Goal: Task Accomplishment & Management: Complete application form

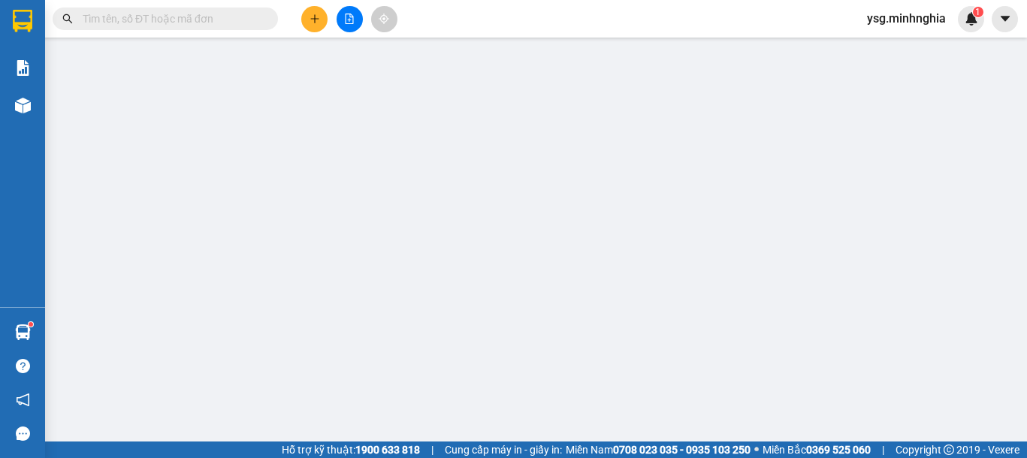
scroll to position [182, 0]
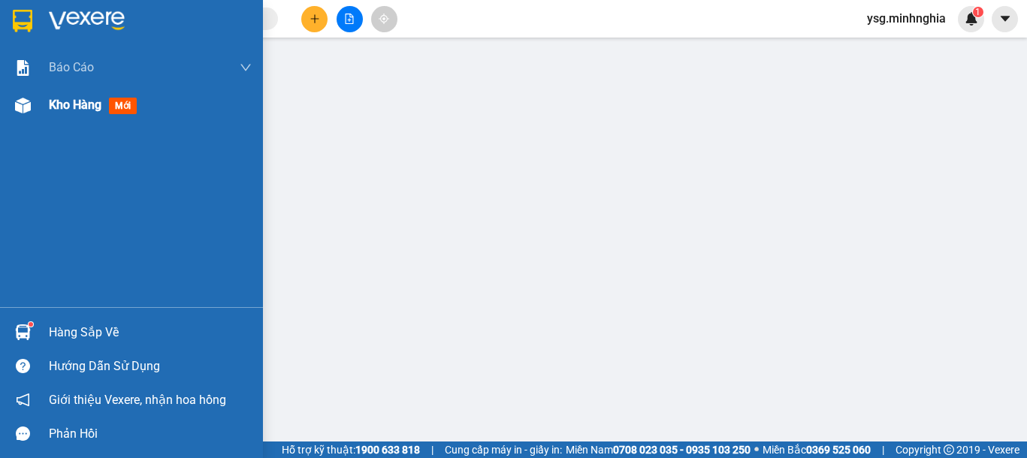
click at [48, 122] on div "Kho hàng mới" at bounding box center [131, 105] width 263 height 38
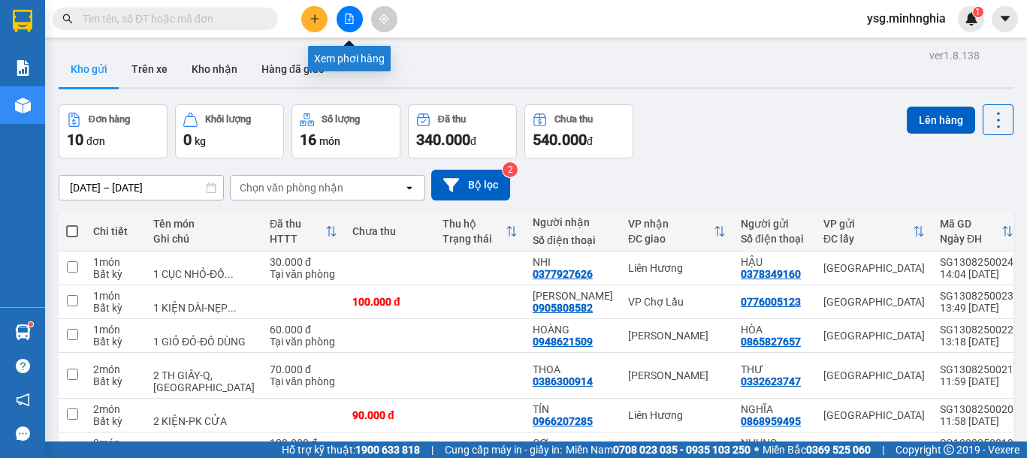
click at [351, 26] on button at bounding box center [349, 19] width 26 height 26
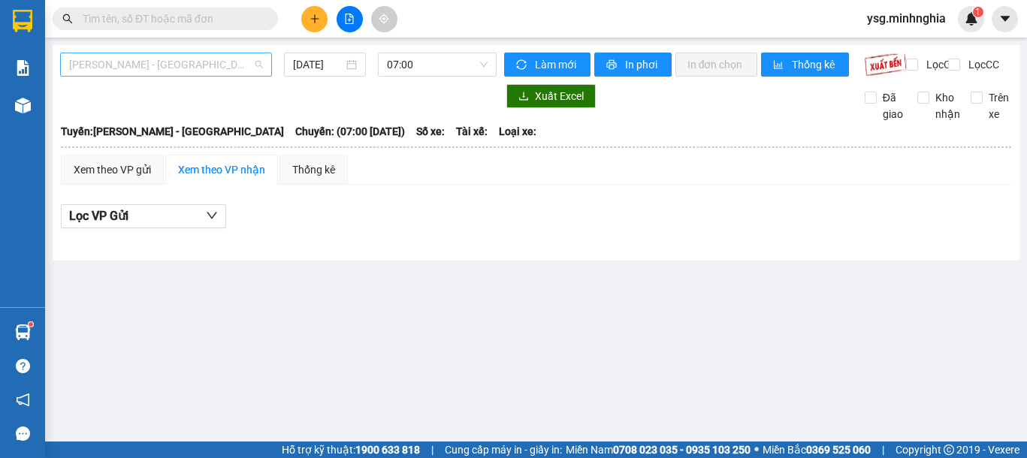
drag, startPoint x: 211, startPoint y: 62, endPoint x: 210, endPoint y: 69, distance: 7.7
click at [210, 63] on span "Phan Rí - Sài Gòn" at bounding box center [166, 64] width 194 height 23
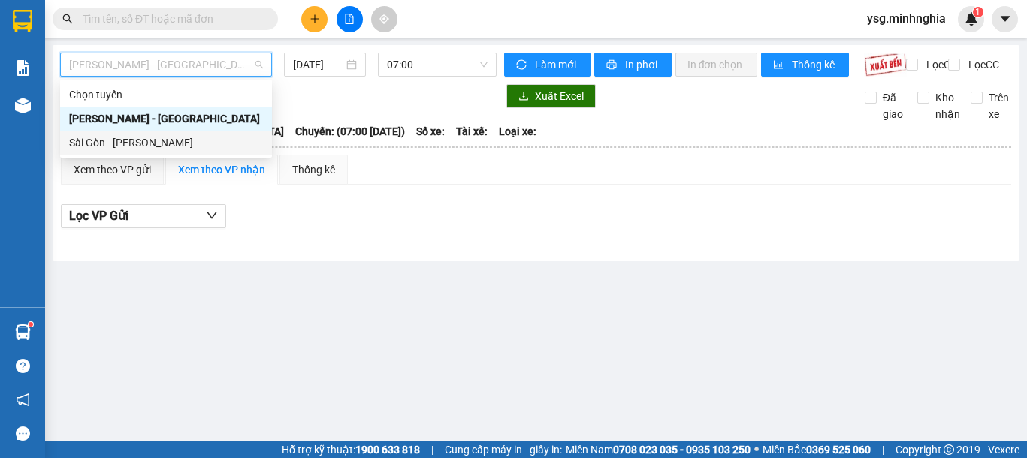
drag, startPoint x: 161, startPoint y: 146, endPoint x: 372, endPoint y: 130, distance: 211.6
click at [168, 146] on div "Sài Gòn - [PERSON_NAME]" at bounding box center [166, 142] width 194 height 17
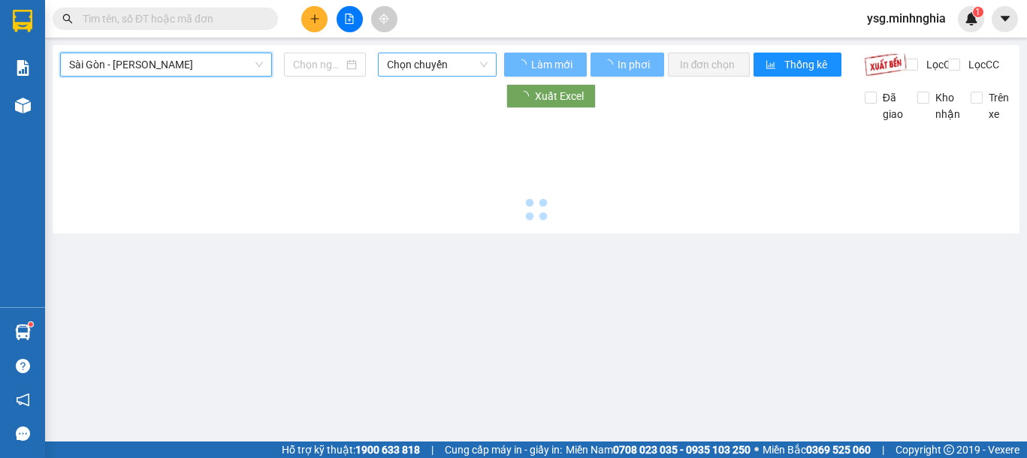
click at [439, 68] on span "Chọn chuyến" at bounding box center [437, 64] width 101 height 23
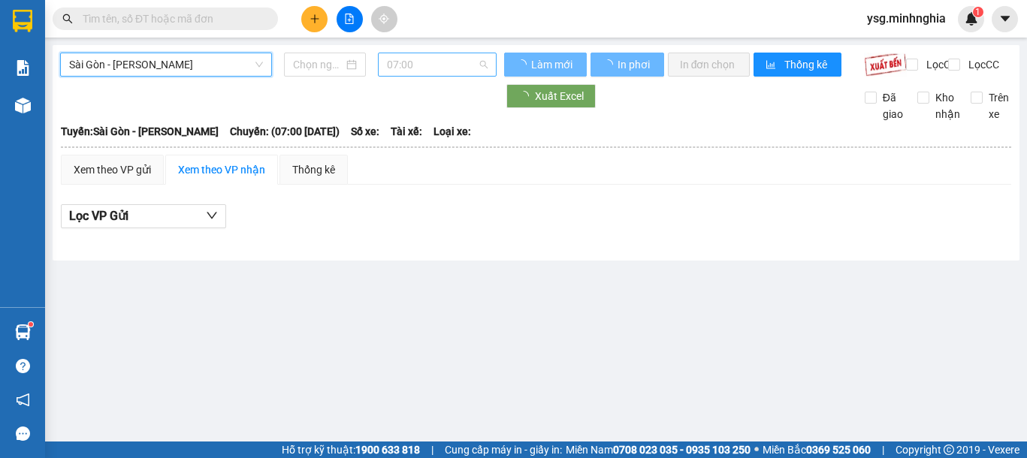
type input "13/08/2025"
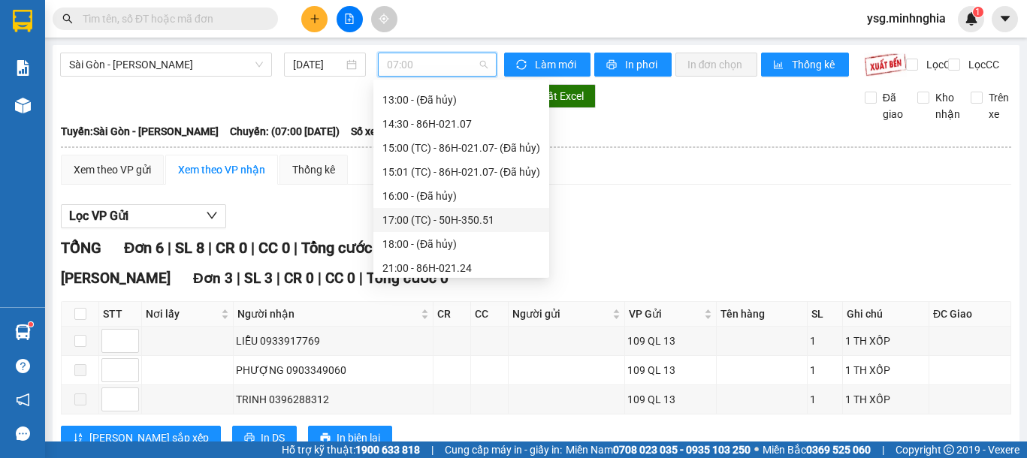
scroll to position [140, 0]
click at [512, 140] on div "14:30 - 86H-021.07" at bounding box center [461, 147] width 158 height 17
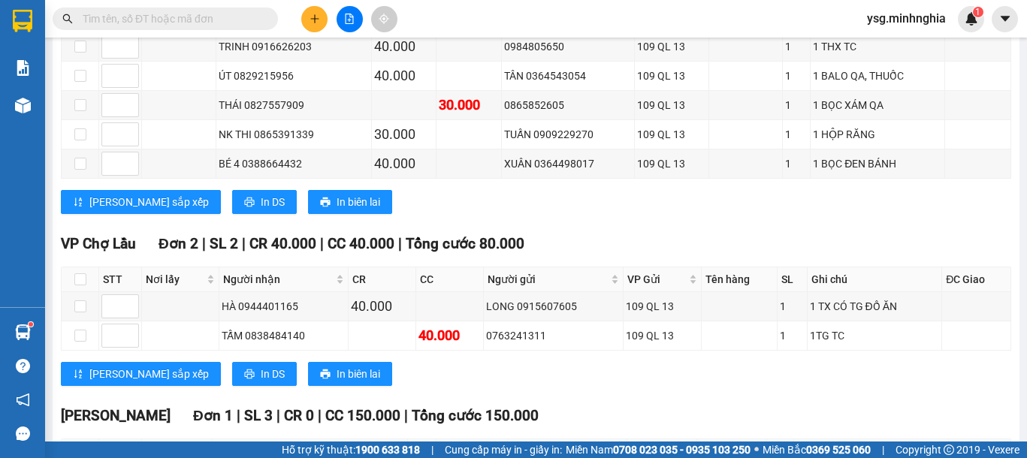
scroll to position [409, 0]
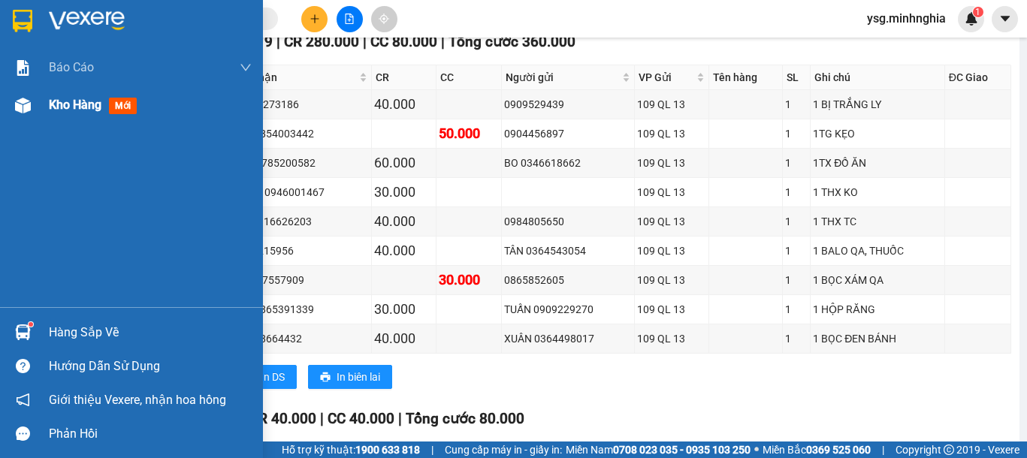
click at [0, 107] on div "Kho hàng mới" at bounding box center [131, 105] width 263 height 38
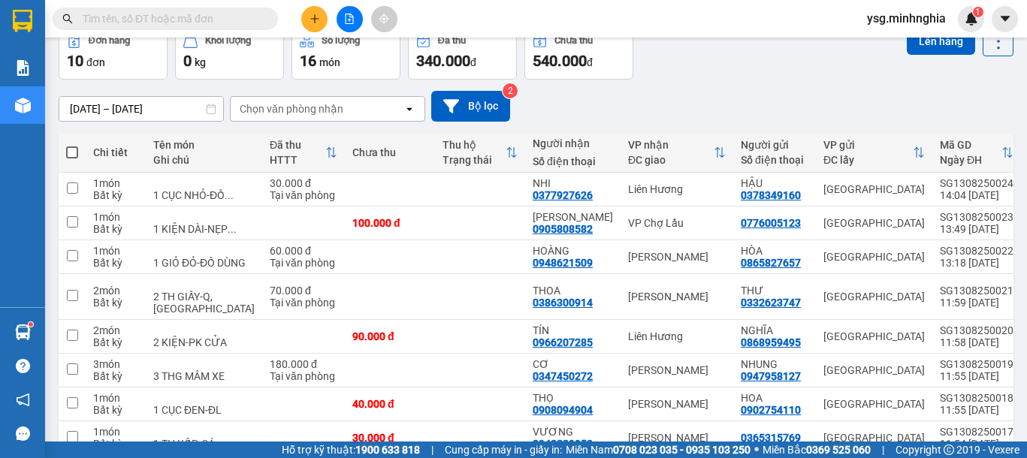
scroll to position [112, 0]
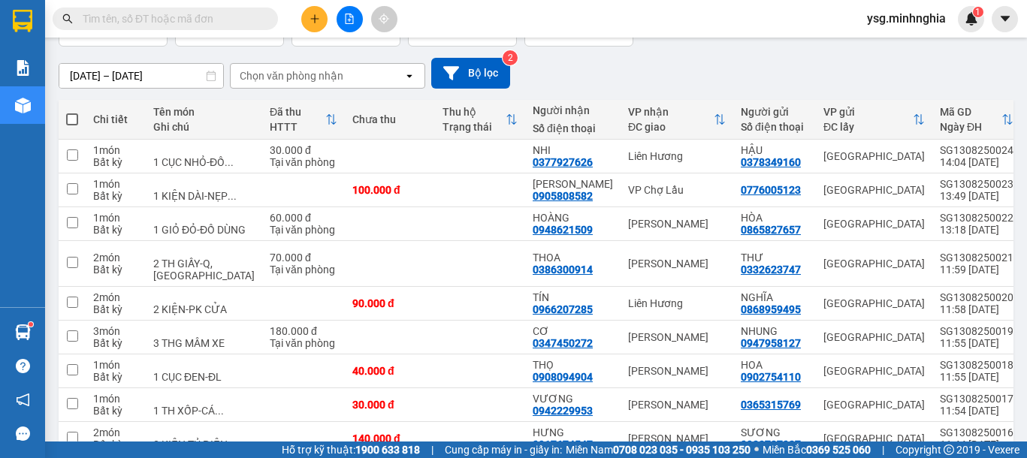
click at [348, 22] on icon "file-add" at bounding box center [349, 19] width 11 height 11
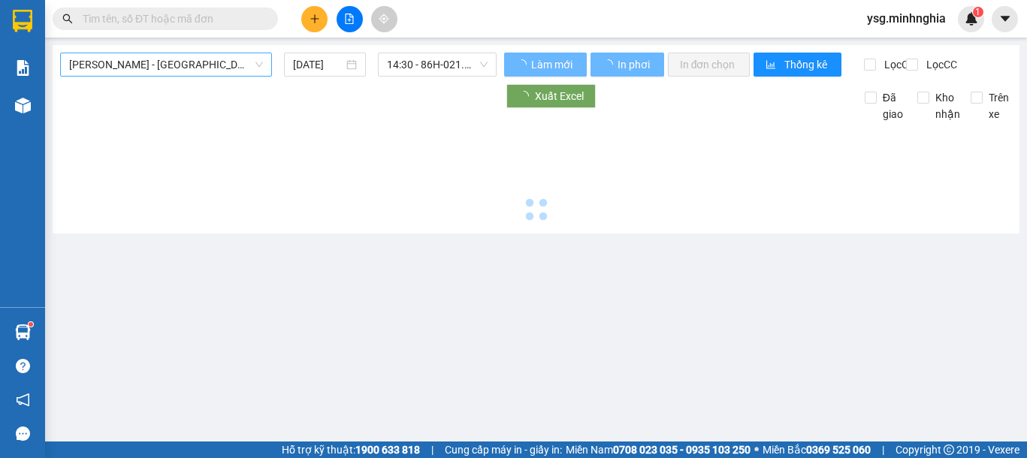
click at [222, 68] on span "[PERSON_NAME] - [GEOGRAPHIC_DATA]" at bounding box center [166, 64] width 194 height 23
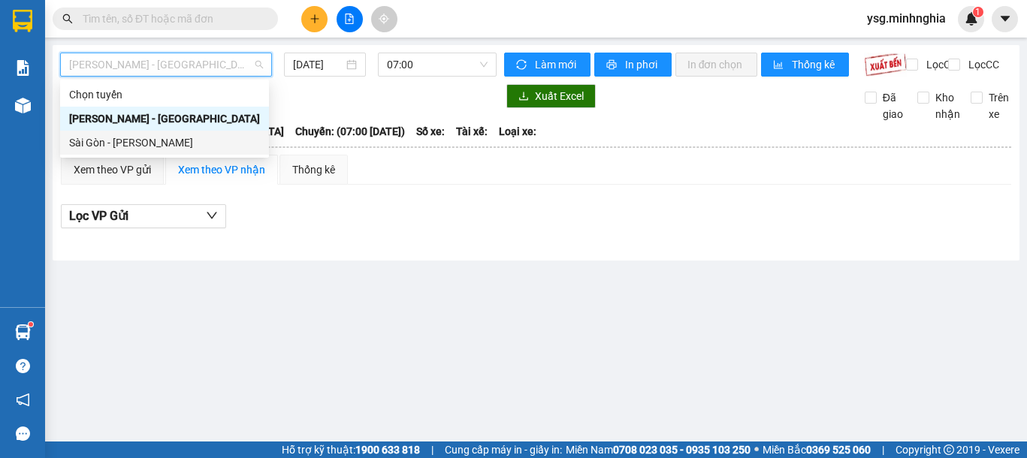
click at [179, 143] on div "Sài Gòn - [PERSON_NAME]" at bounding box center [164, 142] width 191 height 17
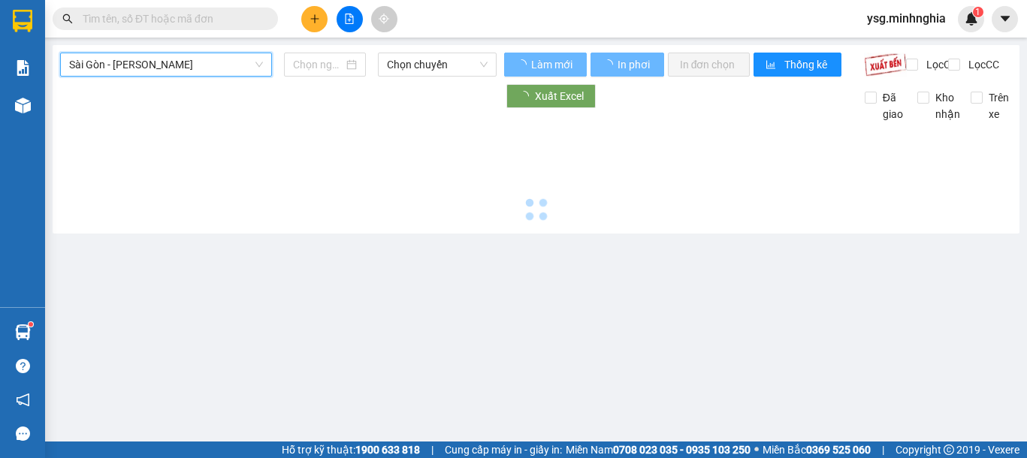
type input "[DATE]"
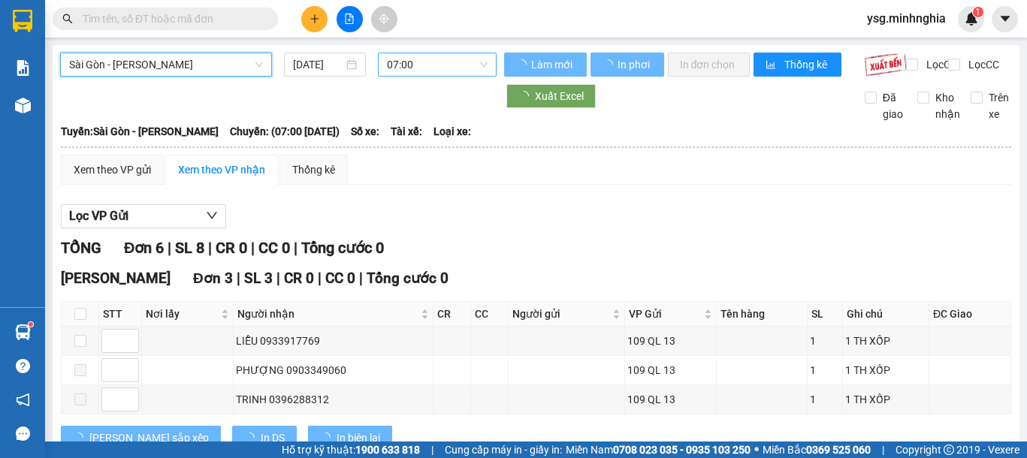
click at [442, 72] on span "07:00" at bounding box center [437, 64] width 101 height 23
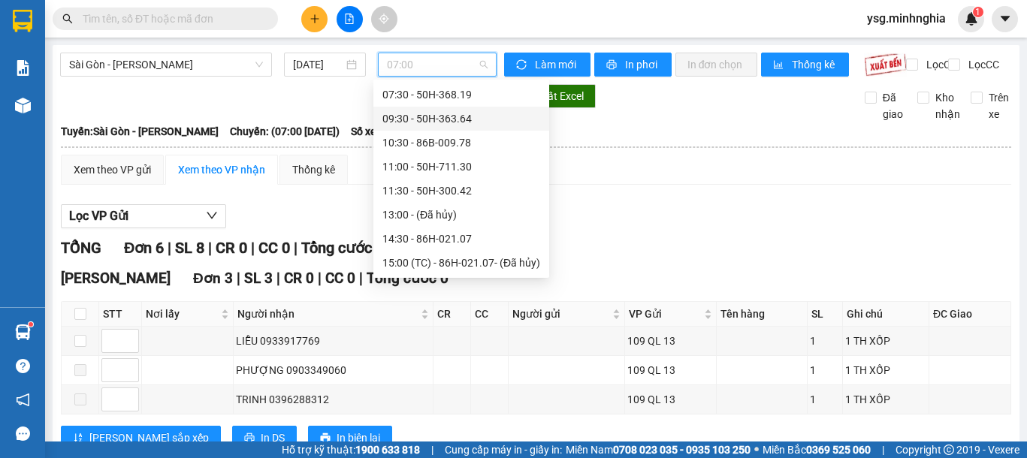
scroll to position [54, 0]
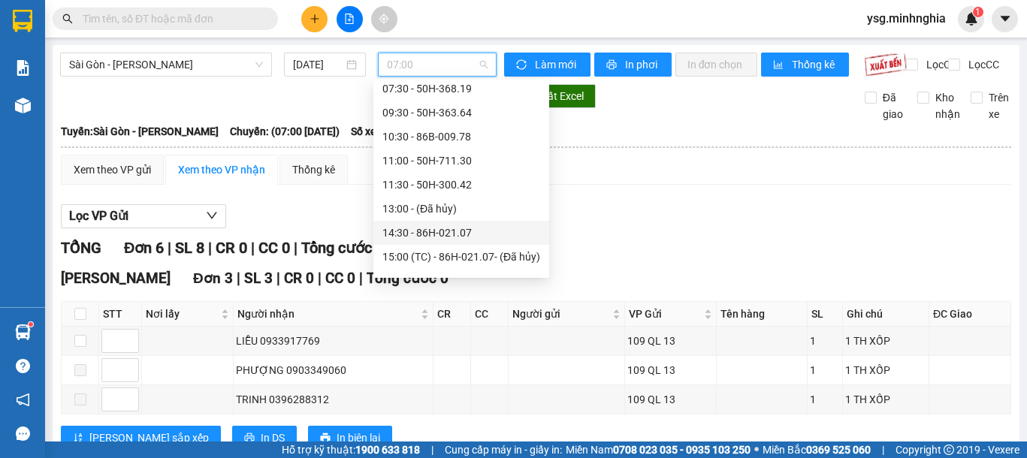
click at [458, 231] on div "14:30 - 86H-021.07" at bounding box center [461, 233] width 158 height 17
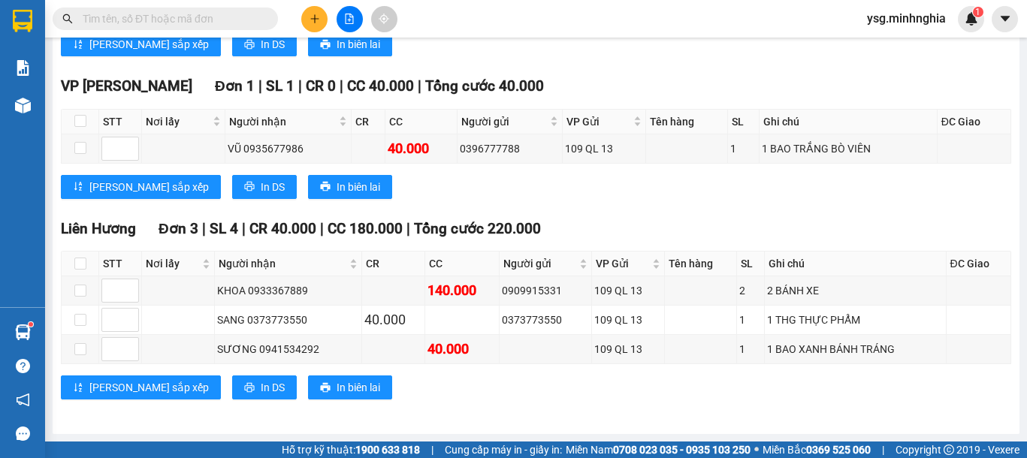
scroll to position [1069, 0]
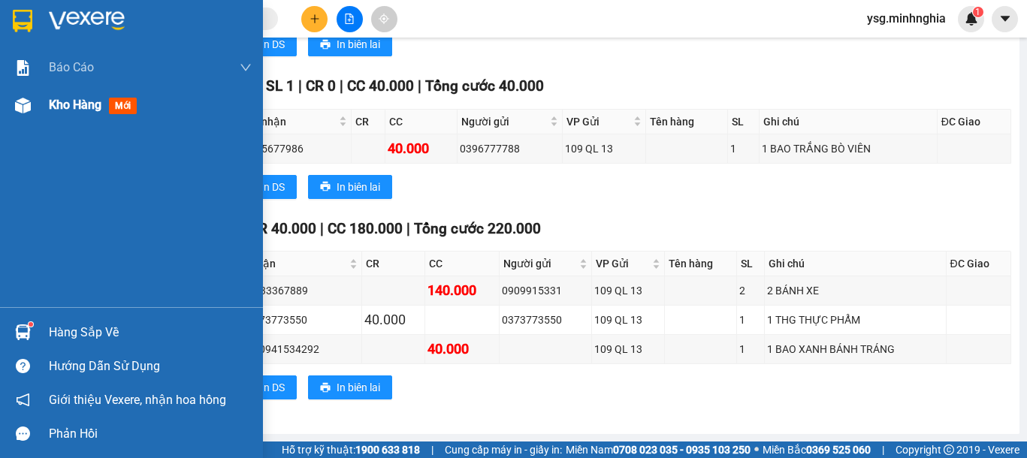
click at [32, 118] on div at bounding box center [23, 105] width 26 height 26
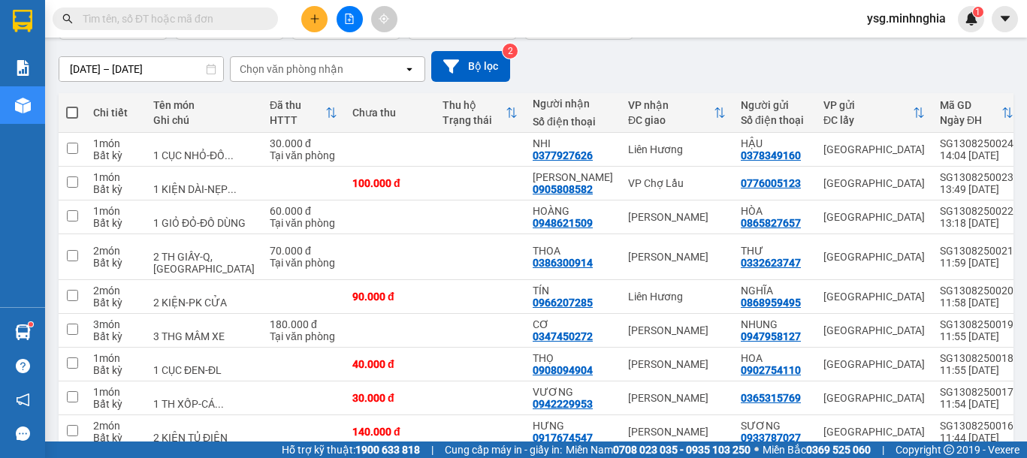
scroll to position [128, 0]
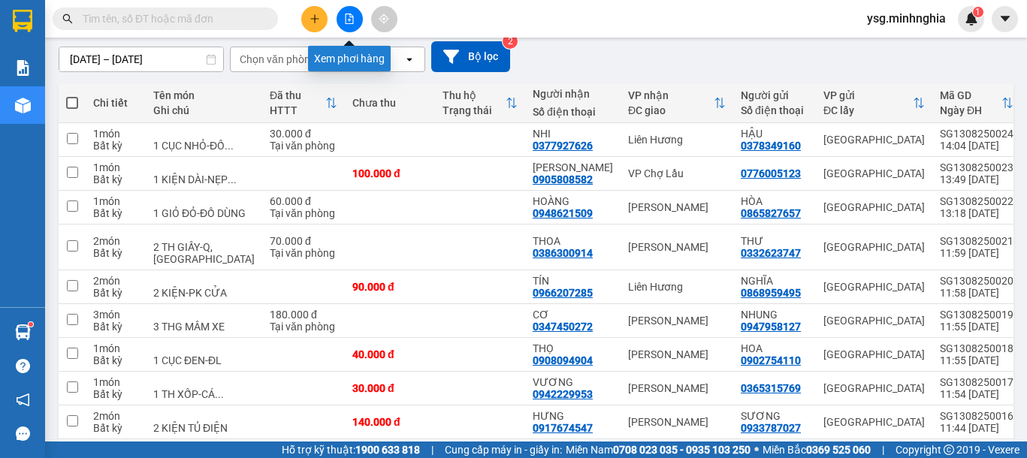
click at [349, 14] on icon "file-add" at bounding box center [349, 19] width 8 height 11
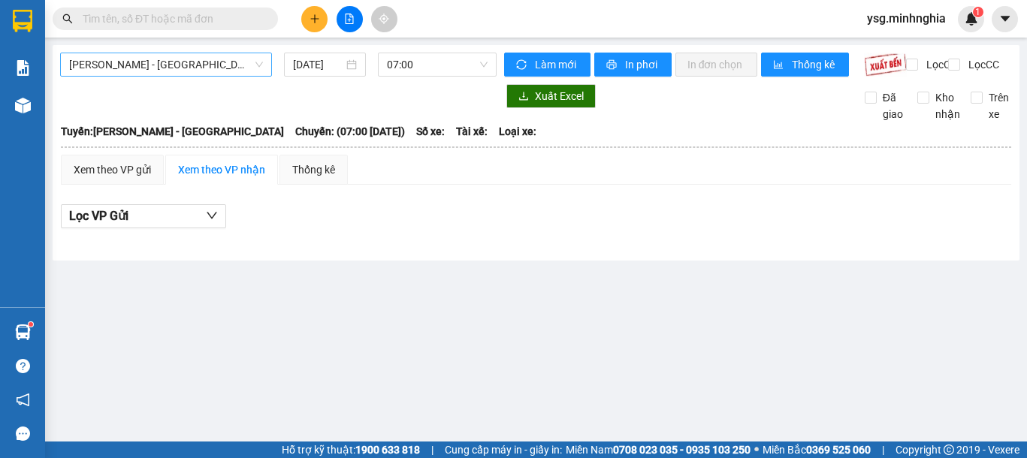
click at [151, 71] on span "Phan Rí - Sài Gòn" at bounding box center [166, 64] width 194 height 23
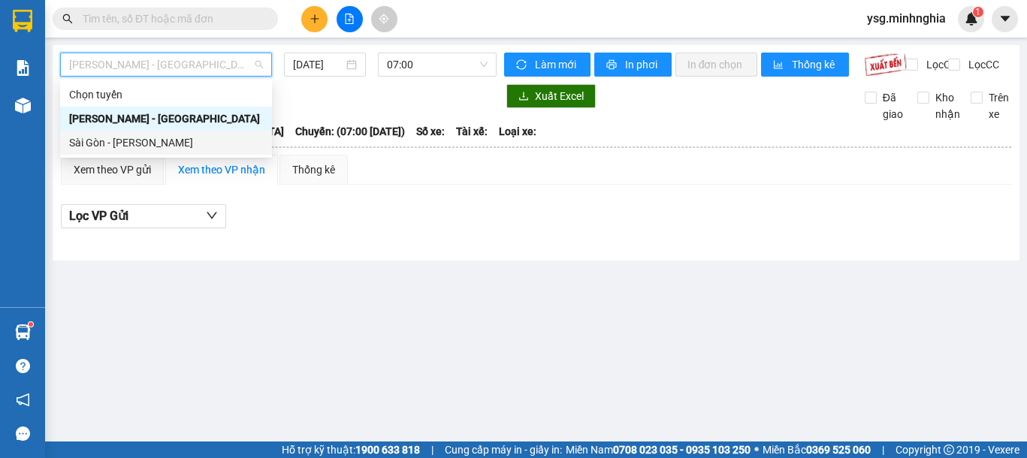
click at [140, 148] on div "Sài Gòn - [PERSON_NAME]" at bounding box center [166, 142] width 194 height 17
type input "[DATE]"
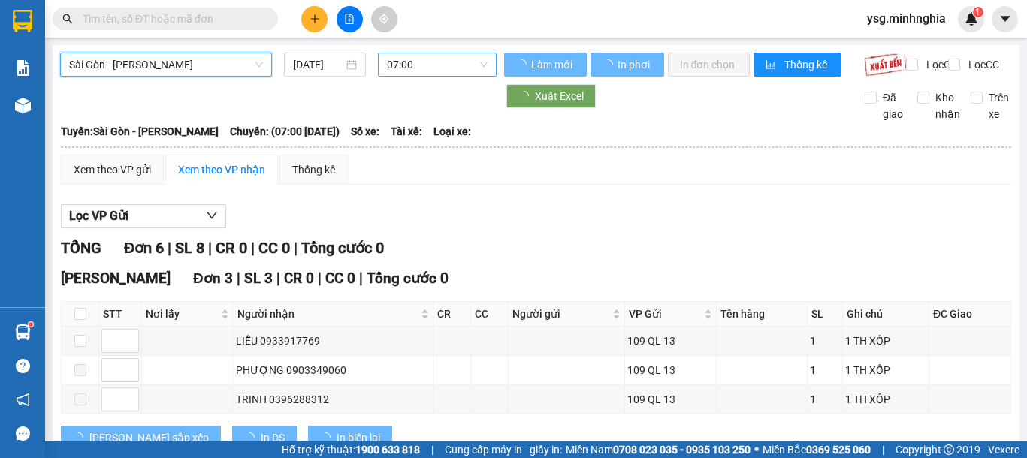
click at [449, 56] on span "07:00" at bounding box center [437, 64] width 101 height 23
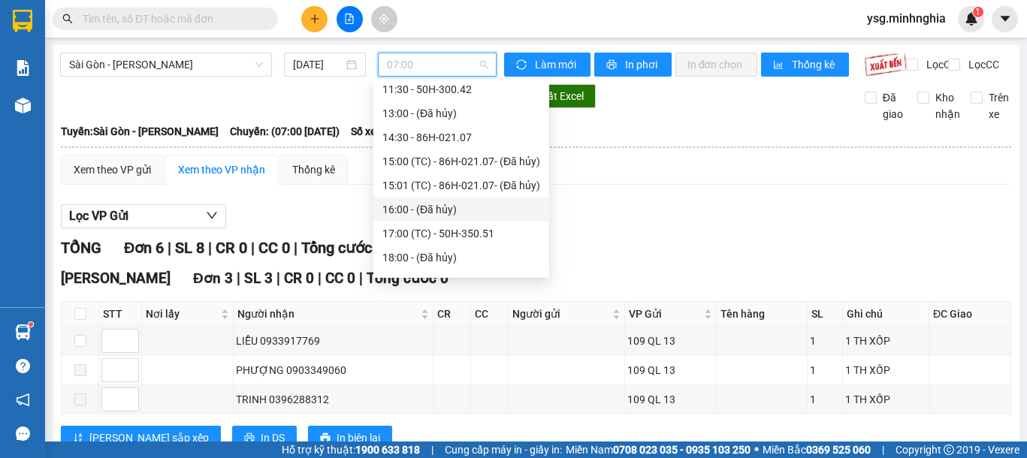
scroll to position [142, 0]
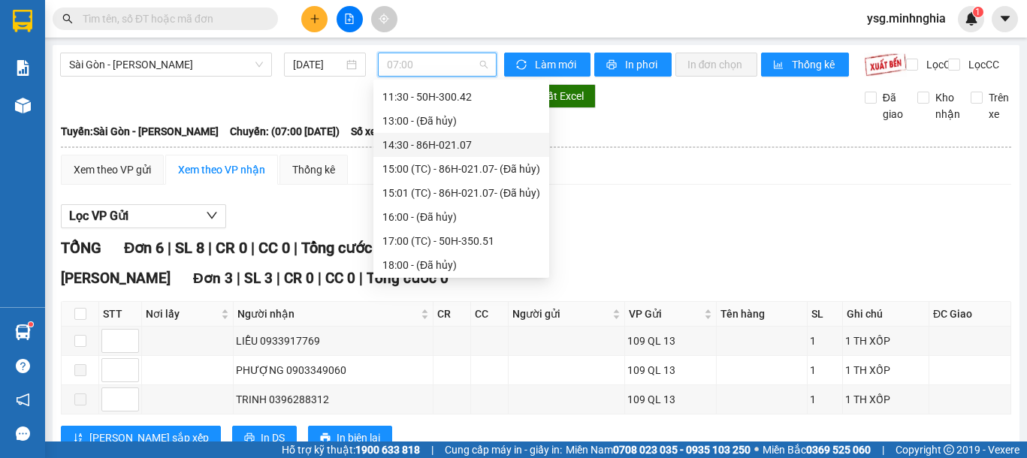
click at [426, 142] on div "14:30 - 86H-021.07" at bounding box center [461, 145] width 158 height 17
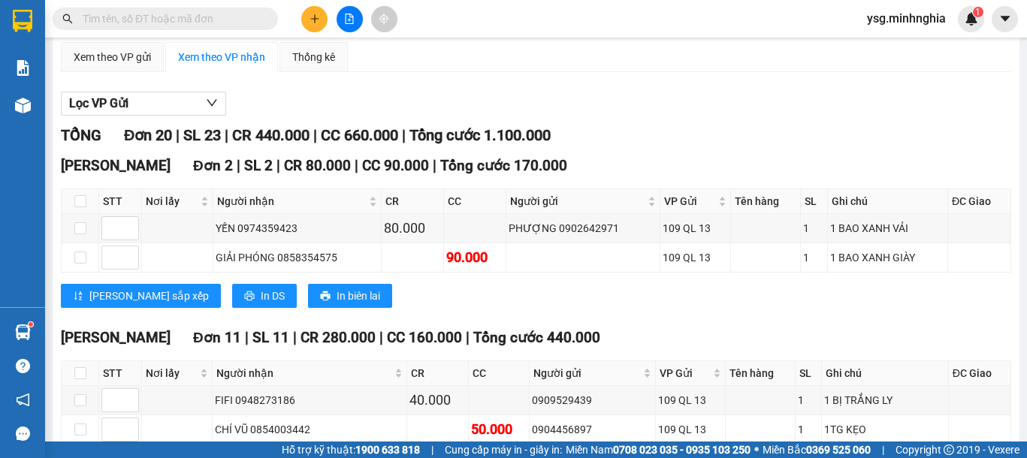
scroll to position [98, 0]
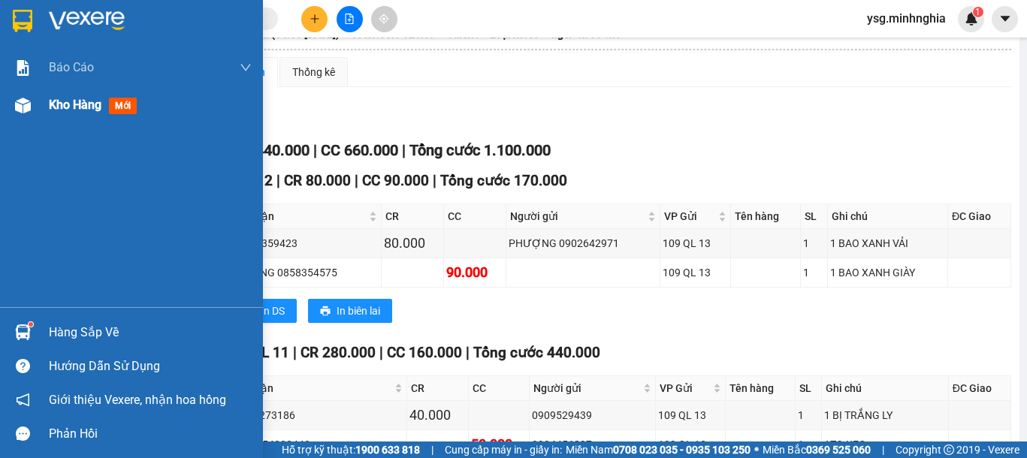
click at [51, 116] on div "Kho hàng mới" at bounding box center [150, 105] width 203 height 38
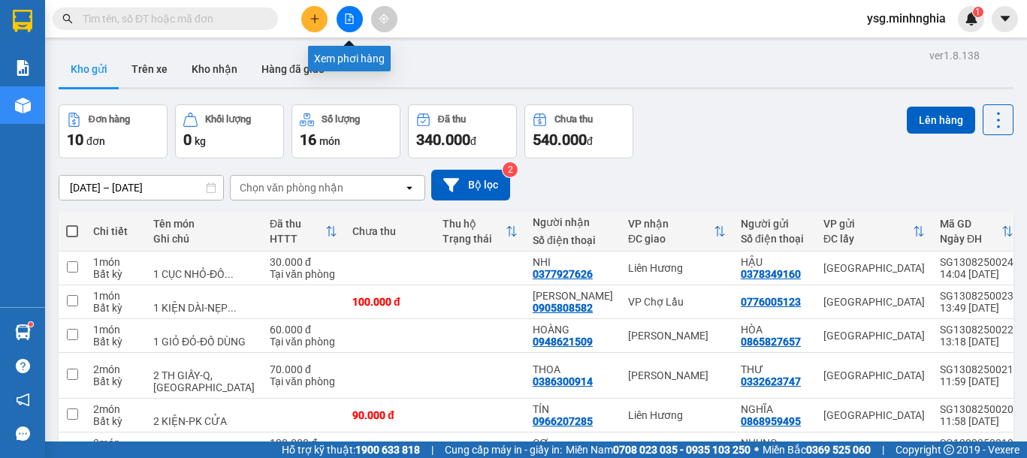
click at [344, 14] on icon "file-add" at bounding box center [349, 19] width 11 height 11
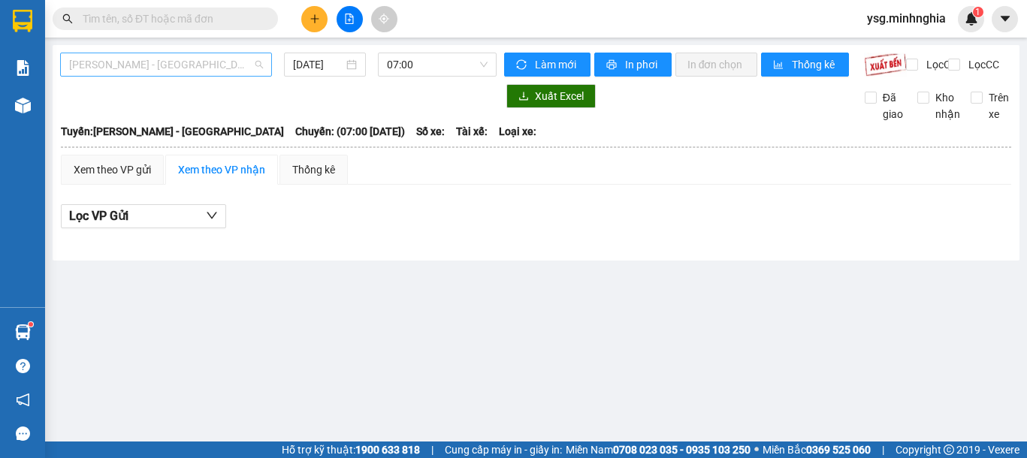
click at [173, 53] on div "Phan Rí - Sài Gòn" at bounding box center [166, 65] width 212 height 24
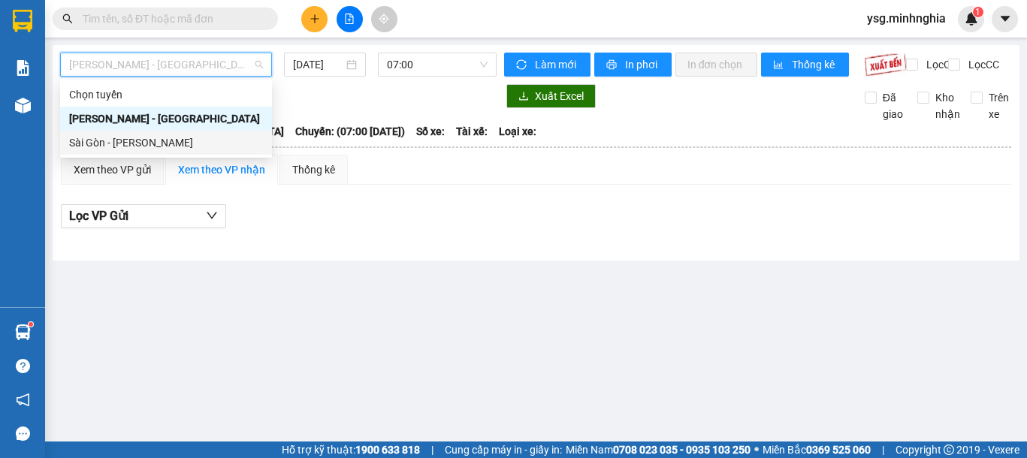
click at [140, 145] on div "Sài Gòn - Phan Rí" at bounding box center [166, 142] width 194 height 17
type input "13/08/2025"
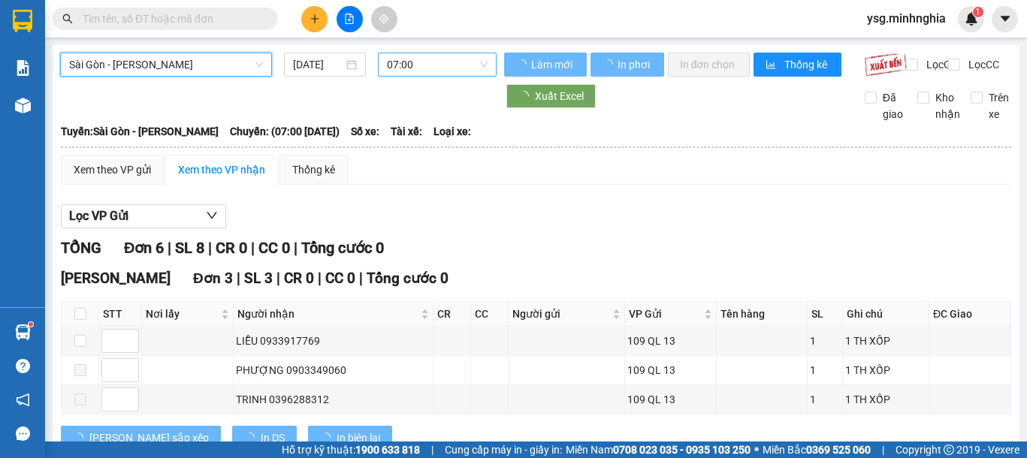
click at [433, 65] on span "07:00" at bounding box center [437, 64] width 101 height 23
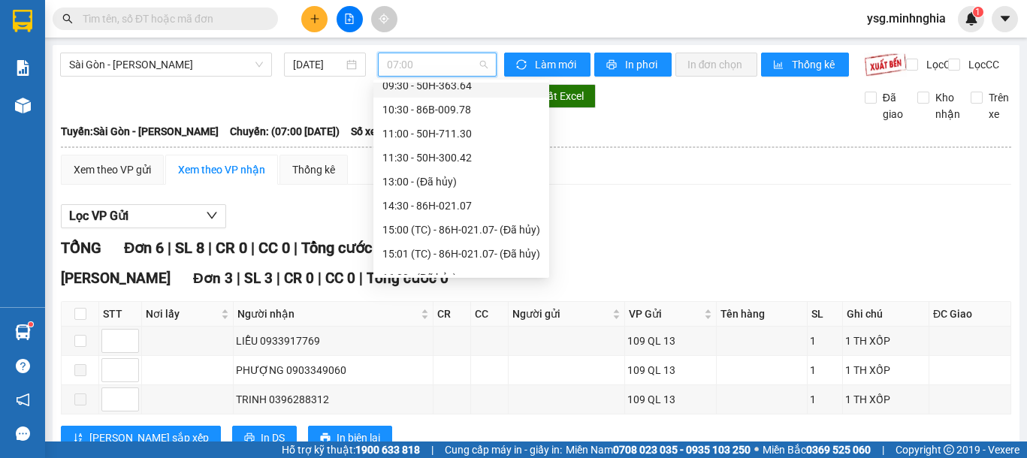
scroll to position [109, 0]
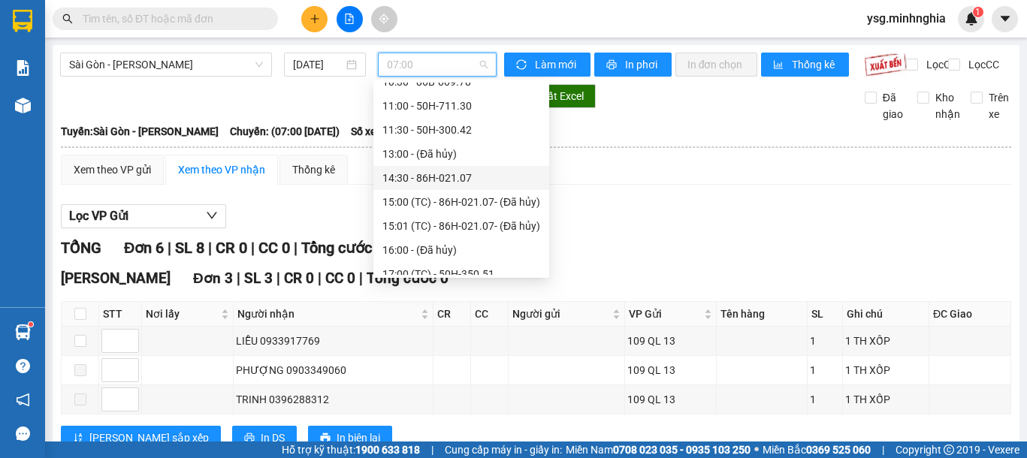
click at [481, 178] on div "14:30 - 86H-021.07" at bounding box center [461, 178] width 158 height 17
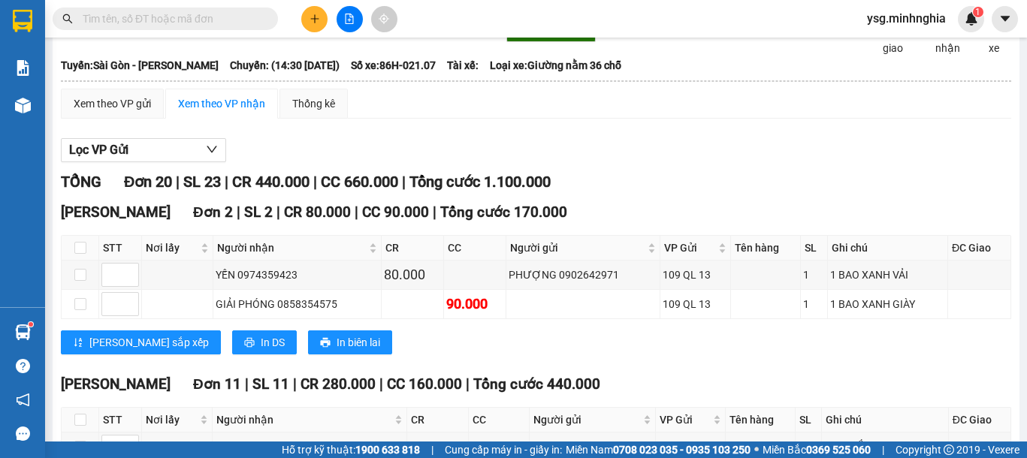
scroll to position [80, 0]
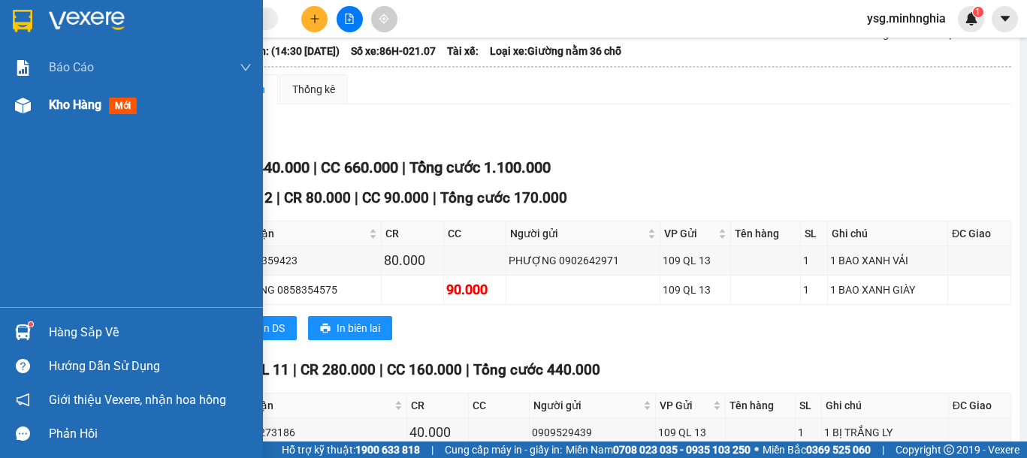
click at [0, 108] on div "Kho hàng mới" at bounding box center [131, 105] width 263 height 38
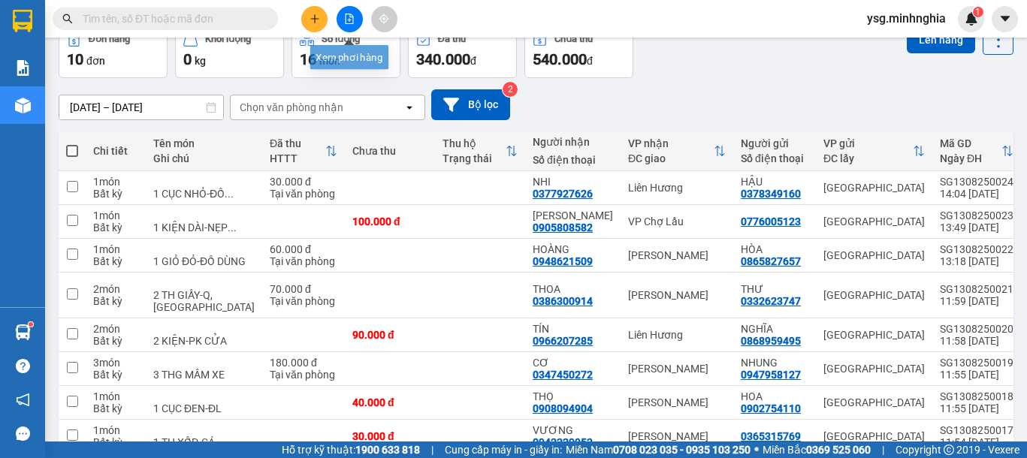
click at [350, 18] on icon "file-add" at bounding box center [349, 19] width 11 height 11
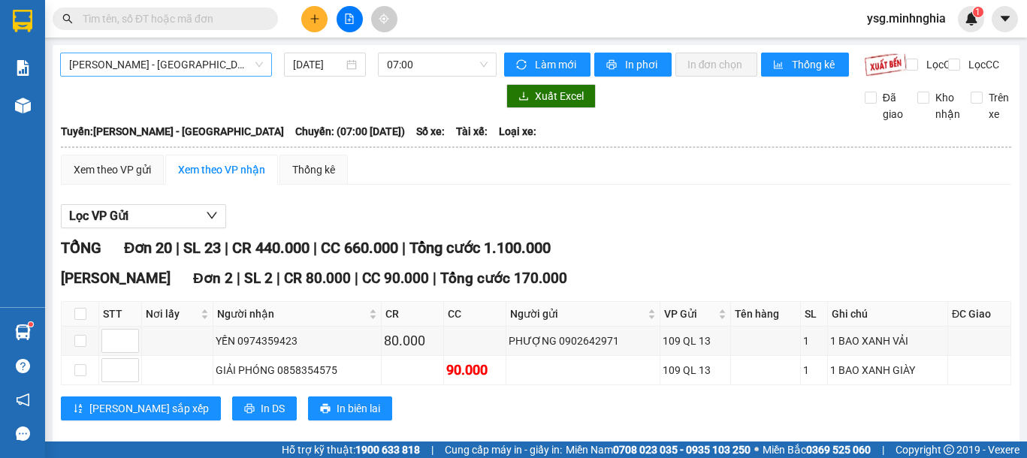
click at [214, 68] on span "Phan Rí - Sài Gòn" at bounding box center [166, 64] width 194 height 23
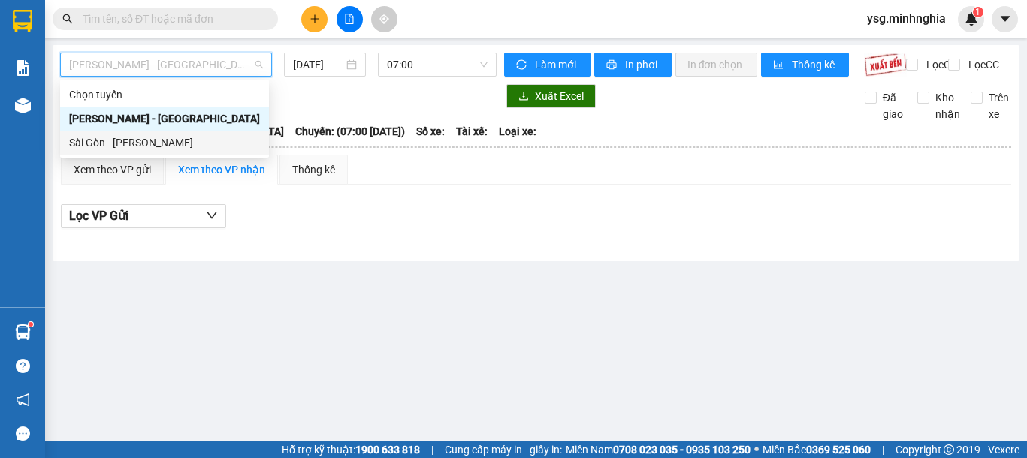
click at [154, 148] on div "Sài Gòn - Phan Rí" at bounding box center [164, 142] width 191 height 17
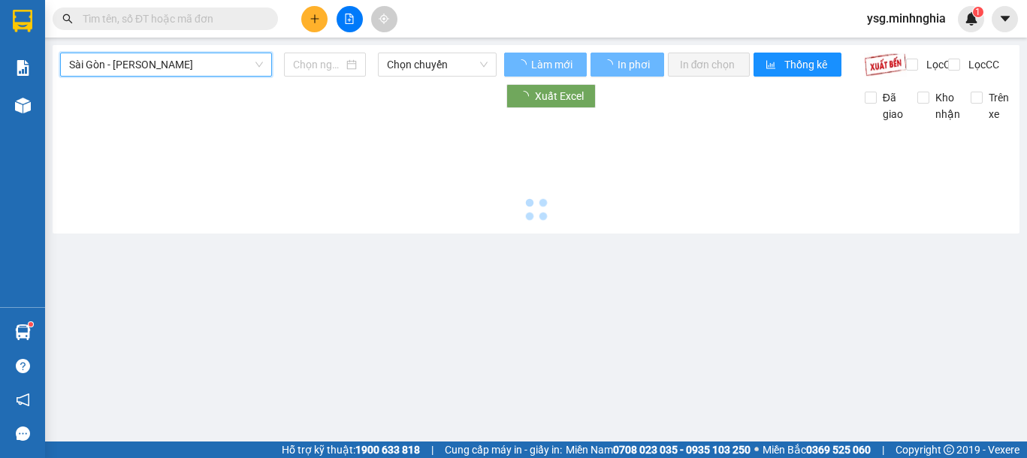
type input "13/08/2025"
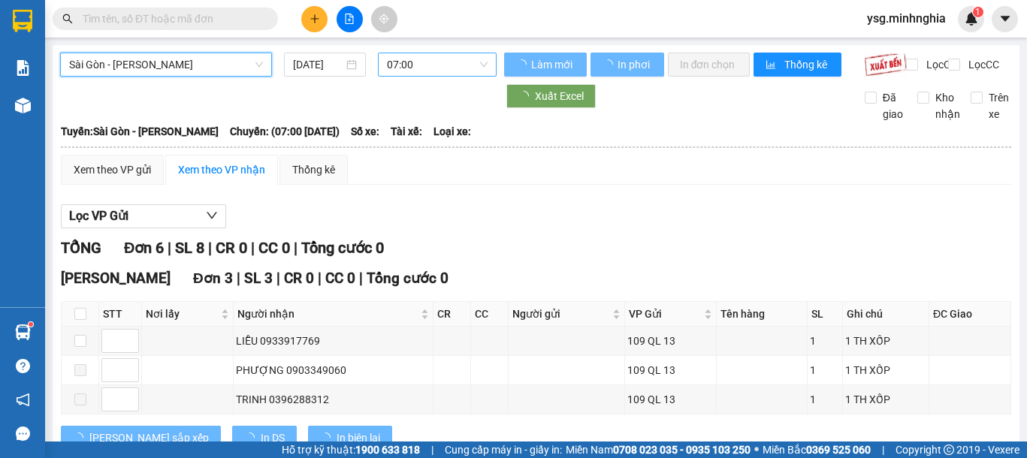
click at [429, 60] on span "07:00" at bounding box center [437, 64] width 101 height 23
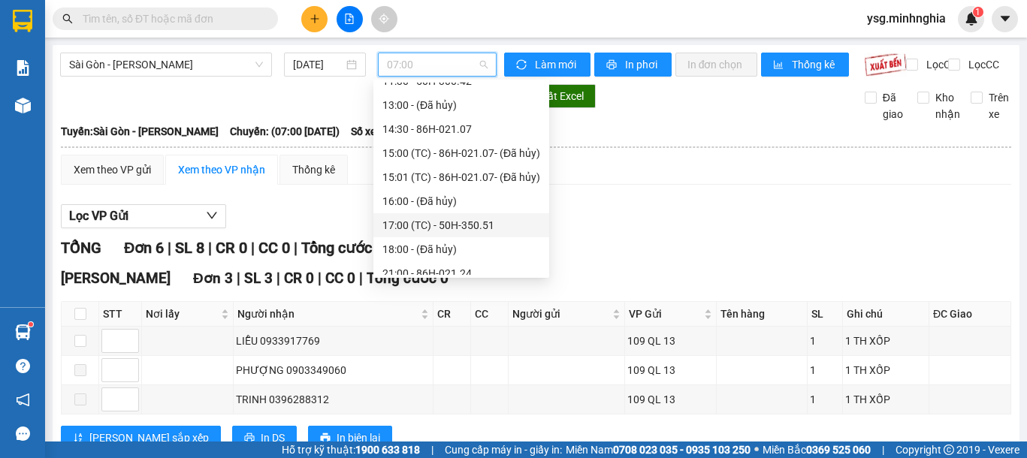
scroll to position [146, 0]
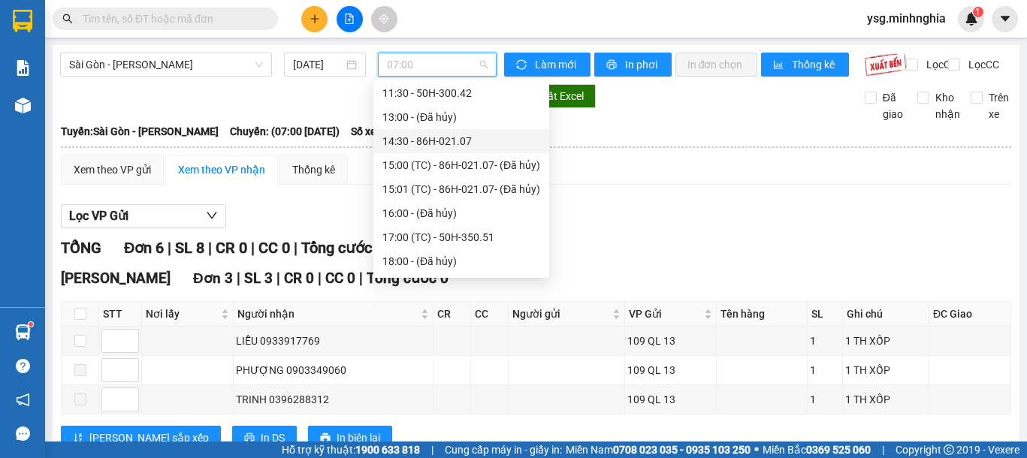
click at [471, 130] on div "14:30 - 86H-021.07" at bounding box center [461, 141] width 176 height 24
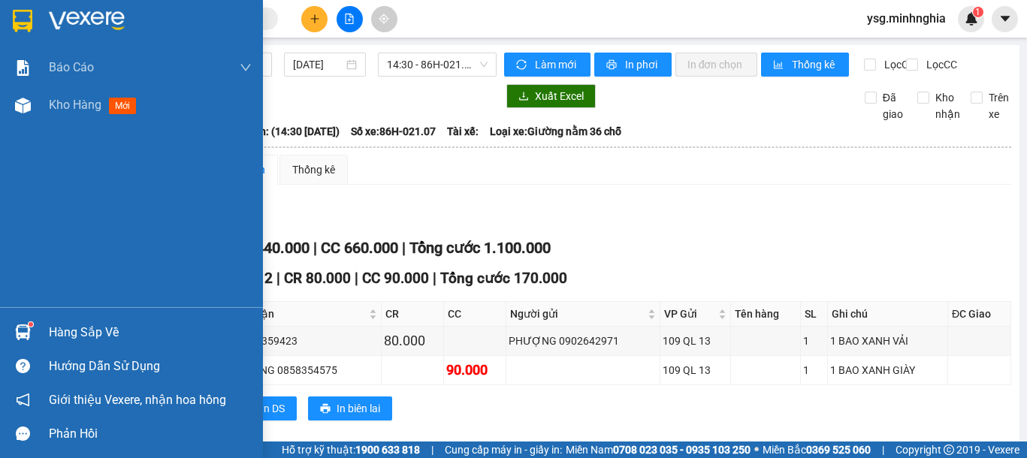
click at [24, 110] on img at bounding box center [23, 106] width 16 height 16
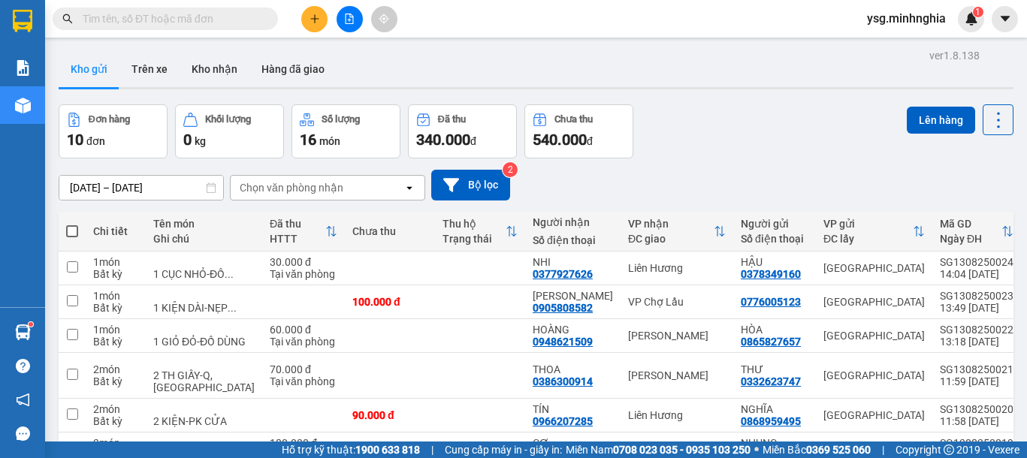
click at [83, 237] on th at bounding box center [72, 232] width 27 height 40
click at [71, 226] on span at bounding box center [72, 231] width 12 height 12
click at [72, 224] on input "checkbox" at bounding box center [72, 224] width 0 height 0
checkbox input "true"
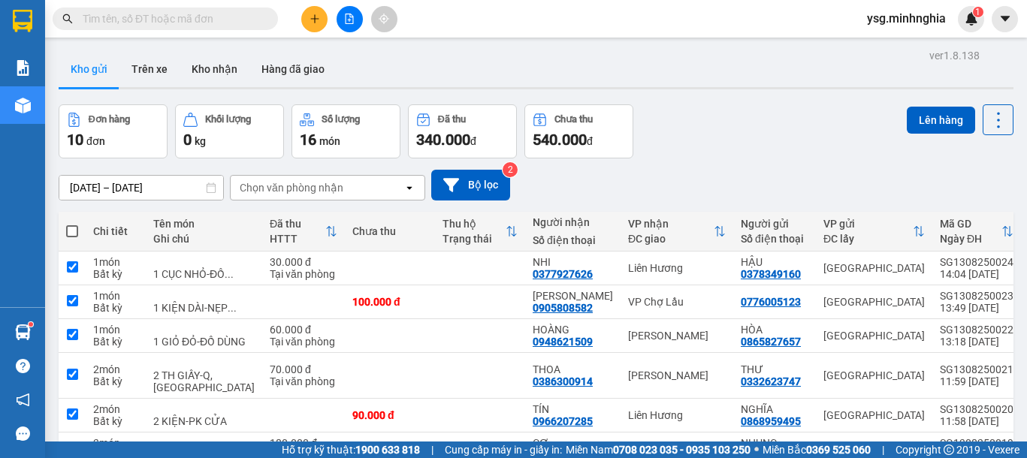
checkbox input "true"
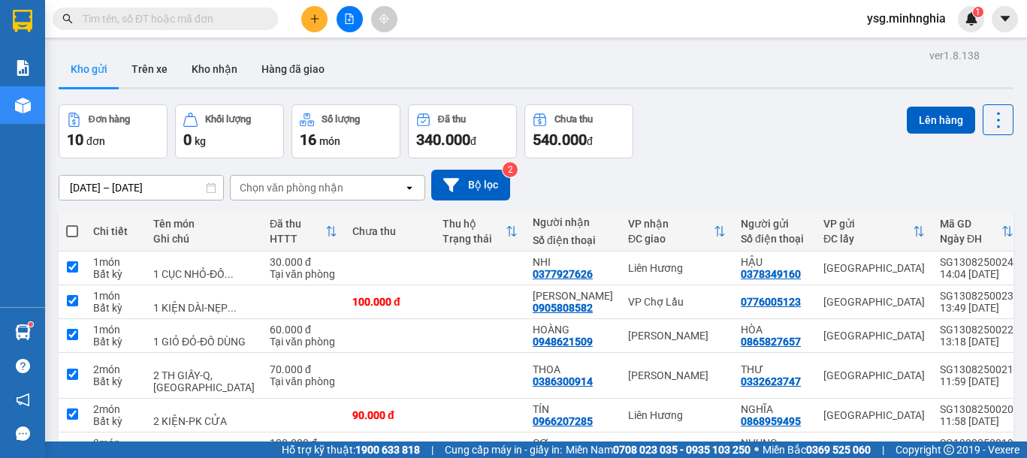
checkbox input "true"
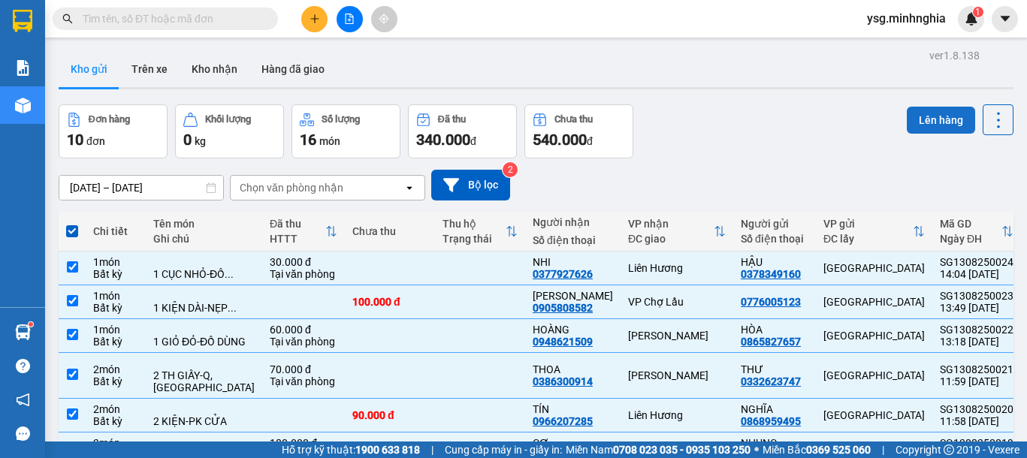
click at [925, 121] on button "Lên hàng" at bounding box center [940, 120] width 68 height 27
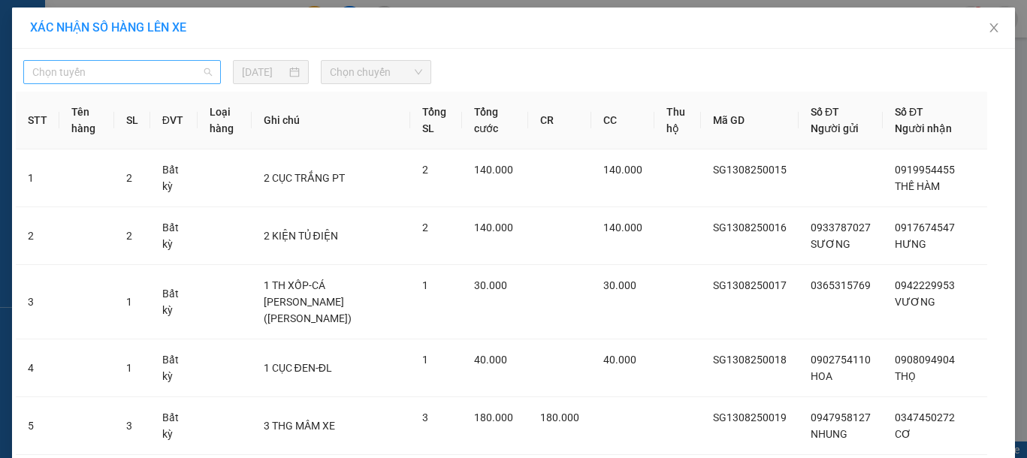
click at [157, 83] on span "Chọn tuyến" at bounding box center [121, 72] width 179 height 23
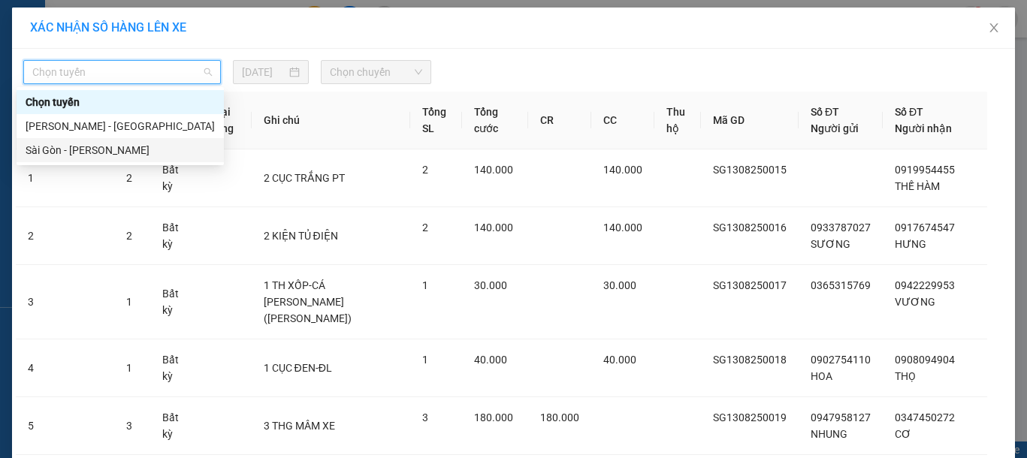
click at [93, 140] on div "Sài Gòn - Phan Rí" at bounding box center [120, 150] width 207 height 24
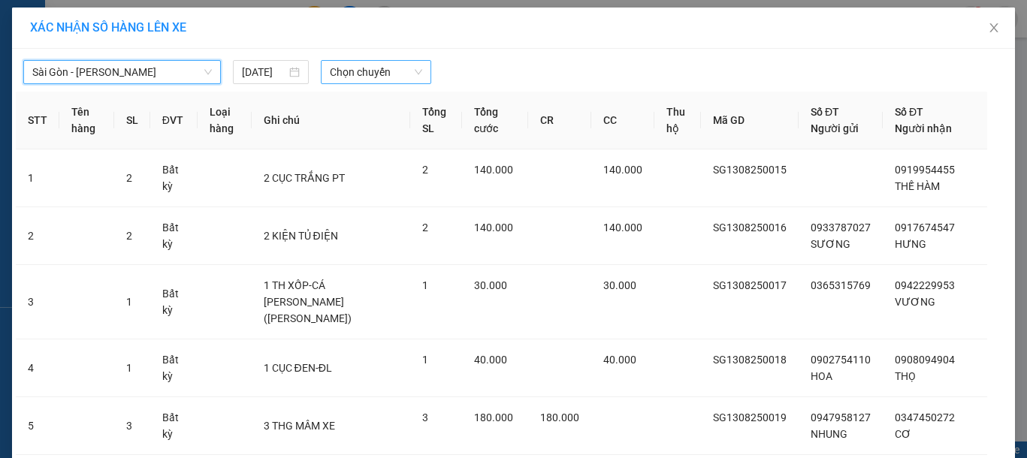
click at [354, 68] on span "Chọn chuyến" at bounding box center [376, 72] width 92 height 23
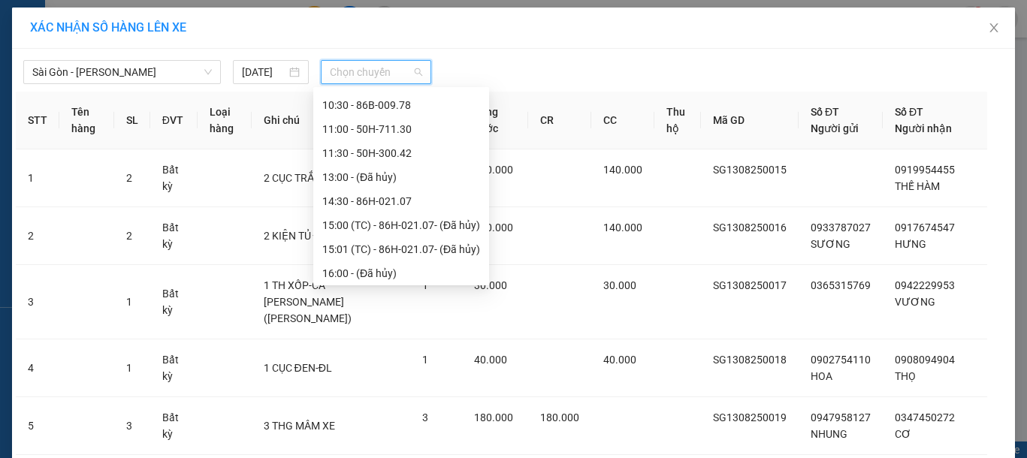
scroll to position [97, 0]
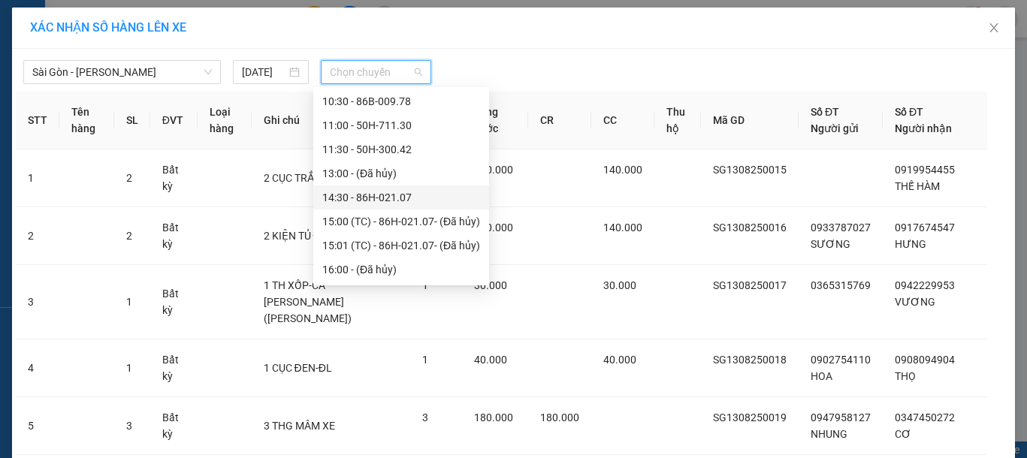
click at [410, 201] on div "14:30 - 86H-021.07" at bounding box center [401, 197] width 158 height 17
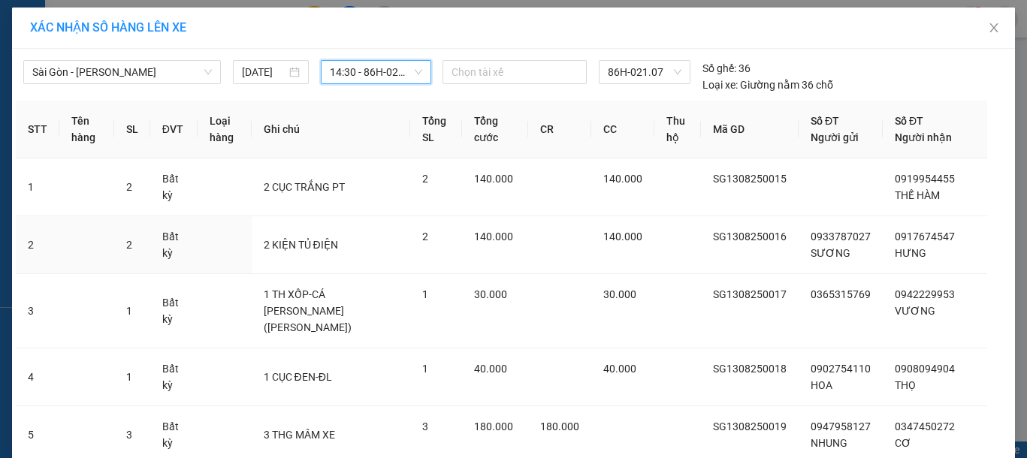
scroll to position [421, 0]
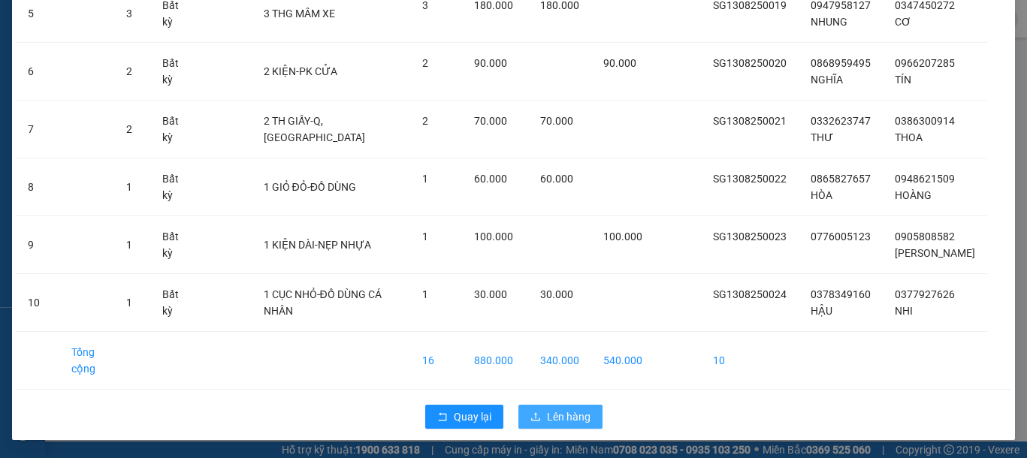
click at [557, 415] on span "Lên hàng" at bounding box center [569, 417] width 44 height 17
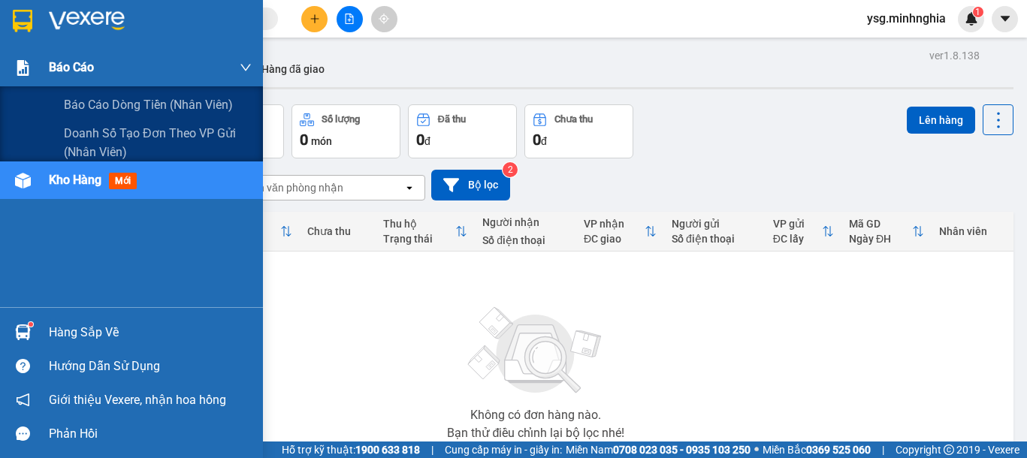
click at [20, 71] on img at bounding box center [23, 68] width 16 height 16
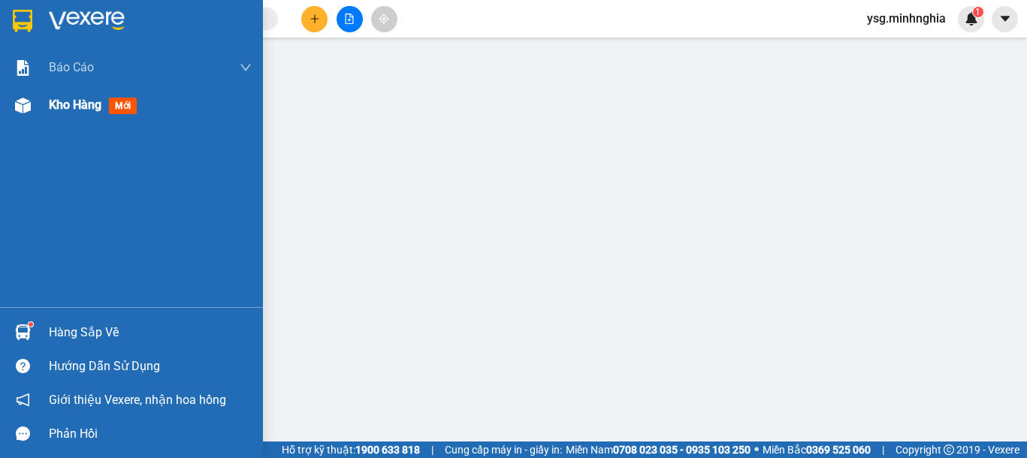
click at [20, 105] on img at bounding box center [23, 106] width 16 height 16
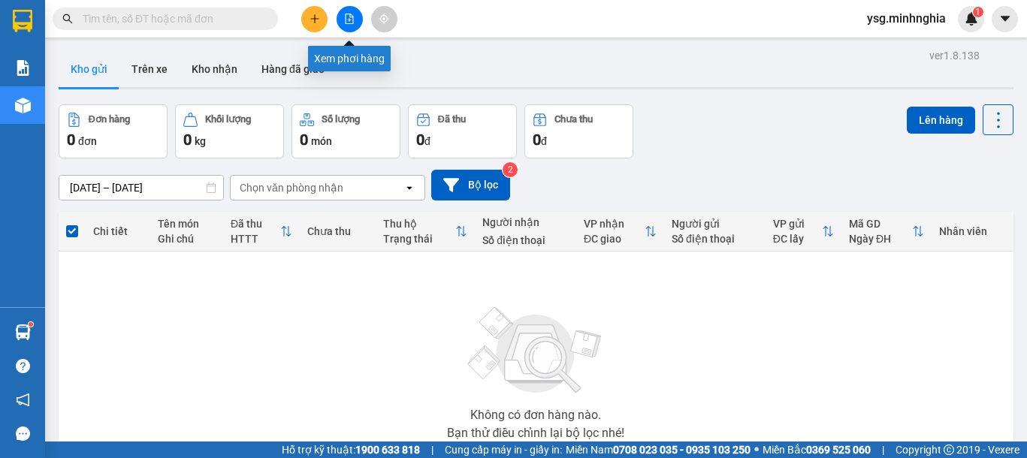
click at [339, 20] on button at bounding box center [349, 19] width 26 height 26
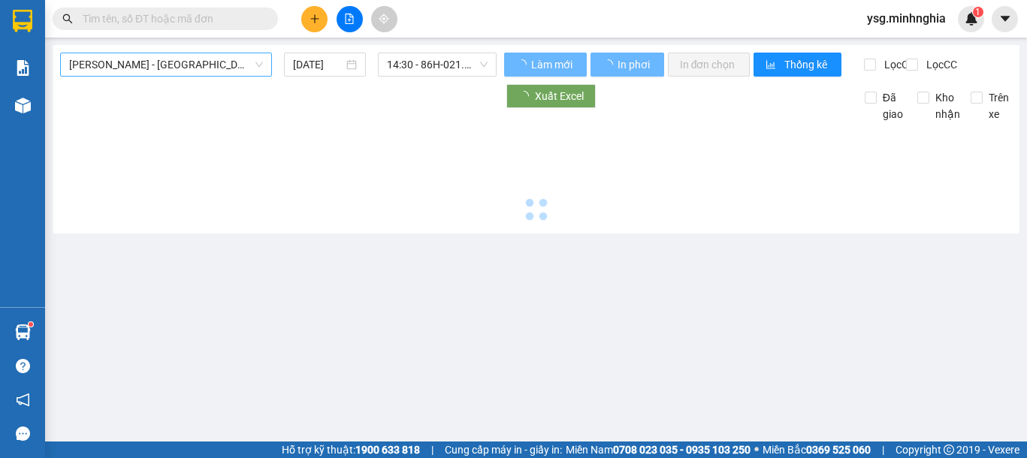
click at [207, 59] on span "Phan Rí - Sài Gòn" at bounding box center [166, 64] width 194 height 23
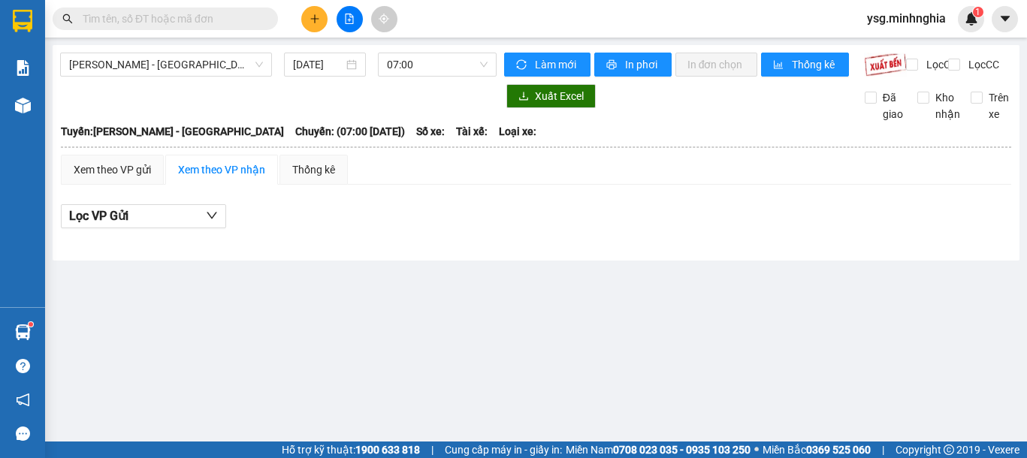
click at [110, 148] on hr at bounding box center [536, 147] width 950 height 2
drag, startPoint x: 207, startPoint y: 71, endPoint x: 152, endPoint y: 99, distance: 62.5
click at [198, 70] on span "Phan Rí - Sài Gòn" at bounding box center [166, 64] width 194 height 23
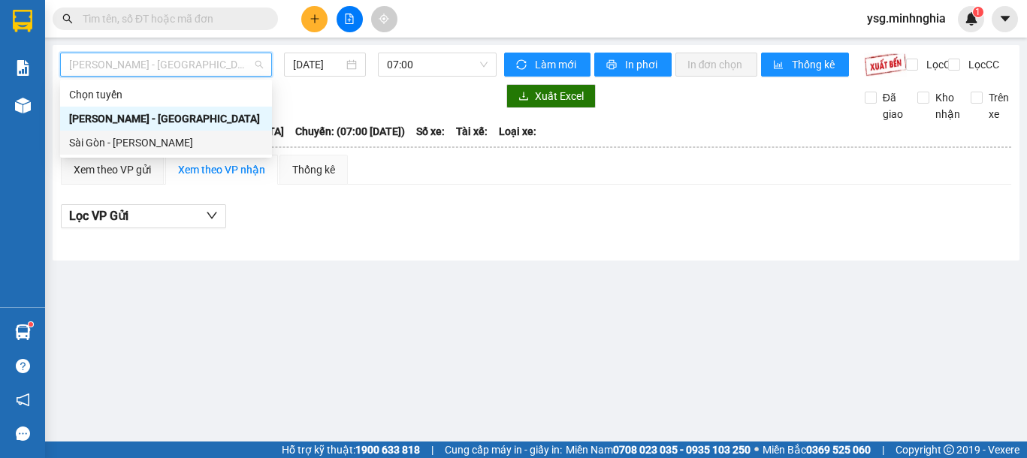
click at [131, 138] on div "Sài Gòn - Phan Rí" at bounding box center [166, 142] width 194 height 17
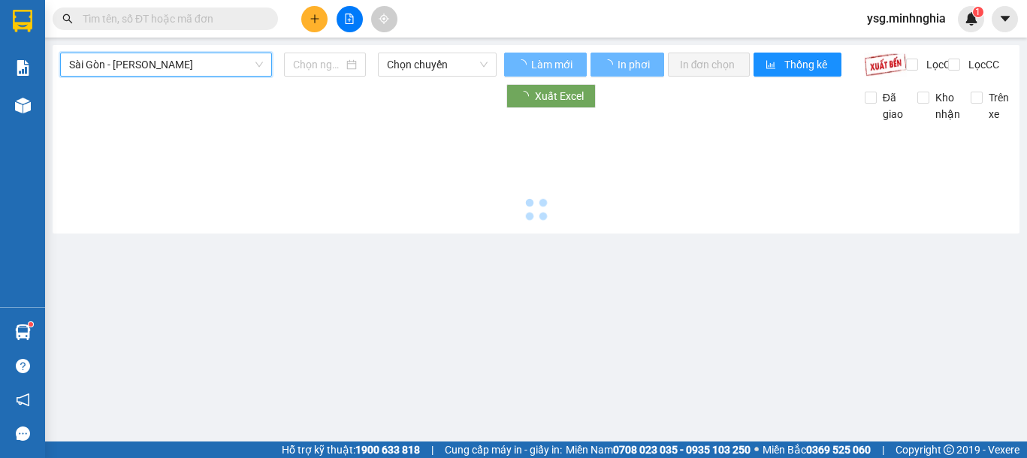
type input "13/08/2025"
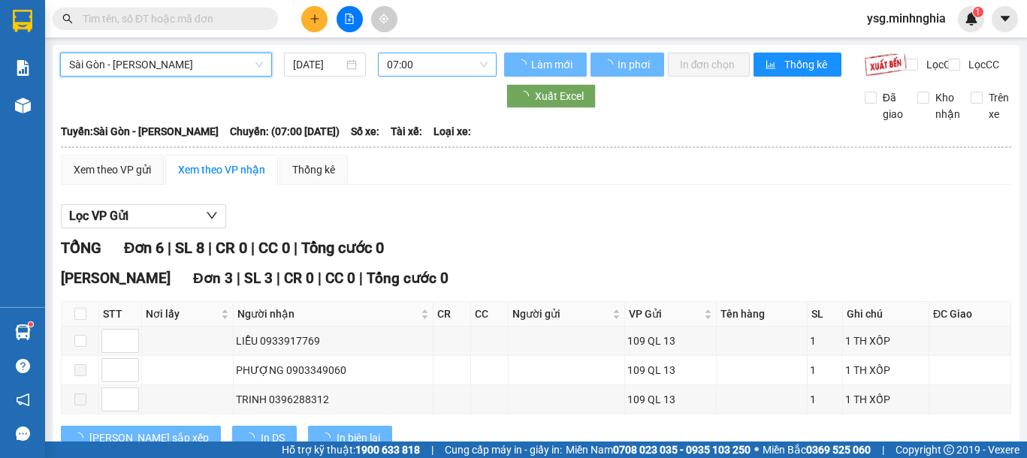
click at [460, 65] on span "07:00" at bounding box center [437, 64] width 101 height 23
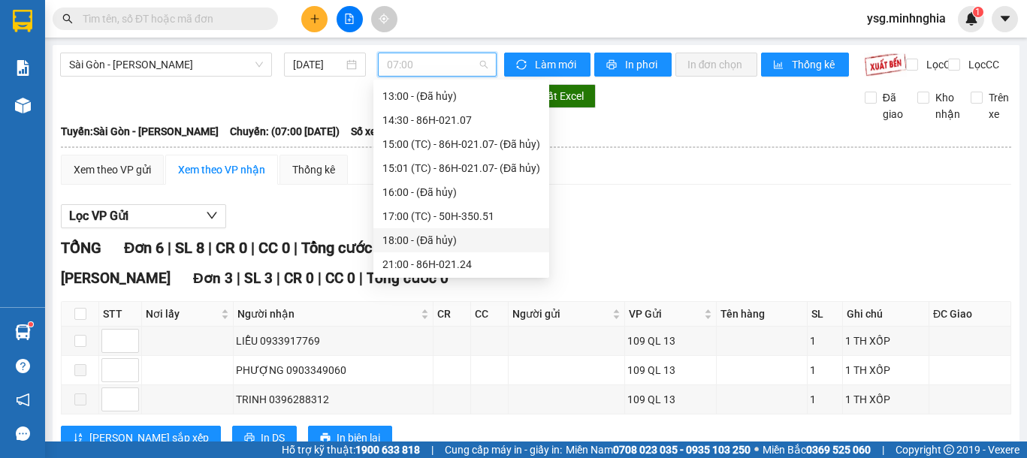
scroll to position [148, 0]
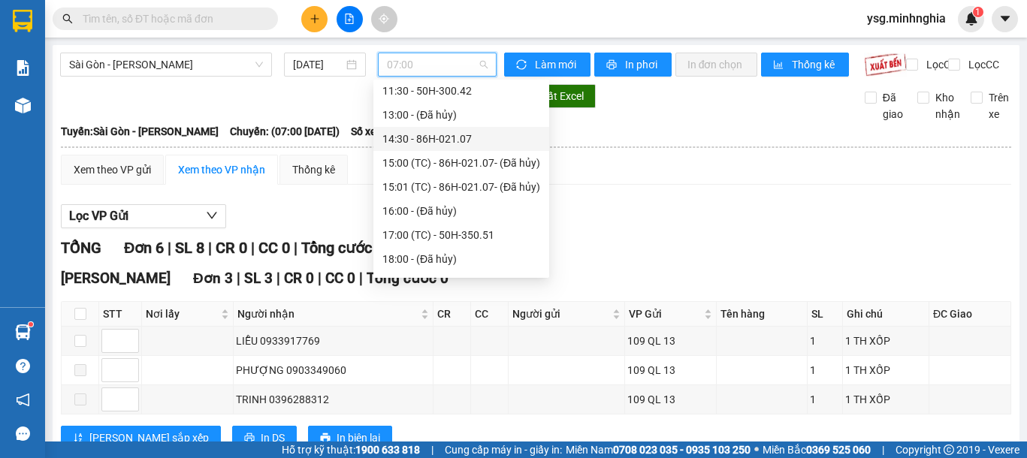
click at [473, 140] on div "14:30 - 86H-021.07" at bounding box center [461, 139] width 158 height 17
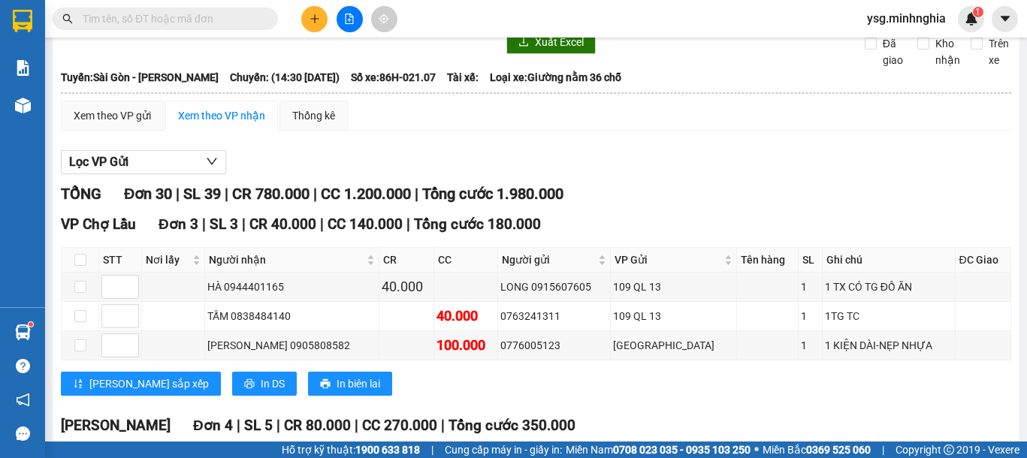
scroll to position [61, 0]
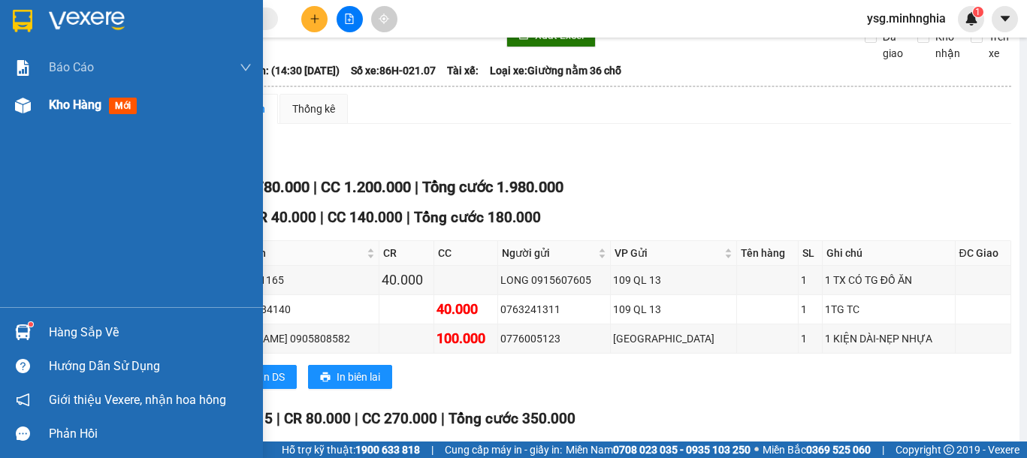
click at [40, 112] on div "Kho hàng mới" at bounding box center [131, 105] width 263 height 38
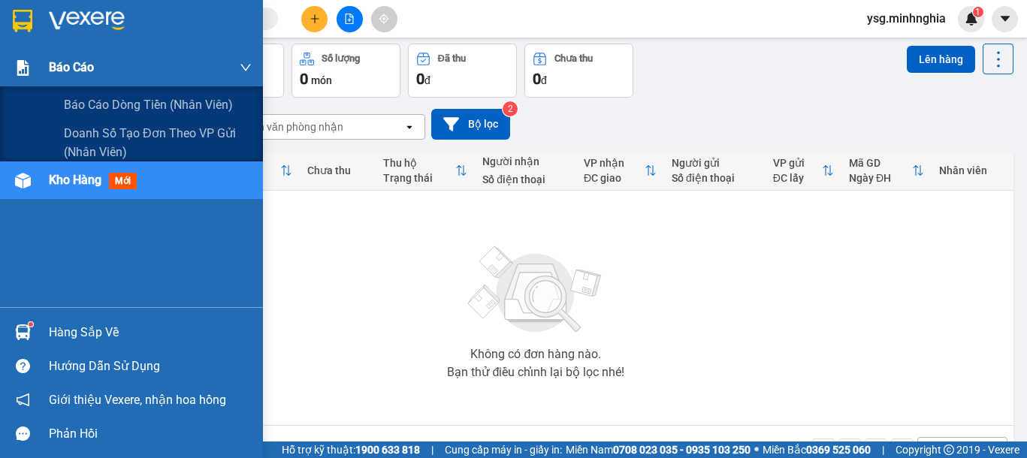
click at [26, 69] on img at bounding box center [23, 68] width 16 height 16
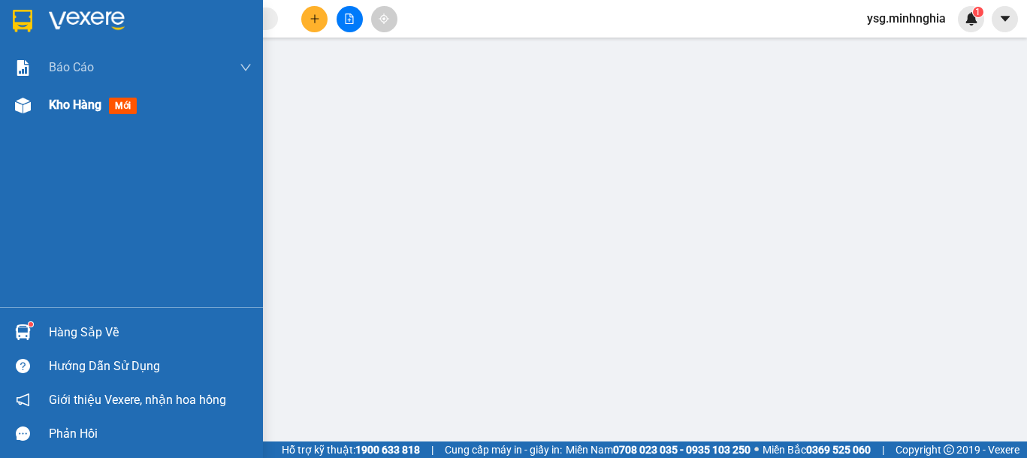
click at [23, 119] on div "Kho hàng mới" at bounding box center [131, 105] width 263 height 38
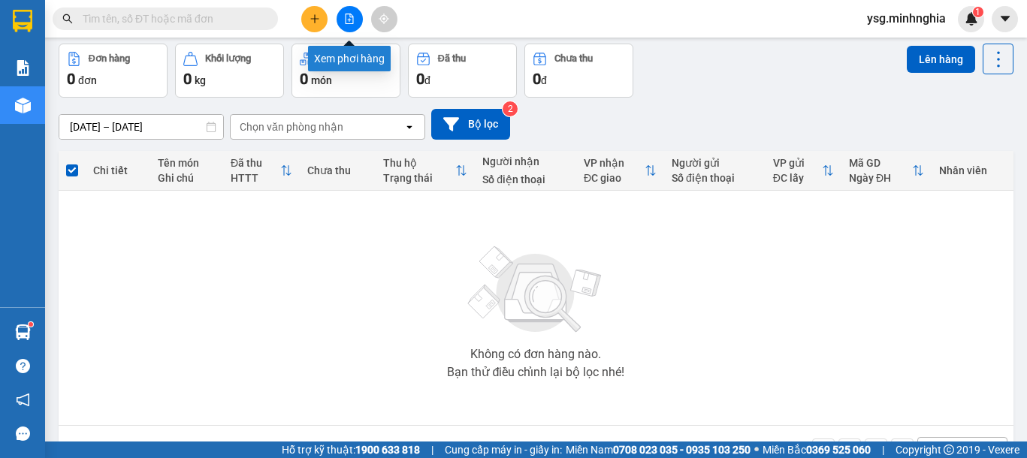
click at [356, 24] on button at bounding box center [349, 19] width 26 height 26
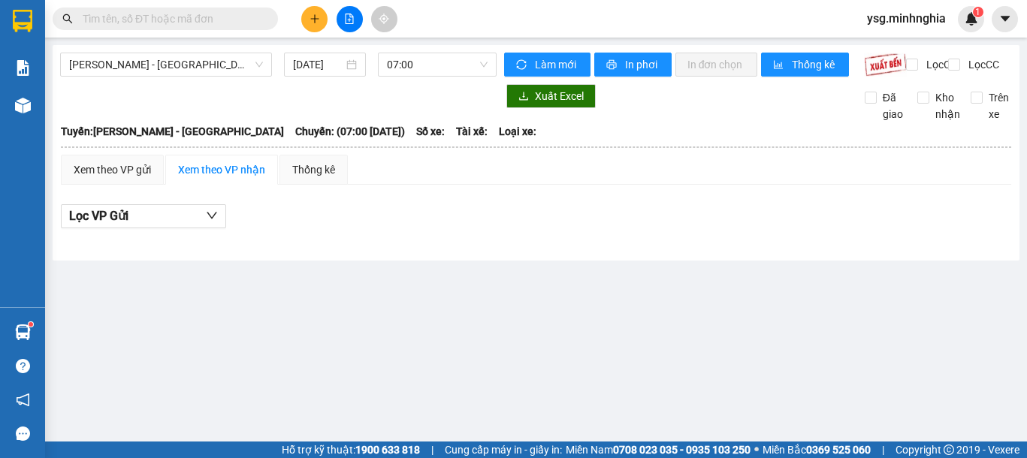
click at [137, 76] on div "Phan Rí - Sài Gòn" at bounding box center [166, 65] width 212 height 24
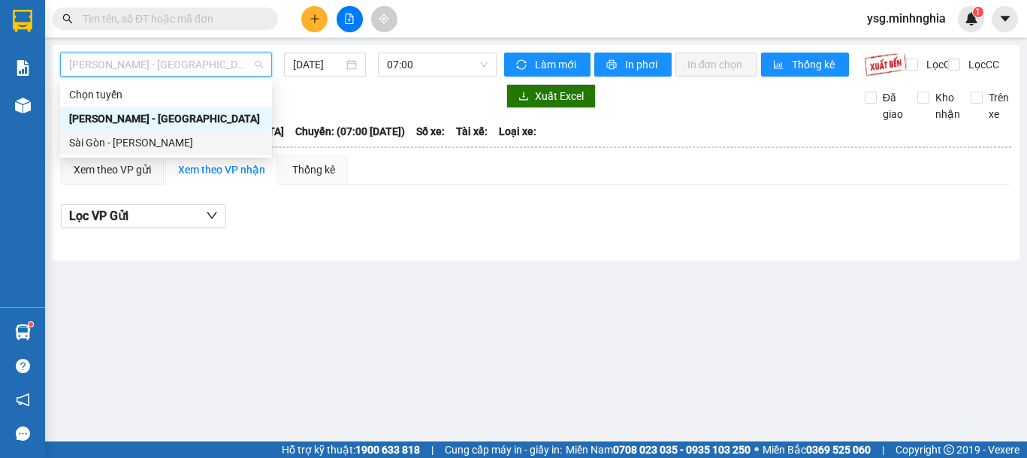
click at [145, 132] on div "Sài Gòn - Phan Rí" at bounding box center [166, 143] width 212 height 24
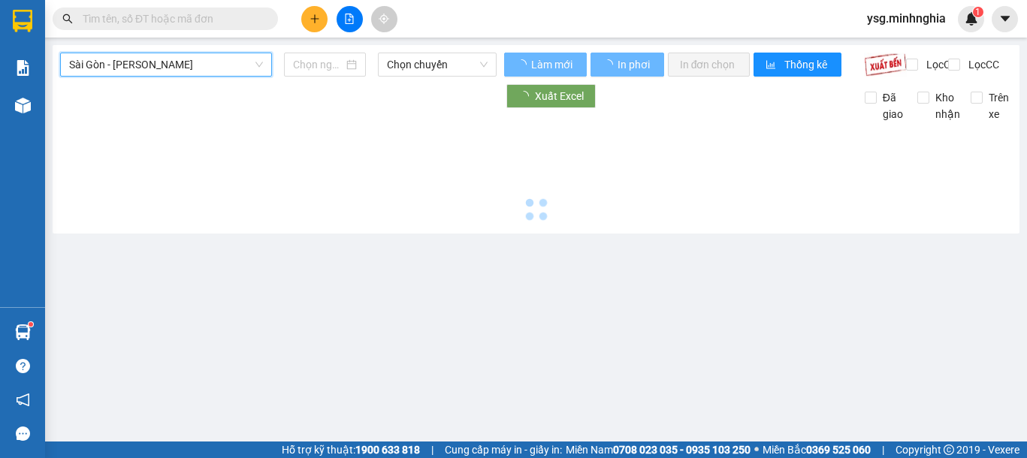
type input "13/08/2025"
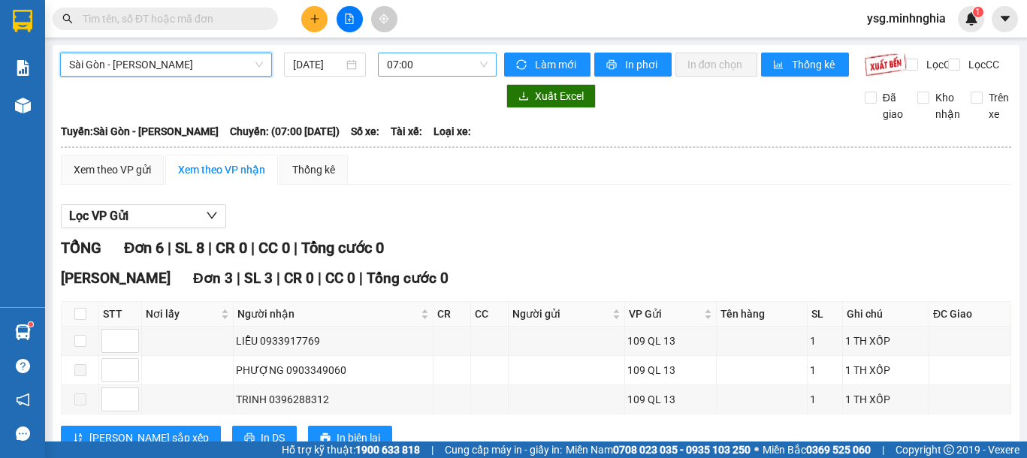
click at [434, 58] on span "07:00" at bounding box center [437, 64] width 101 height 23
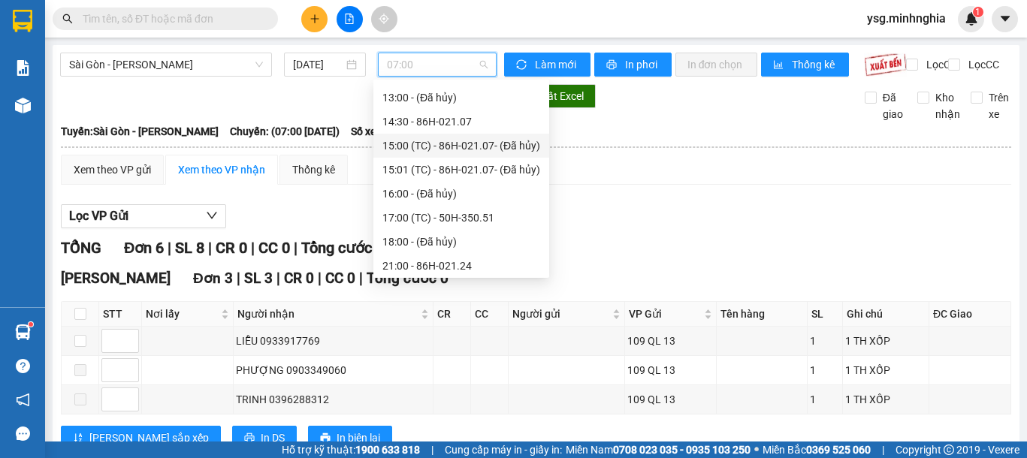
scroll to position [149, 0]
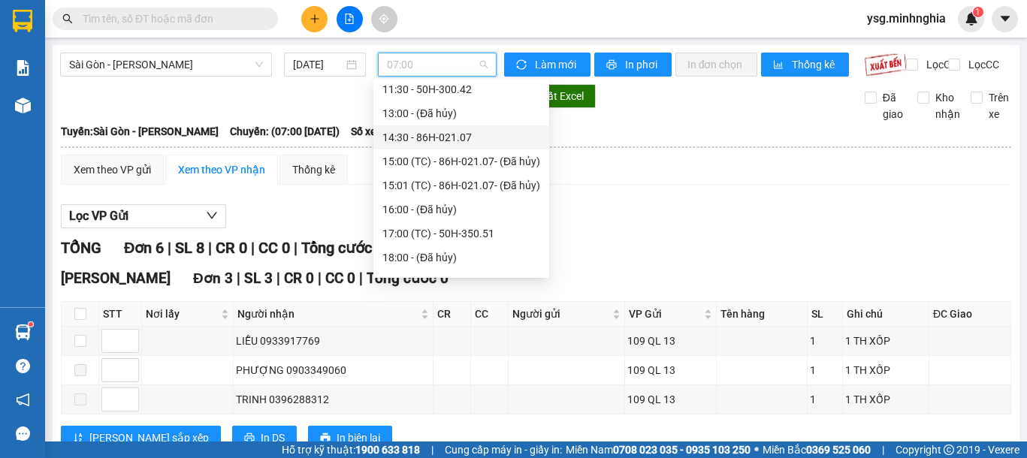
drag, startPoint x: 406, startPoint y: 134, endPoint x: 407, endPoint y: 120, distance: 13.5
click at [408, 126] on div "14:30 - 86H-021.07" at bounding box center [461, 137] width 176 height 24
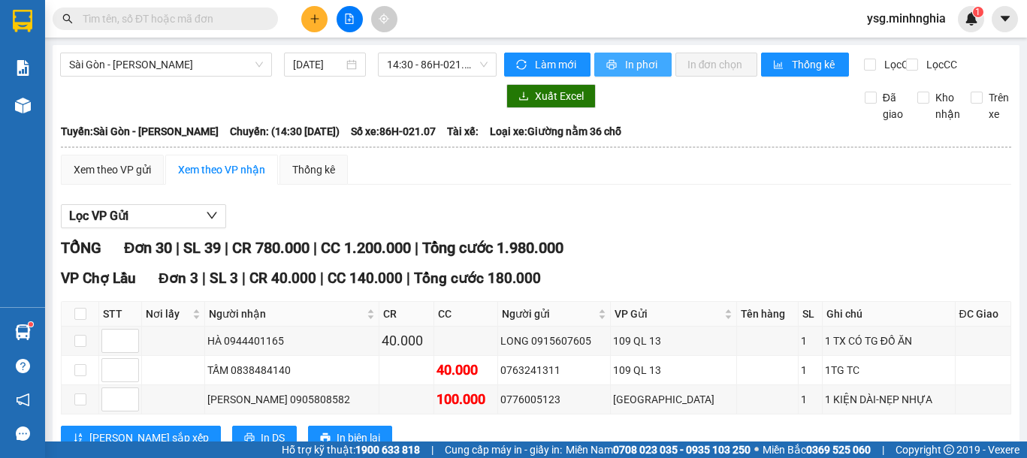
click at [650, 71] on span "In phơi" at bounding box center [642, 64] width 35 height 17
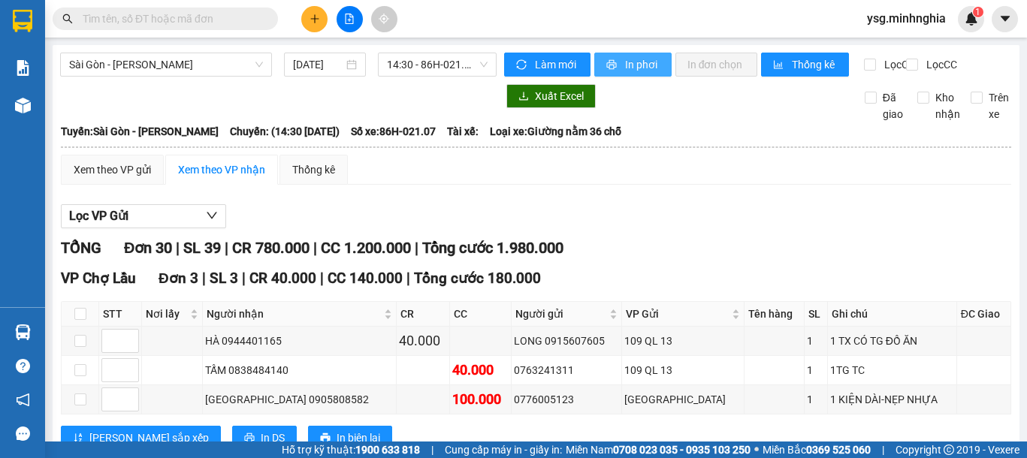
click at [640, 62] on span "In phơi" at bounding box center [642, 64] width 35 height 17
click at [139, 177] on div "Xem theo VP gửi" at bounding box center [112, 169] width 77 height 17
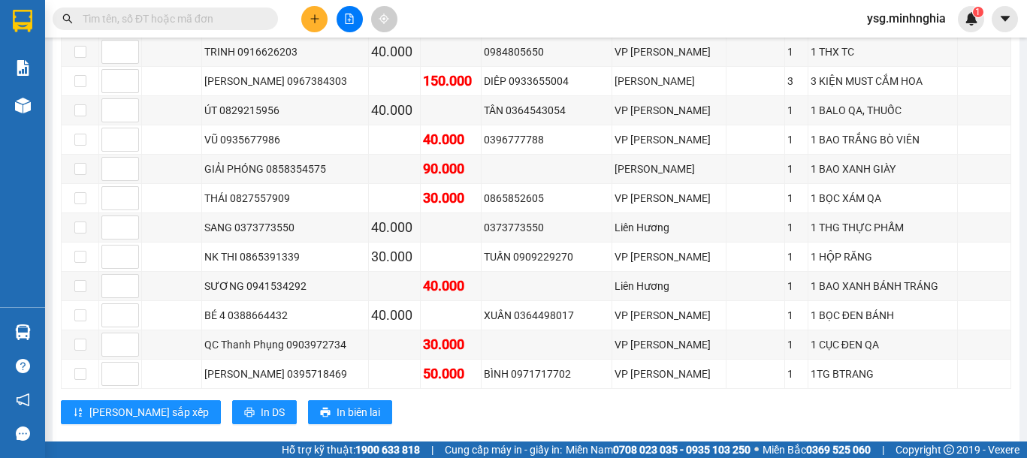
scroll to position [967, 0]
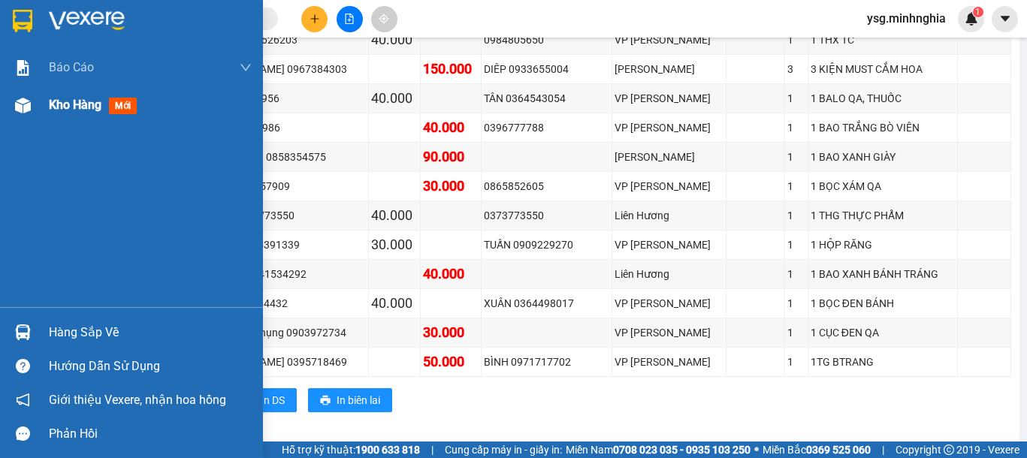
click at [29, 117] on div "Kho hàng mới" at bounding box center [131, 105] width 263 height 38
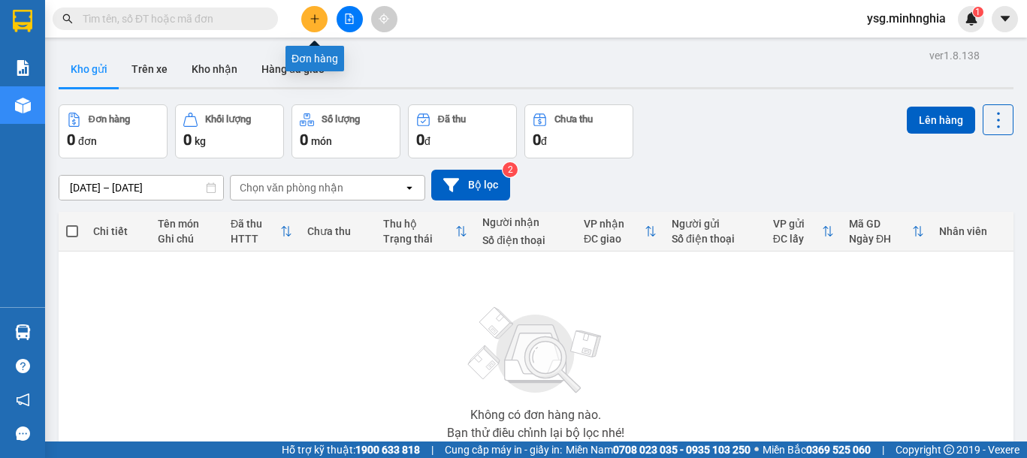
click at [312, 17] on icon "plus" at bounding box center [314, 19] width 11 height 11
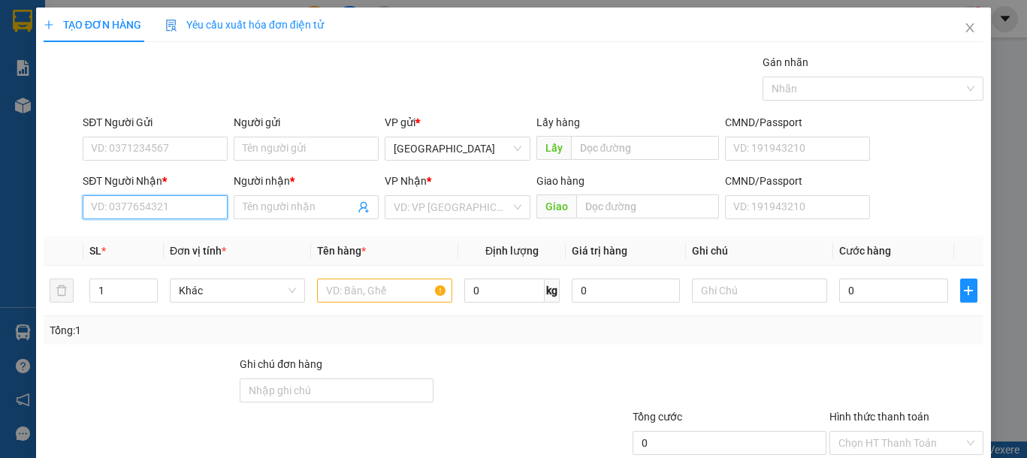
click at [167, 197] on input "SĐT Người Nhận *" at bounding box center [155, 207] width 145 height 24
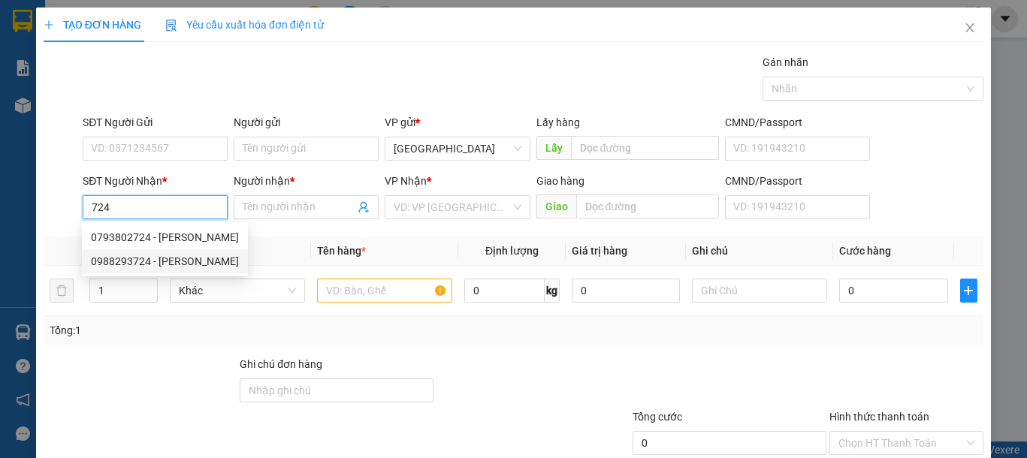
click at [171, 253] on div "0988293724 - LINH" at bounding box center [165, 261] width 148 height 17
type input "0988293724"
type input "LINH"
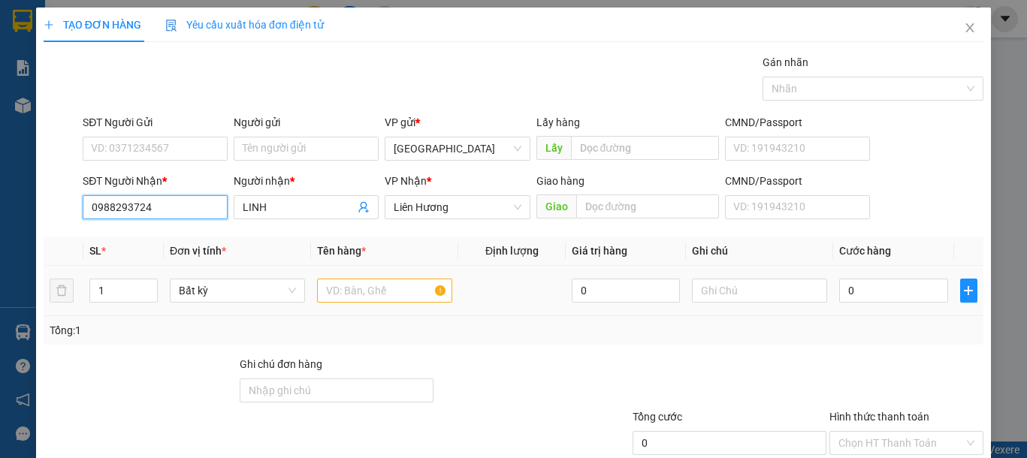
type input "0988293724"
click at [381, 301] on input "text" at bounding box center [384, 291] width 135 height 24
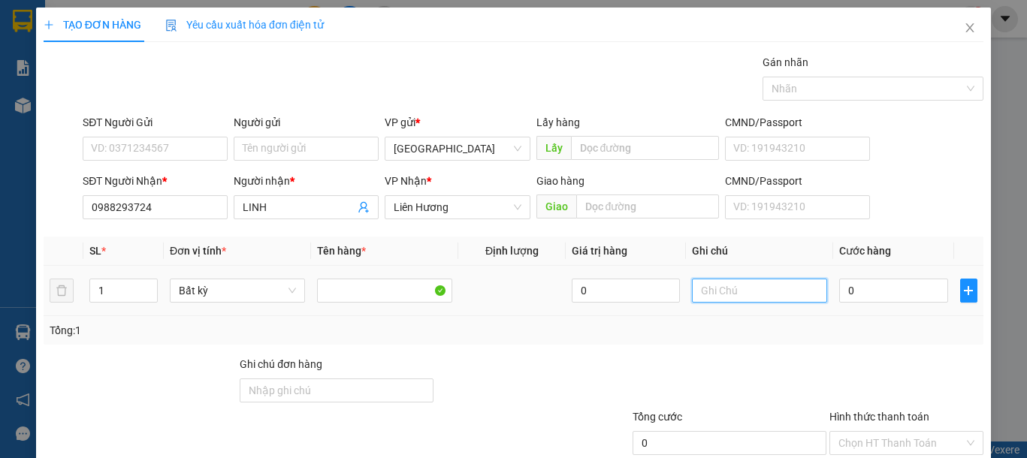
click at [725, 295] on input "text" at bounding box center [759, 291] width 135 height 24
type input "1 THG ĐL"
click at [859, 295] on input "0" at bounding box center [893, 291] width 108 height 24
type input "8"
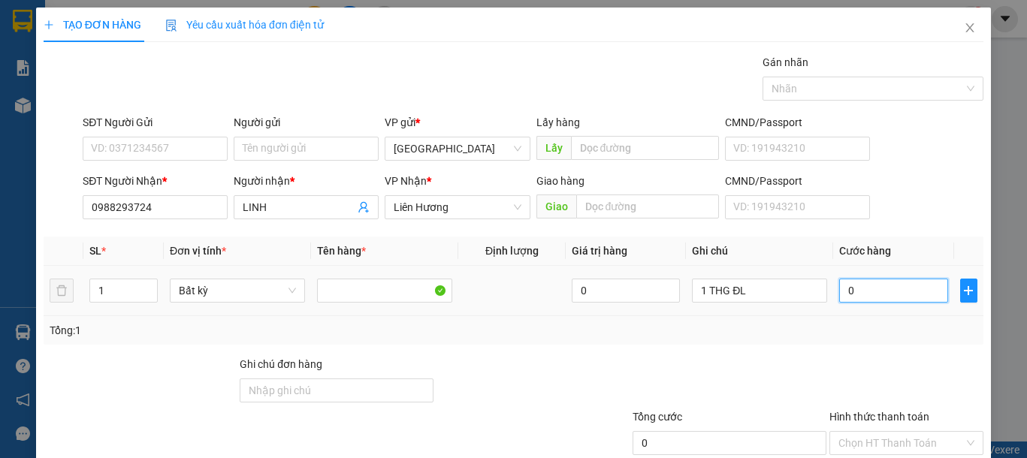
type input "8"
type input "80"
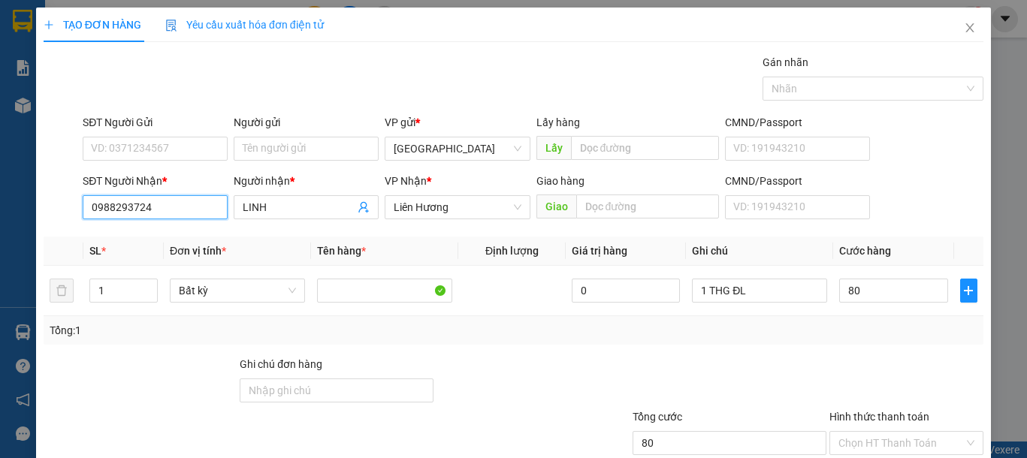
type input "80.000"
drag, startPoint x: 178, startPoint y: 205, endPoint x: 17, endPoint y: 210, distance: 160.8
click at [17, 210] on div "TẠO ĐƠN HÀNG Yêu cầu xuất hóa đơn điện tử Transit Pickup Surcharge Ids Transit …" at bounding box center [513, 229] width 1027 height 458
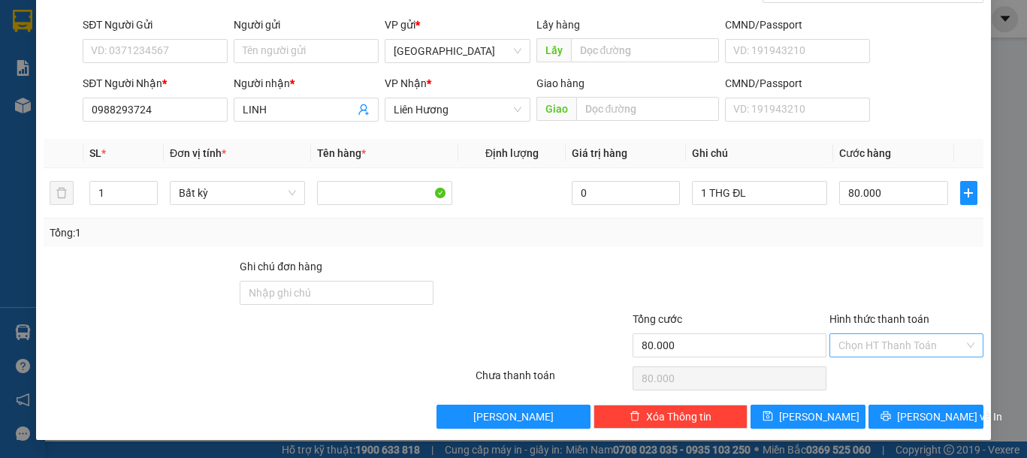
click at [883, 342] on input "Hình thức thanh toán" at bounding box center [900, 345] width 125 height 23
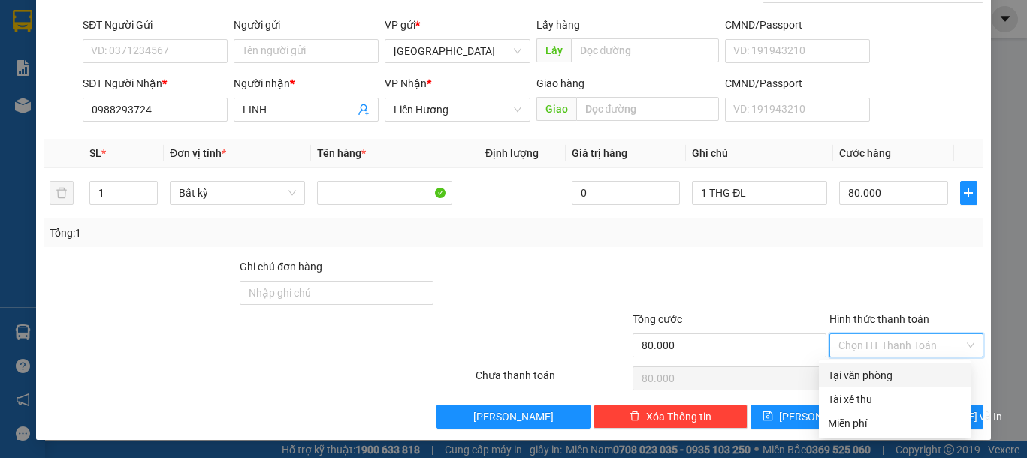
click at [852, 370] on div "Tại văn phòng" at bounding box center [895, 375] width 134 height 17
type input "0"
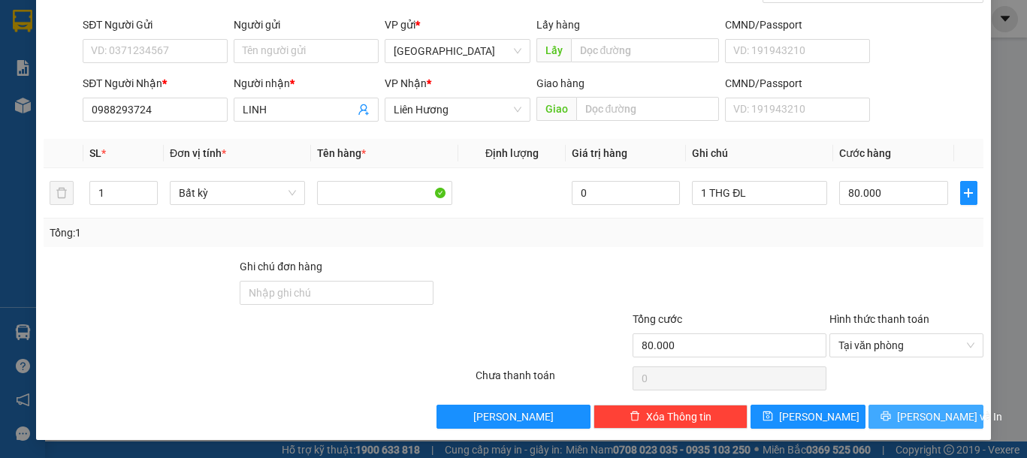
click at [899, 410] on button "Lưu và In" at bounding box center [925, 417] width 115 height 24
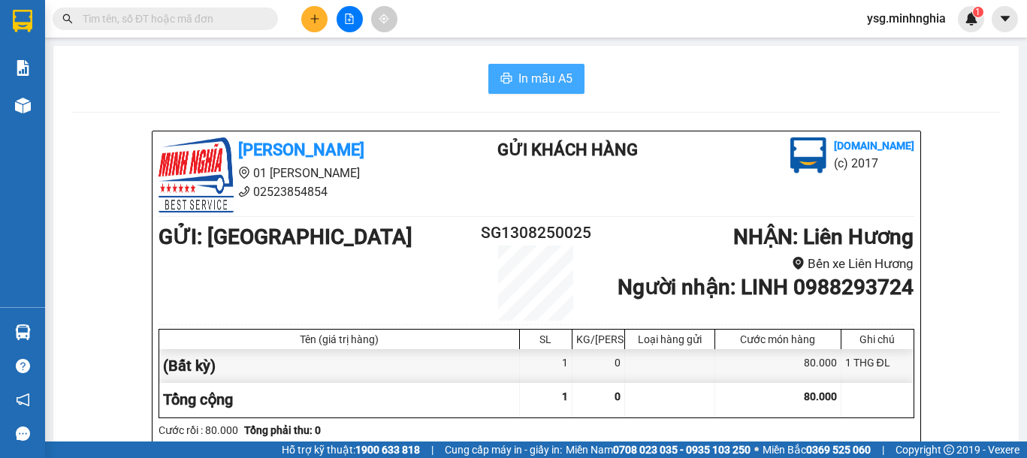
click at [556, 80] on span "In mẫu A5" at bounding box center [545, 78] width 54 height 19
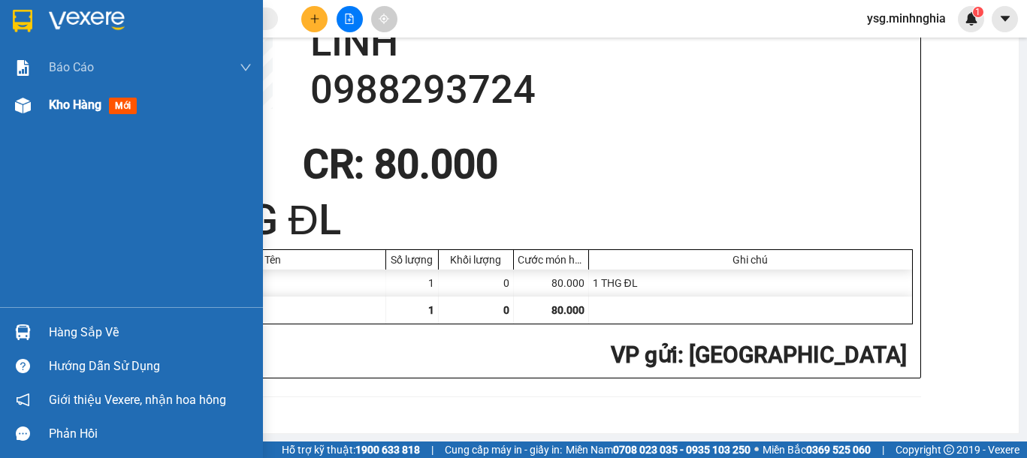
click at [25, 108] on img at bounding box center [23, 106] width 16 height 16
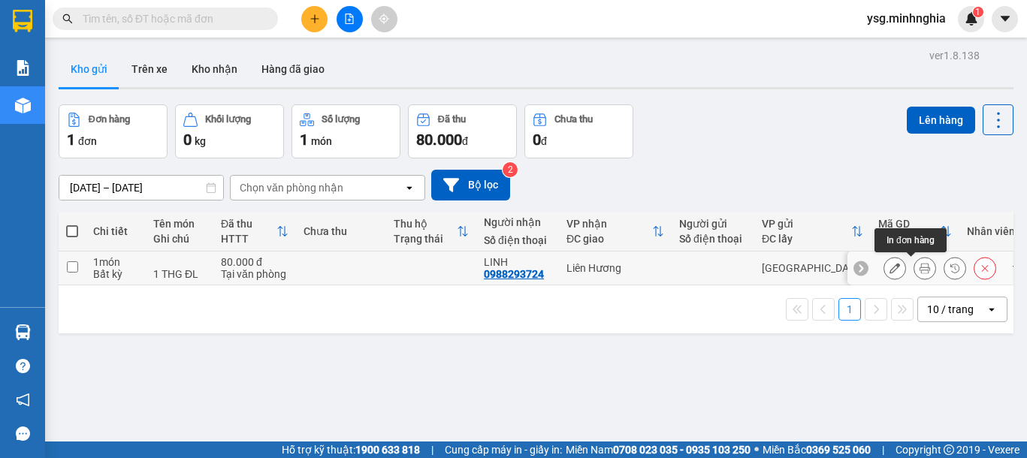
click at [919, 267] on icon at bounding box center [924, 268] width 11 height 11
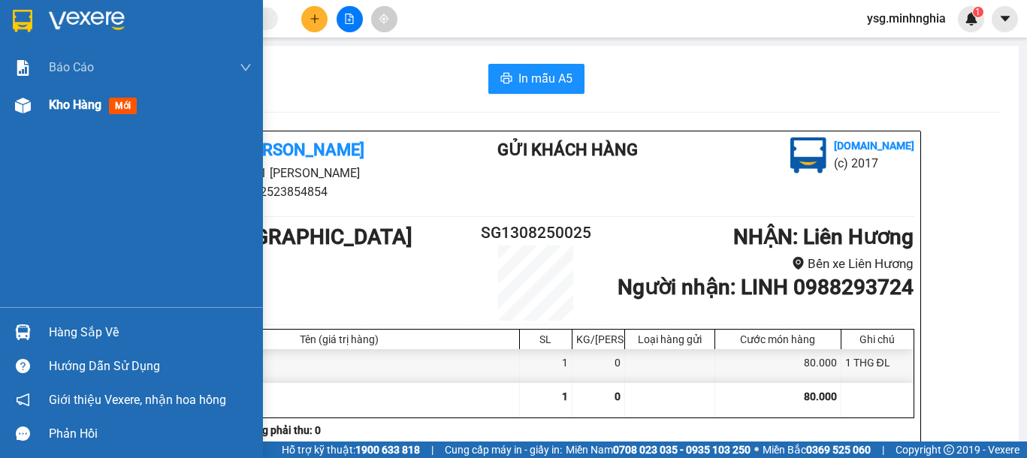
click at [18, 110] on img at bounding box center [23, 106] width 16 height 16
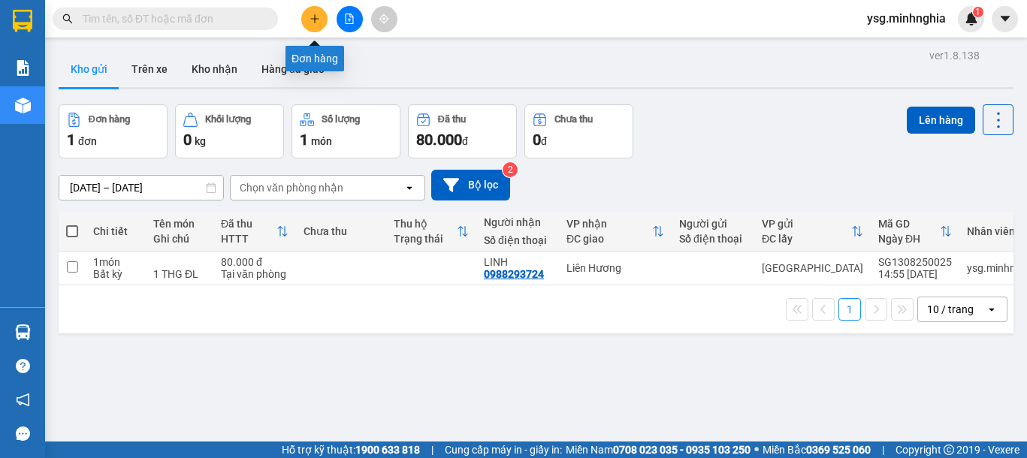
click at [311, 14] on icon "plus" at bounding box center [314, 19] width 11 height 11
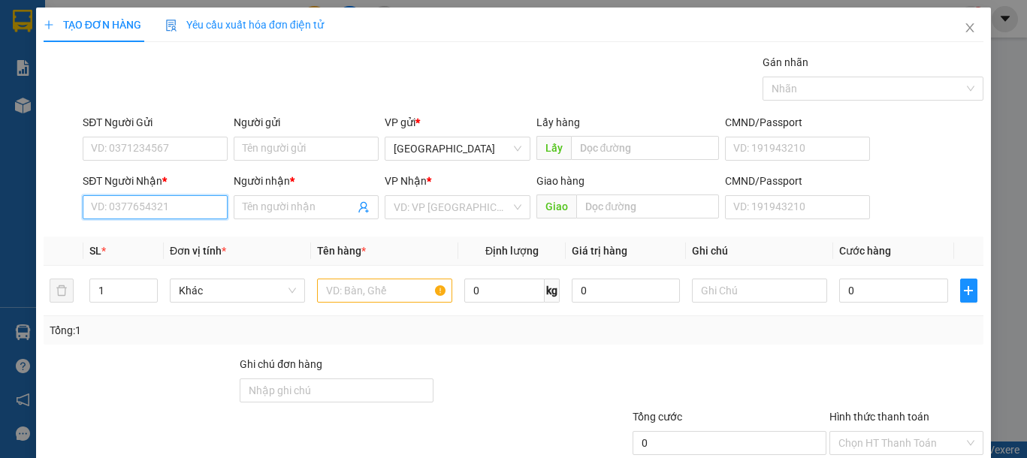
click at [197, 210] on input "SĐT Người Nhận *" at bounding box center [155, 207] width 145 height 24
click at [182, 236] on div "0933108104 - TÚ" at bounding box center [153, 237] width 125 height 17
type input "0933108104"
type input "TÚ"
type input "0933108104"
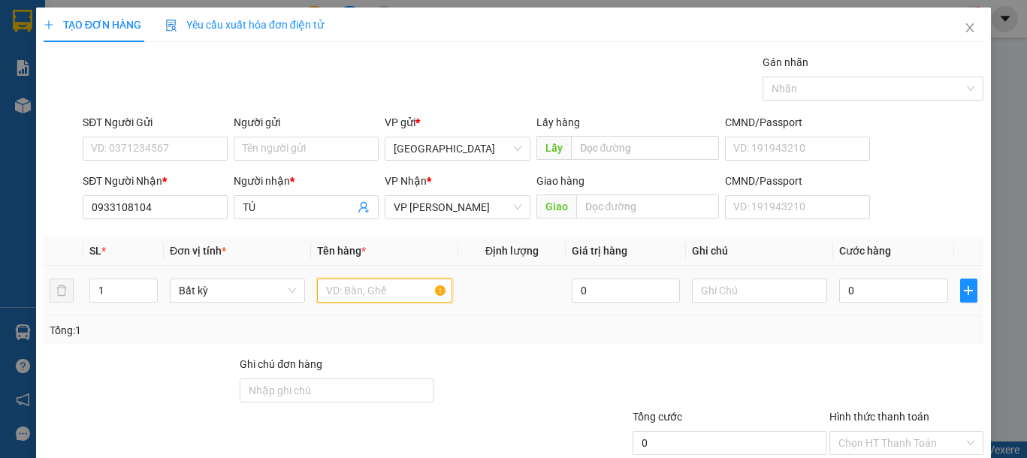
click at [381, 289] on input "text" at bounding box center [384, 291] width 135 height 24
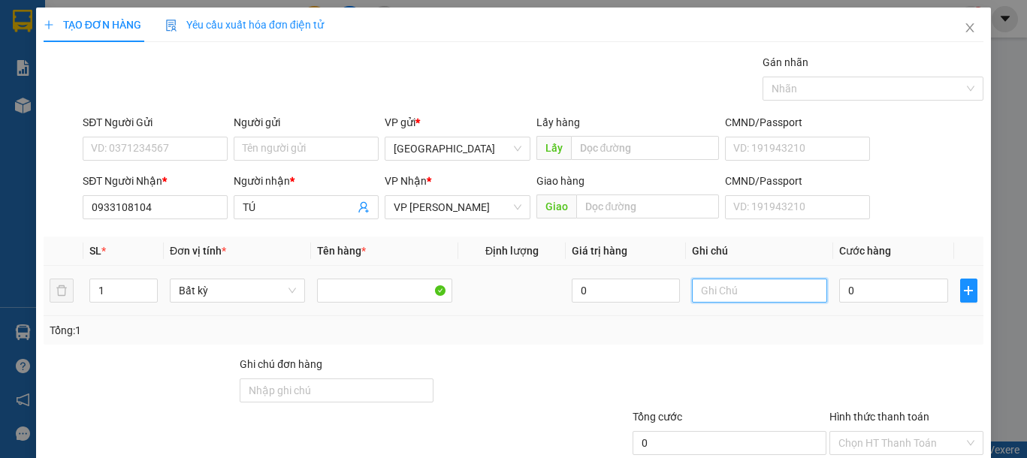
click at [778, 299] on input "text" at bounding box center [759, 291] width 135 height 24
type input "1 CỤC ĐEN QA"
click at [877, 300] on input "0" at bounding box center [893, 291] width 108 height 24
type input "4"
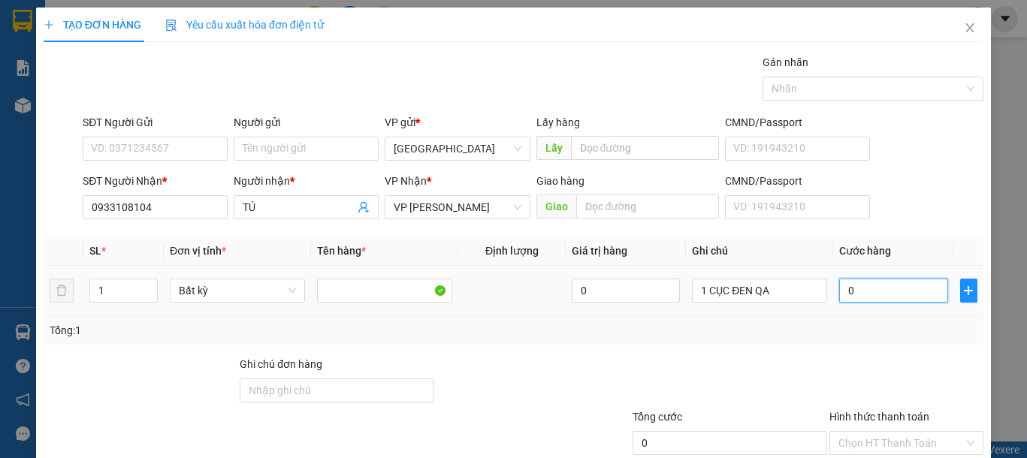
type input "4"
type input "40"
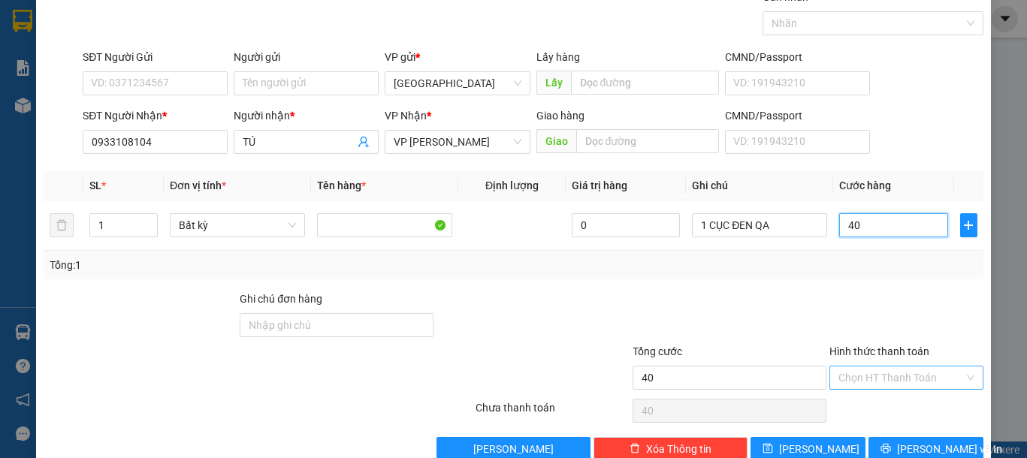
scroll to position [98, 0]
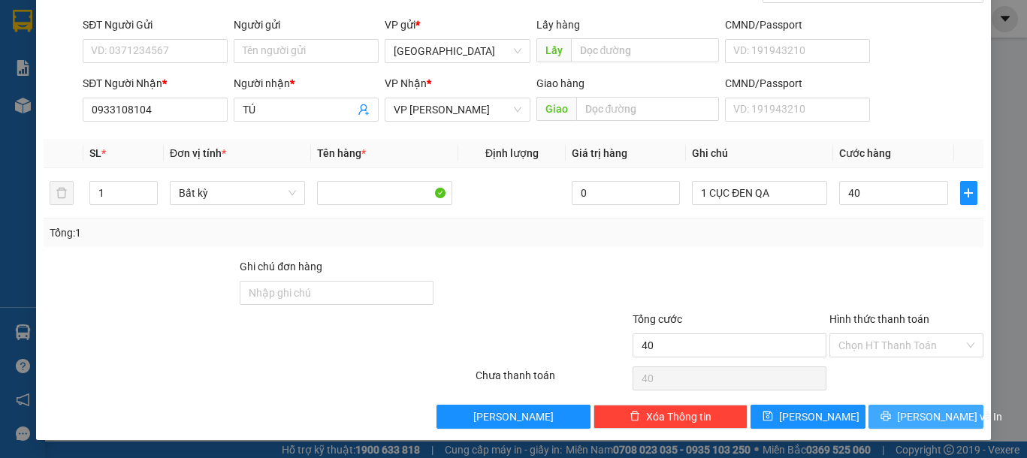
type input "40.000"
click at [901, 415] on span "Lưu và In" at bounding box center [949, 417] width 105 height 17
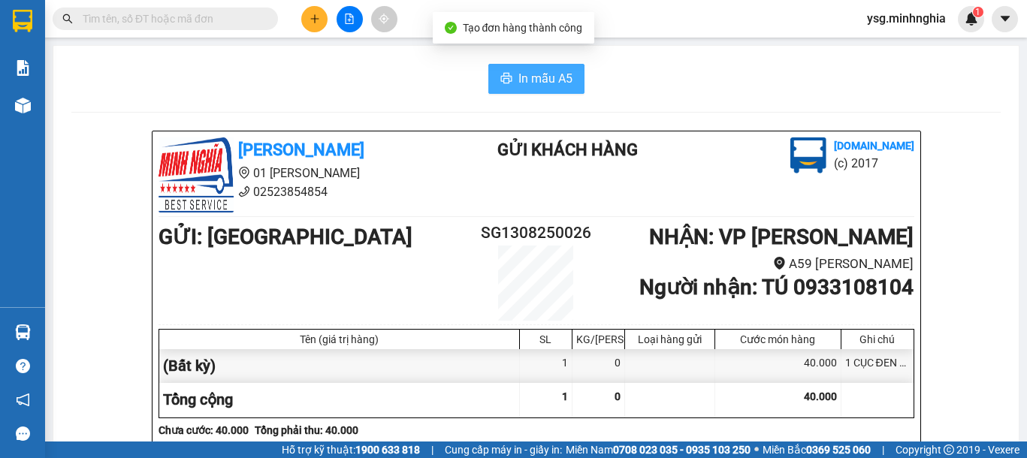
click at [518, 79] on span "In mẫu A5" at bounding box center [545, 78] width 54 height 19
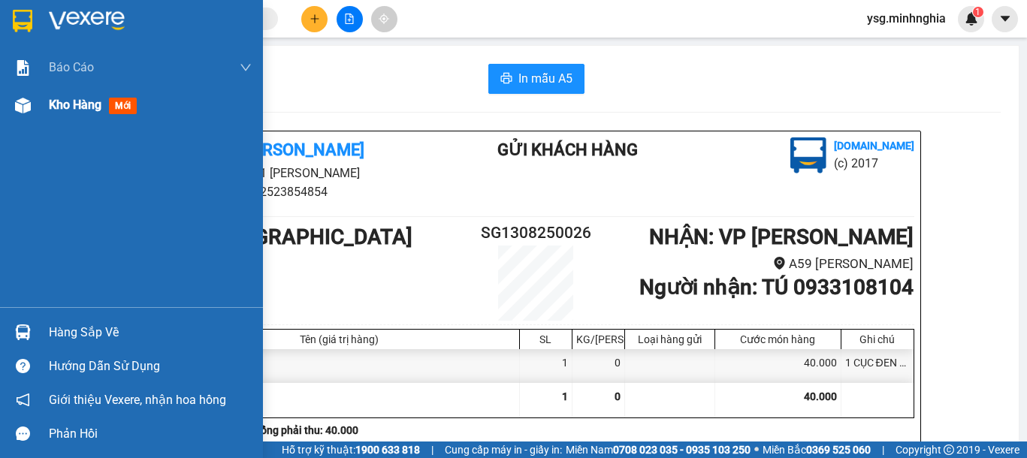
click at [20, 107] on img at bounding box center [23, 106] width 16 height 16
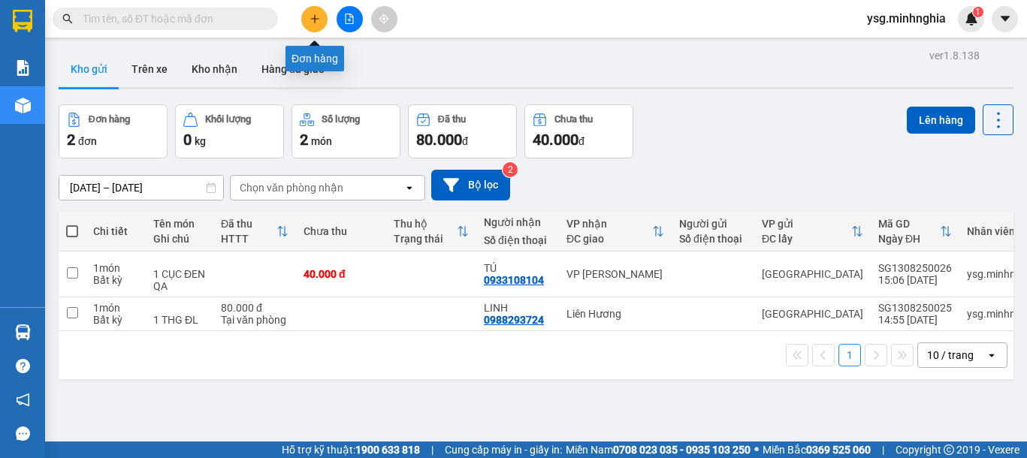
click at [312, 20] on icon "plus" at bounding box center [314, 19] width 11 height 11
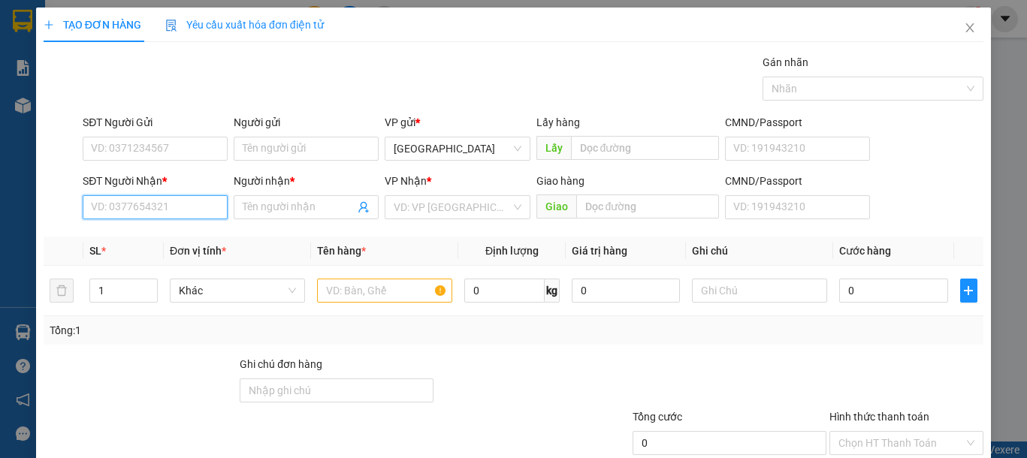
click at [113, 209] on input "SĐT Người Nhận *" at bounding box center [155, 207] width 145 height 24
type input "0868396939"
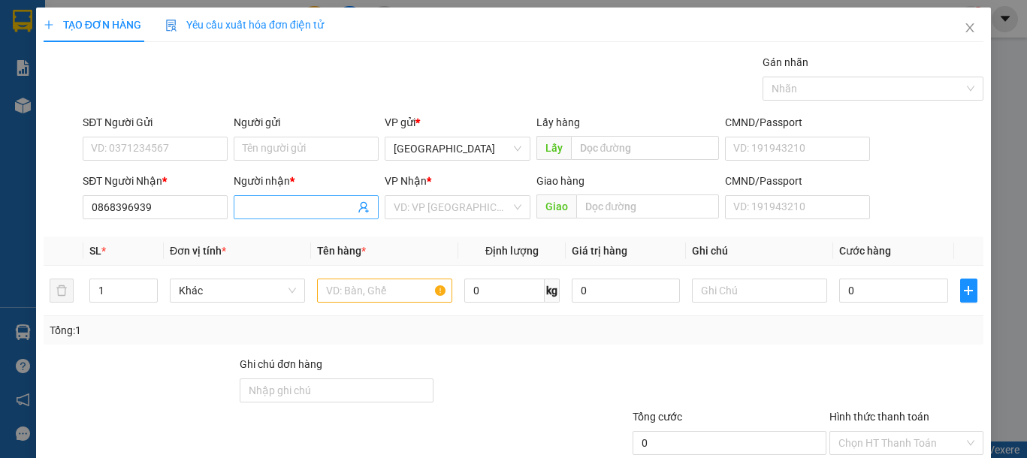
click at [288, 211] on input "Người nhận *" at bounding box center [299, 207] width 112 height 17
type input "DUỆ"
click at [437, 204] on input "search" at bounding box center [451, 207] width 116 height 23
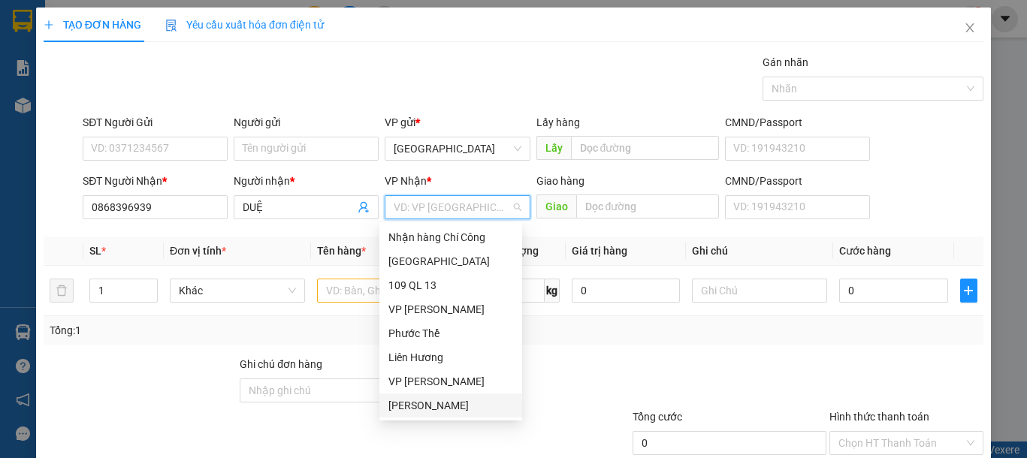
click at [460, 413] on div "[PERSON_NAME]" at bounding box center [450, 405] width 125 height 17
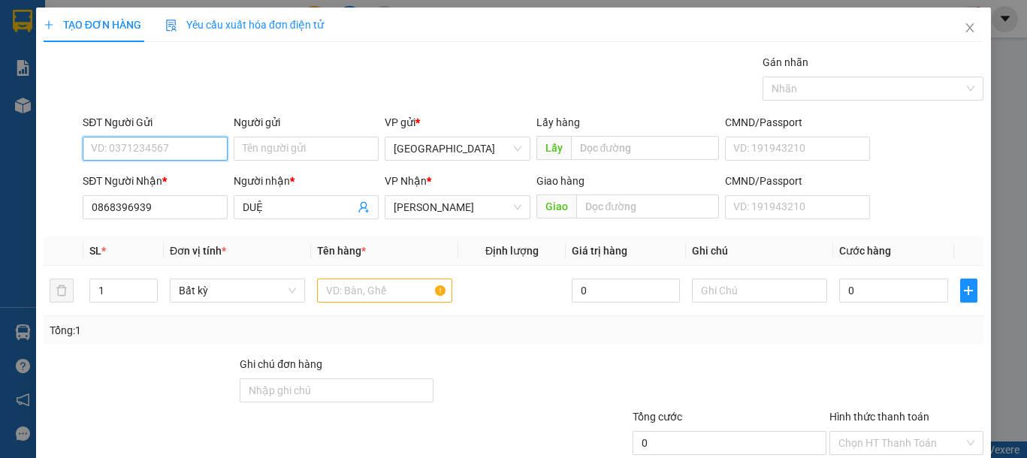
click at [152, 150] on input "SĐT Người Gửi" at bounding box center [155, 149] width 145 height 24
type input "0966877977"
click at [369, 297] on input "text" at bounding box center [384, 291] width 135 height 24
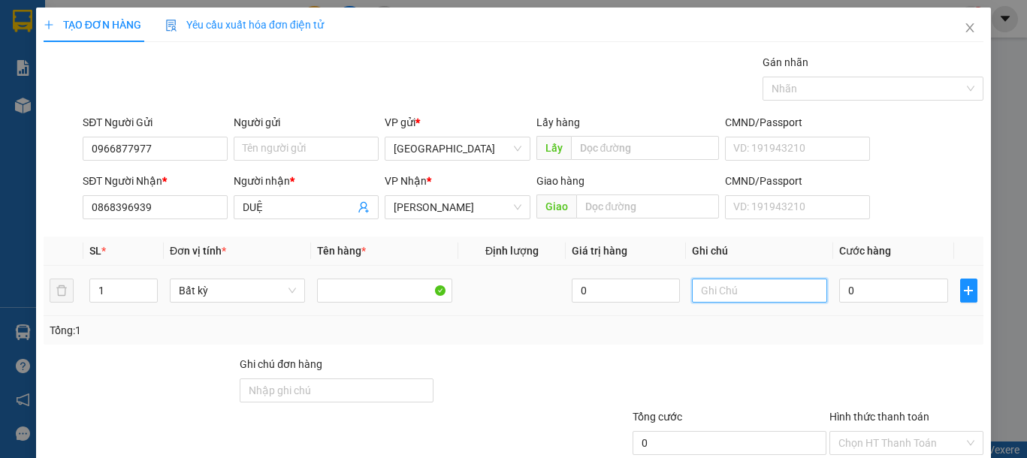
click at [717, 294] on input "text" at bounding box center [759, 291] width 135 height 24
type input "1 HỘP GIẤY-PT"
click at [882, 295] on input "0" at bounding box center [893, 291] width 108 height 24
type input "4"
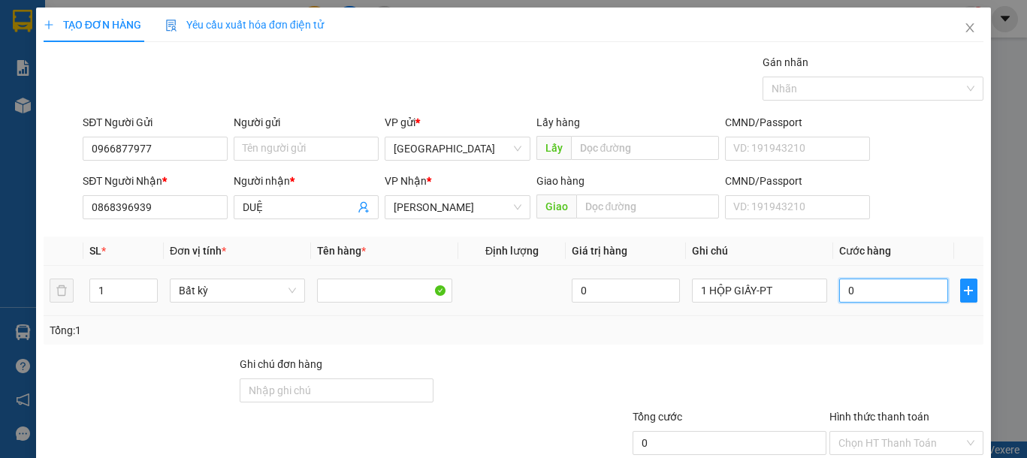
type input "4"
type input "40"
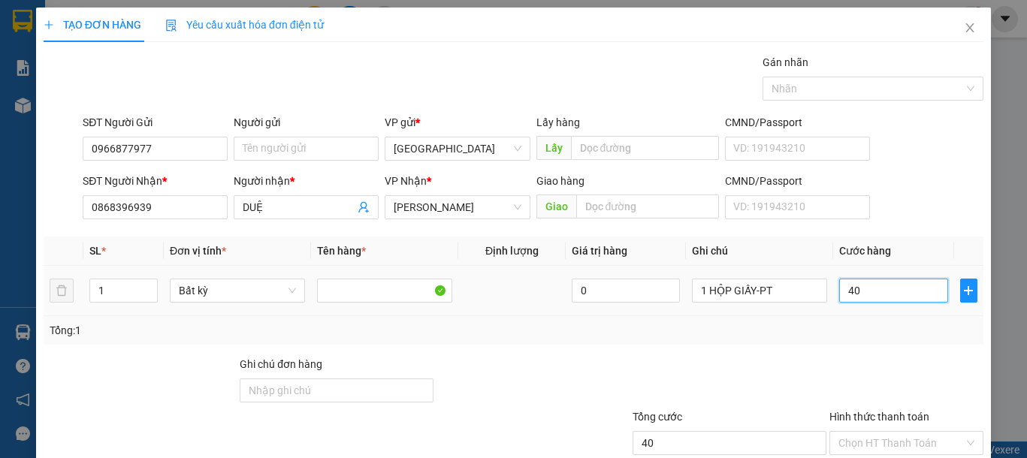
scroll to position [98, 0]
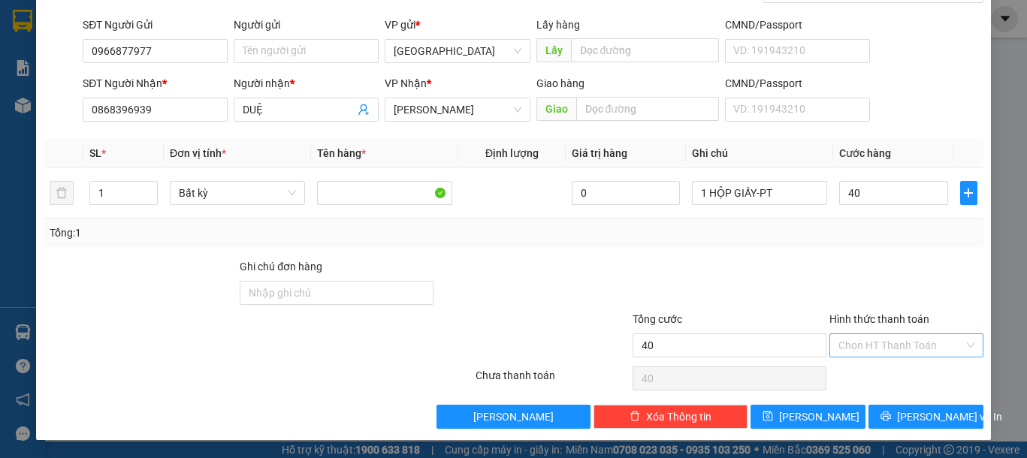
type input "40.000"
click at [850, 345] on input "Hình thức thanh toán" at bounding box center [900, 345] width 125 height 23
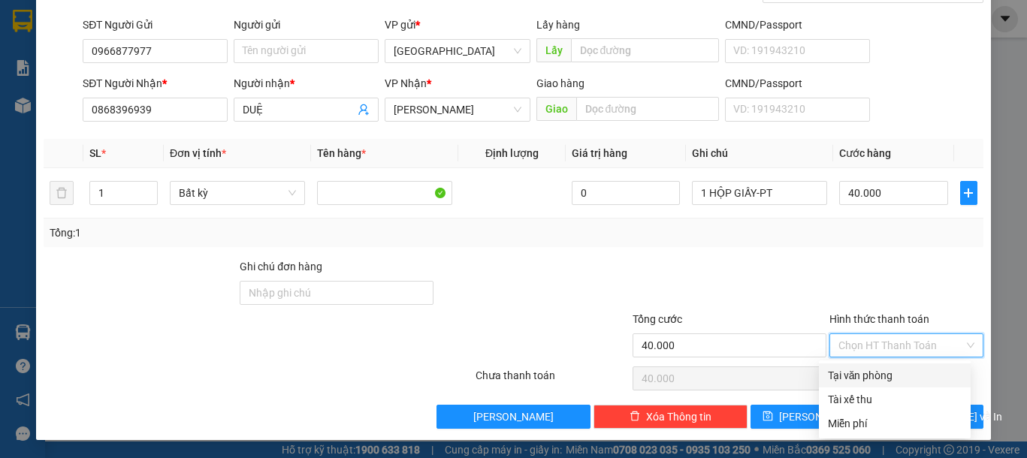
click at [861, 375] on div "Tại văn phòng" at bounding box center [895, 375] width 134 height 17
type input "0"
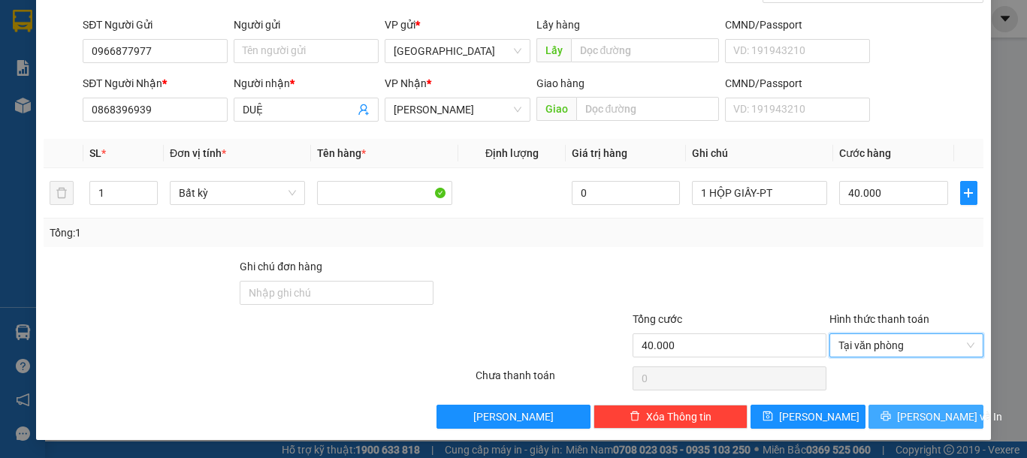
click at [891, 425] on button "Lưu và In" at bounding box center [925, 417] width 115 height 24
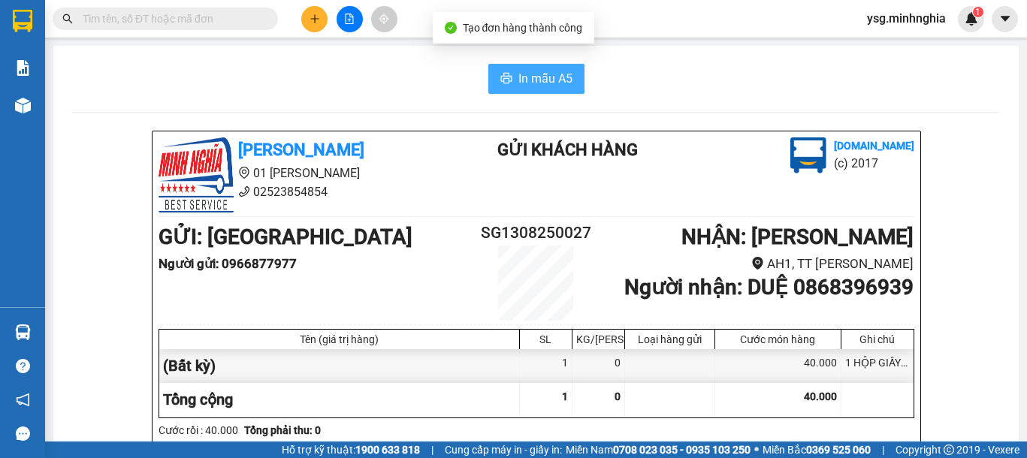
click at [533, 80] on span "In mẫu A5" at bounding box center [545, 78] width 54 height 19
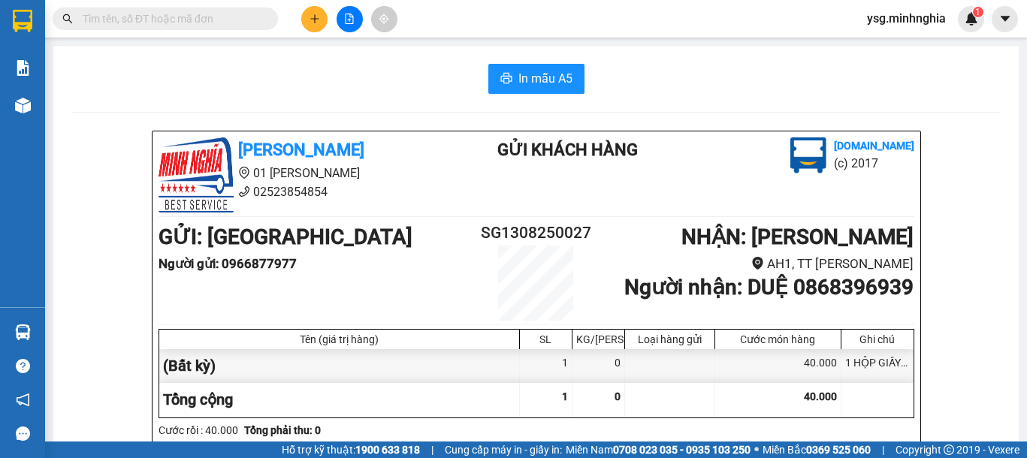
scroll to position [772, 0]
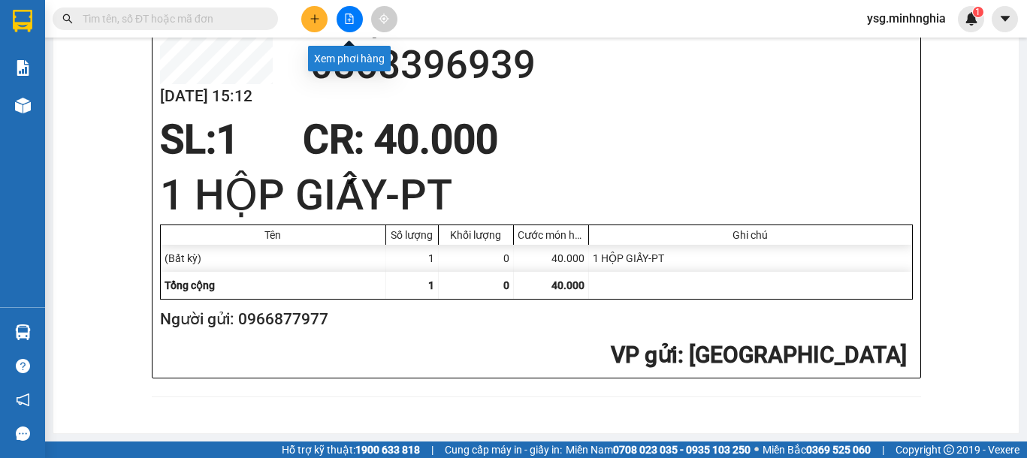
click at [345, 19] on icon "file-add" at bounding box center [349, 19] width 11 height 11
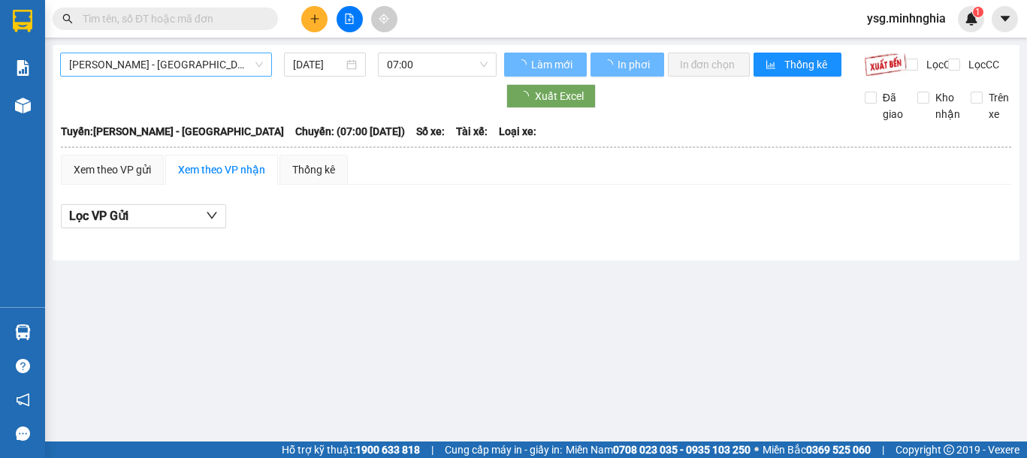
click at [202, 70] on span "Phan Rí - Sài Gòn" at bounding box center [166, 64] width 194 height 23
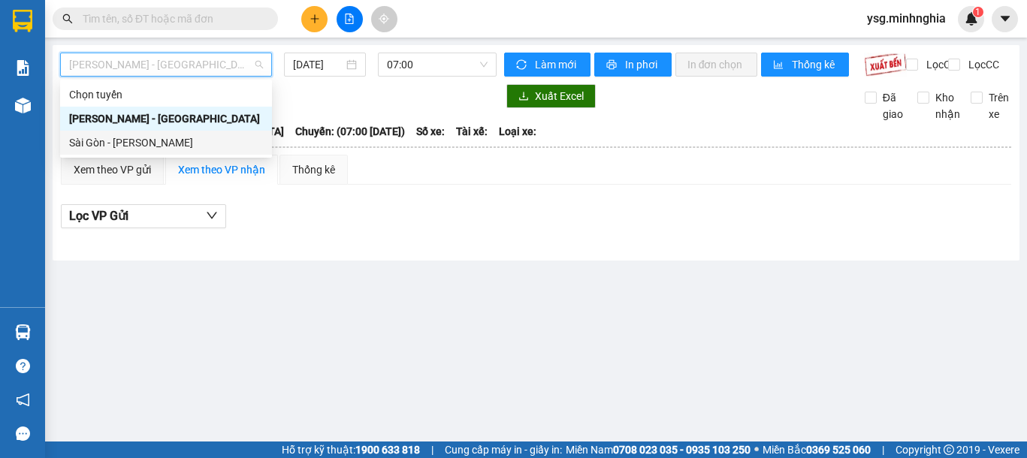
click at [147, 145] on div "Sài Gòn - Phan Rí" at bounding box center [166, 142] width 194 height 17
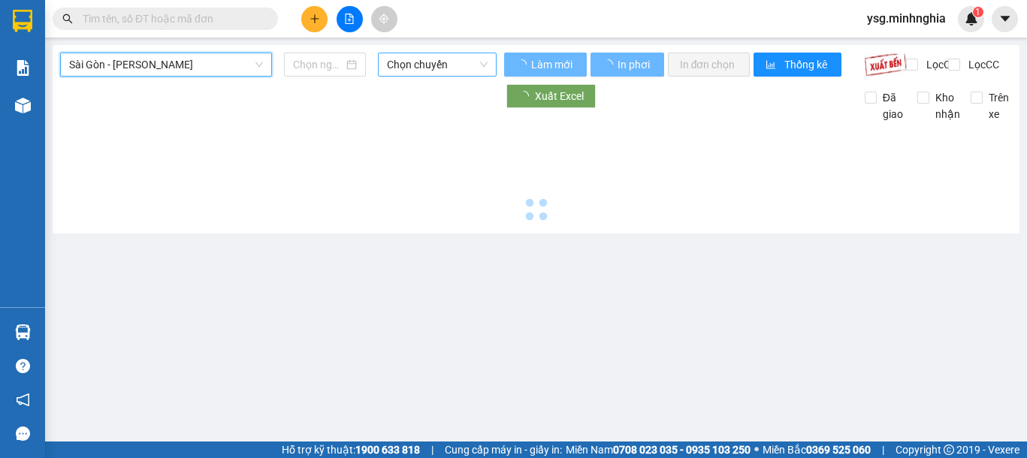
type input "13/08/2025"
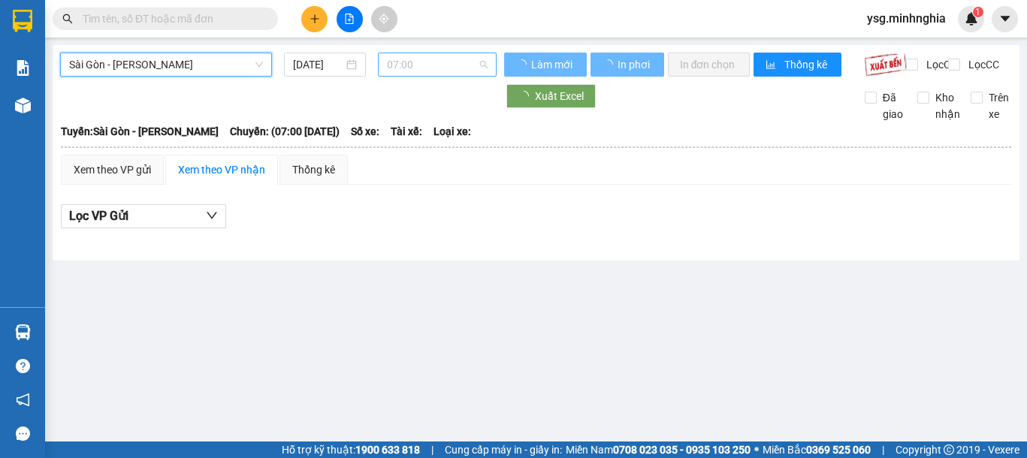
click at [414, 65] on span "07:00" at bounding box center [437, 64] width 101 height 23
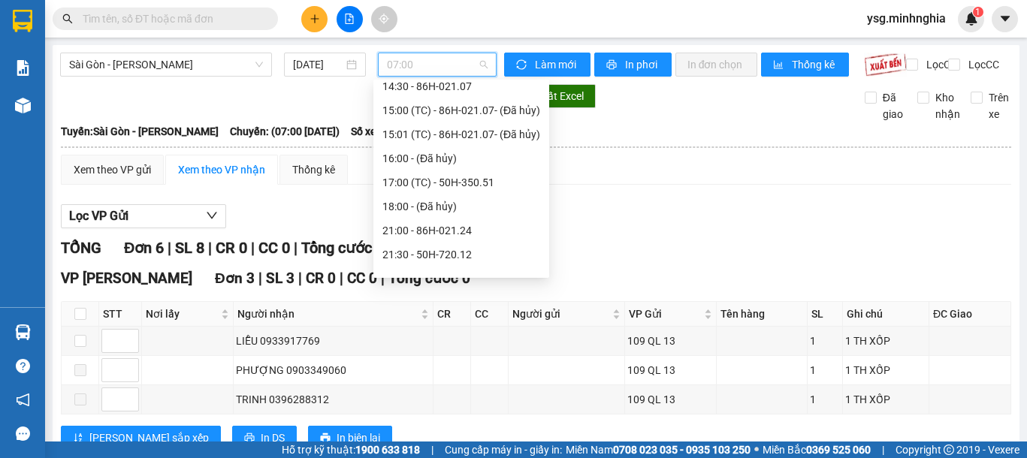
scroll to position [216, 0]
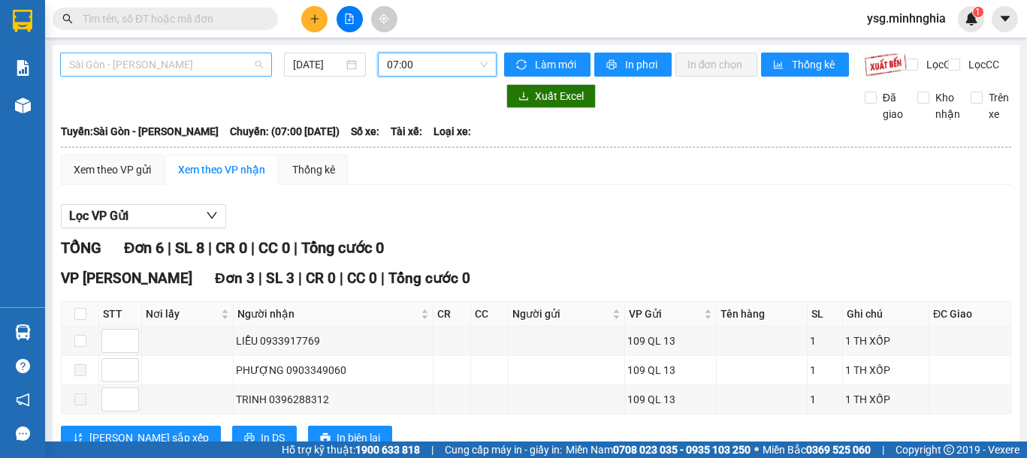
click at [179, 68] on span "Sài Gòn - Phan Rí" at bounding box center [166, 64] width 194 height 23
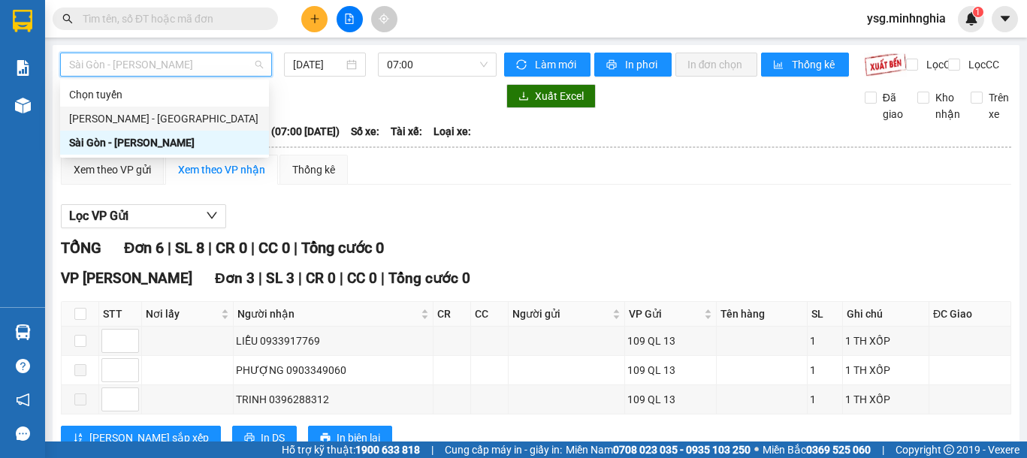
click at [176, 128] on div "Phan Rí - Sài Gòn" at bounding box center [164, 119] width 209 height 24
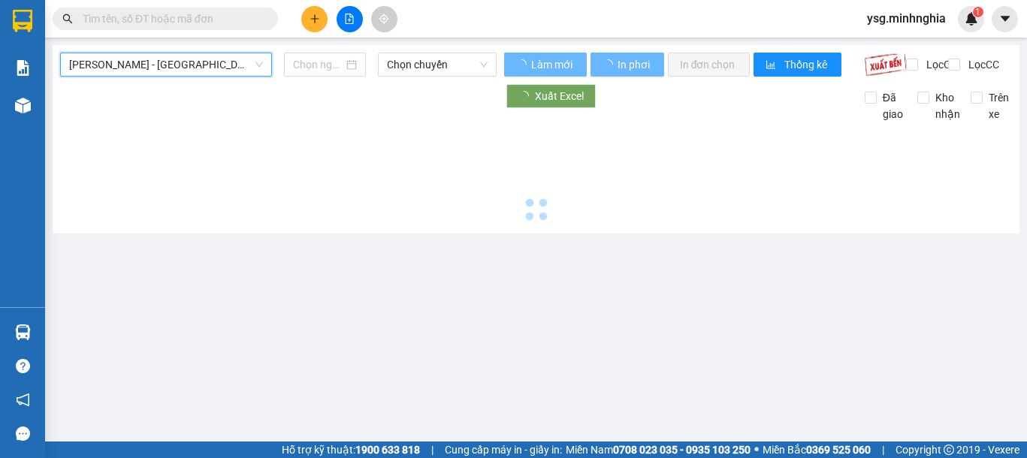
type input "13/08/2025"
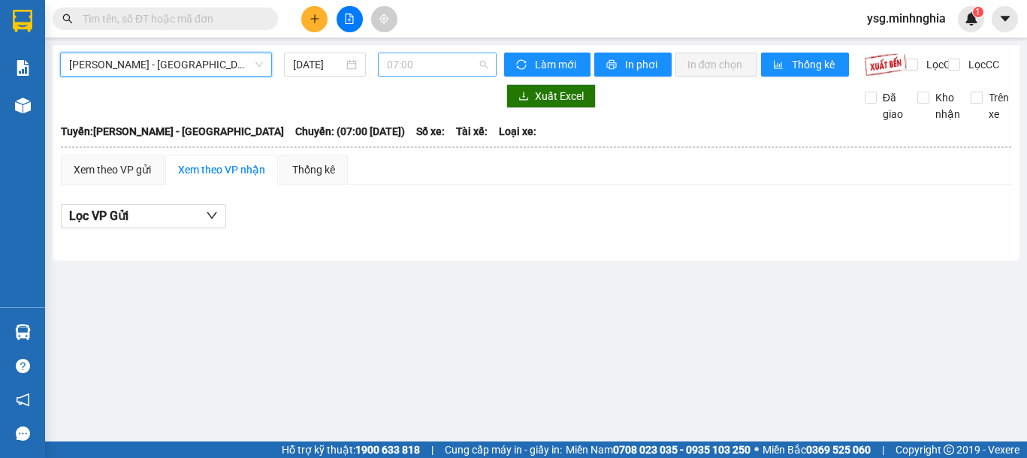
scroll to position [24, 0]
click at [436, 63] on span "07:00" at bounding box center [437, 64] width 101 height 23
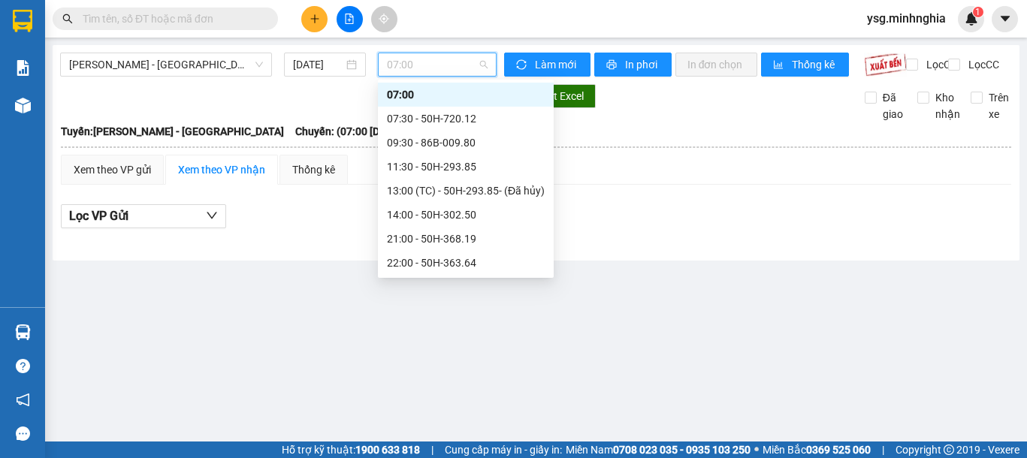
click at [435, 68] on span "07:00" at bounding box center [437, 64] width 101 height 23
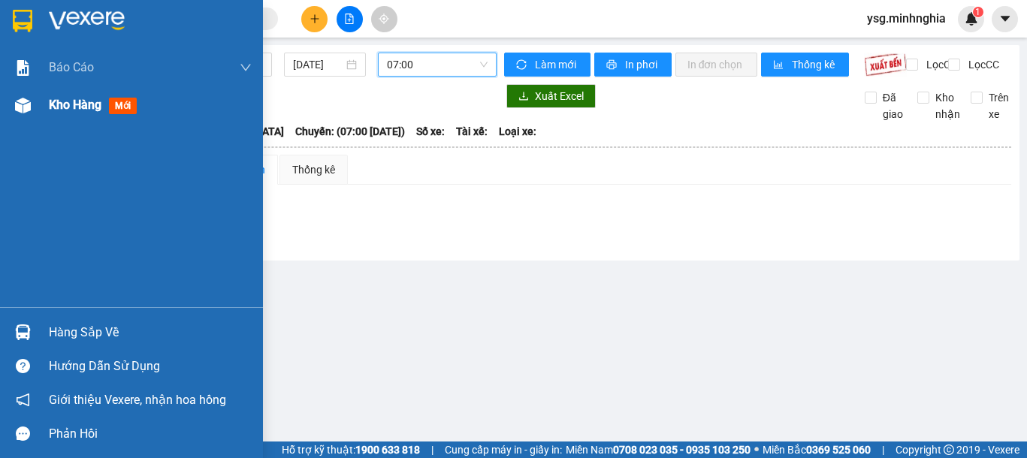
click at [0, 104] on div "Kho hàng mới" at bounding box center [131, 105] width 263 height 38
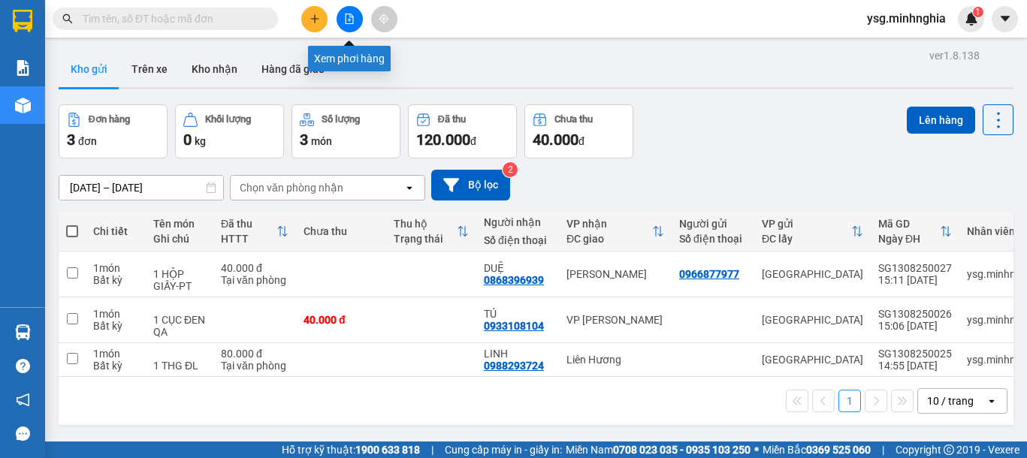
click at [351, 26] on button at bounding box center [349, 19] width 26 height 26
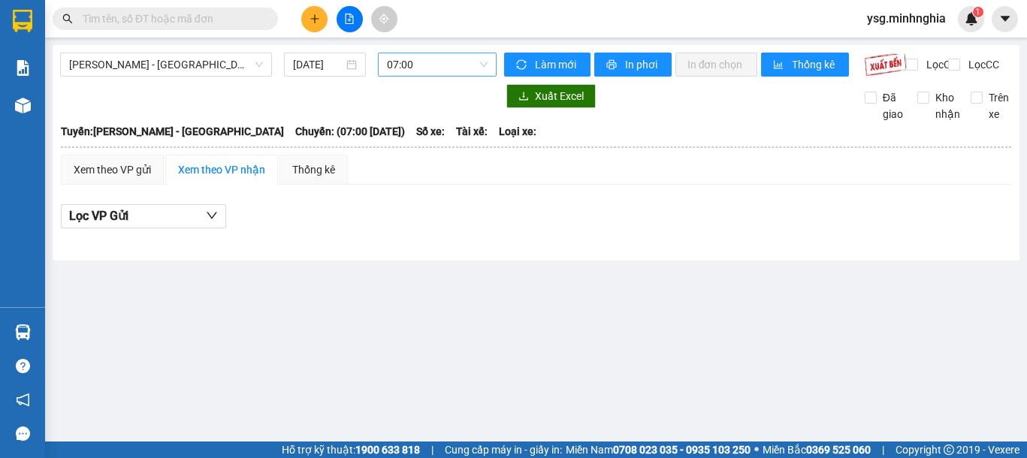
click at [486, 71] on span "07:00" at bounding box center [437, 64] width 101 height 23
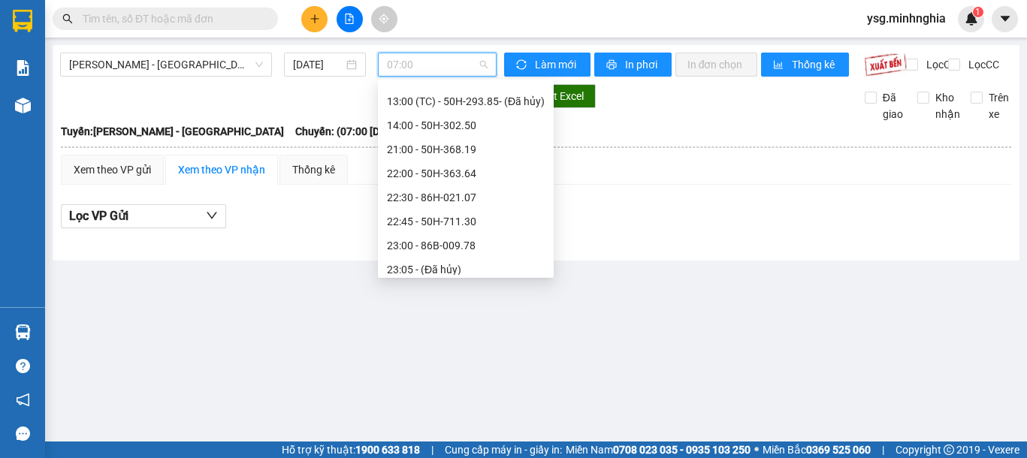
scroll to position [144, 0]
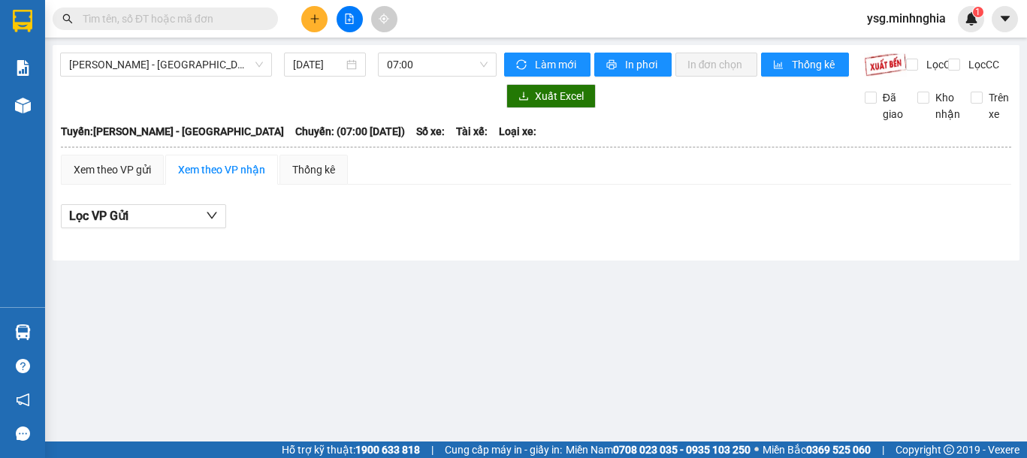
click at [438, 357] on main "Phan Rí - Sài Gòn 13/08/2025 07:00 Làm mới In phơi In đơn chọn Thống kê Lọc CR …" at bounding box center [513, 221] width 1027 height 442
click at [316, 17] on icon "plus" at bounding box center [314, 19] width 11 height 11
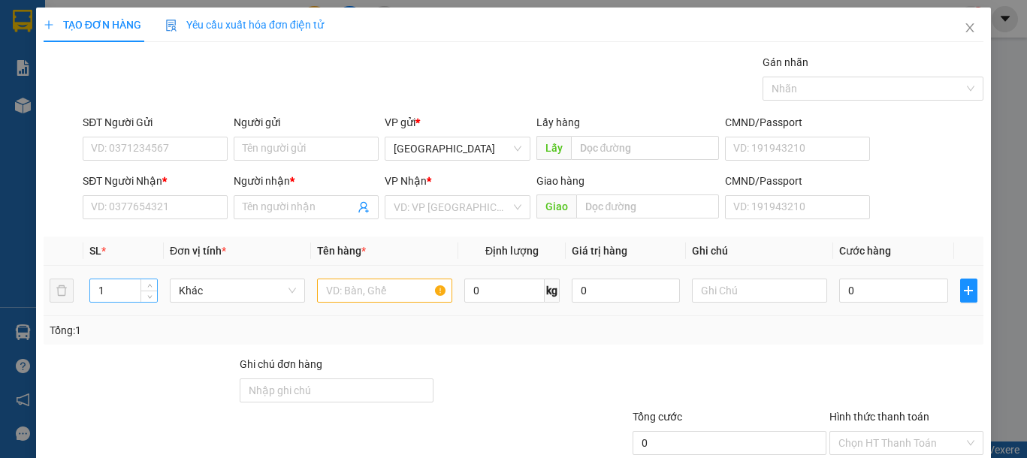
click at [116, 296] on input "1" at bounding box center [123, 290] width 67 height 23
type input "12"
click at [389, 292] on input "text" at bounding box center [384, 291] width 135 height 24
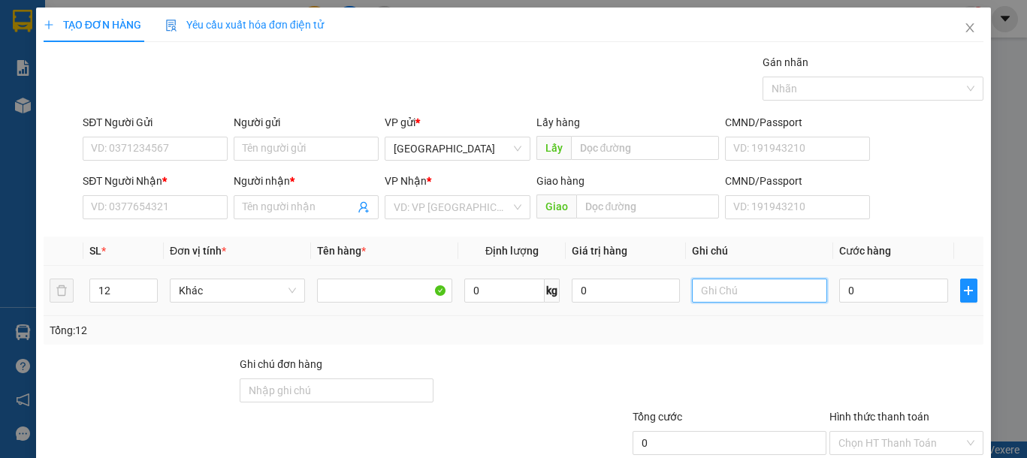
click at [749, 297] on input "text" at bounding box center [759, 291] width 135 height 24
type input "12 KIỆN-6 BỘ MÁY LẠNH(KO BAO BỂ)"
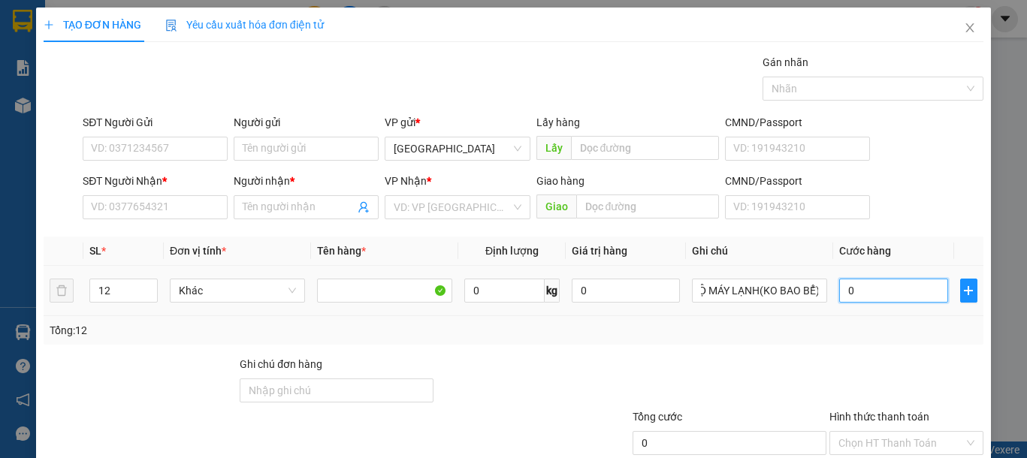
scroll to position [0, 0]
click at [880, 297] on input "0" at bounding box center [893, 291] width 108 height 24
type input "9"
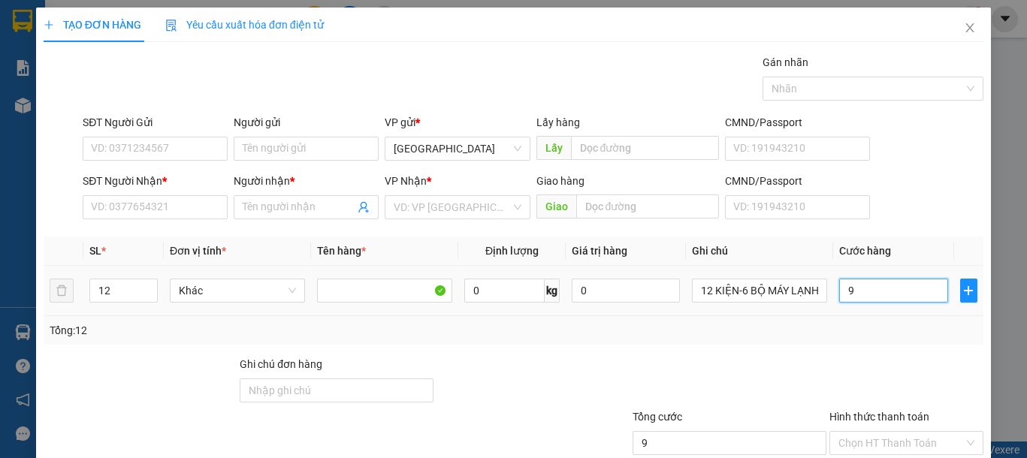
type input "90"
type input "900"
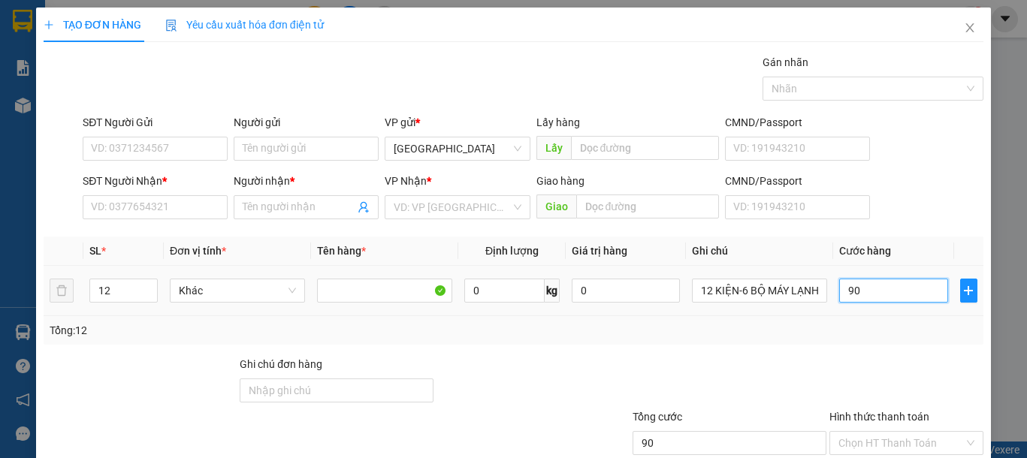
type input "900"
type input "900.000"
click at [635, 390] on div at bounding box center [729, 382] width 197 height 53
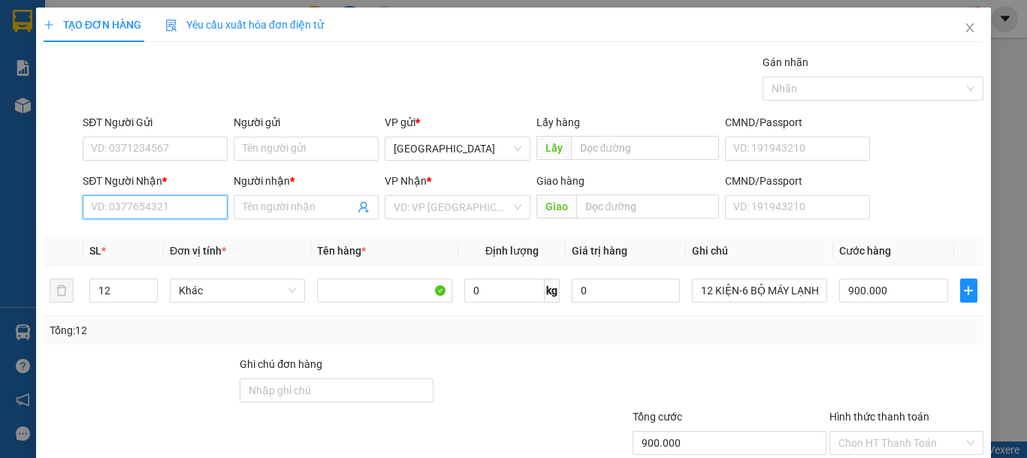
click at [161, 205] on input "SĐT Người Nhận *" at bounding box center [155, 207] width 145 height 24
click at [132, 242] on div "0988770424 - LỰC" at bounding box center [153, 237] width 125 height 17
type input "0988770424"
type input "LỰC"
type input "0988770424"
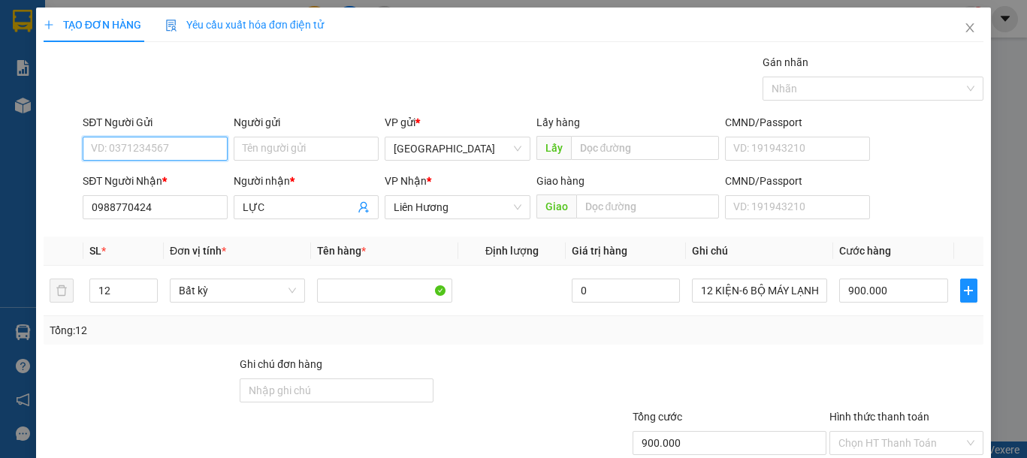
click at [125, 146] on input "SĐT Người Gửi" at bounding box center [155, 149] width 145 height 24
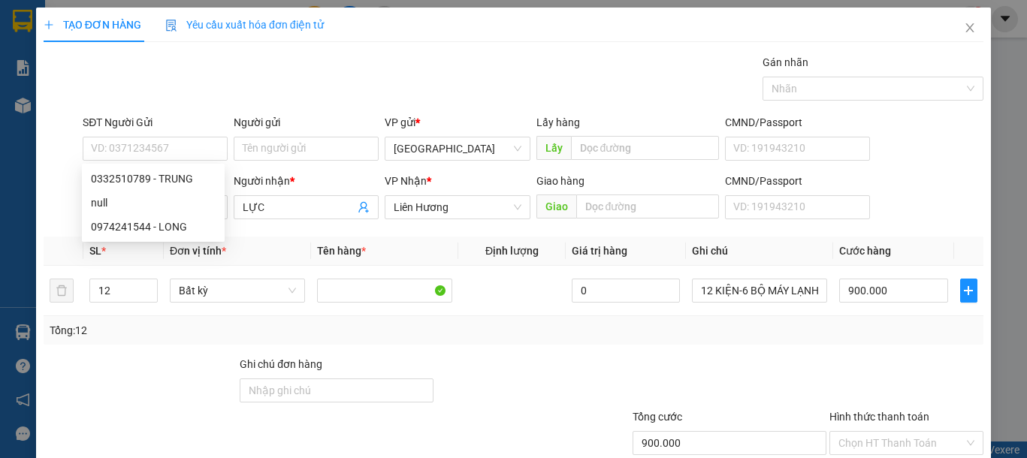
click at [337, 87] on div "Gói vận chuyển * Tiêu chuẩn Gán nhãn Nhãn" at bounding box center [533, 80] width 906 height 53
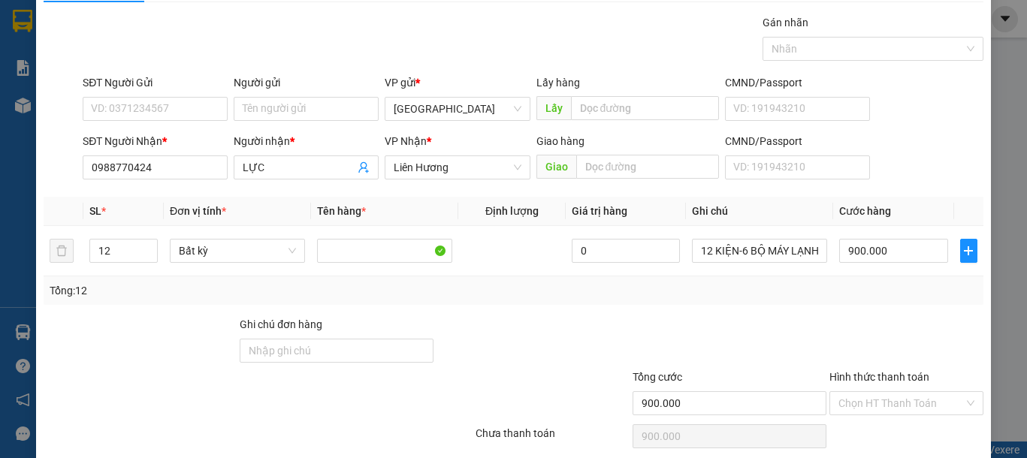
scroll to position [98, 0]
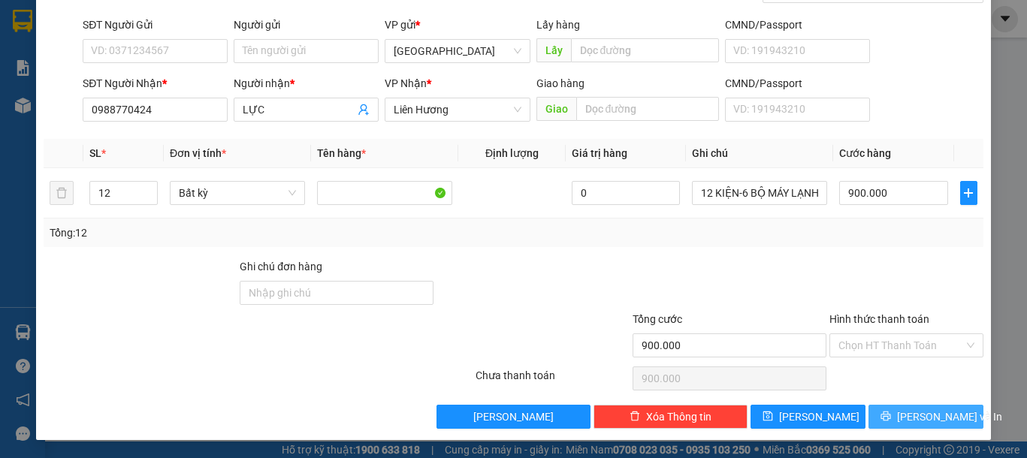
click at [929, 413] on span "Lưu và In" at bounding box center [949, 417] width 105 height 17
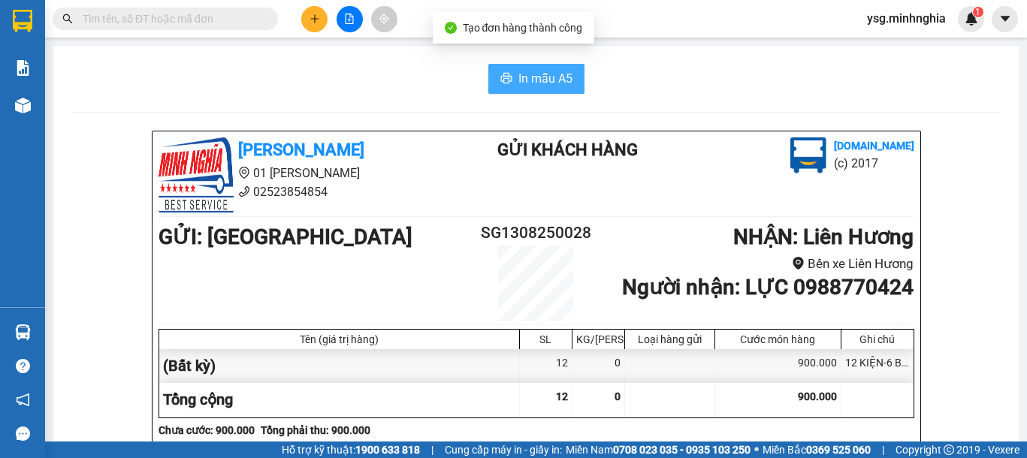
click at [518, 77] on span "In mẫu A5" at bounding box center [545, 78] width 54 height 19
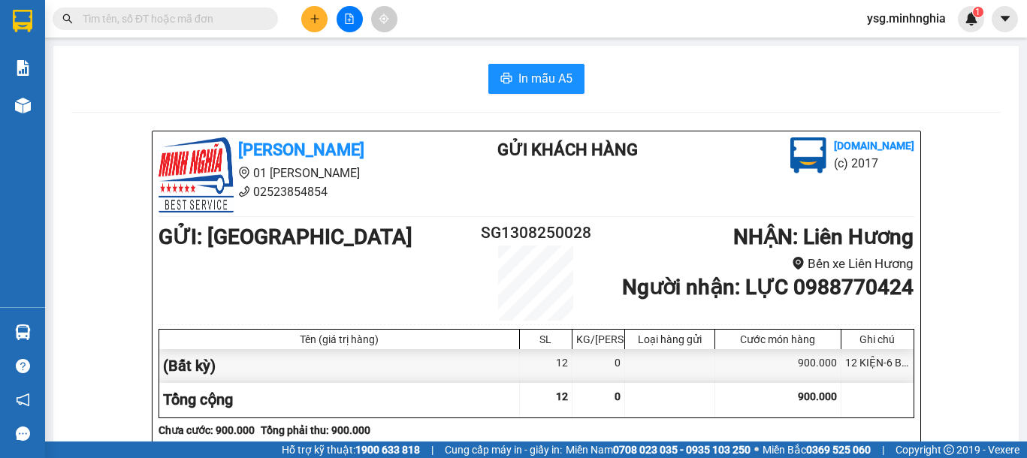
scroll to position [747, 0]
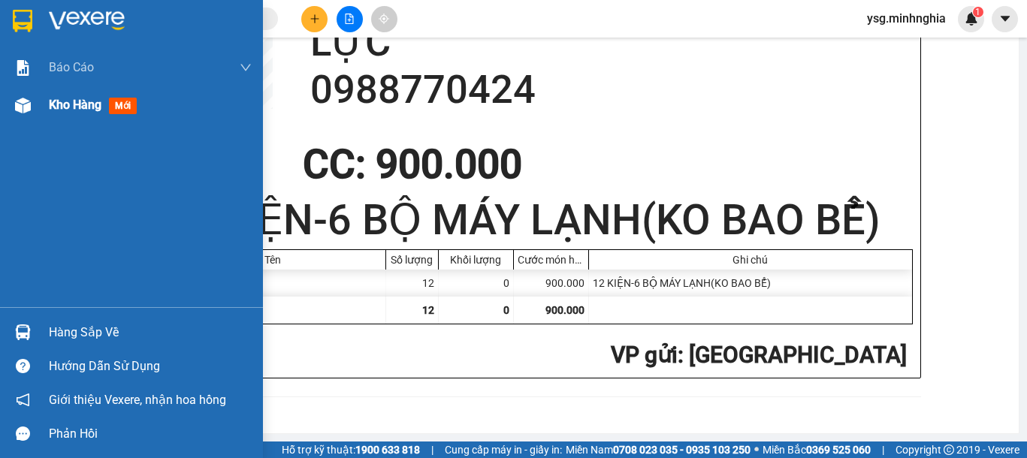
click at [46, 98] on div "Kho hàng mới" at bounding box center [131, 105] width 263 height 38
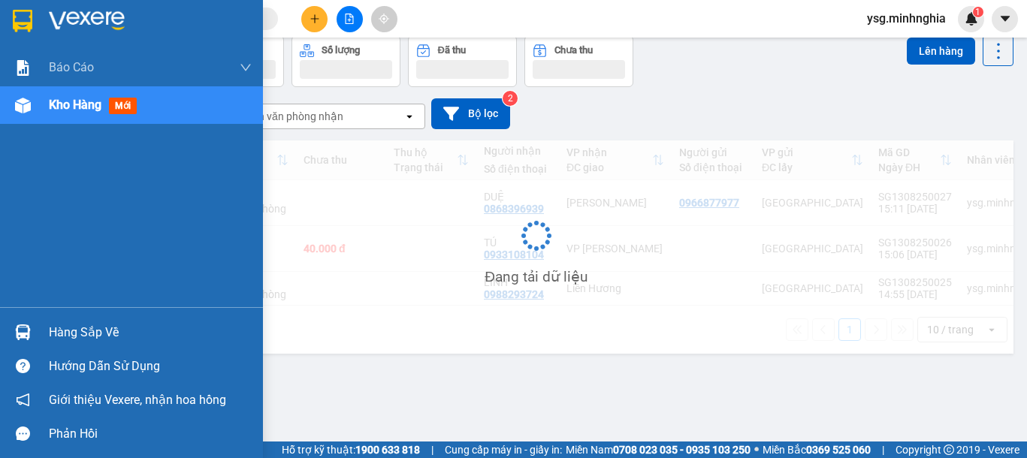
scroll to position [69, 0]
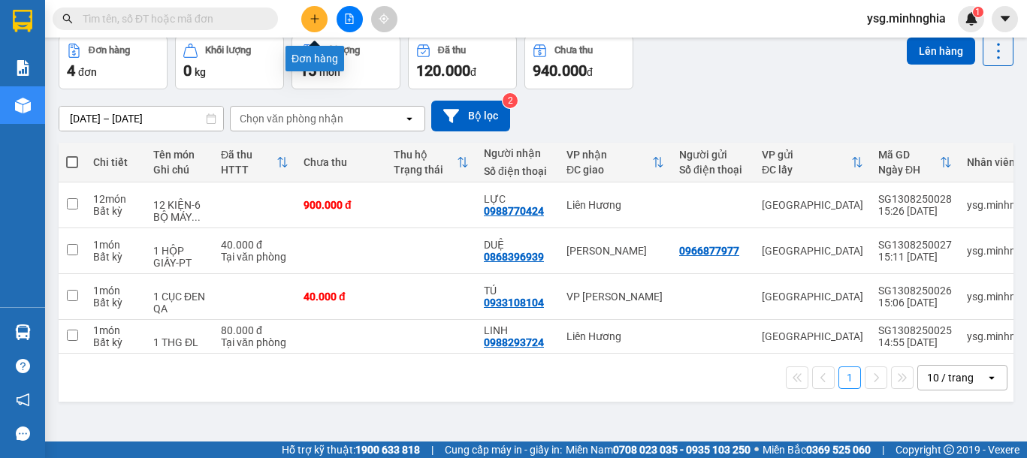
click at [309, 22] on icon "plus" at bounding box center [314, 19] width 11 height 11
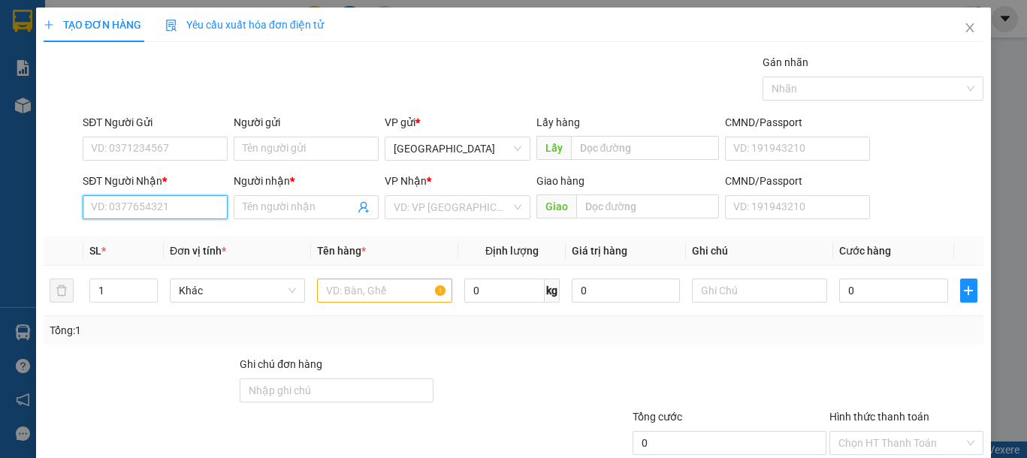
click at [113, 205] on input "SĐT Người Nhận *" at bounding box center [155, 207] width 145 height 24
type input "0986151222"
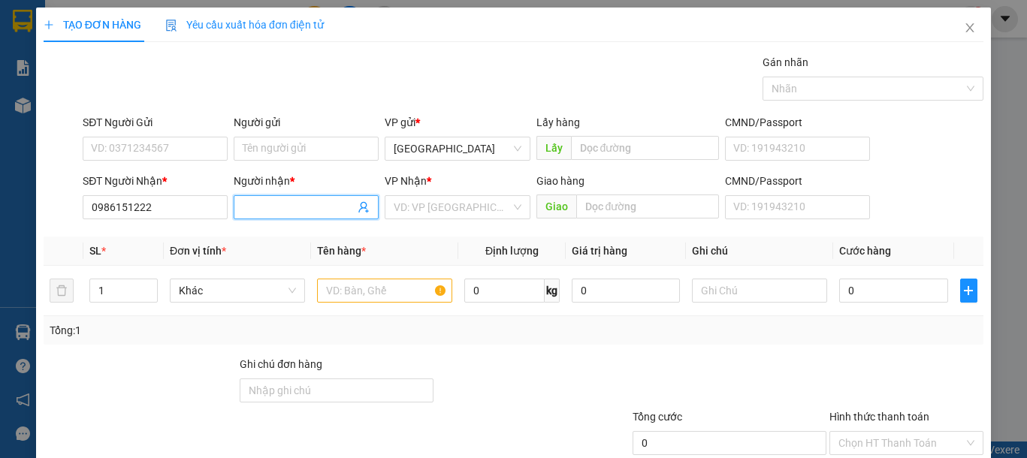
click at [301, 216] on span at bounding box center [306, 207] width 145 height 24
type input "TUẤN"
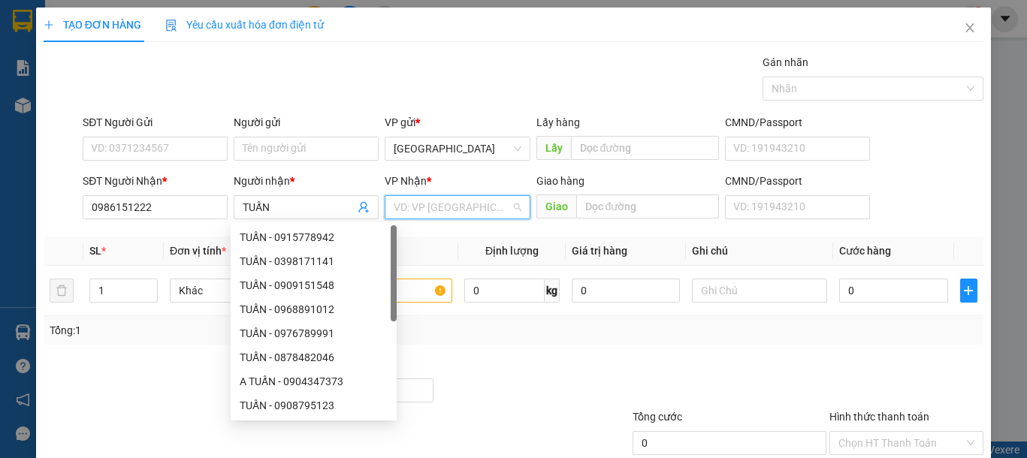
click at [442, 205] on input "search" at bounding box center [451, 207] width 116 height 23
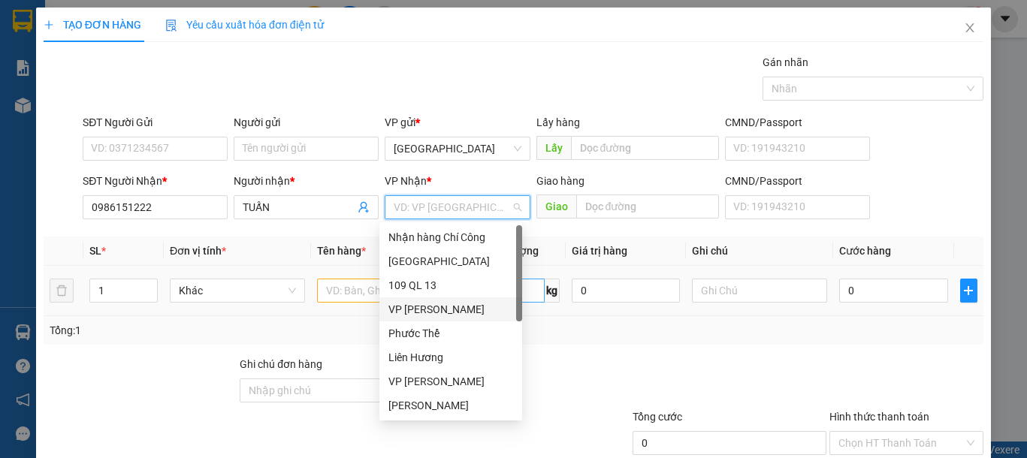
click at [433, 305] on div "VP [PERSON_NAME]" at bounding box center [450, 309] width 125 height 17
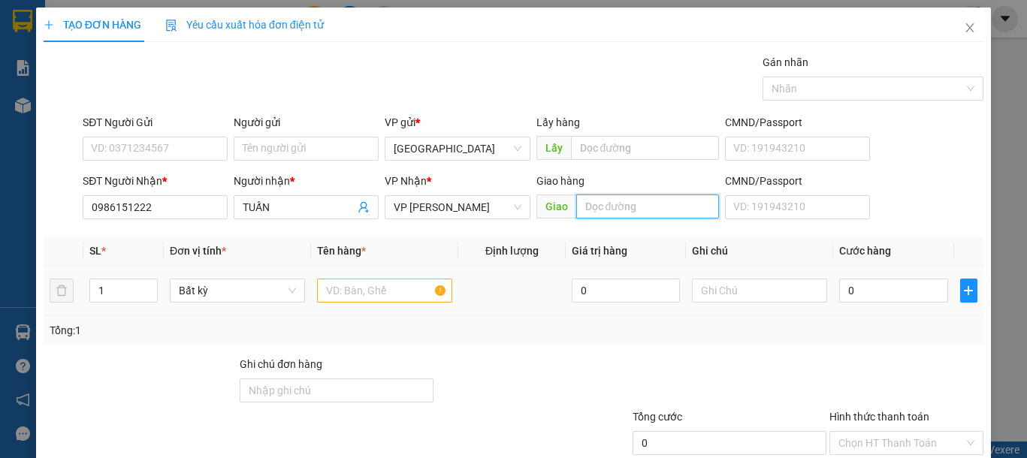
click at [653, 204] on input "text" at bounding box center [647, 206] width 143 height 24
type input "KM 11"
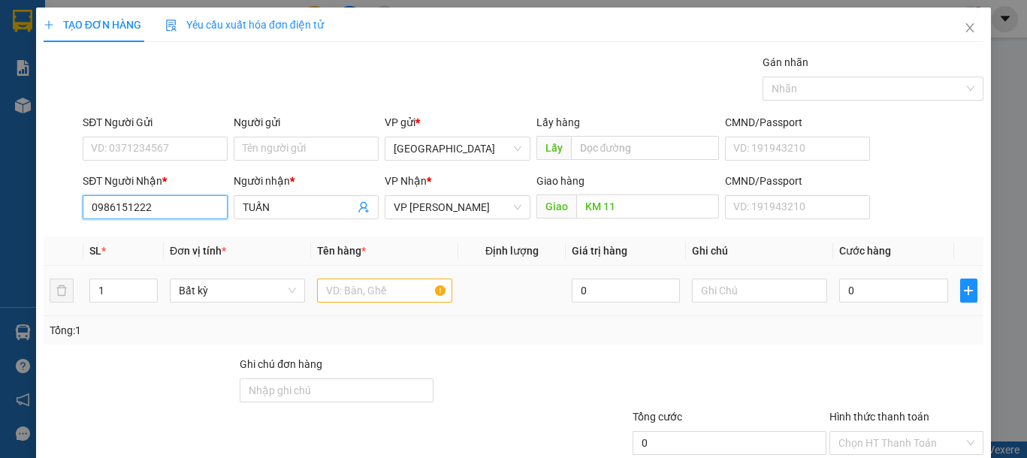
drag, startPoint x: 161, startPoint y: 207, endPoint x: 31, endPoint y: 219, distance: 131.1
click at [31, 219] on div "TẠO ĐƠN HÀNG Yêu cầu xuất hóa đơn điện tử Transit Pickup Surcharge Ids Transit …" at bounding box center [513, 229] width 1027 height 458
click at [363, 289] on input "text" at bounding box center [384, 291] width 135 height 24
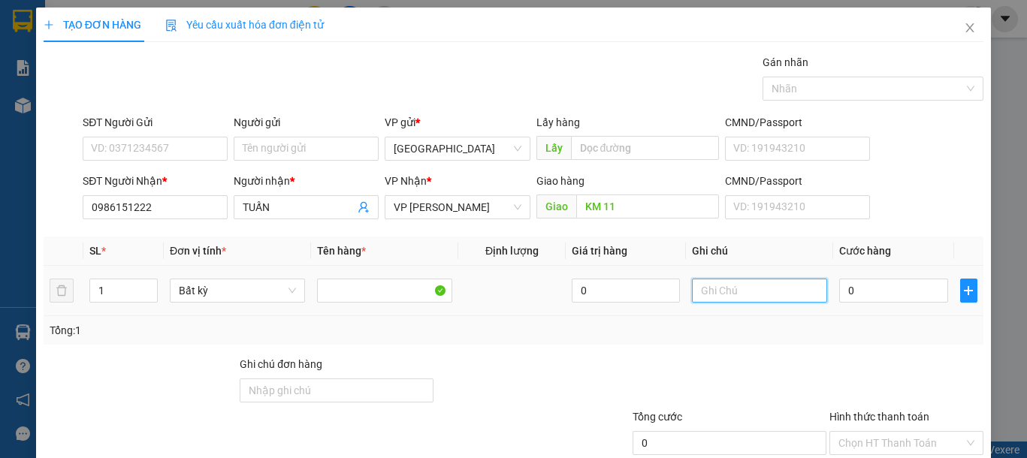
click at [745, 285] on input "text" at bounding box center [759, 291] width 135 height 24
type input "1 THG CHÁO"
click at [874, 292] on input "0" at bounding box center [893, 291] width 108 height 24
type input "5"
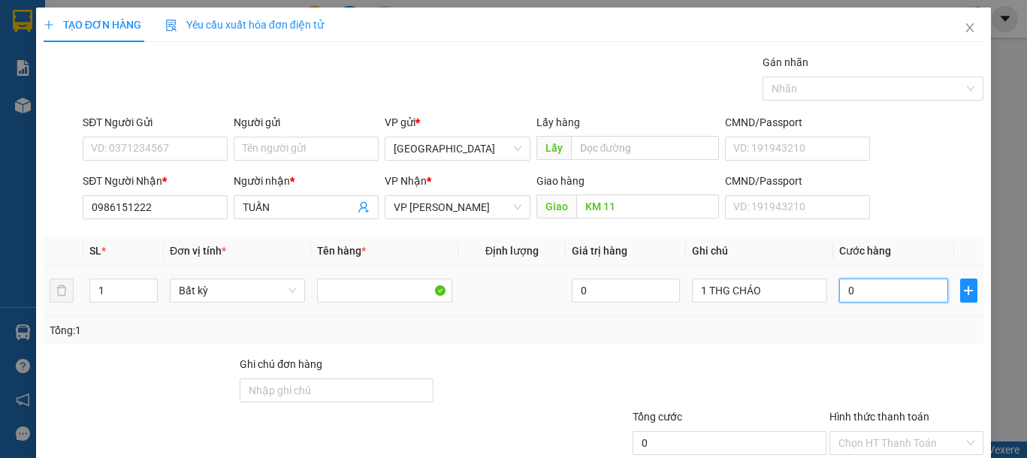
type input "5"
type input "50"
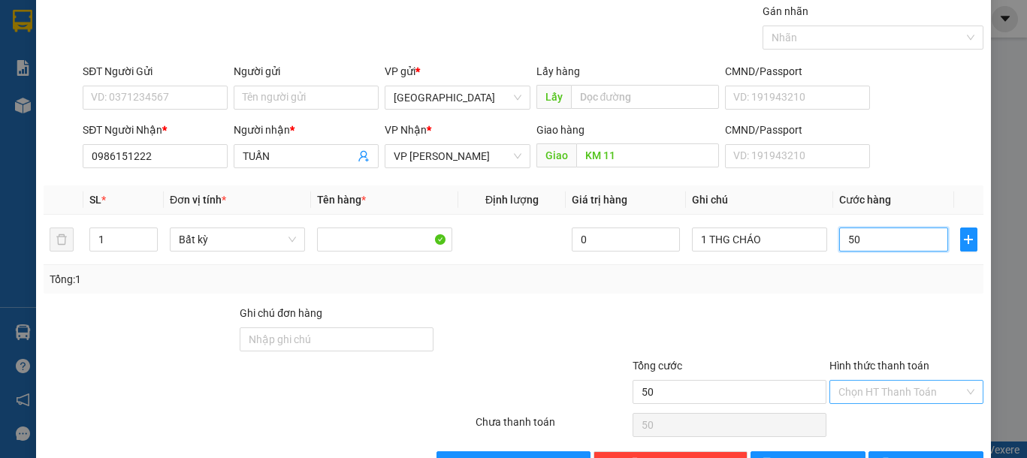
scroll to position [98, 0]
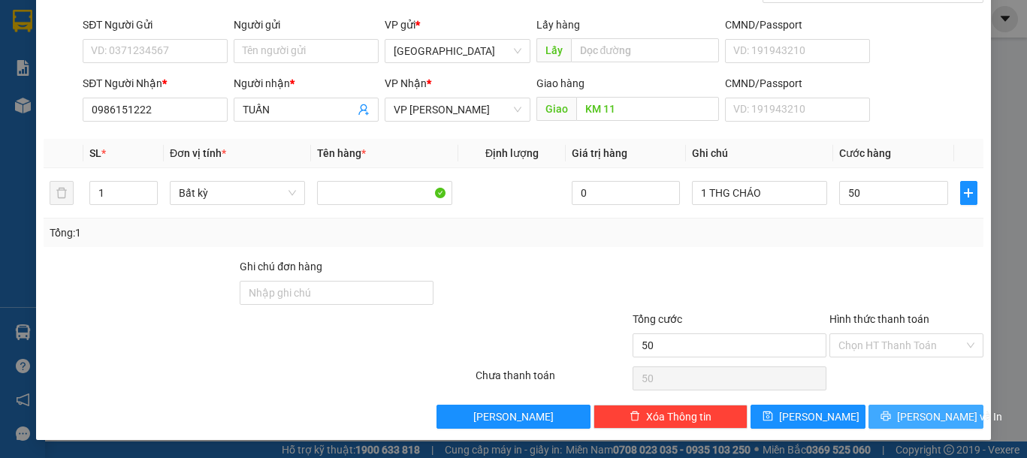
type input "50.000"
click at [918, 422] on span "Lưu và In" at bounding box center [949, 417] width 105 height 17
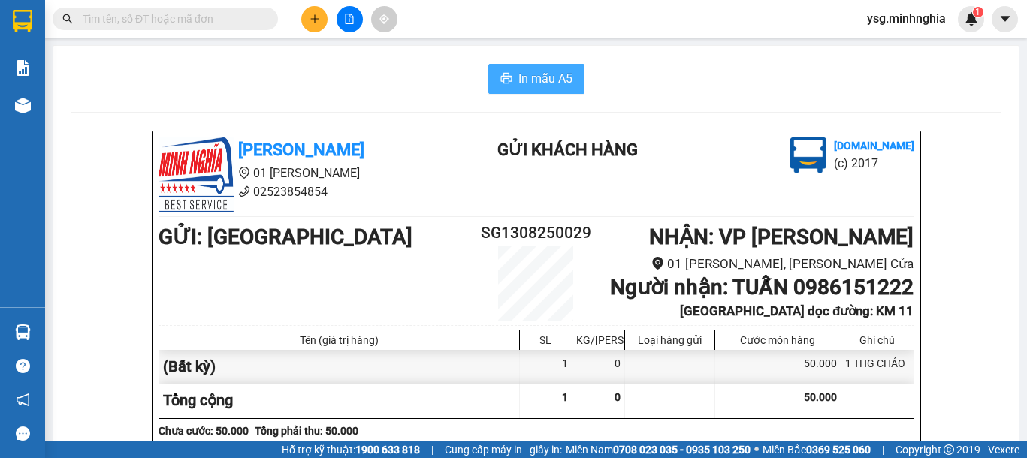
click at [553, 81] on span "In mẫu A5" at bounding box center [545, 78] width 54 height 19
click at [316, 17] on icon "plus" at bounding box center [314, 19] width 11 height 11
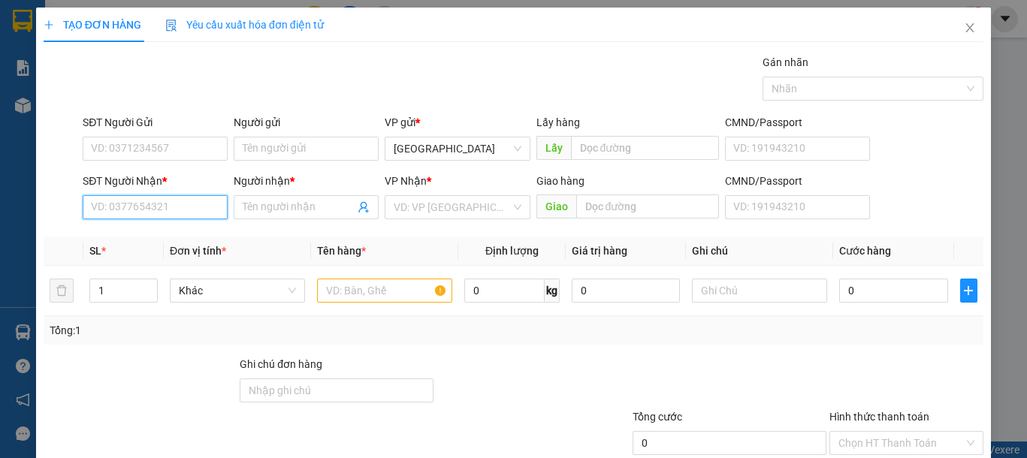
click at [159, 199] on input "SĐT Người Nhận *" at bounding box center [155, 207] width 145 height 24
click at [177, 242] on div "0946227264 - LINH" at bounding box center [153, 237] width 125 height 17
type input "0946227264"
type input "LINH"
type input "0946227264"
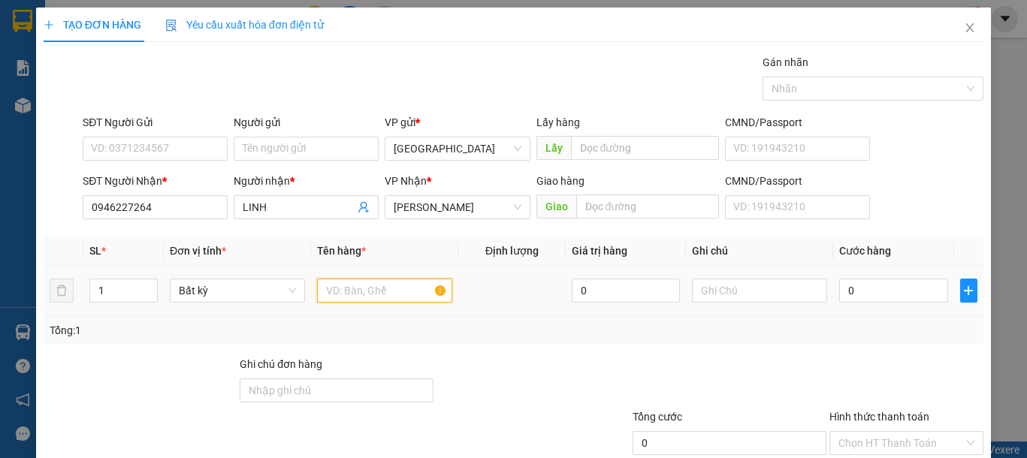
drag, startPoint x: 346, startPoint y: 296, endPoint x: 488, endPoint y: 296, distance: 141.9
click at [347, 296] on input "text" at bounding box center [384, 291] width 135 height 24
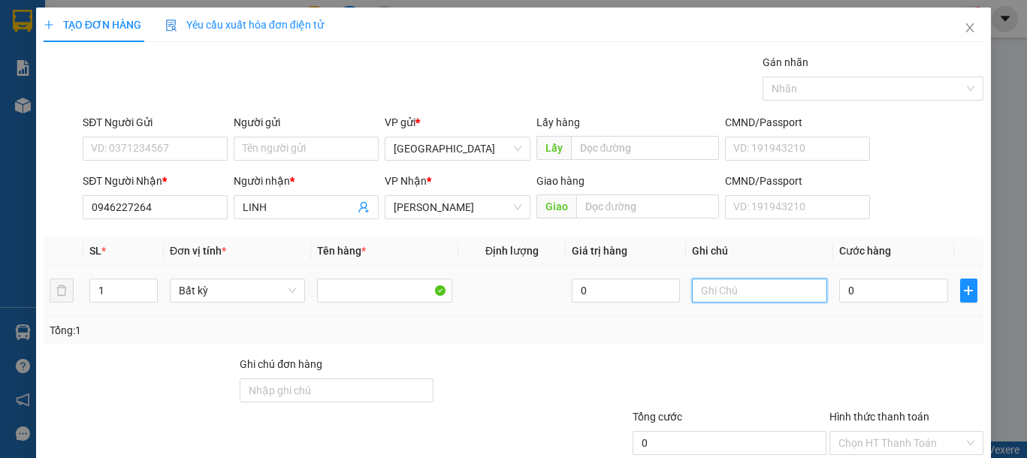
click at [753, 297] on input "text" at bounding box center [759, 291] width 135 height 24
type input "1 THG CHÁO"
click at [861, 286] on input "0" at bounding box center [893, 291] width 108 height 24
type input "4"
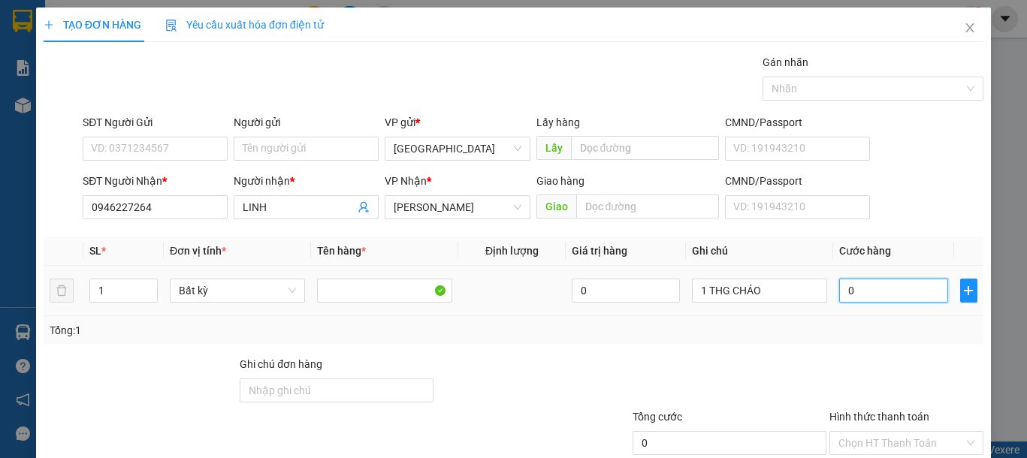
type input "4"
type input "40"
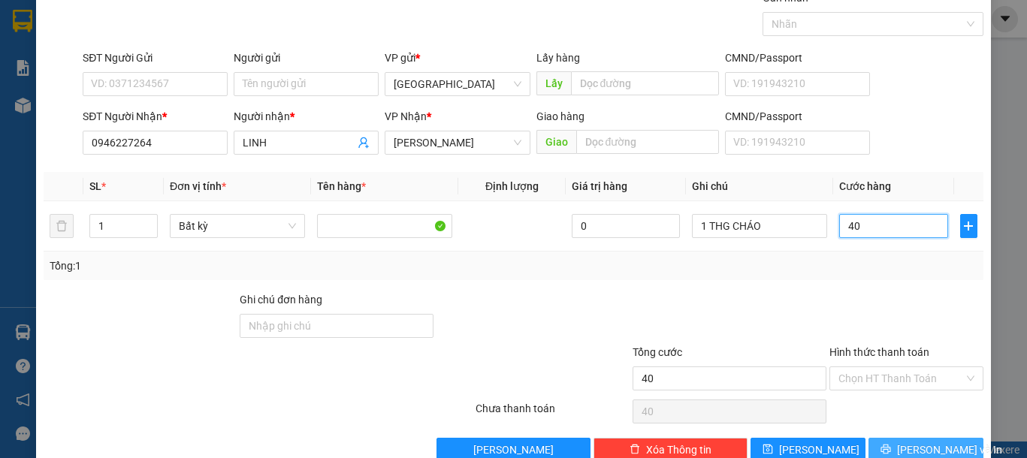
scroll to position [98, 0]
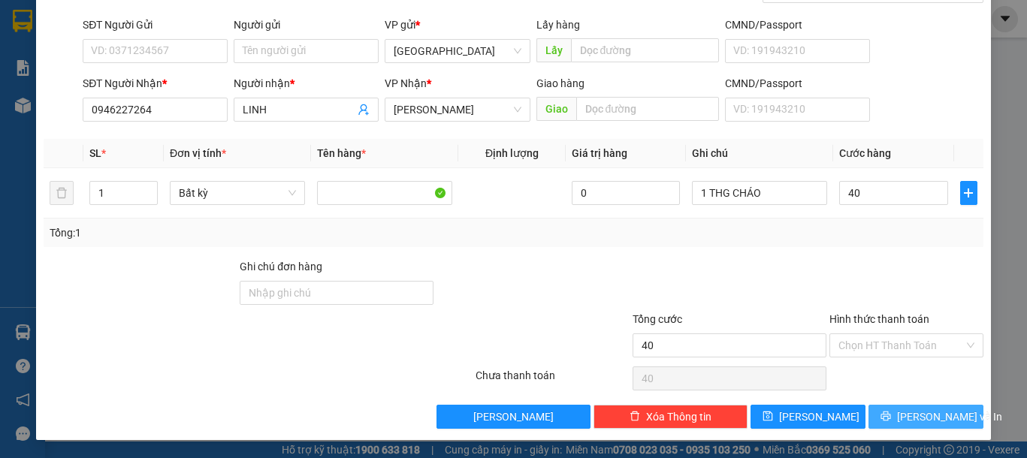
type input "40.000"
click at [911, 421] on span "Lưu và In" at bounding box center [949, 417] width 105 height 17
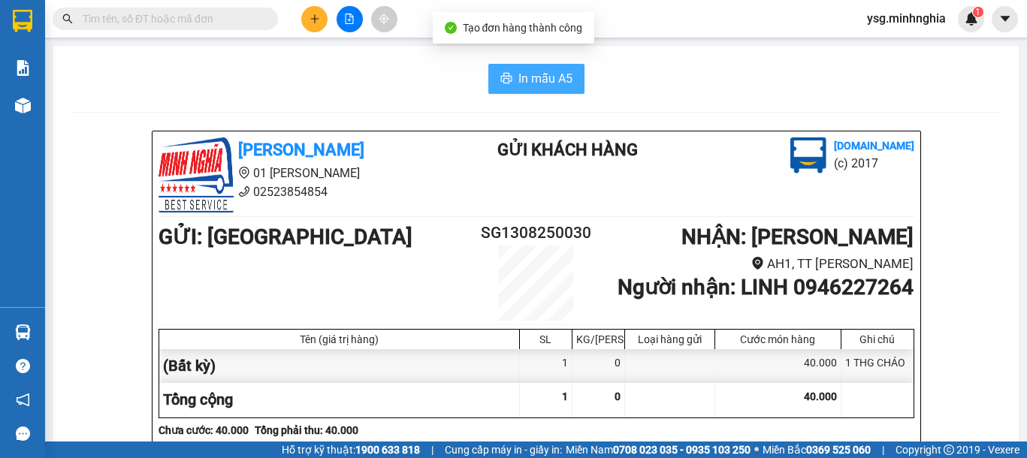
click at [523, 91] on button "In mẫu A5" at bounding box center [536, 79] width 96 height 30
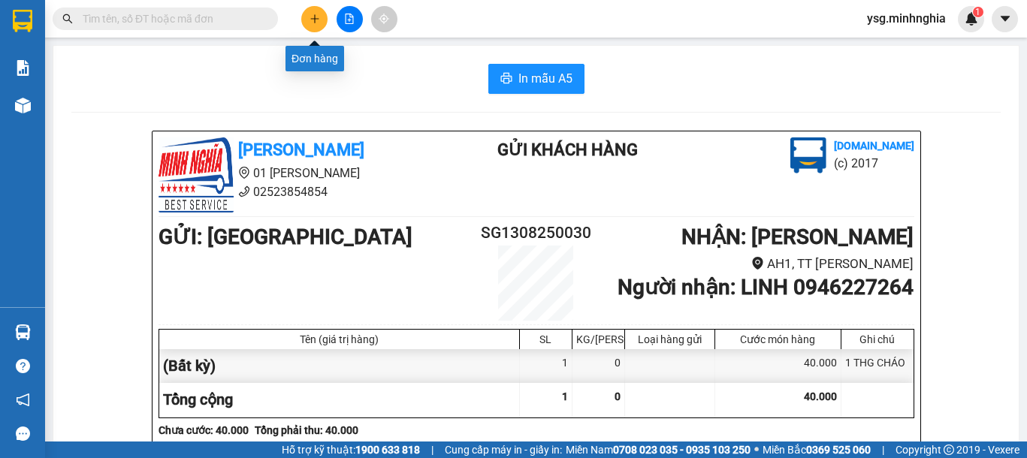
click at [316, 14] on icon "plus" at bounding box center [314, 19] width 11 height 11
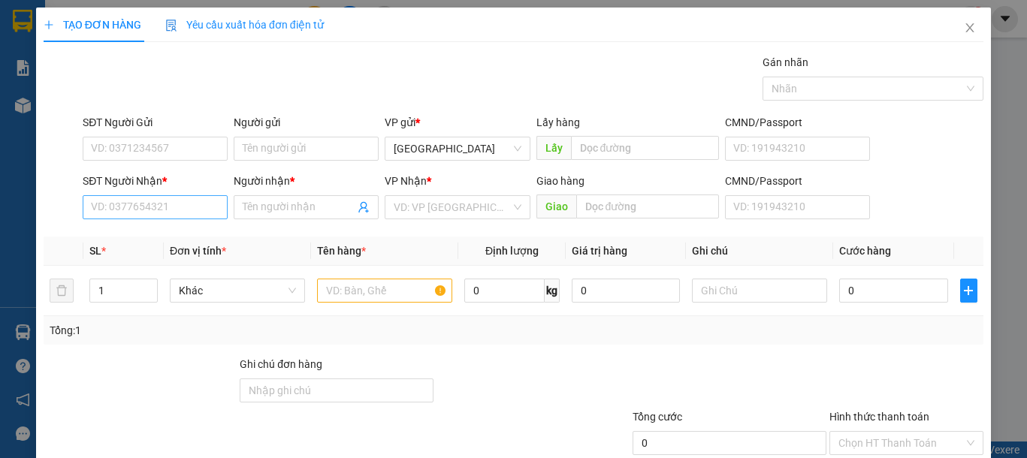
click at [126, 219] on div "SĐT Người Nhận * VD: 0377654321" at bounding box center [155, 199] width 145 height 53
click at [128, 212] on input "SĐT Người Nhận *" at bounding box center [155, 207] width 145 height 24
type input "0329191733"
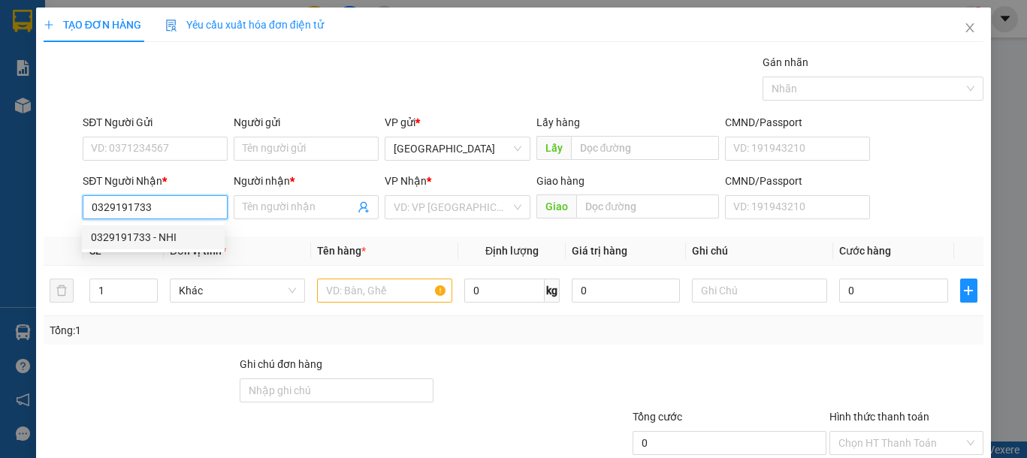
click at [176, 236] on div "0329191733 - NHI" at bounding box center [153, 237] width 125 height 17
type input "NHI"
type input "HÀM MỸ"
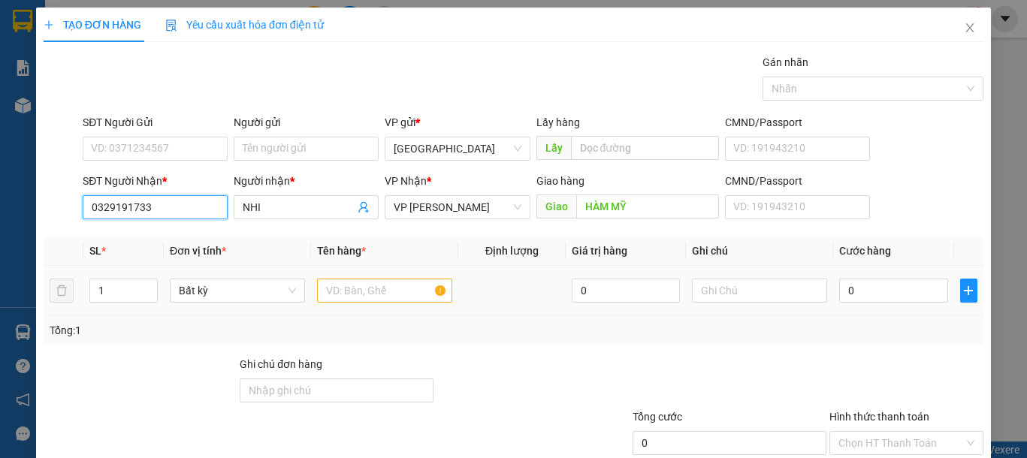
type input "0329191733"
click at [388, 285] on input "text" at bounding box center [384, 291] width 135 height 24
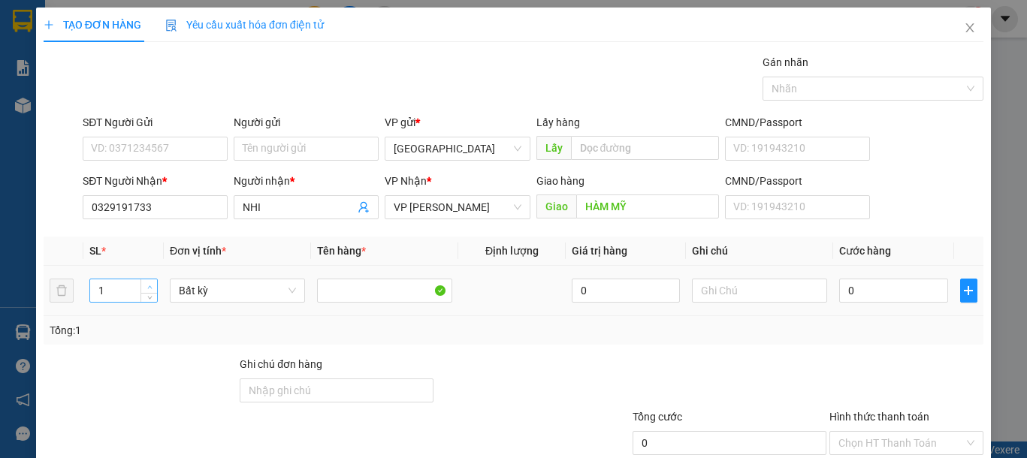
type input "2"
click at [148, 282] on span "up" at bounding box center [149, 286] width 9 height 9
click at [728, 284] on input "text" at bounding box center [759, 291] width 135 height 24
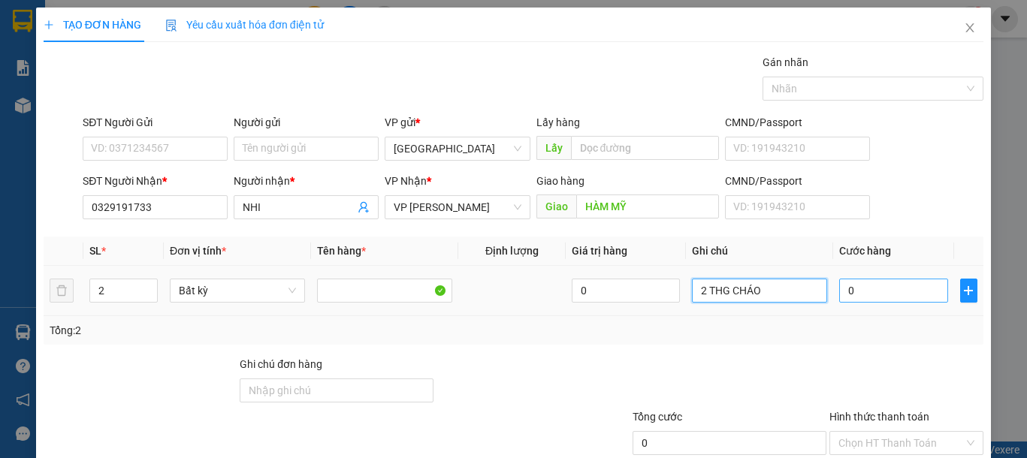
type input "2 THG CHÁO"
click at [887, 290] on input "0" at bounding box center [893, 291] width 108 height 24
type input "1"
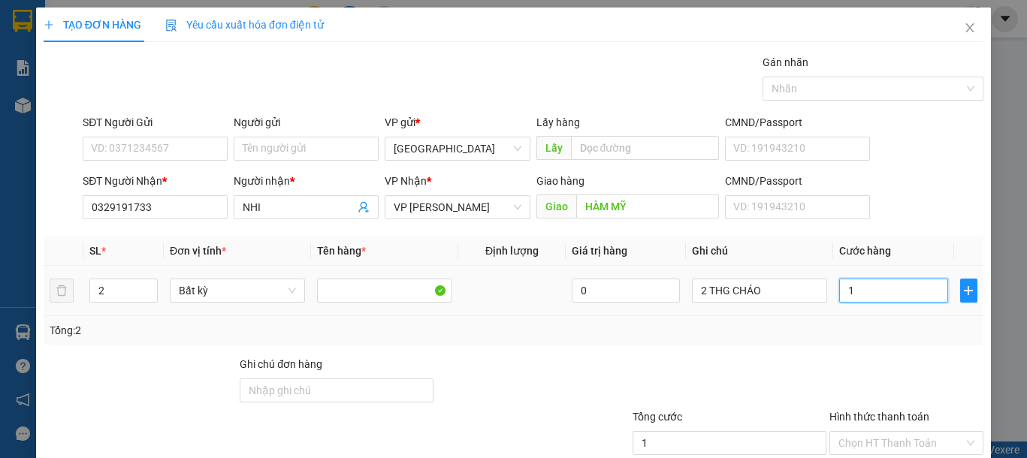
type input "10"
type input "100"
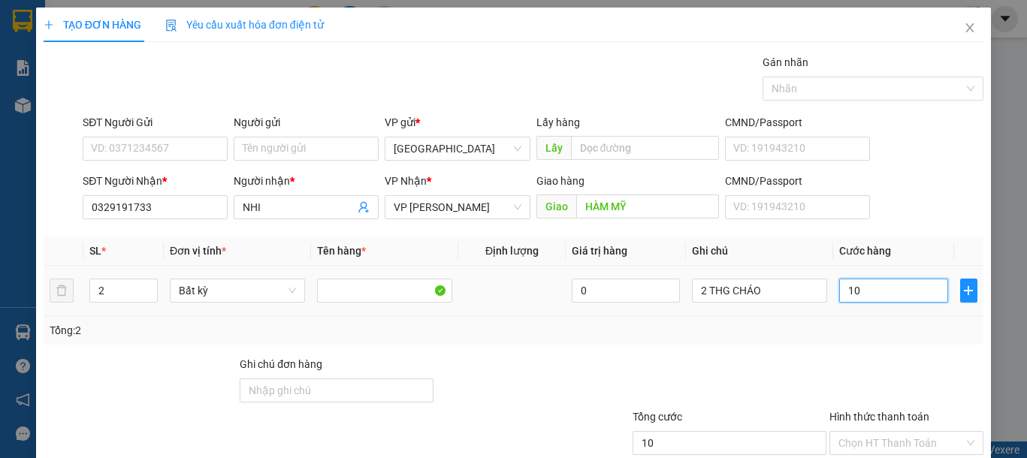
type input "100"
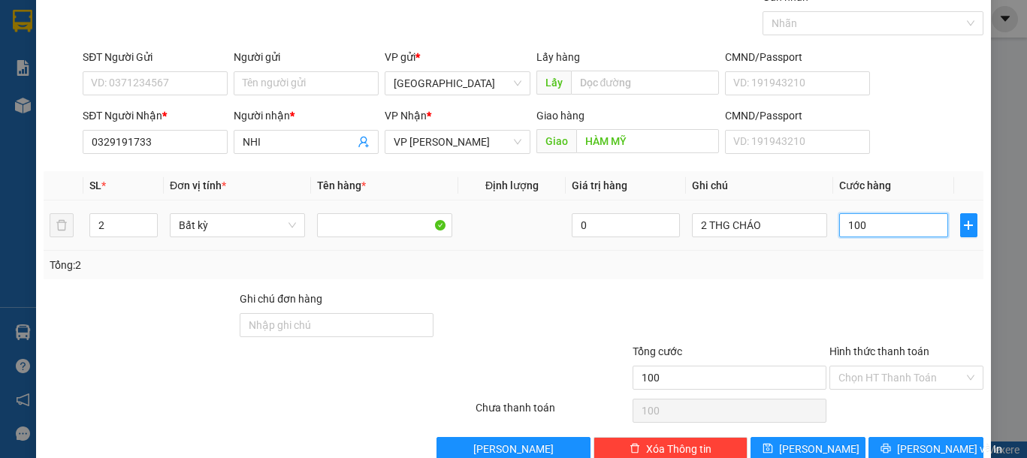
scroll to position [98, 0]
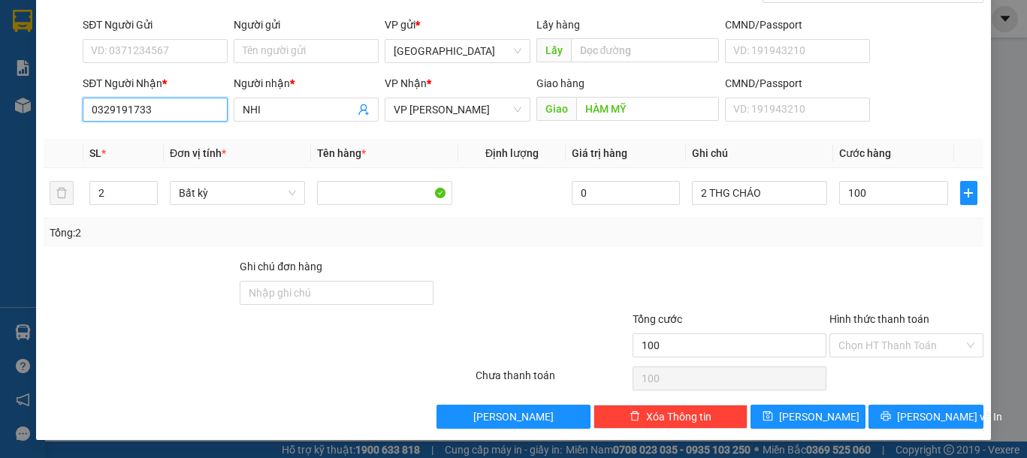
type input "100.000"
drag, startPoint x: 168, startPoint y: 107, endPoint x: 0, endPoint y: 107, distance: 168.2
click at [0, 107] on div "TẠO ĐƠN HÀNG Yêu cầu xuất hóa đơn điện tử Transit Pickup Surcharge Ids Transit …" at bounding box center [513, 229] width 1027 height 458
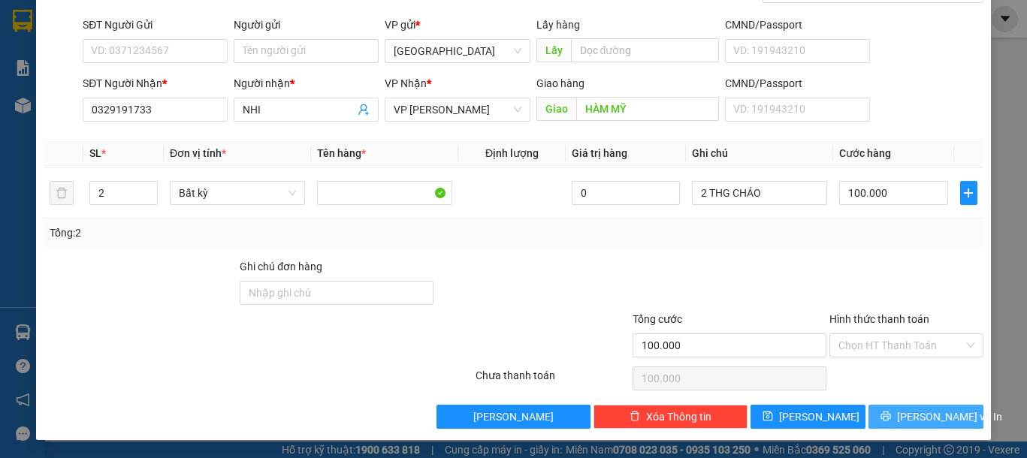
click at [907, 423] on span "Lưu và In" at bounding box center [949, 417] width 105 height 17
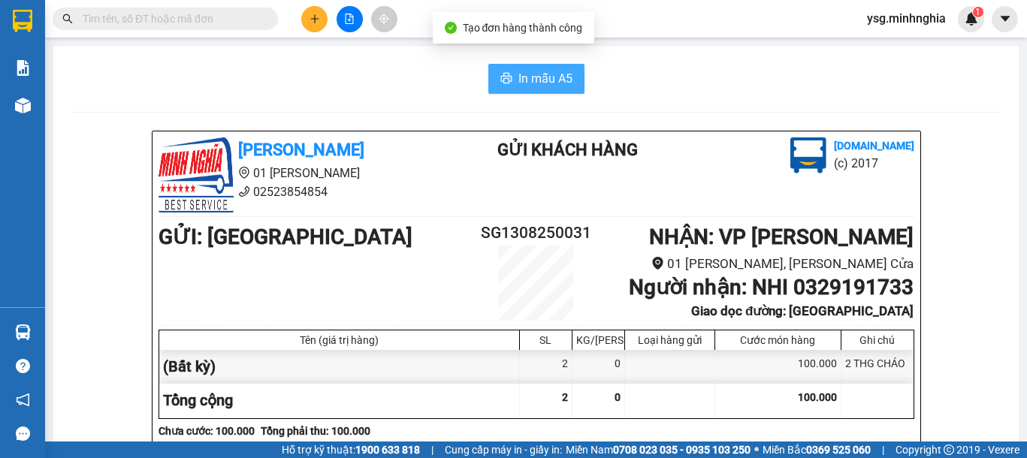
click at [541, 77] on span "In mẫu A5" at bounding box center [545, 78] width 54 height 19
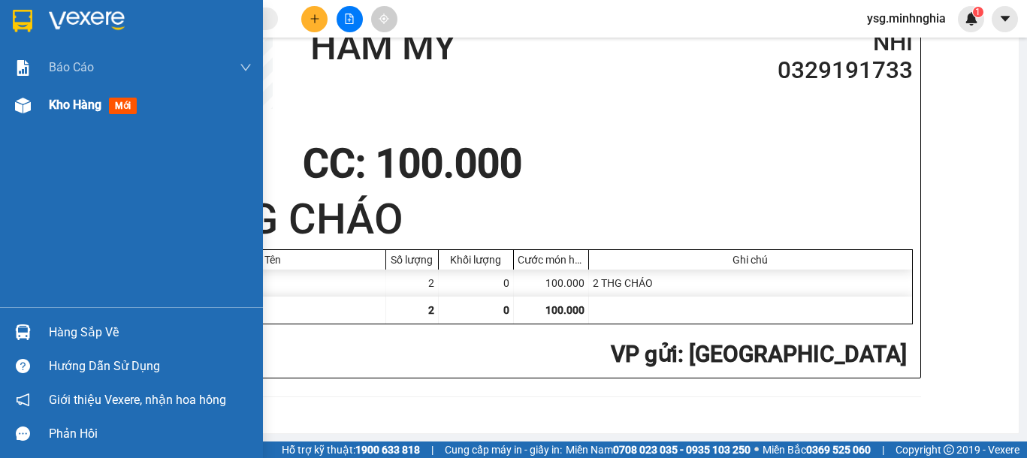
click at [43, 111] on div "Kho hàng mới" at bounding box center [131, 105] width 263 height 38
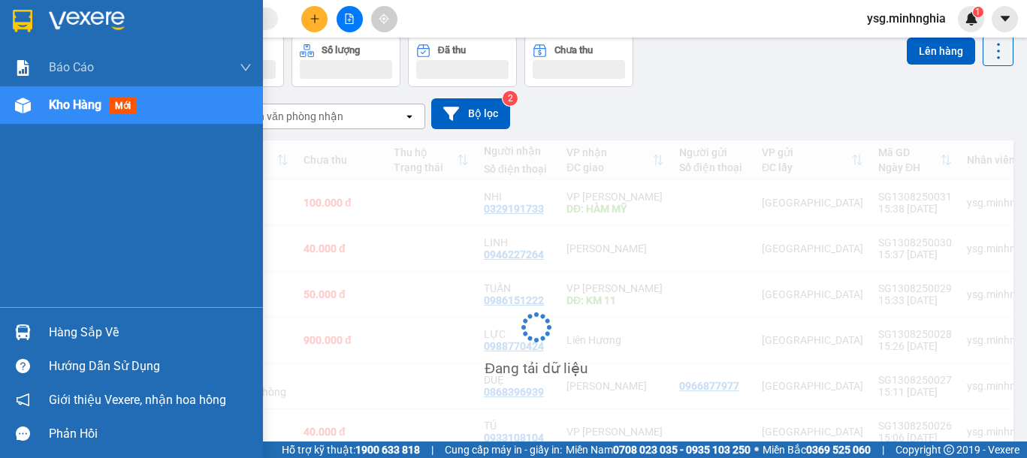
scroll to position [73, 0]
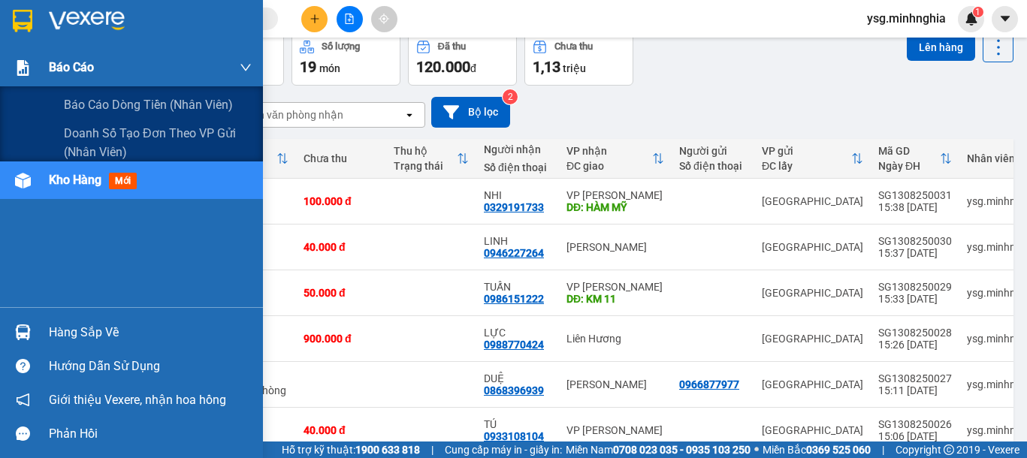
click at [89, 64] on span "Báo cáo" at bounding box center [71, 67] width 45 height 19
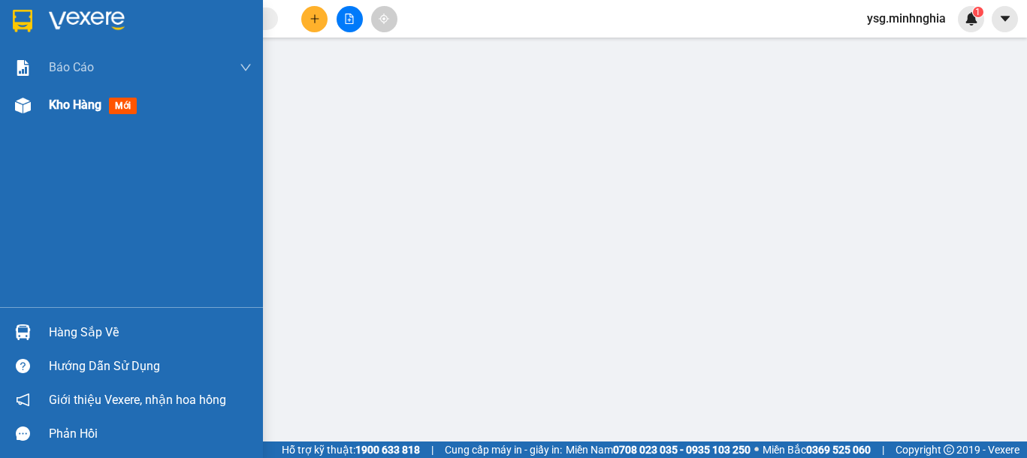
click at [24, 103] on img at bounding box center [23, 106] width 16 height 16
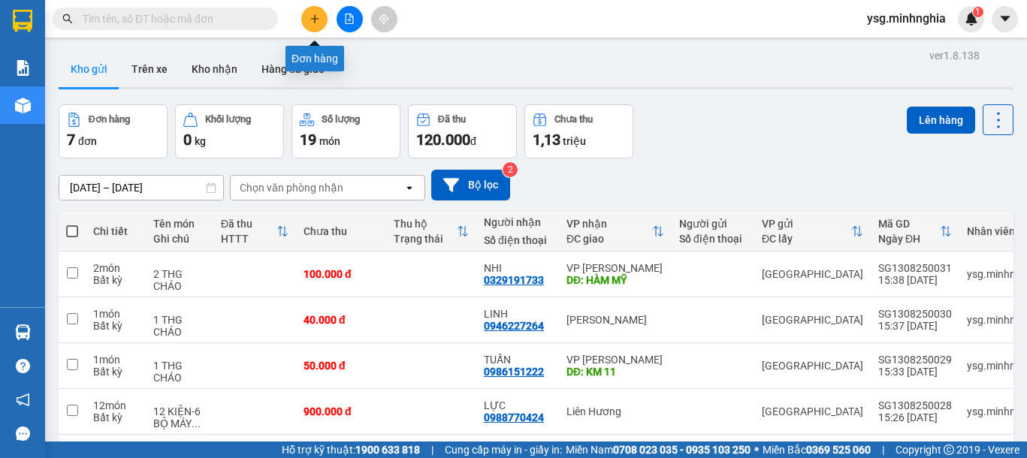
click at [319, 25] on button at bounding box center [314, 19] width 26 height 26
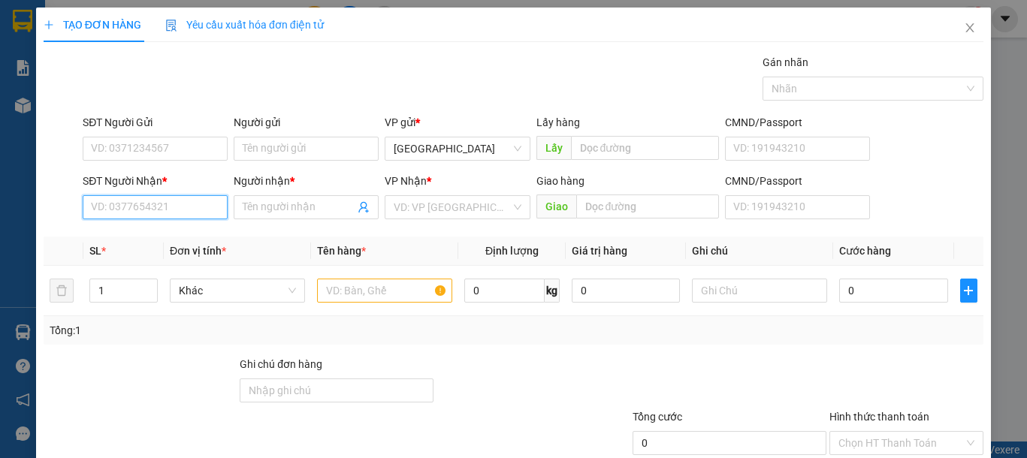
click at [161, 204] on input "SĐT Người Nhận *" at bounding box center [155, 207] width 145 height 24
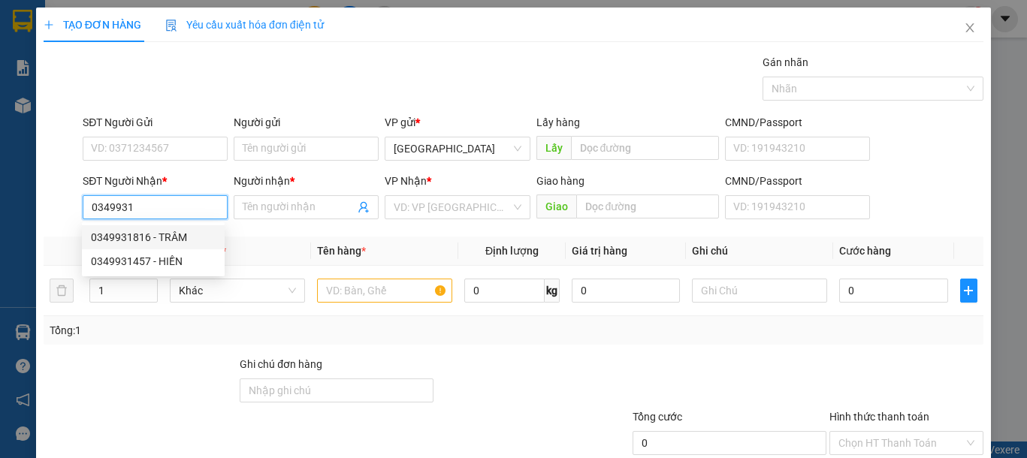
click at [168, 230] on div "0349931816 - TRÂM" at bounding box center [153, 237] width 125 height 17
type input "0349931816"
type input "TRÂM"
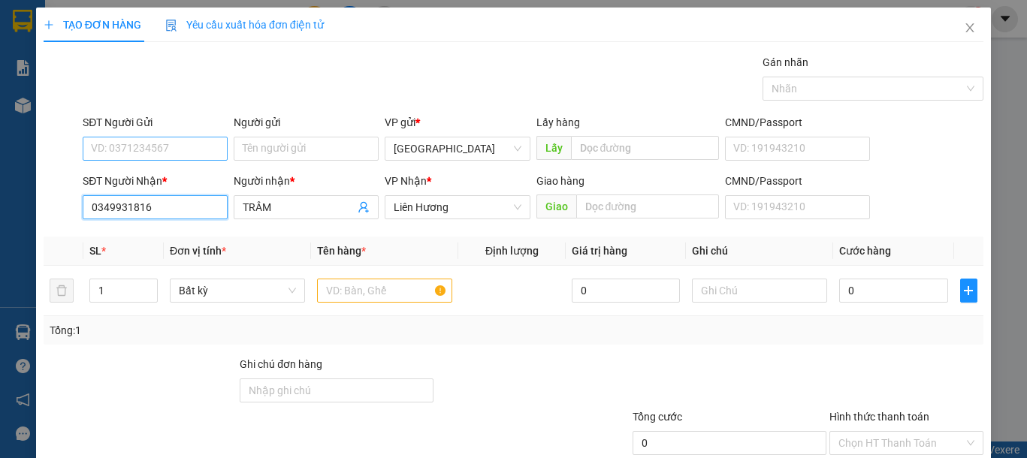
type input "0349931816"
click at [150, 153] on input "SĐT Người Gửi" at bounding box center [155, 149] width 145 height 24
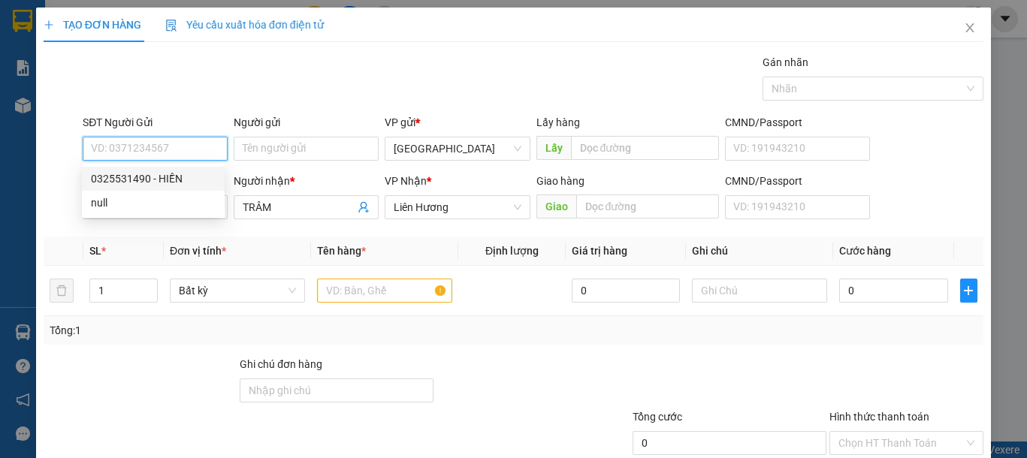
click at [154, 170] on div "0325531490 - HIỀN" at bounding box center [153, 178] width 125 height 17
type input "0325531490"
type input "HIỀN"
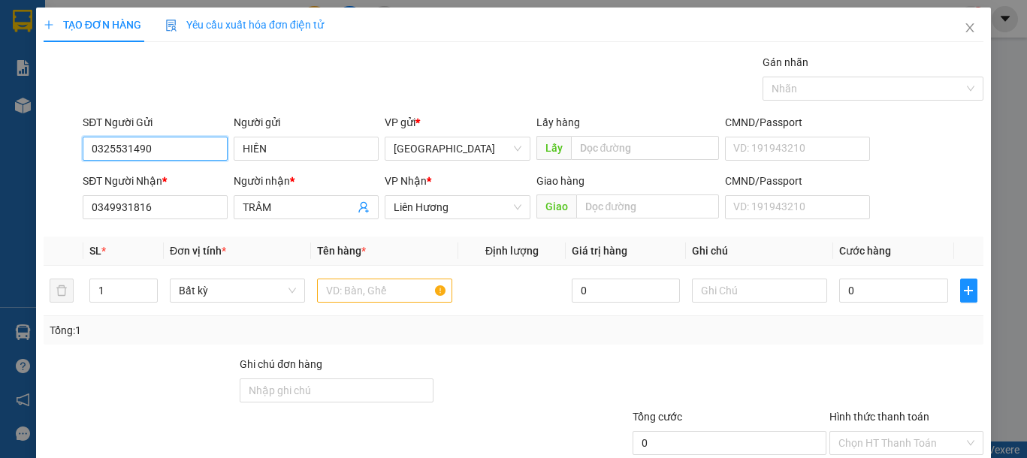
drag, startPoint x: 161, startPoint y: 148, endPoint x: 0, endPoint y: 132, distance: 162.2
click at [0, 132] on div "TẠO ĐƠN HÀNG Yêu cầu xuất hóa đơn điện tử Transit Pickup Surcharge Ids Transit …" at bounding box center [513, 229] width 1027 height 458
click at [142, 177] on div "0373155794 - THUẬN" at bounding box center [153, 178] width 125 height 17
type input "0373155794"
type input "THUẬN"
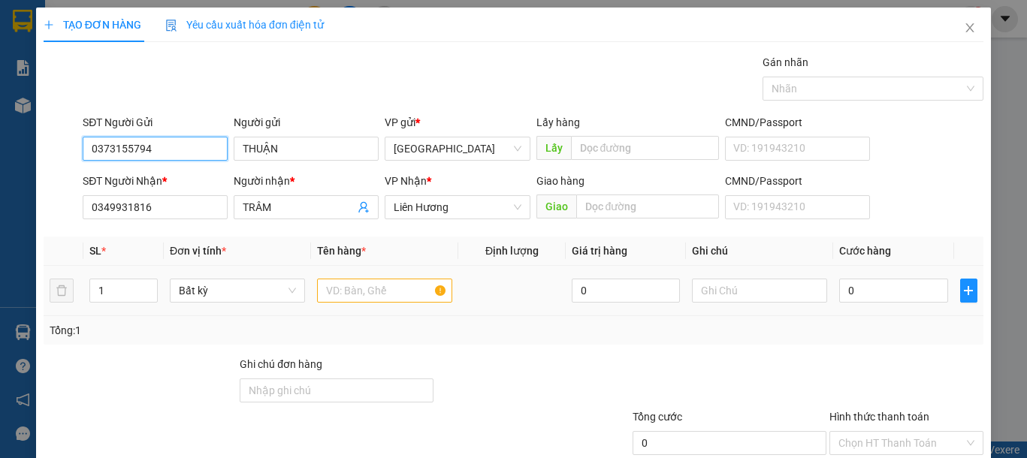
type input "0373155794"
drag, startPoint x: 364, startPoint y: 293, endPoint x: 574, endPoint y: 304, distance: 209.8
click at [364, 293] on input "text" at bounding box center [384, 291] width 135 height 24
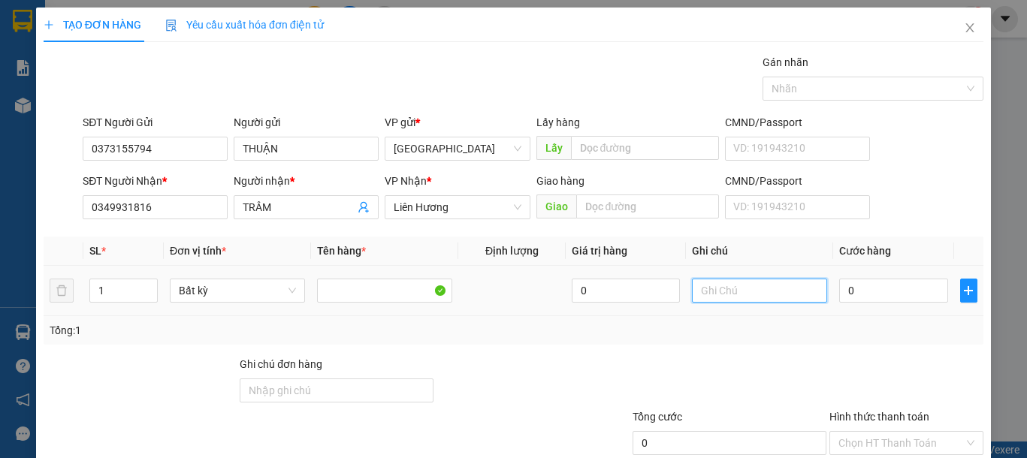
click at [768, 294] on input "text" at bounding box center [759, 291] width 135 height 24
type input "1 THG QA"
click at [868, 306] on td "0" at bounding box center [893, 291] width 120 height 50
click at [863, 297] on input "0" at bounding box center [893, 291] width 108 height 24
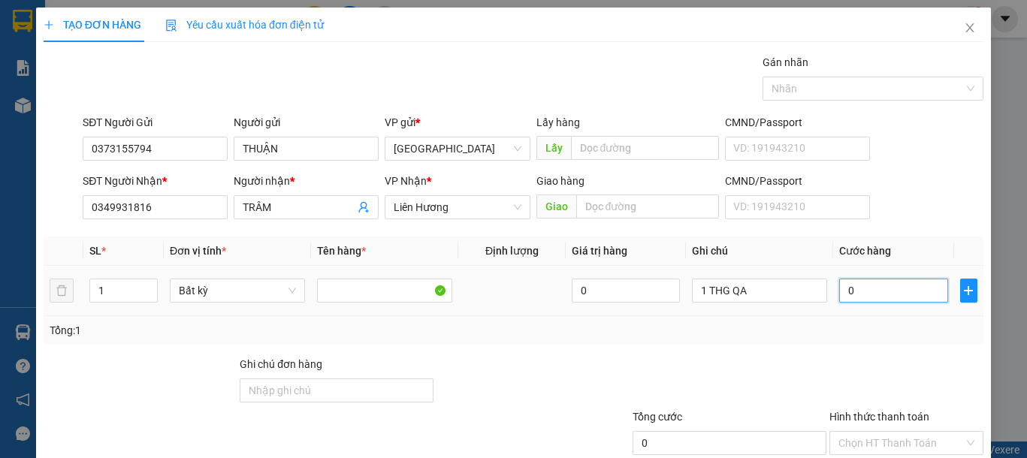
type input "4"
type input "40"
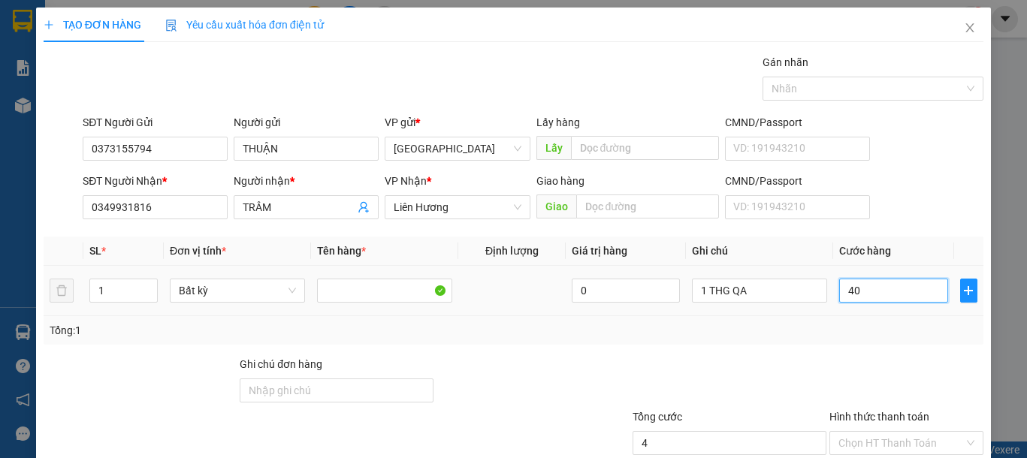
type input "40"
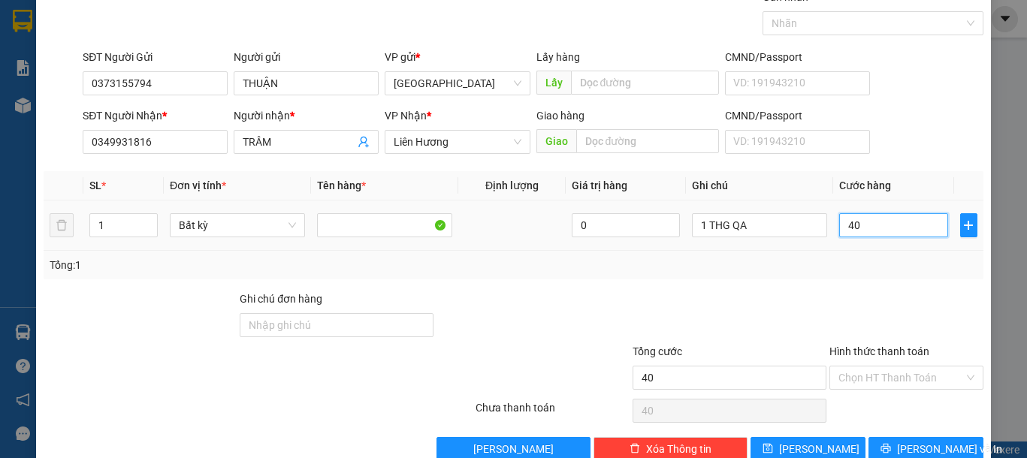
scroll to position [98, 0]
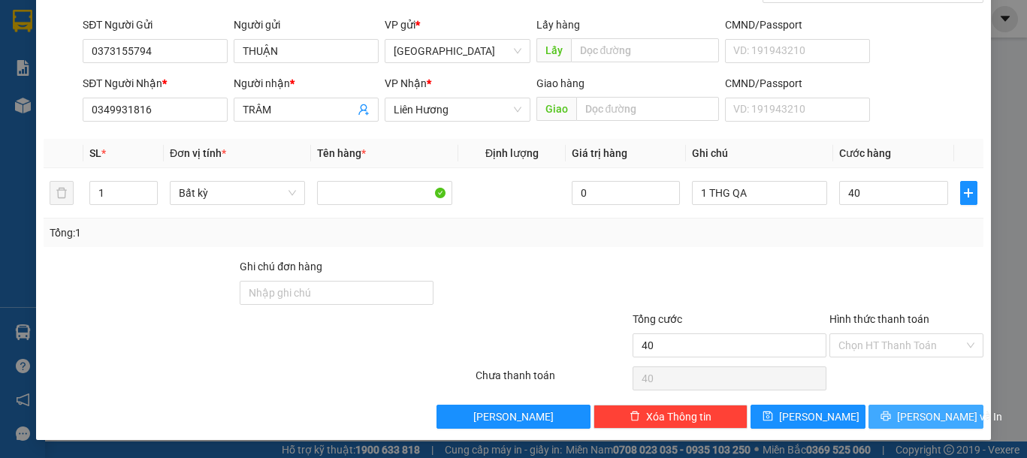
type input "40.000"
click at [924, 409] on span "Lưu và In" at bounding box center [949, 417] width 105 height 17
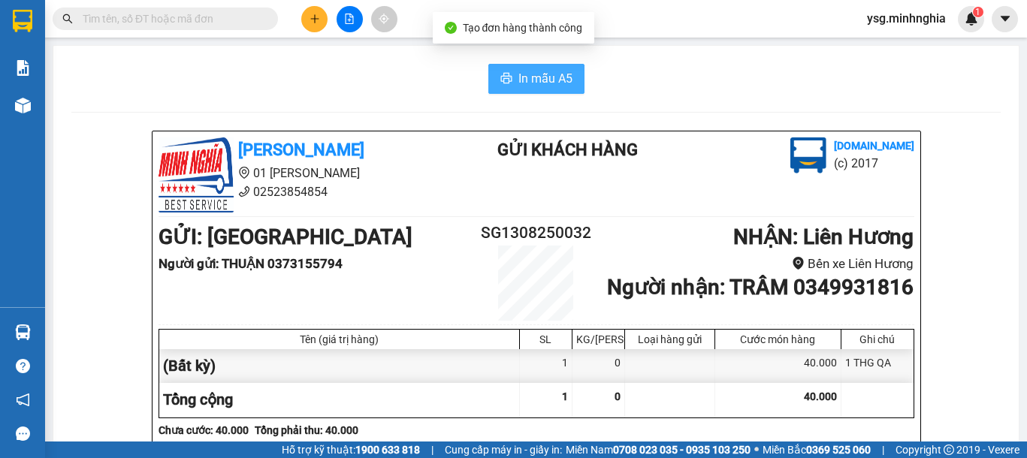
click at [531, 73] on span "In mẫu A5" at bounding box center [545, 78] width 54 height 19
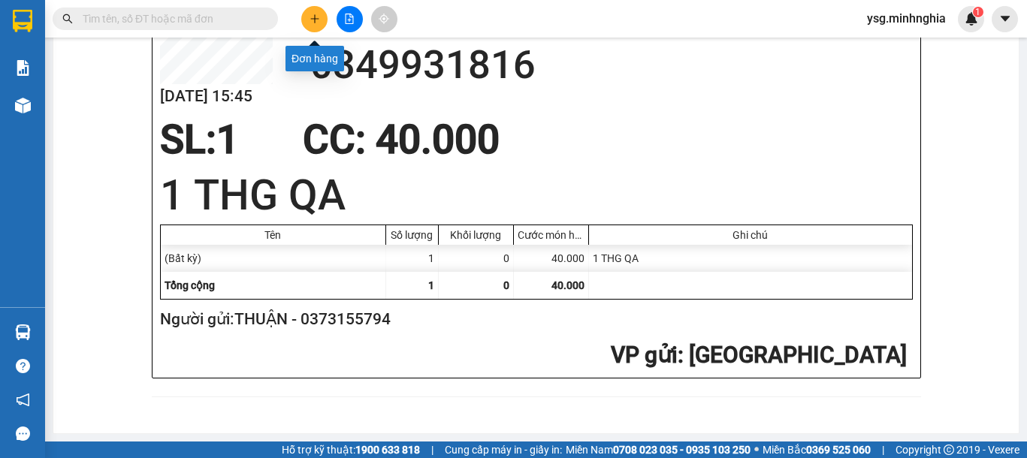
click at [315, 14] on icon "plus" at bounding box center [314, 19] width 11 height 11
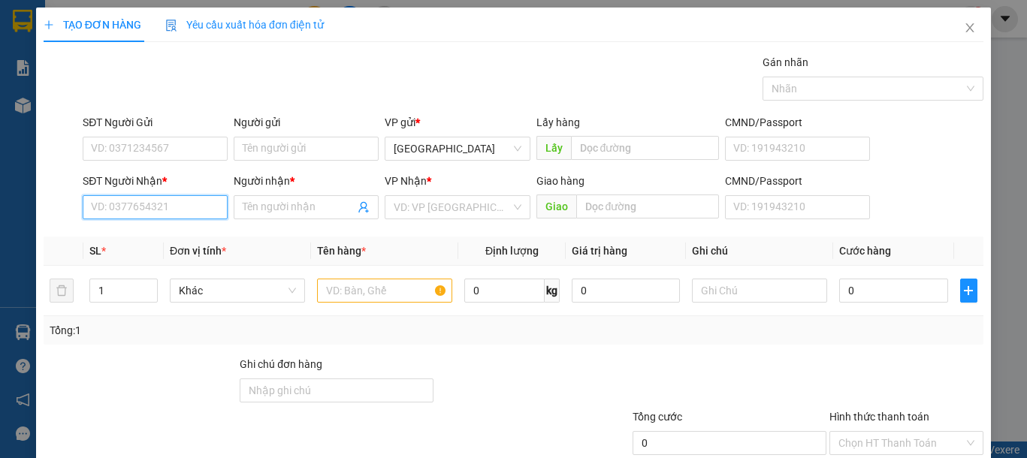
click at [154, 213] on input "SĐT Người Nhận *" at bounding box center [155, 207] width 145 height 24
click at [176, 235] on div "0369777159 - TUẤN" at bounding box center [153, 237] width 125 height 17
type input "0369777159"
type input "TUẤN"
type input "0369777159"
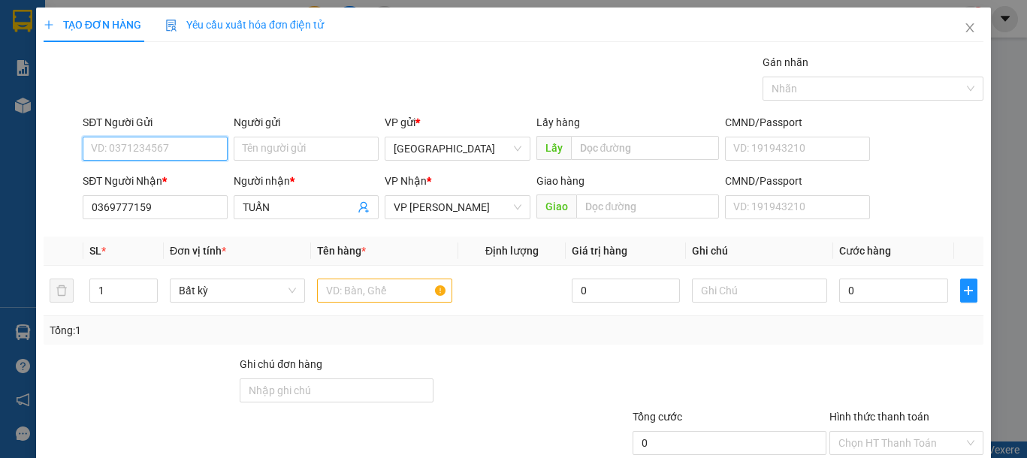
click at [173, 149] on input "SĐT Người Gửi" at bounding box center [155, 149] width 145 height 24
drag, startPoint x: 172, startPoint y: 173, endPoint x: 170, endPoint y: 180, distance: 7.7
click at [172, 173] on div "0779626774 - PHƯƠNG" at bounding box center [153, 178] width 125 height 17
type input "0779626774"
type input "PHƯƠNG"
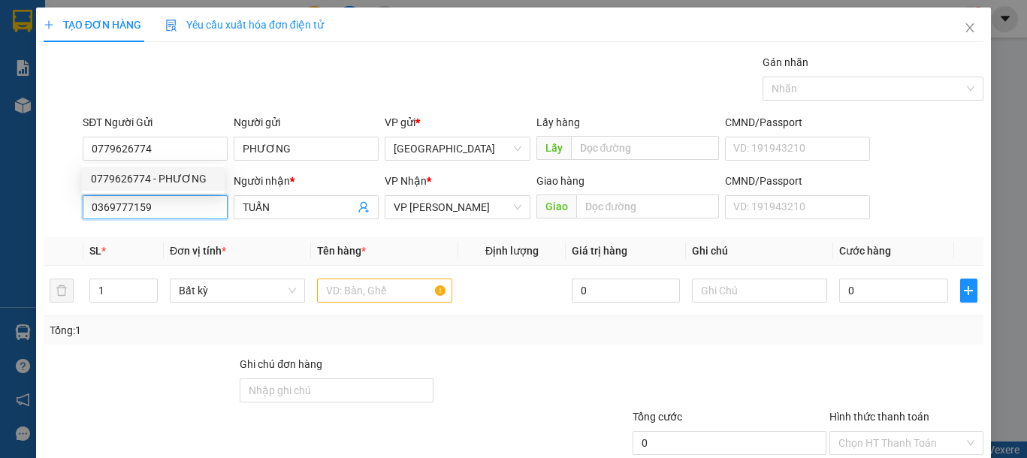
drag, startPoint x: 157, startPoint y: 210, endPoint x: 0, endPoint y: 211, distance: 157.0
click at [0, 210] on div "TẠO ĐƠN HÀNG Yêu cầu xuất hóa đơn điện tử Transit Pickup Surcharge Ids Transit …" at bounding box center [513, 229] width 1027 height 458
drag, startPoint x: 354, startPoint y: 297, endPoint x: 610, endPoint y: 335, distance: 258.8
click at [363, 303] on div at bounding box center [384, 291] width 135 height 30
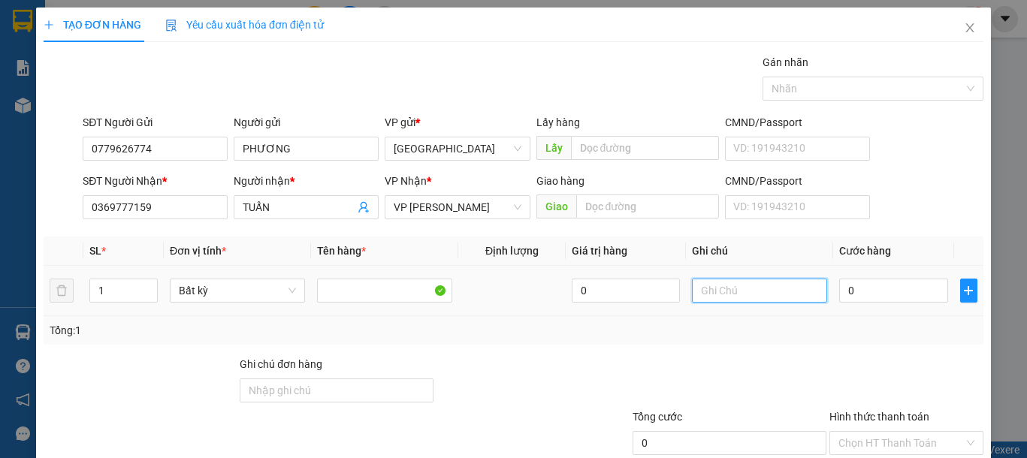
click at [751, 294] on input "text" at bounding box center [759, 291] width 135 height 24
type input "1 TH XỐP ĐL"
click at [843, 288] on input "0" at bounding box center [893, 291] width 108 height 24
type input "6"
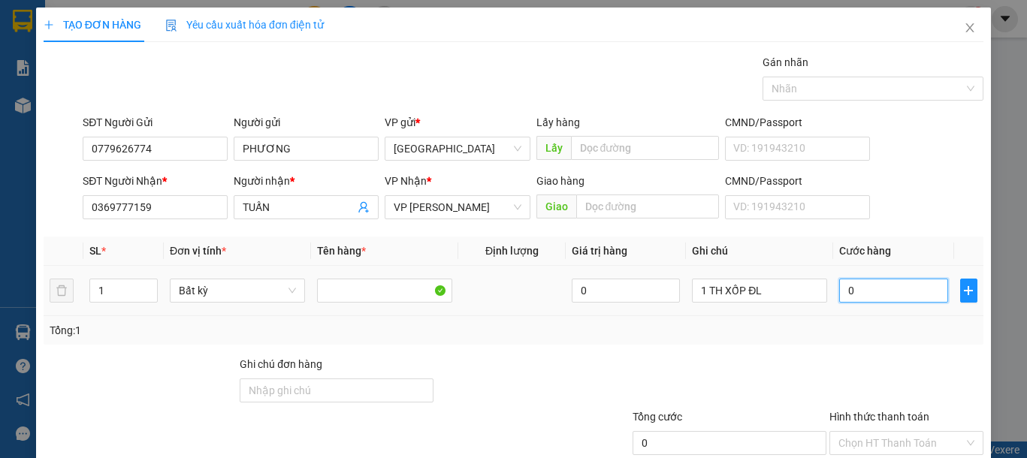
type input "6"
type input "60"
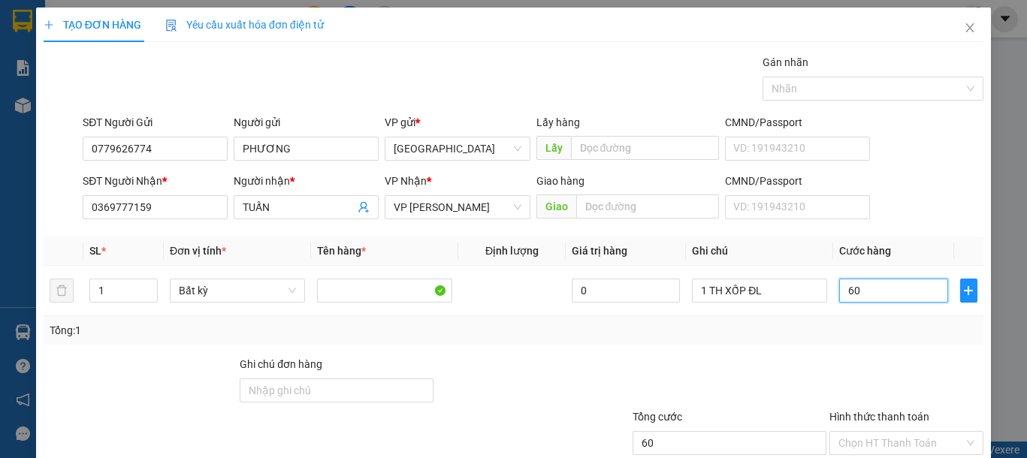
scroll to position [98, 0]
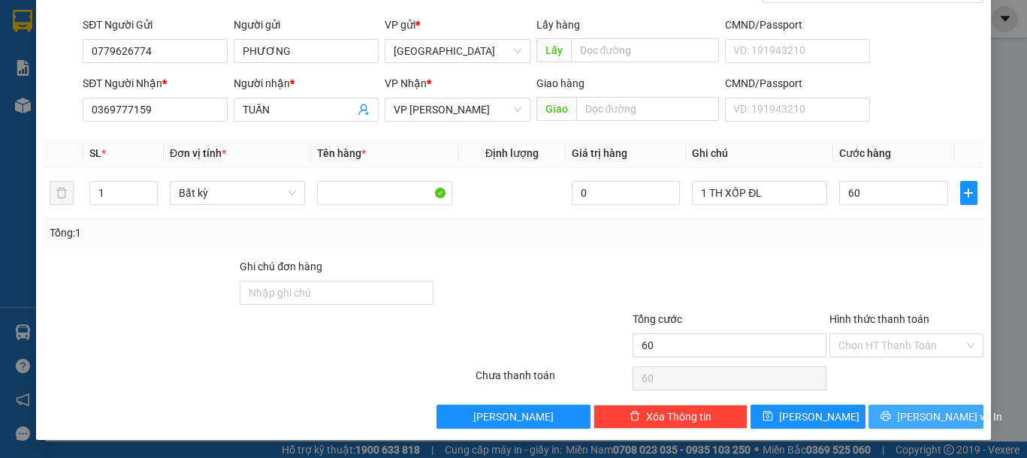
type input "60.000"
click at [936, 421] on span "Lưu và In" at bounding box center [949, 417] width 105 height 17
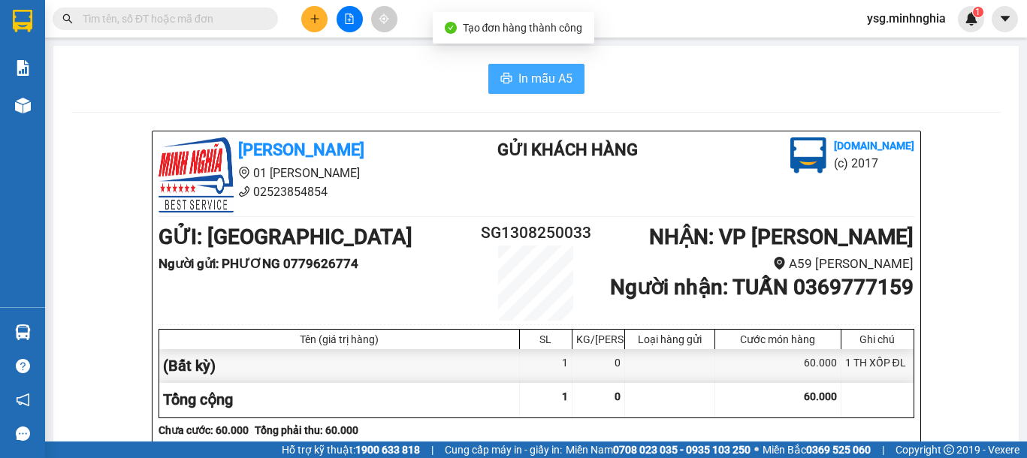
click at [503, 71] on button "In mẫu A5" at bounding box center [536, 79] width 96 height 30
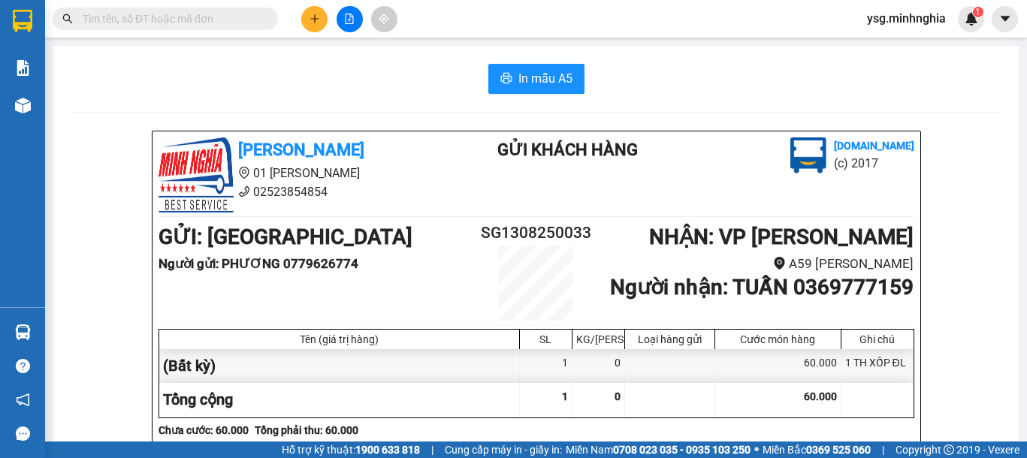
click at [315, 20] on icon "plus" at bounding box center [314, 19] width 11 height 11
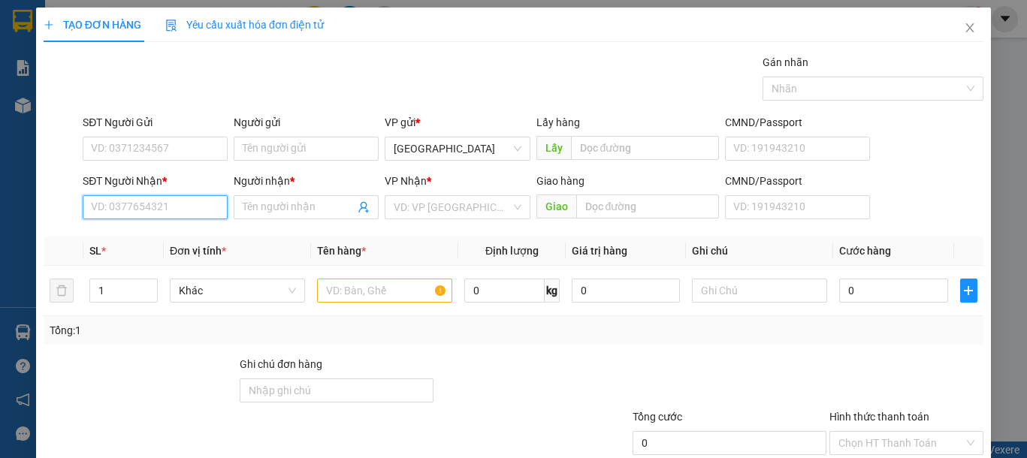
click at [181, 202] on input "SĐT Người Nhận *" at bounding box center [155, 207] width 145 height 24
click at [167, 225] on div "0984542592 - KHÁNH" at bounding box center [165, 237] width 166 height 24
type input "0984542592"
type input "KHÁNH"
type input "0984542592"
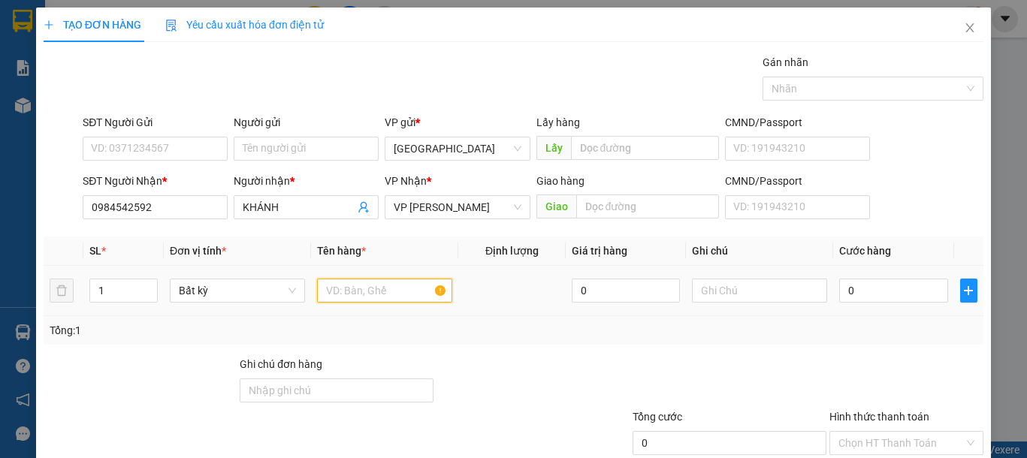
click at [360, 291] on input "text" at bounding box center [384, 291] width 135 height 24
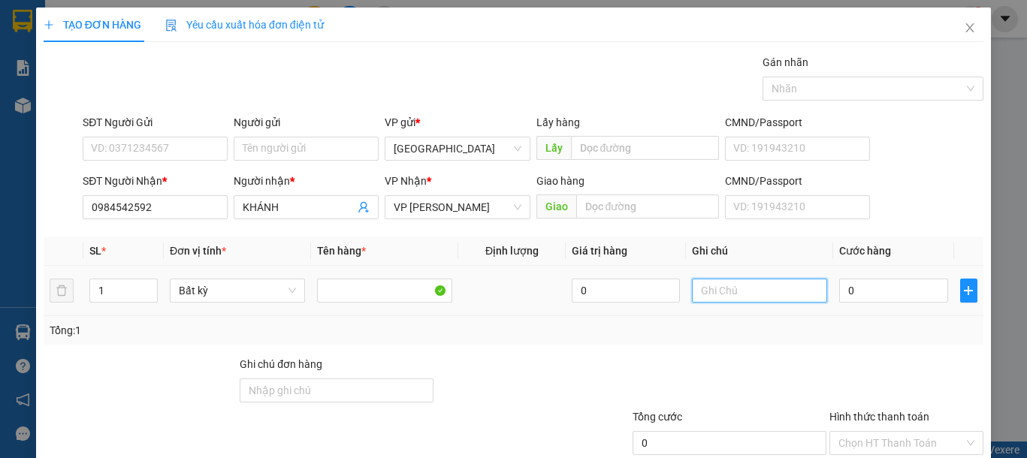
click at [775, 288] on input "text" at bounding box center [759, 291] width 135 height 24
click at [773, 288] on input "text" at bounding box center [759, 291] width 135 height 24
type input "1 CỤC ĐEN ĐL"
click at [889, 289] on input "0" at bounding box center [893, 291] width 108 height 24
click at [890, 297] on input "0" at bounding box center [893, 291] width 108 height 24
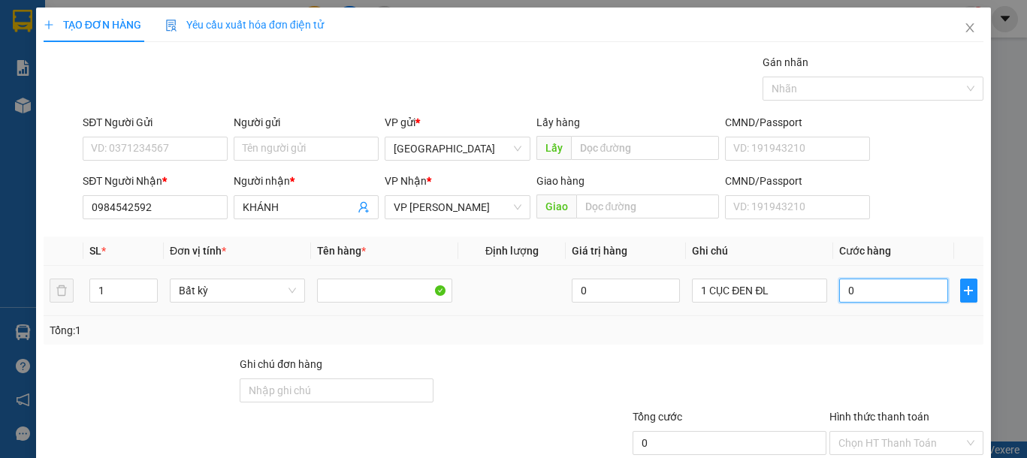
click at [890, 297] on input "0" at bounding box center [893, 291] width 108 height 24
drag, startPoint x: 879, startPoint y: 295, endPoint x: 824, endPoint y: 288, distance: 56.0
click at [833, 288] on td "0" at bounding box center [893, 291] width 120 height 50
type input "7"
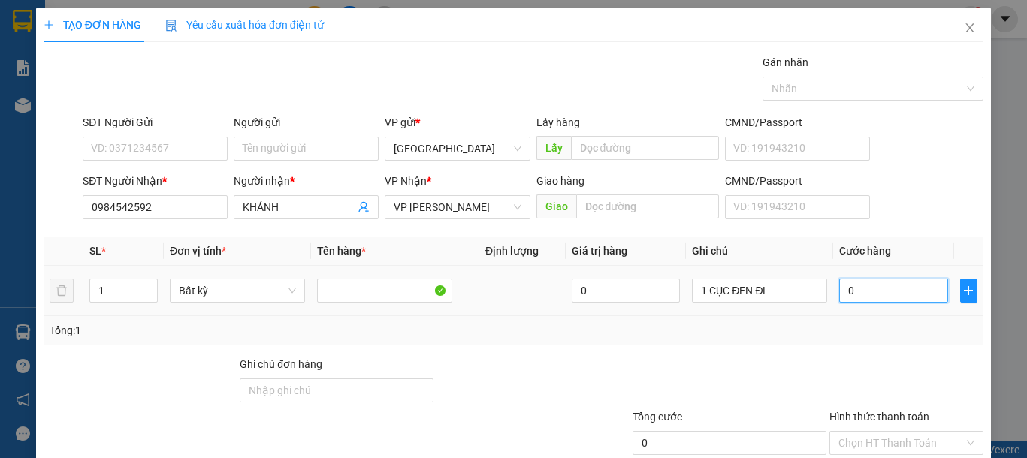
type input "7"
type input "70"
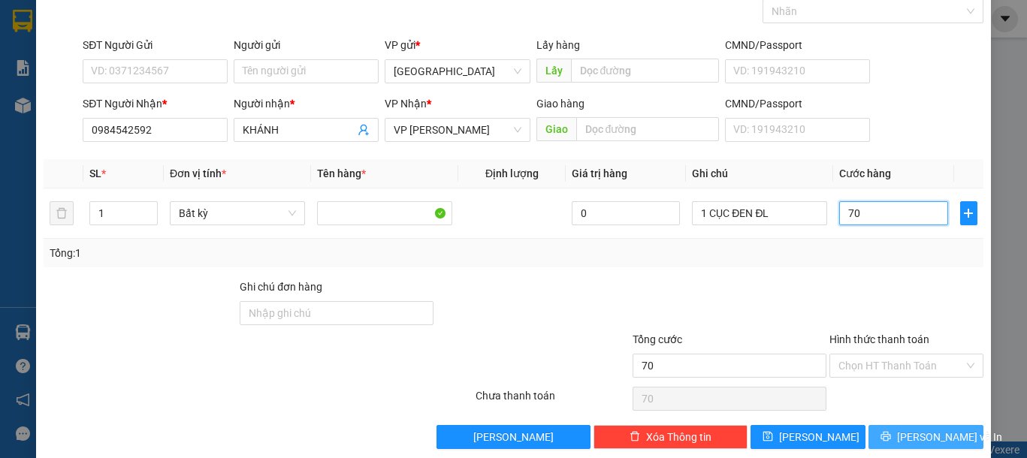
scroll to position [98, 0]
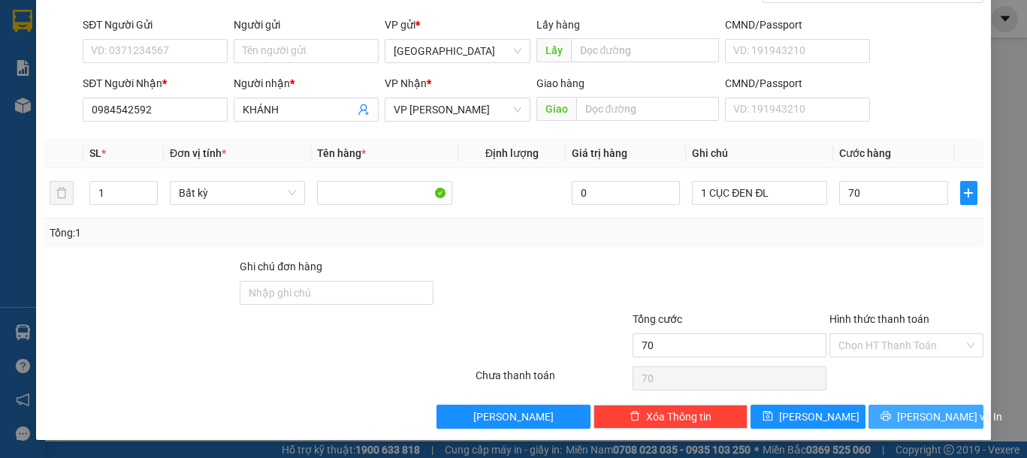
type input "70.000"
click at [885, 409] on button "Lưu và In" at bounding box center [925, 417] width 115 height 24
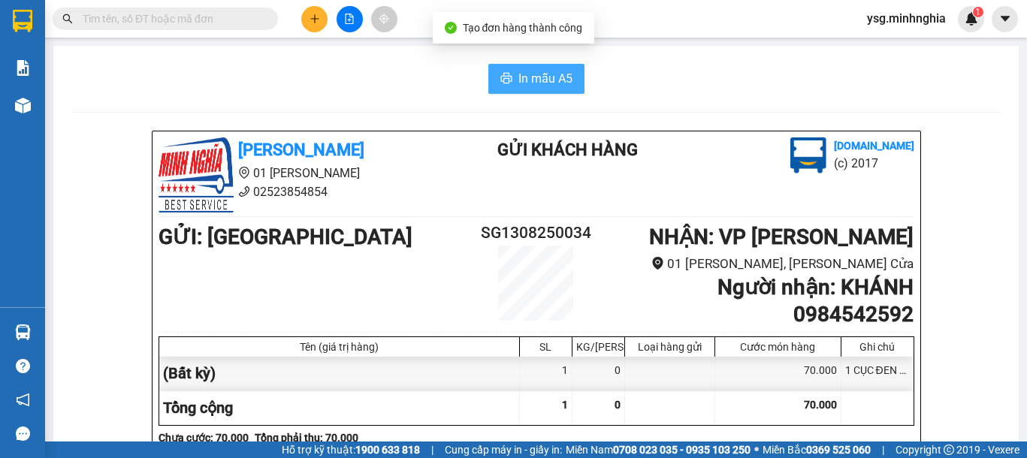
click at [522, 92] on button "In mẫu A5" at bounding box center [536, 79] width 96 height 30
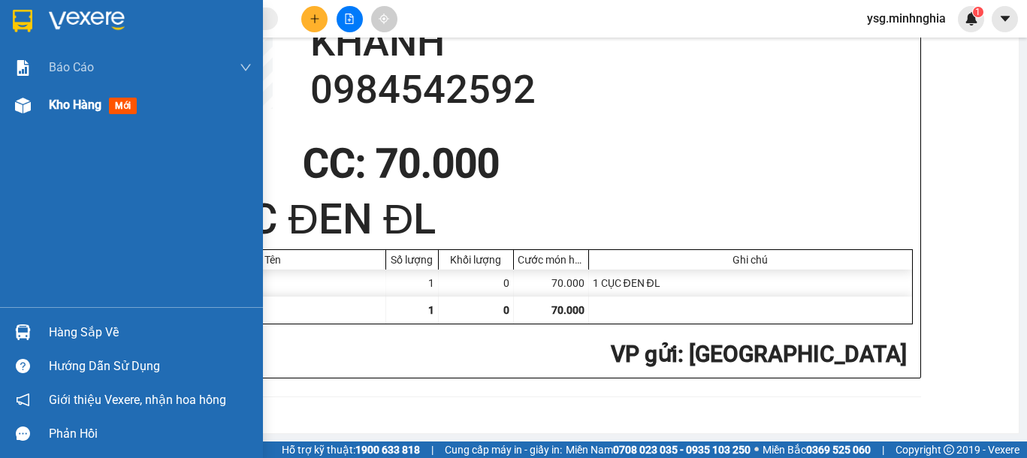
click at [26, 110] on img at bounding box center [23, 106] width 16 height 16
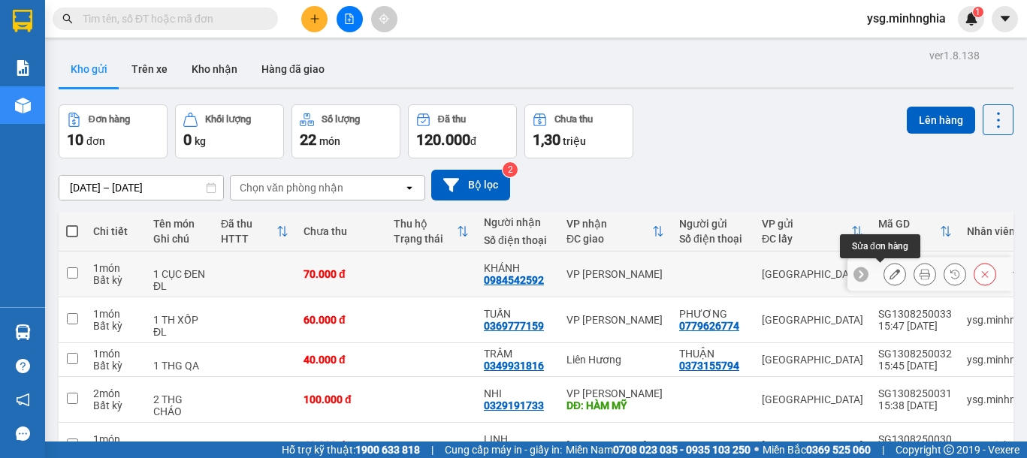
click at [884, 267] on button at bounding box center [894, 274] width 21 height 26
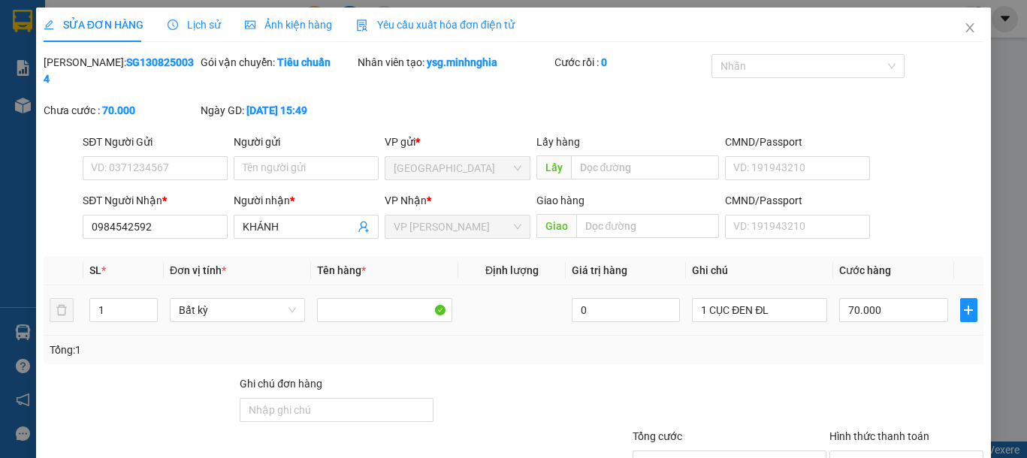
type input "0984542592"
type input "70.000"
click at [852, 298] on input "70.000" at bounding box center [893, 310] width 108 height 24
type input "6"
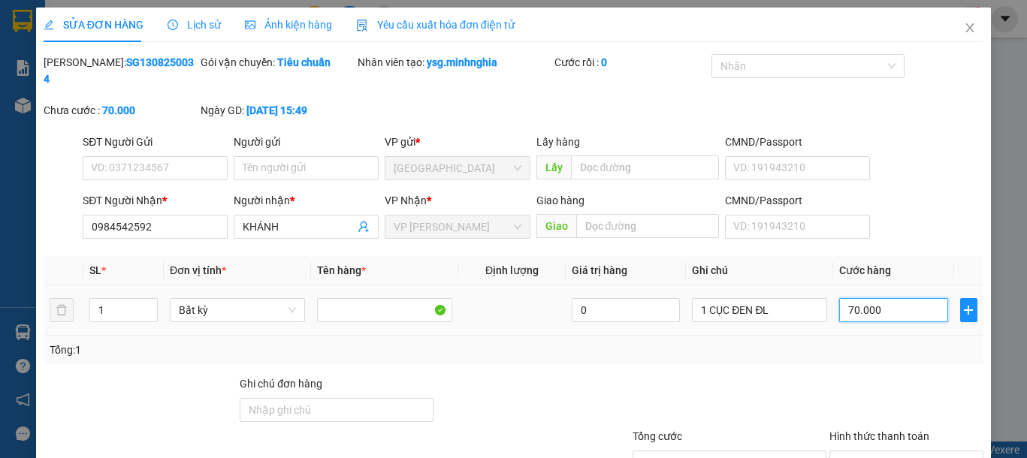
type input "6"
type input "60"
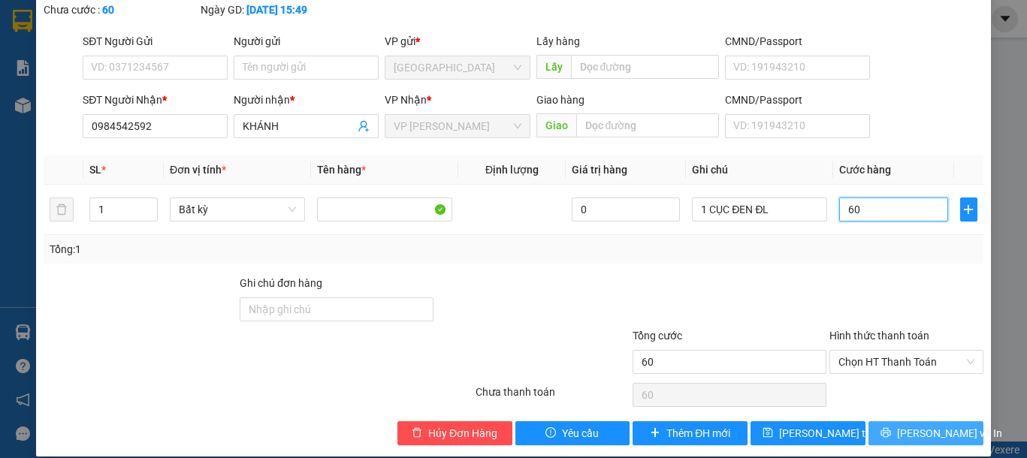
type input "60"
type input "60.000"
click at [884, 427] on icon "printer" at bounding box center [885, 432] width 11 height 11
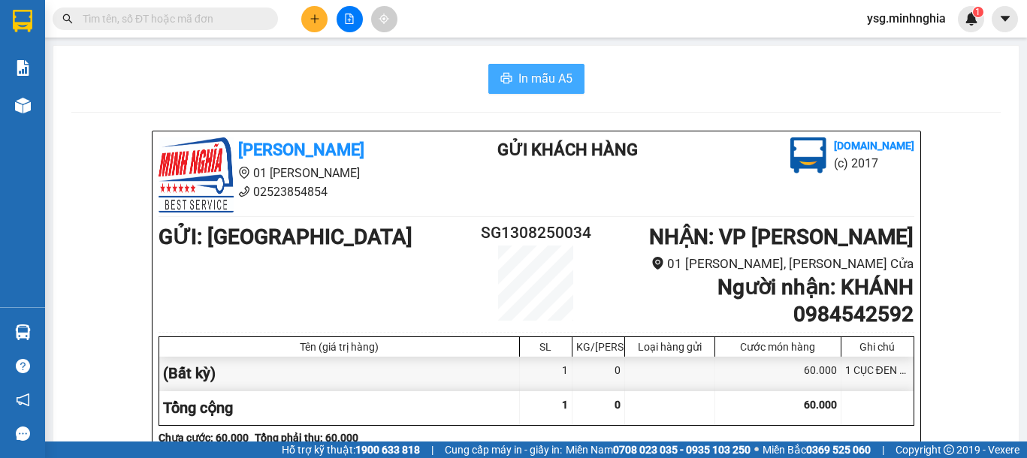
click at [524, 78] on span "In mẫu A5" at bounding box center [545, 78] width 54 height 19
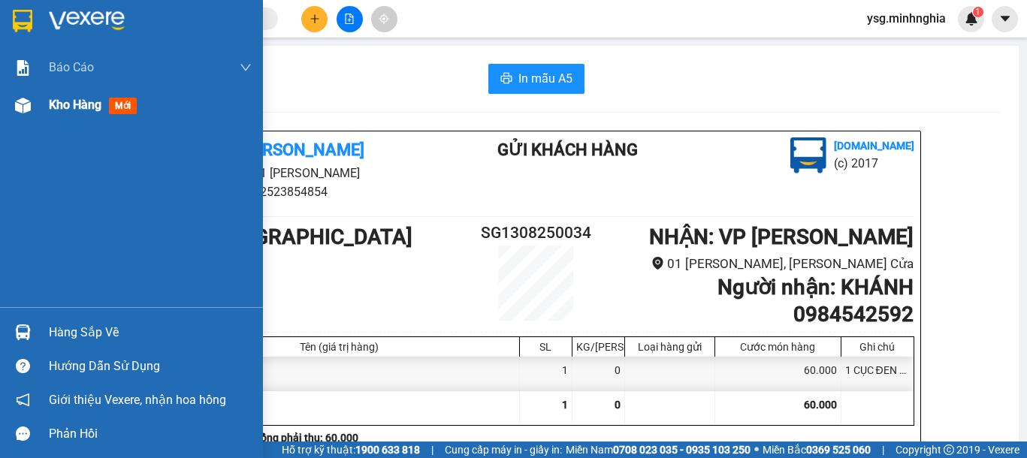
click at [26, 101] on img at bounding box center [23, 106] width 16 height 16
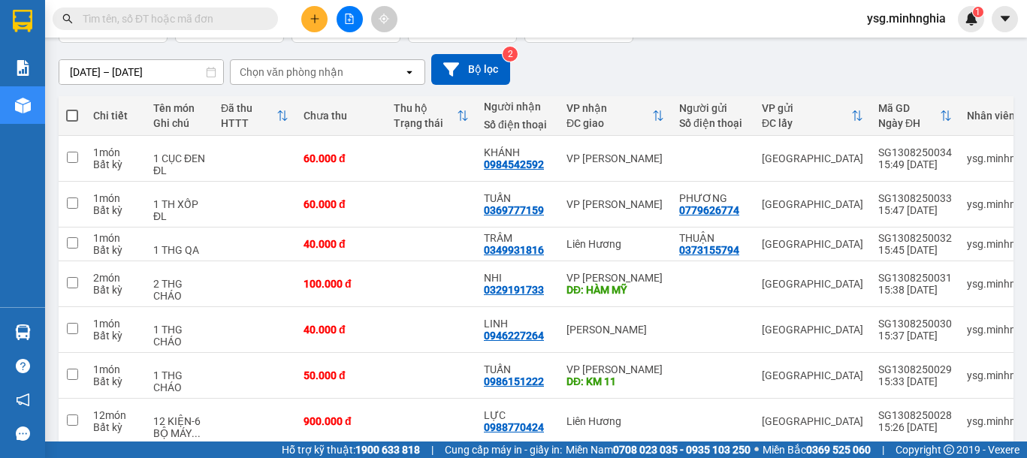
scroll to position [109, 0]
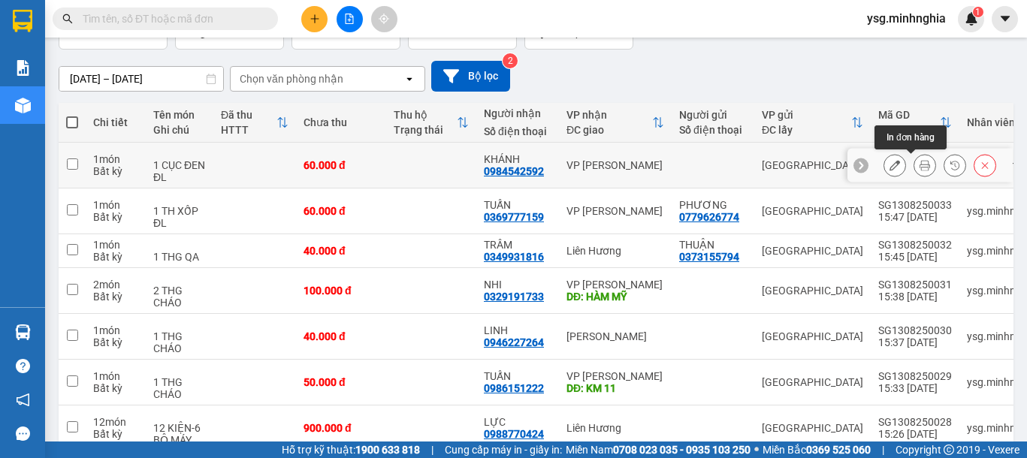
click at [914, 168] on button at bounding box center [924, 165] width 21 height 26
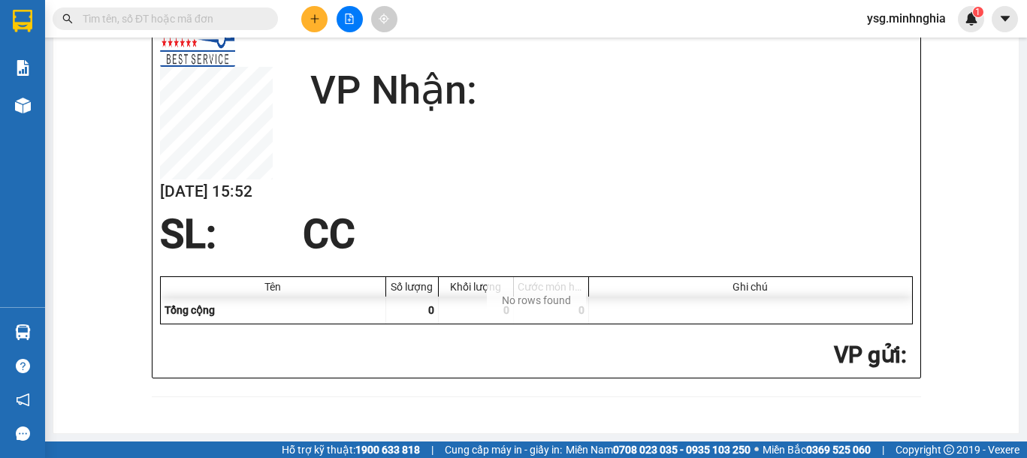
scroll to position [660, 0]
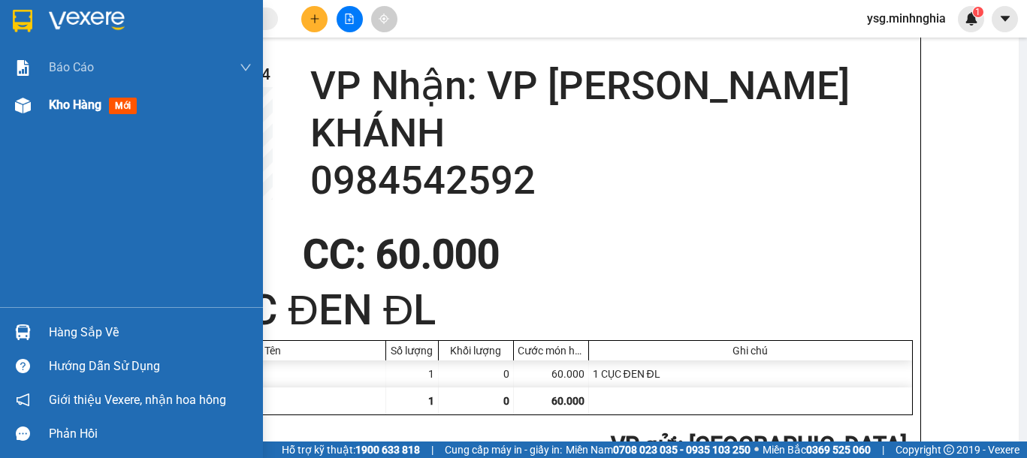
click at [35, 105] on div at bounding box center [23, 105] width 26 height 26
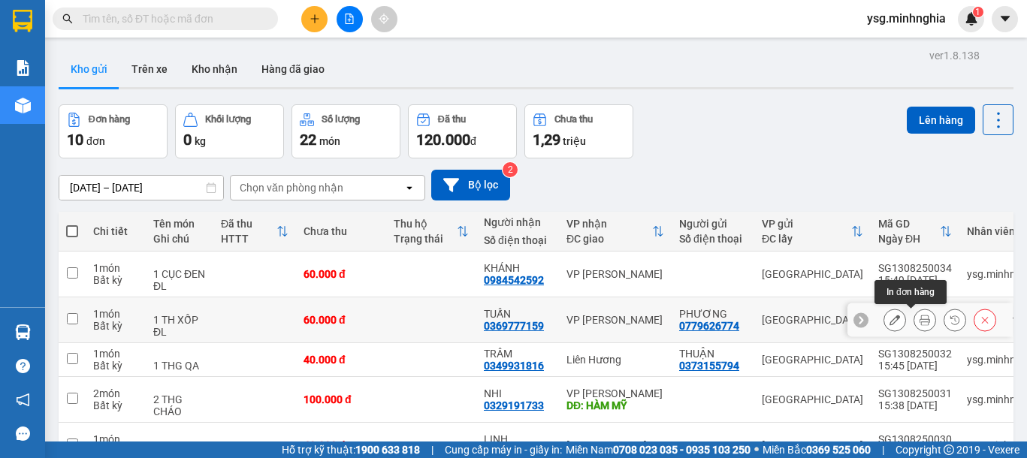
click at [914, 327] on button at bounding box center [924, 320] width 21 height 26
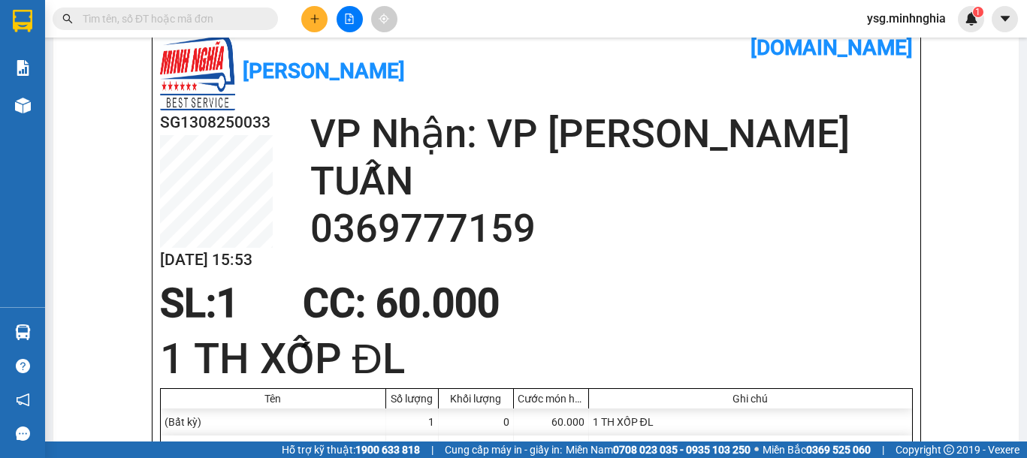
scroll to position [660, 0]
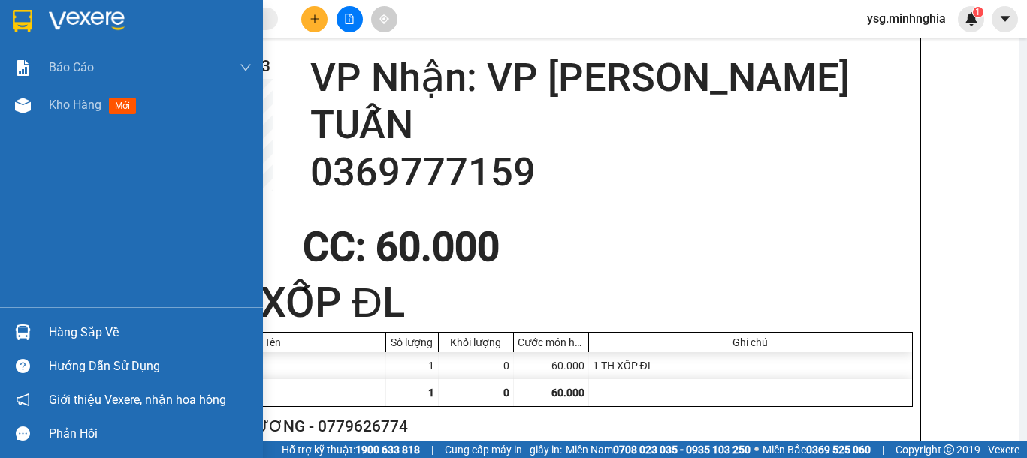
drag, startPoint x: 17, startPoint y: 107, endPoint x: 194, endPoint y: 218, distance: 209.2
click at [18, 107] on img at bounding box center [23, 106] width 16 height 16
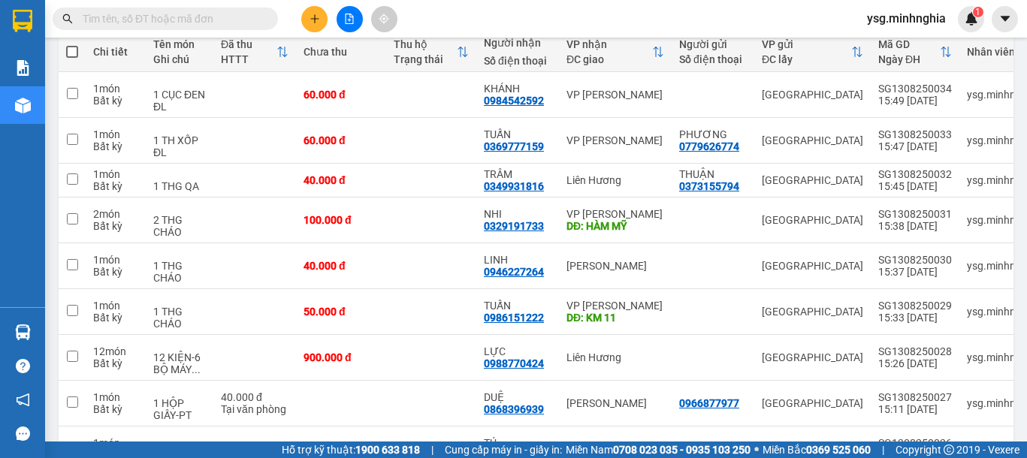
scroll to position [161, 0]
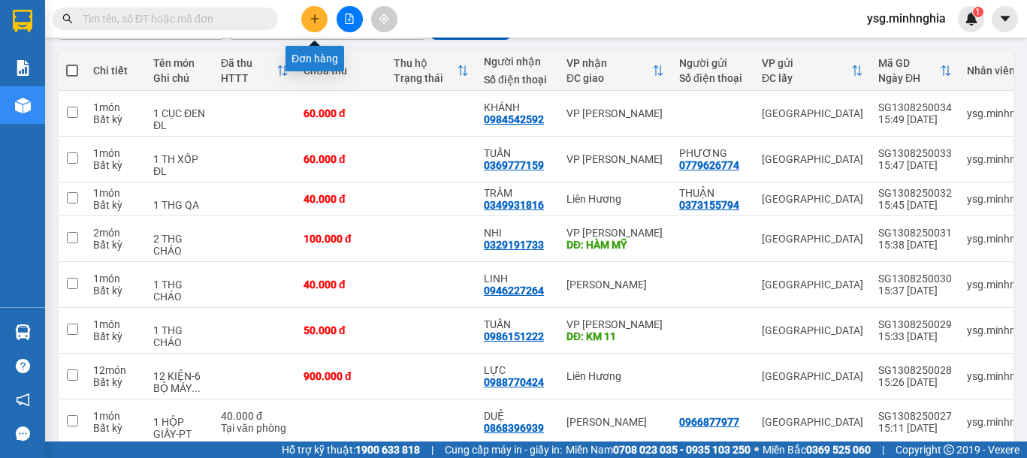
click at [316, 19] on icon "plus" at bounding box center [314, 18] width 8 height 1
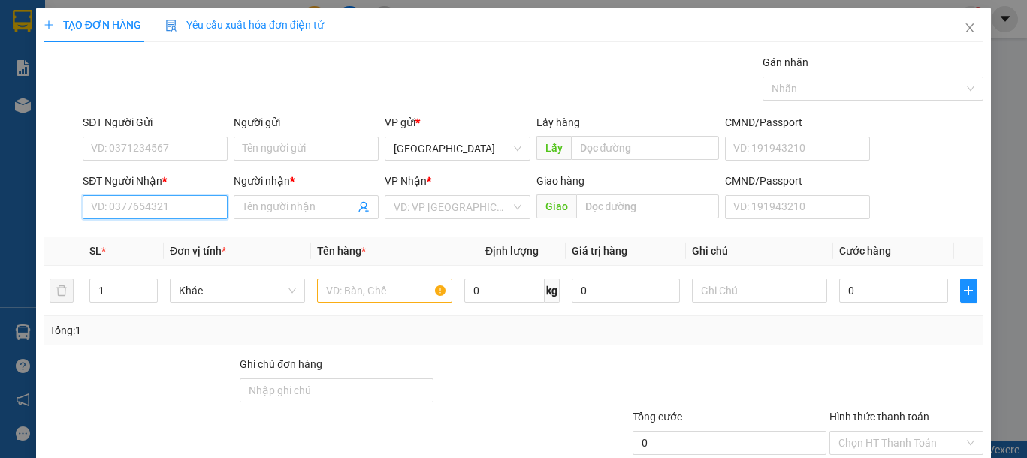
click at [118, 207] on input "SĐT Người Nhận *" at bounding box center [155, 207] width 145 height 24
type input "0784354531"
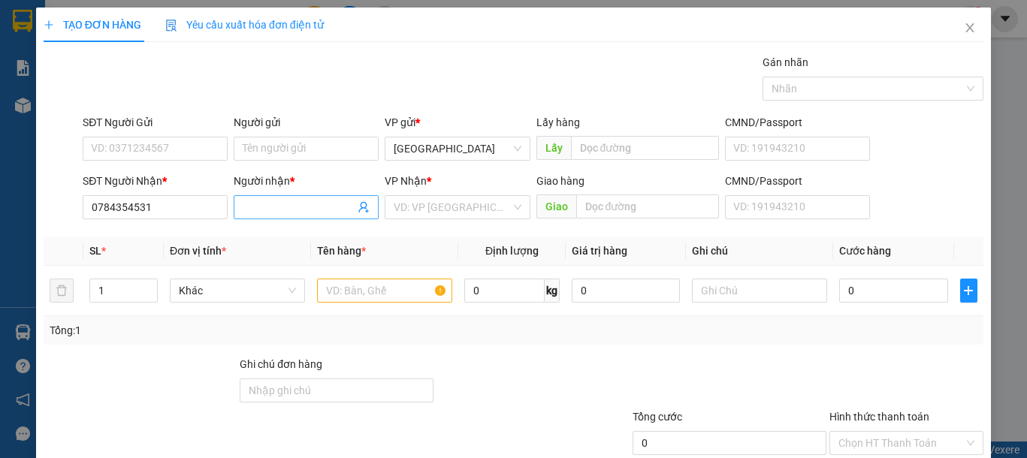
click at [267, 202] on input "Người nhận *" at bounding box center [299, 207] width 112 height 17
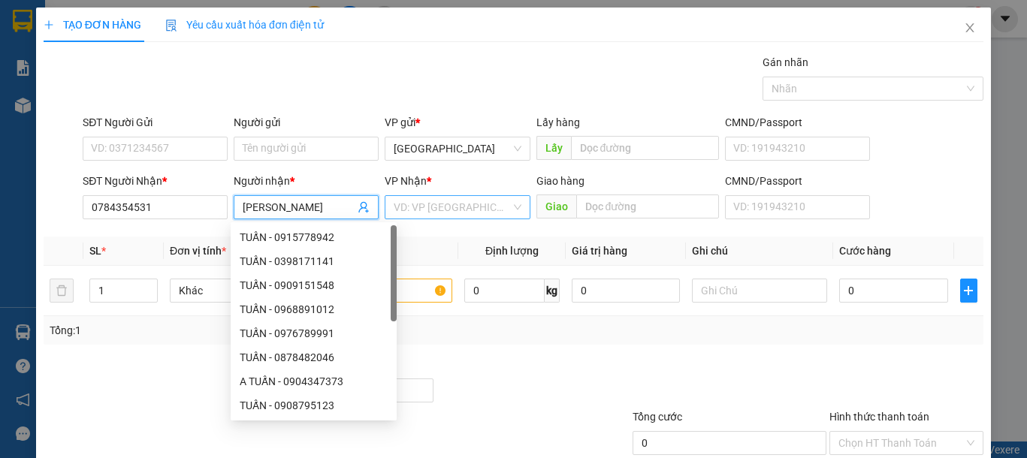
click at [426, 219] on div "VD: VP [GEOGRAPHIC_DATA]" at bounding box center [456, 207] width 145 height 24
type input "KIM ÁNH"
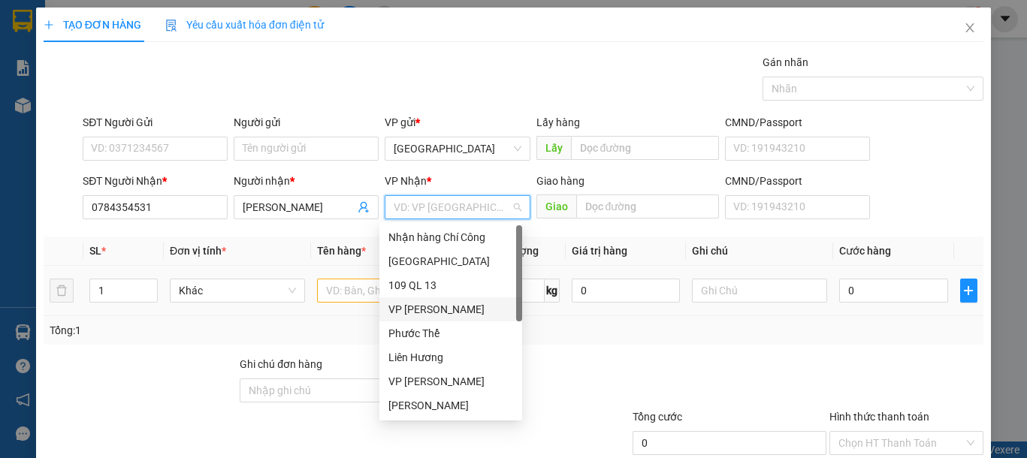
click at [412, 315] on div "VP [PERSON_NAME]" at bounding box center [450, 309] width 125 height 17
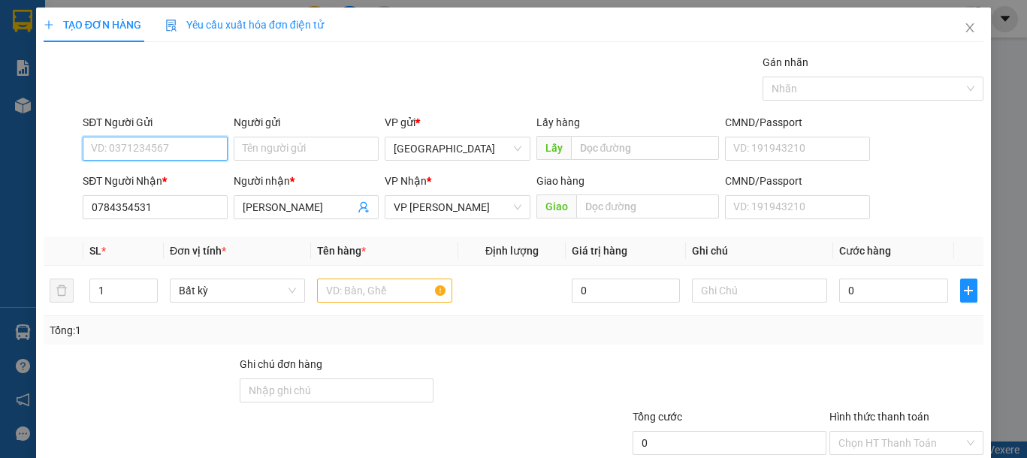
click at [148, 145] on input "SĐT Người Gửi" at bounding box center [155, 149] width 145 height 24
click at [148, 175] on div "0398098798 - PHƯƠNG" at bounding box center [153, 178] width 125 height 17
type input "0398098798"
type input "PHƯƠNG"
type input "0398098798"
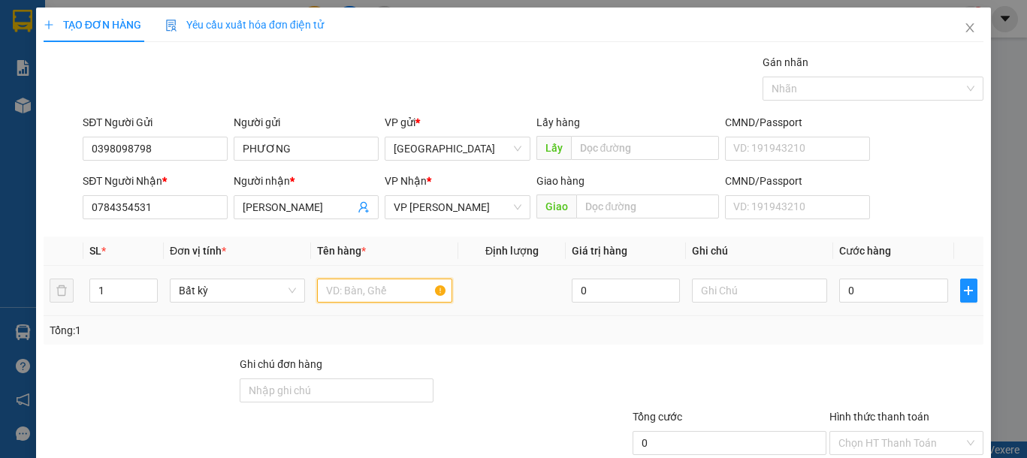
click at [384, 291] on input "text" at bounding box center [384, 291] width 135 height 24
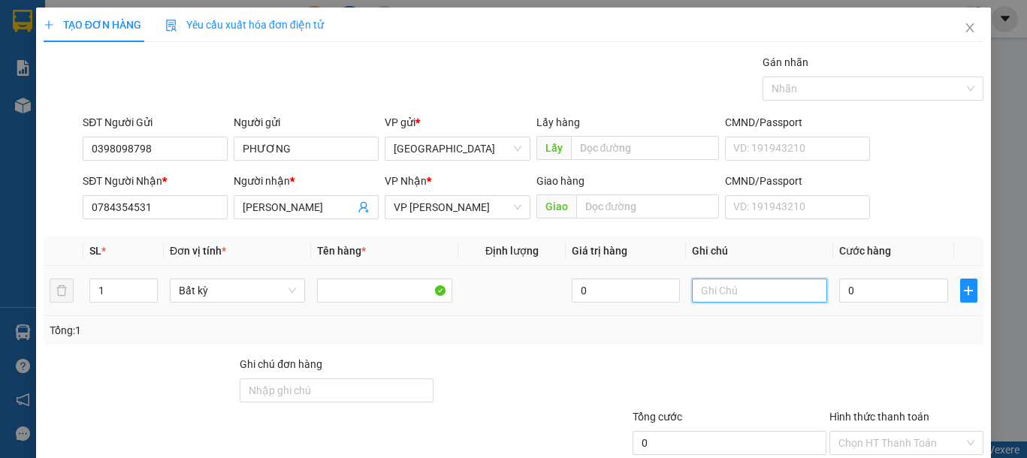
click at [724, 290] on input "text" at bounding box center [759, 291] width 135 height 24
type input "1 BỌC HỒNG-ÁO"
click at [852, 292] on input "0" at bounding box center [893, 291] width 108 height 24
type input "3"
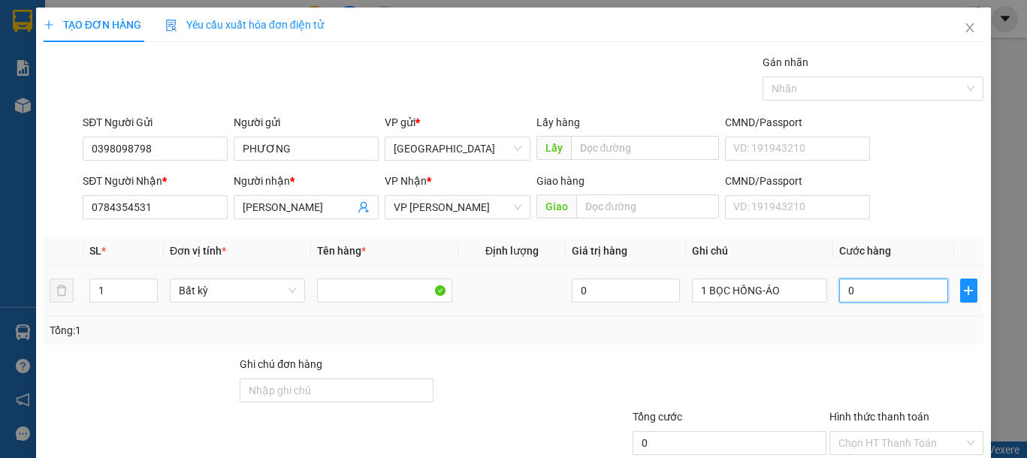
type input "3"
type input "30"
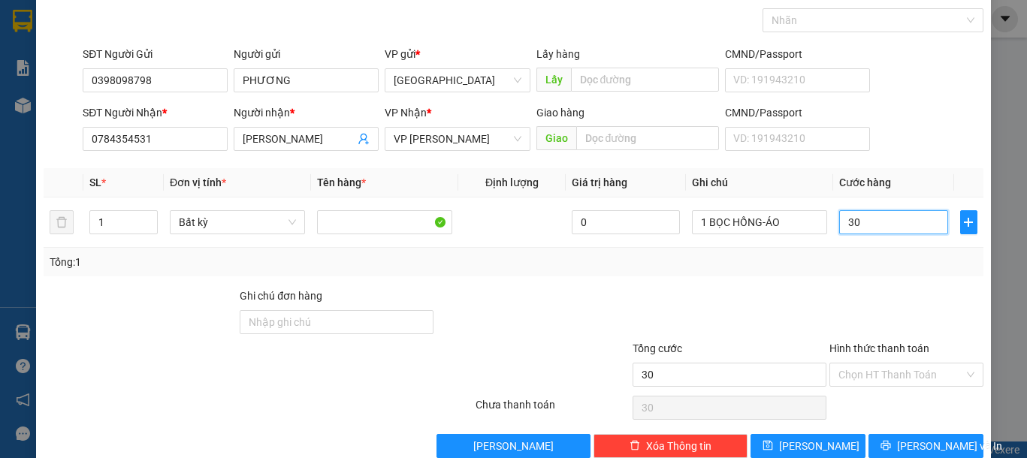
scroll to position [98, 0]
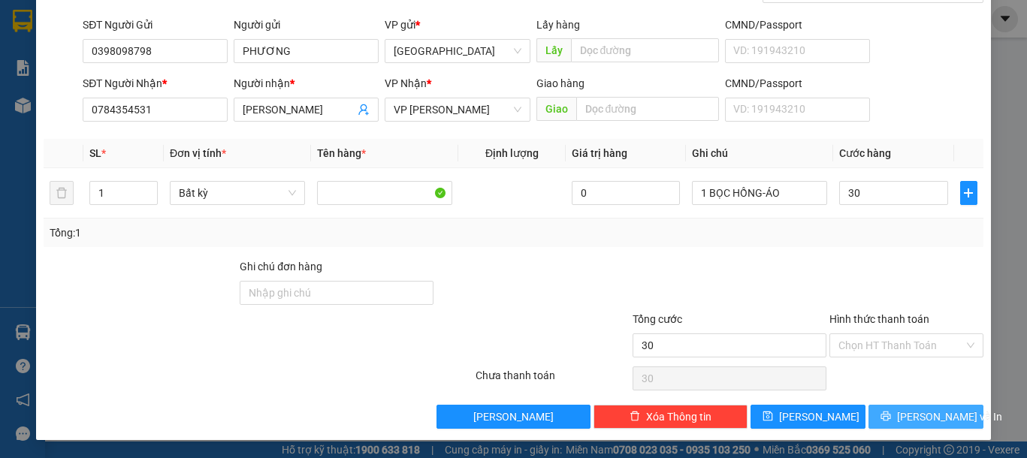
type input "30.000"
click at [915, 416] on span "Lưu và In" at bounding box center [949, 417] width 105 height 17
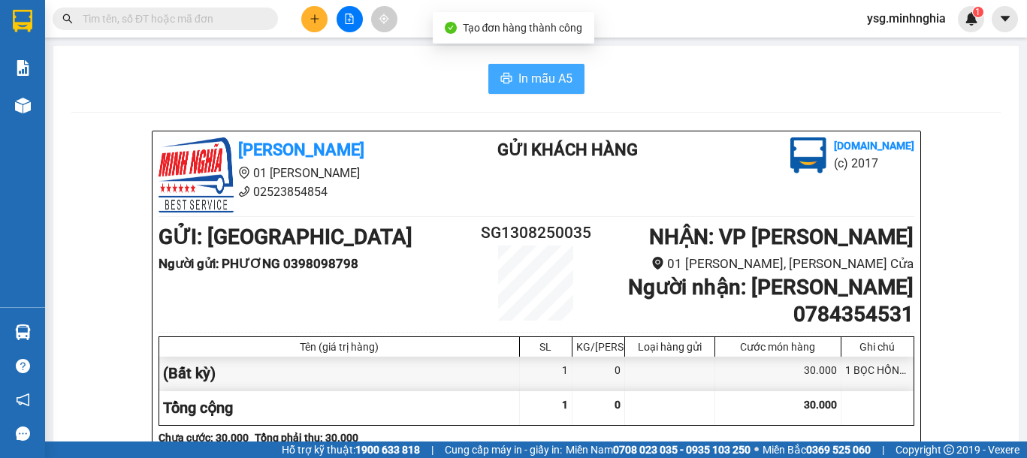
click at [543, 80] on span "In mẫu A5" at bounding box center [545, 78] width 54 height 19
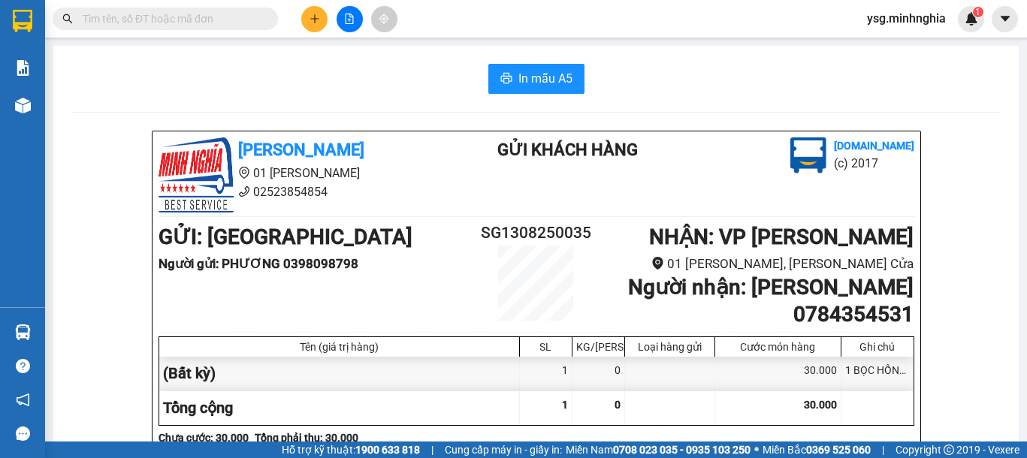
click at [543, 79] on span "In mẫu A5" at bounding box center [545, 78] width 54 height 19
click at [518, 77] on span "In mẫu A5" at bounding box center [545, 78] width 54 height 19
click at [310, 14] on icon "plus" at bounding box center [314, 19] width 11 height 11
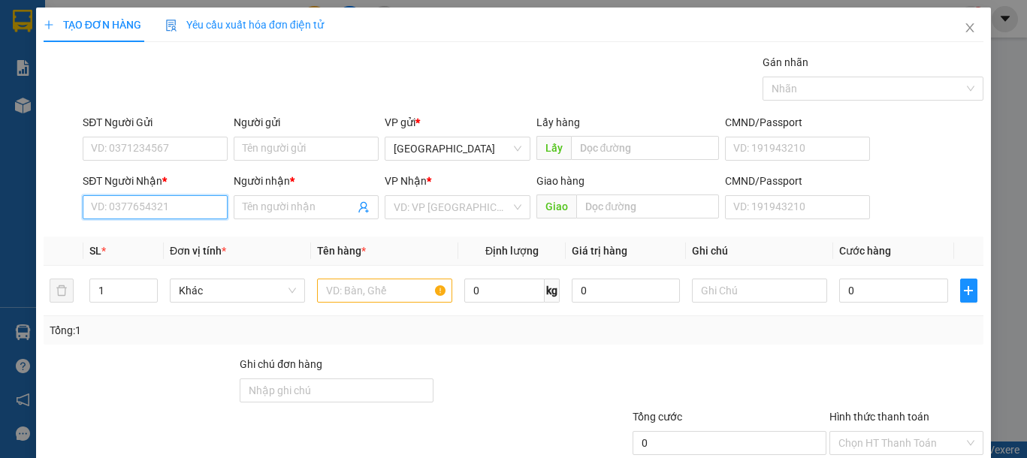
click at [197, 210] on input "SĐT Người Nhận *" at bounding box center [155, 207] width 145 height 24
click at [204, 241] on div "0398098798 - PHƯƠNG" at bounding box center [153, 237] width 125 height 17
type input "0398098798"
type input "PHƯƠNG"
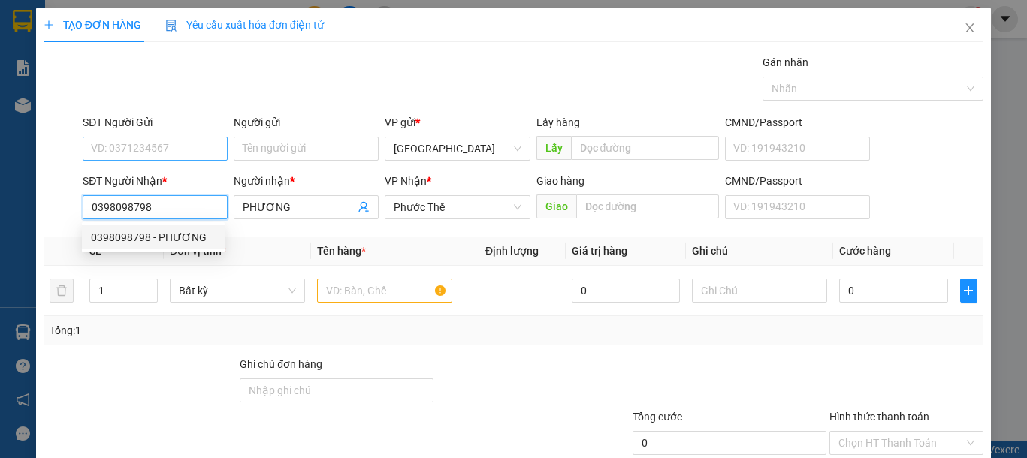
type input "0398098798"
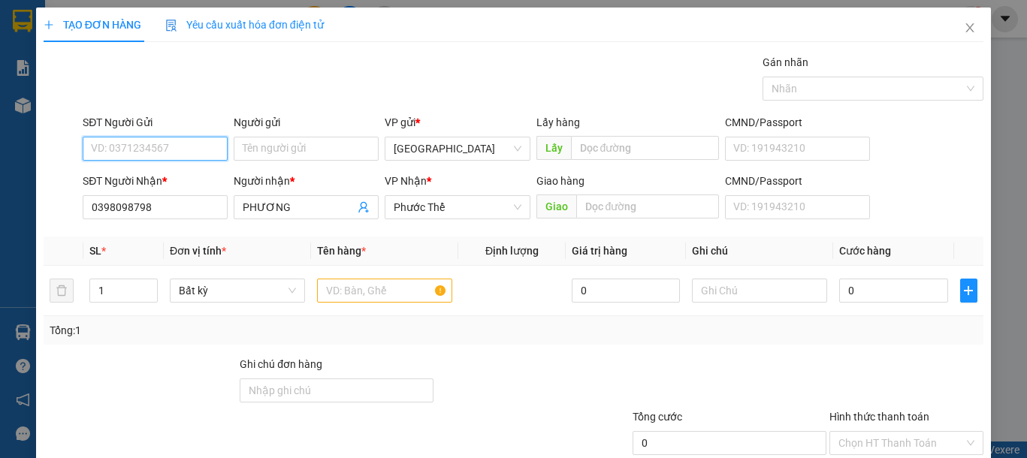
click at [203, 152] on input "SĐT Người Gửi" at bounding box center [155, 149] width 145 height 24
click at [201, 187] on div "0398098798 - PHƯƠNG" at bounding box center [153, 179] width 143 height 24
type input "0398098798"
type input "PHƯƠNG"
drag, startPoint x: 348, startPoint y: 295, endPoint x: 561, endPoint y: 295, distance: 212.5
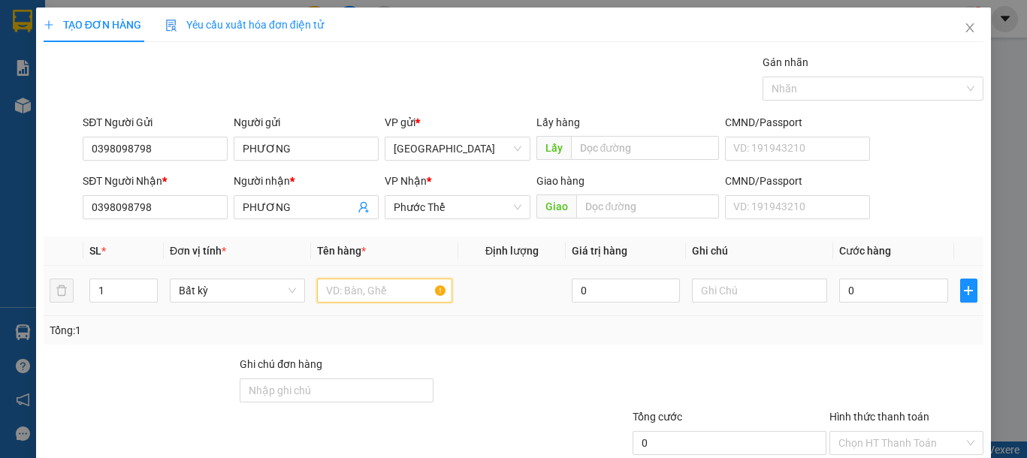
click at [349, 295] on input "text" at bounding box center [384, 291] width 135 height 24
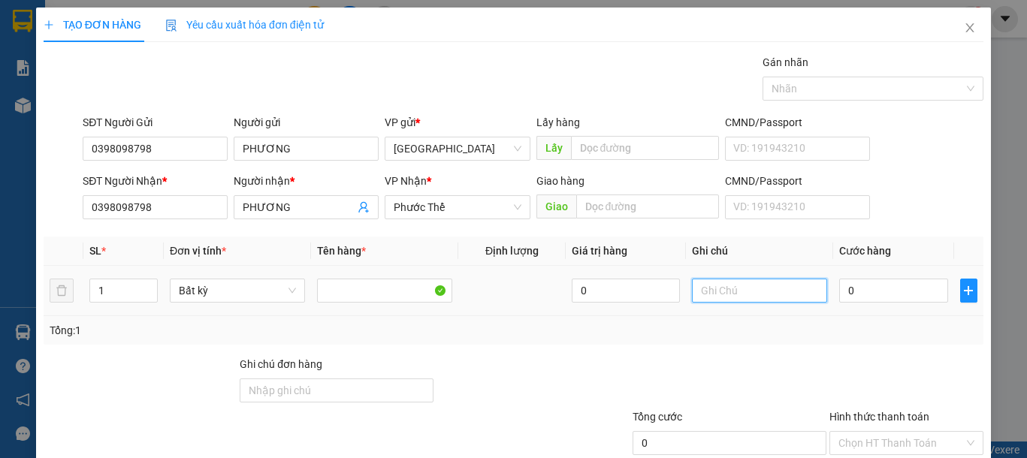
click at [766, 290] on input "text" at bounding box center [759, 291] width 135 height 24
type input "1 BỌC ĐEN QA"
click at [867, 295] on input "0" at bounding box center [893, 291] width 108 height 24
type input "4"
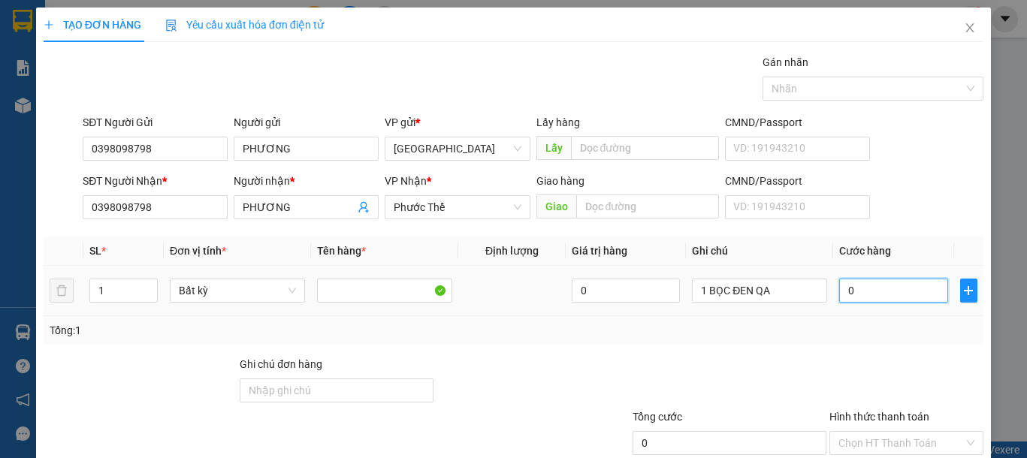
type input "4"
type input "40"
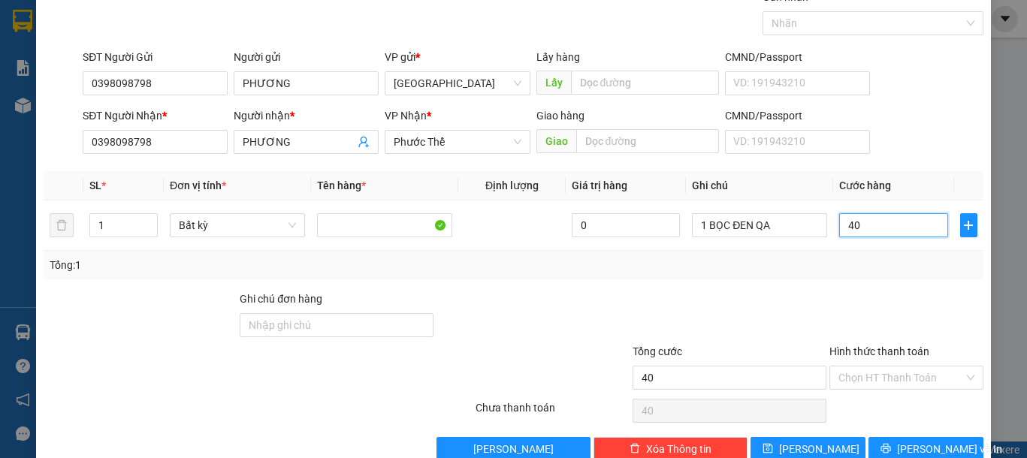
scroll to position [98, 0]
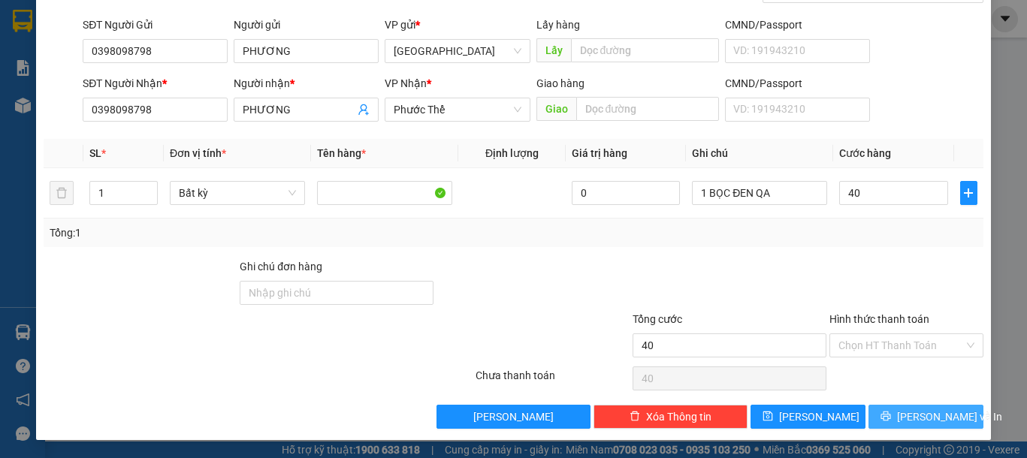
type input "40.000"
click at [933, 421] on span "Lưu và In" at bounding box center [949, 417] width 105 height 17
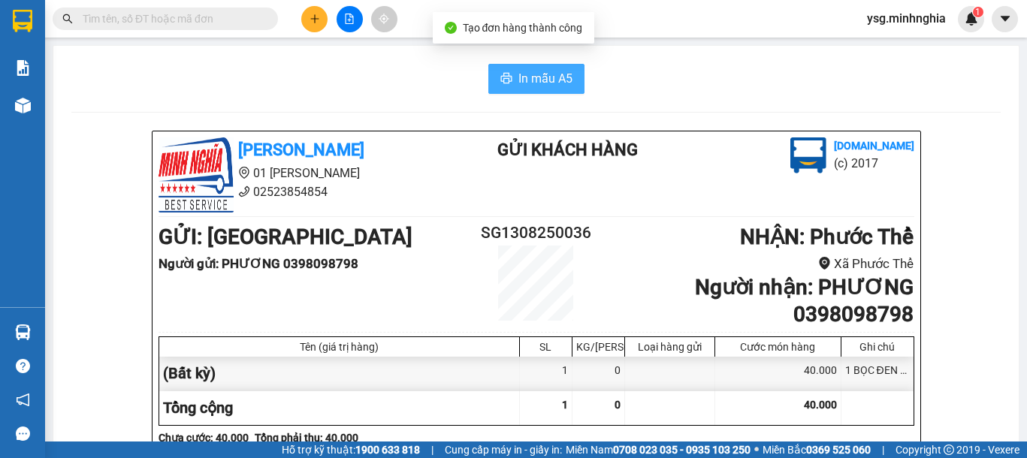
click at [532, 86] on span "In mẫu A5" at bounding box center [545, 78] width 54 height 19
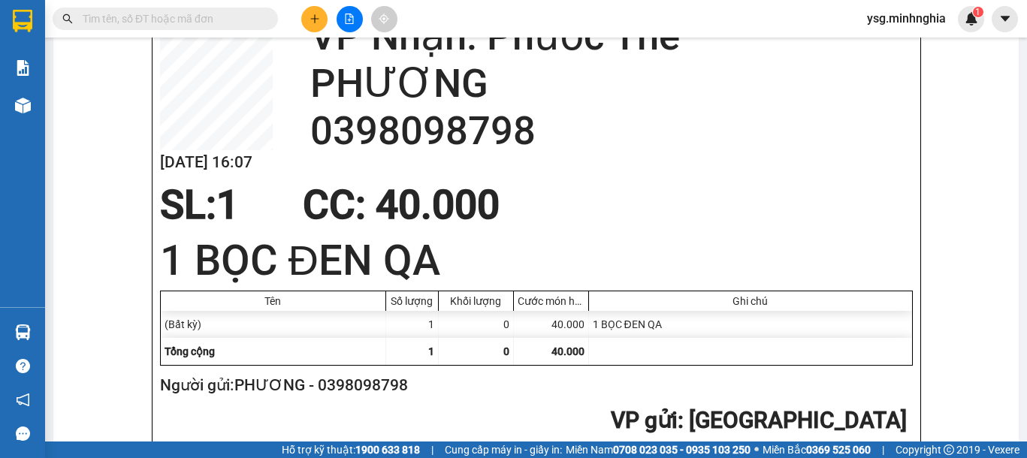
scroll to position [676, 0]
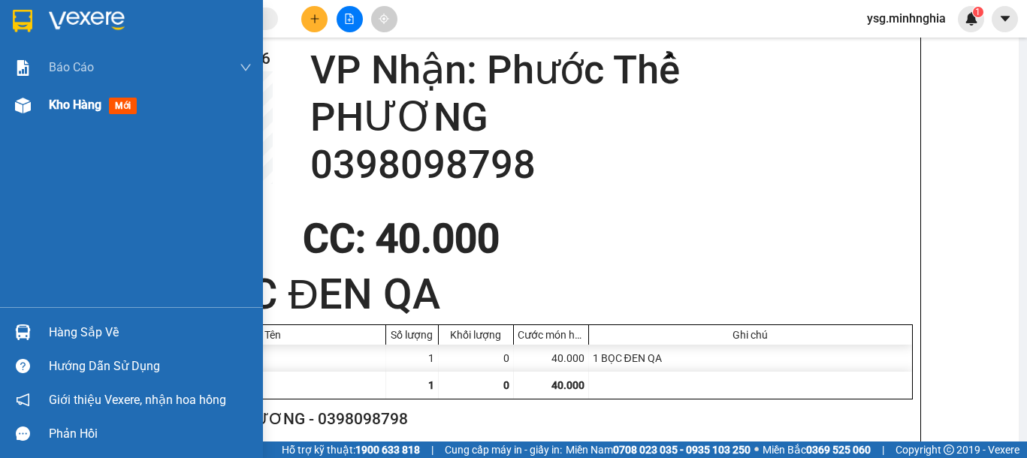
click at [2, 105] on div "Kho hàng mới" at bounding box center [131, 105] width 263 height 38
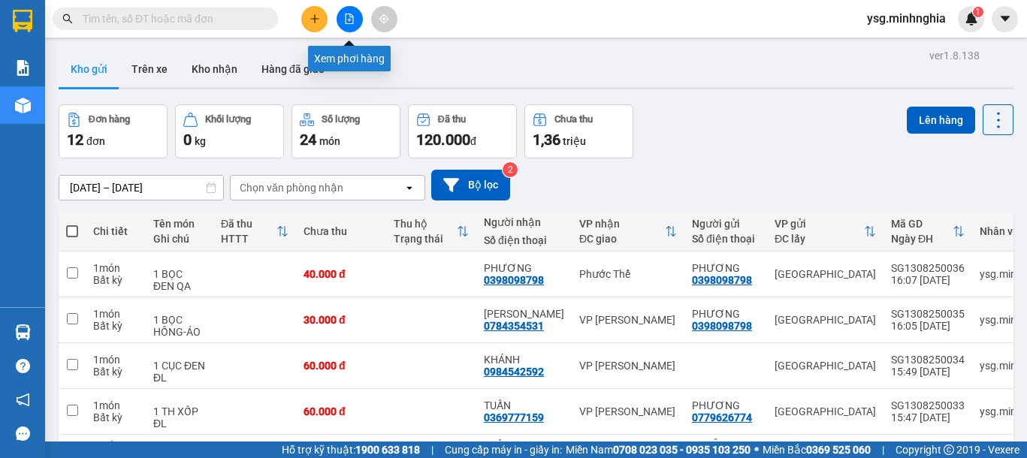
click at [345, 22] on icon "file-add" at bounding box center [349, 19] width 8 height 11
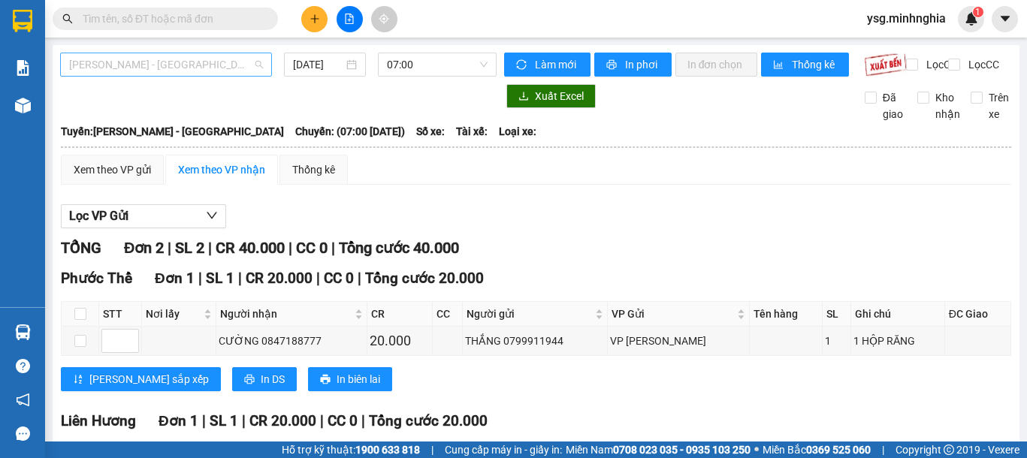
click at [250, 64] on span "Phan Rí - Sài Gòn" at bounding box center [166, 64] width 194 height 23
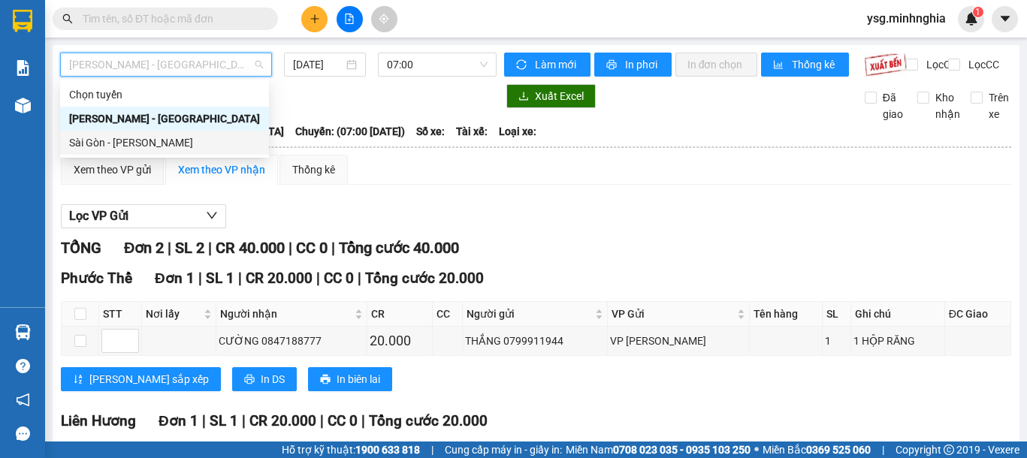
click at [187, 134] on div "Sài Gòn - Phan Rí" at bounding box center [164, 143] width 209 height 24
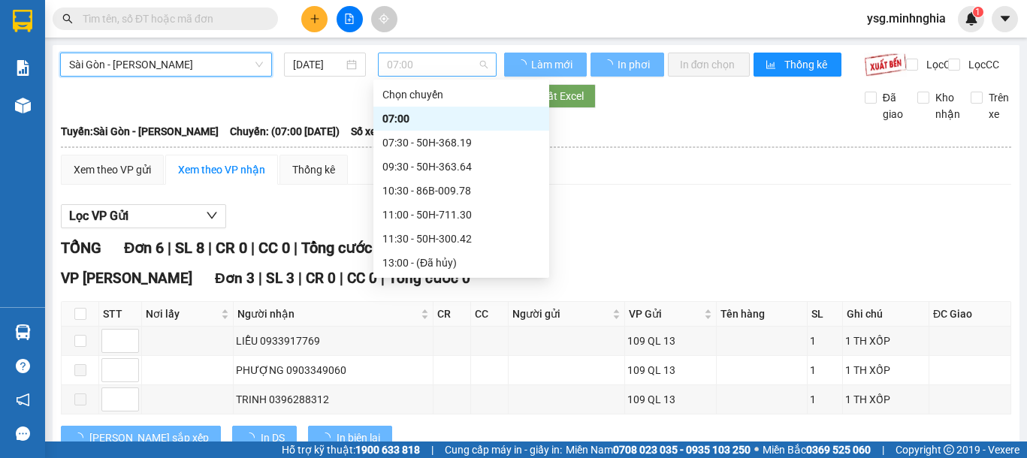
click at [463, 59] on span "07:00" at bounding box center [437, 64] width 101 height 23
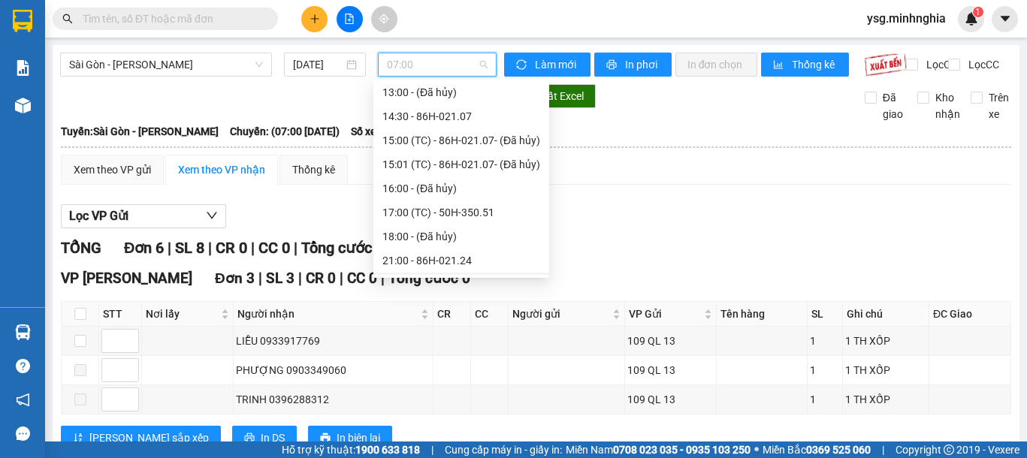
scroll to position [216, 0]
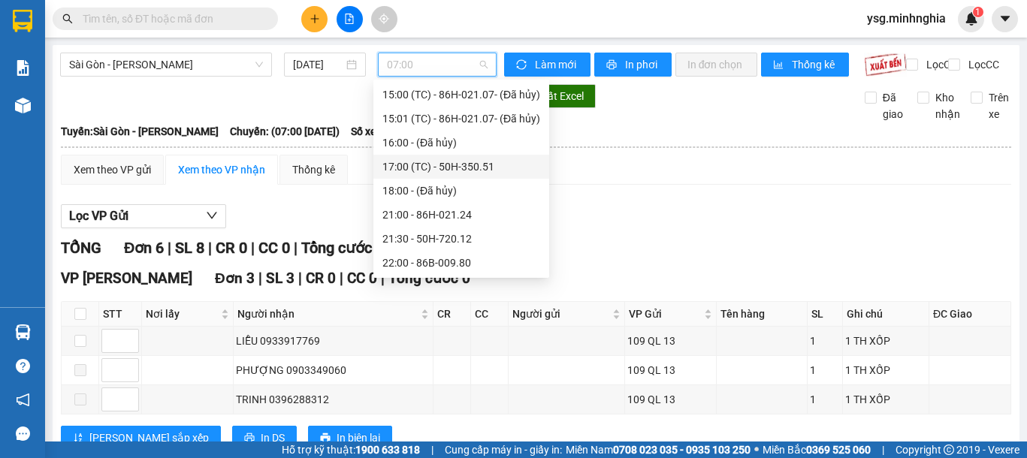
click at [460, 171] on div "17:00 (TC) - 50H-350.51" at bounding box center [461, 166] width 158 height 17
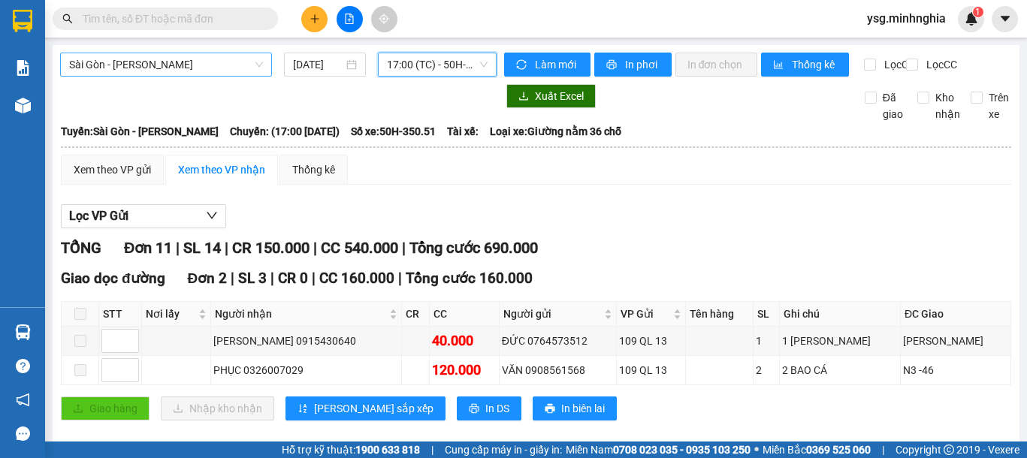
click at [225, 68] on span "Sài Gòn - Phan Rí" at bounding box center [166, 64] width 194 height 23
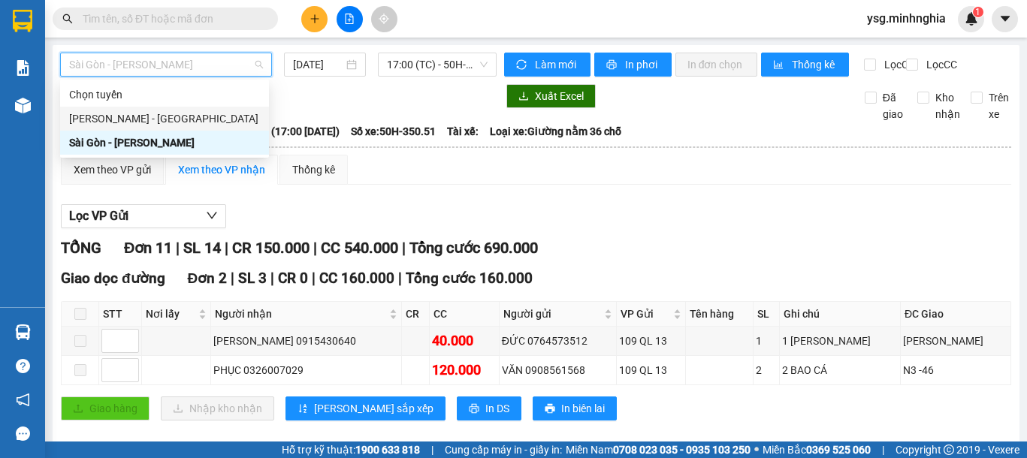
click at [158, 118] on div "Phan Rí - Sài Gòn" at bounding box center [164, 118] width 191 height 17
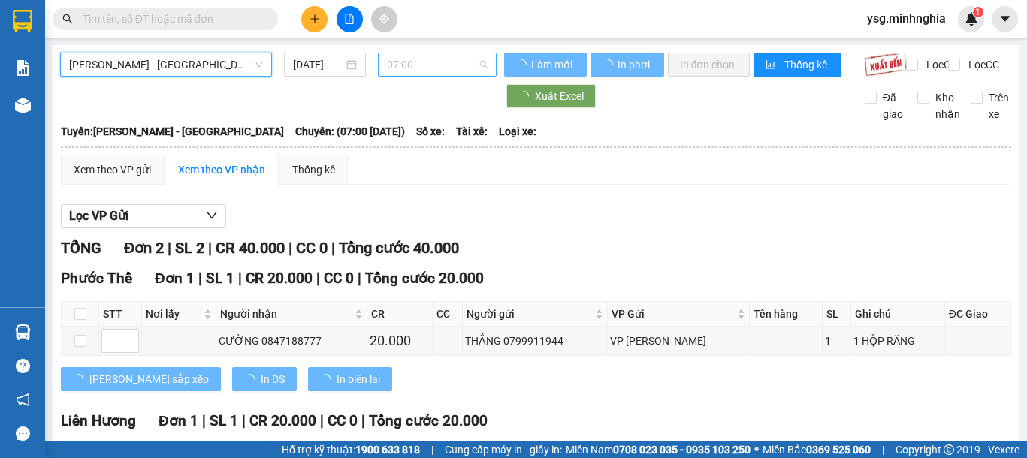
click at [457, 65] on span "07:00" at bounding box center [437, 64] width 101 height 23
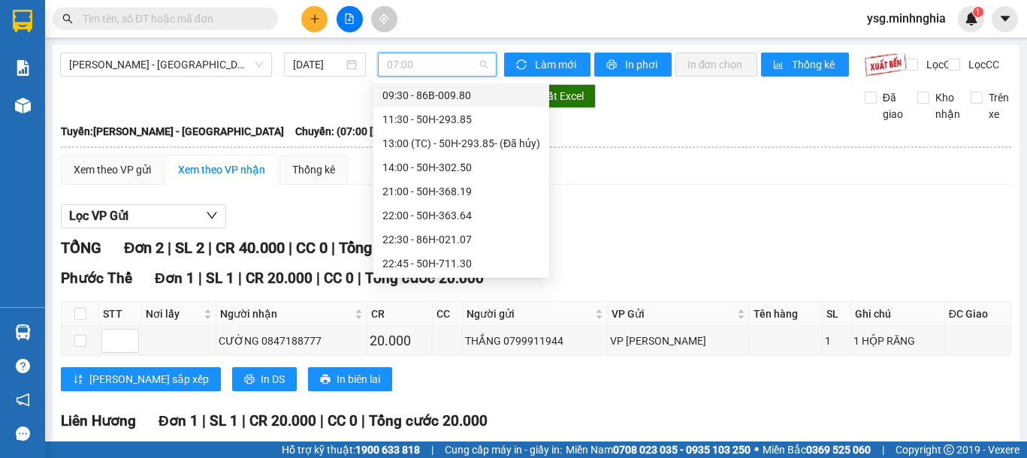
scroll to position [74, 0]
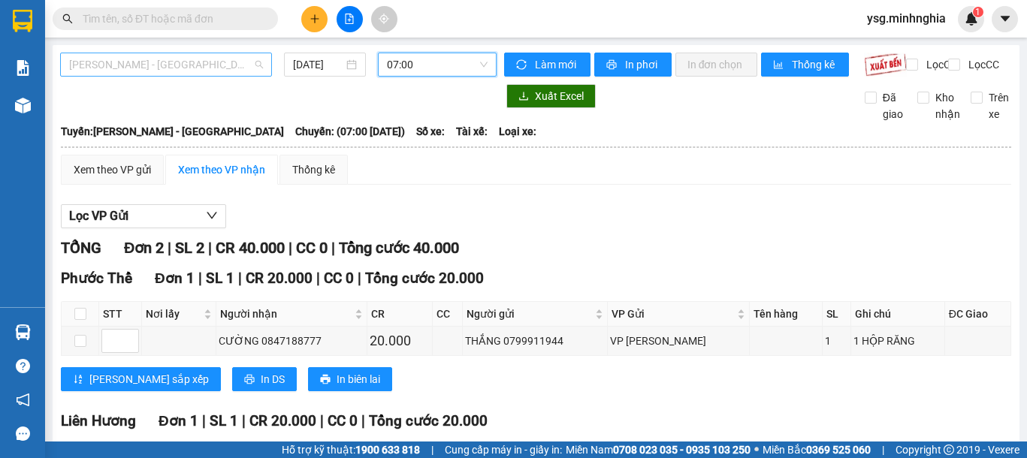
drag, startPoint x: 216, startPoint y: 54, endPoint x: 218, endPoint y: 72, distance: 18.2
click at [216, 53] on span "Phan Rí - Sài Gòn" at bounding box center [166, 64] width 194 height 23
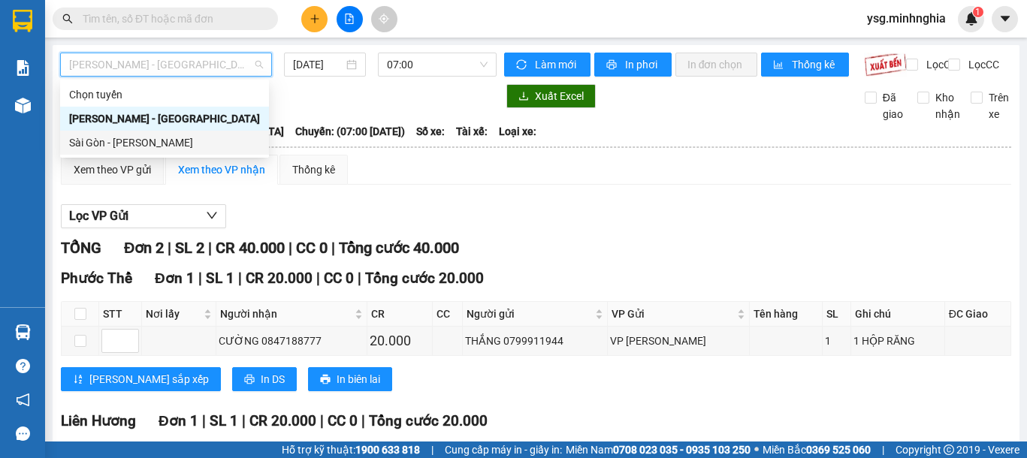
click at [179, 143] on div "Sài Gòn - Phan Rí" at bounding box center [164, 142] width 191 height 17
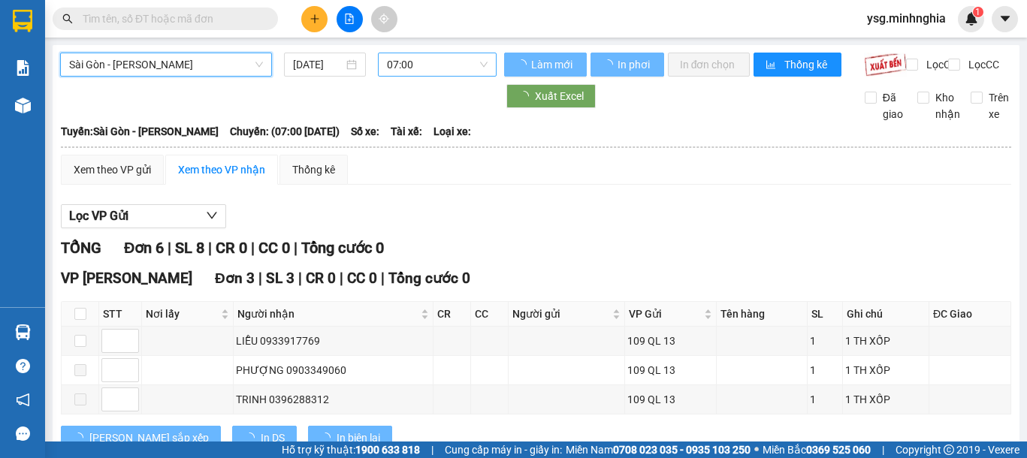
click at [441, 66] on span "07:00" at bounding box center [437, 64] width 101 height 23
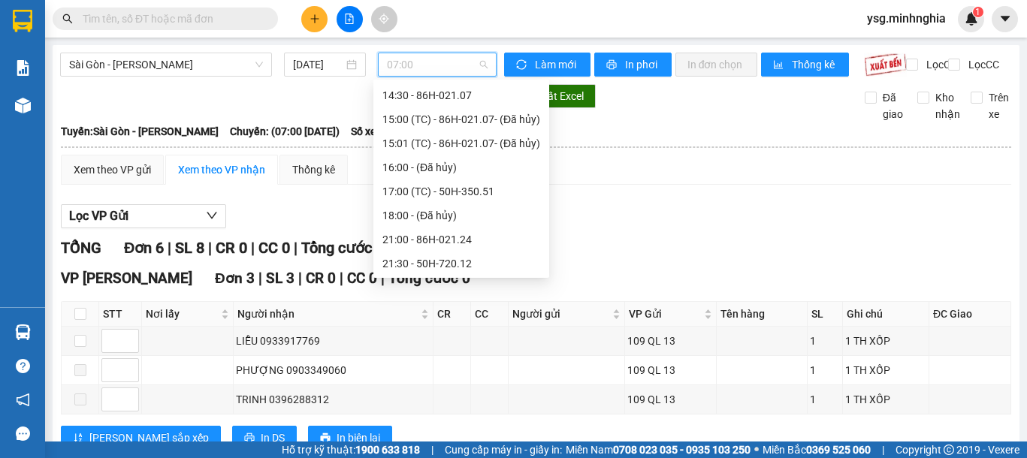
scroll to position [216, 0]
click at [448, 159] on div "17:00 (TC) - 50H-350.51" at bounding box center [461, 166] width 158 height 17
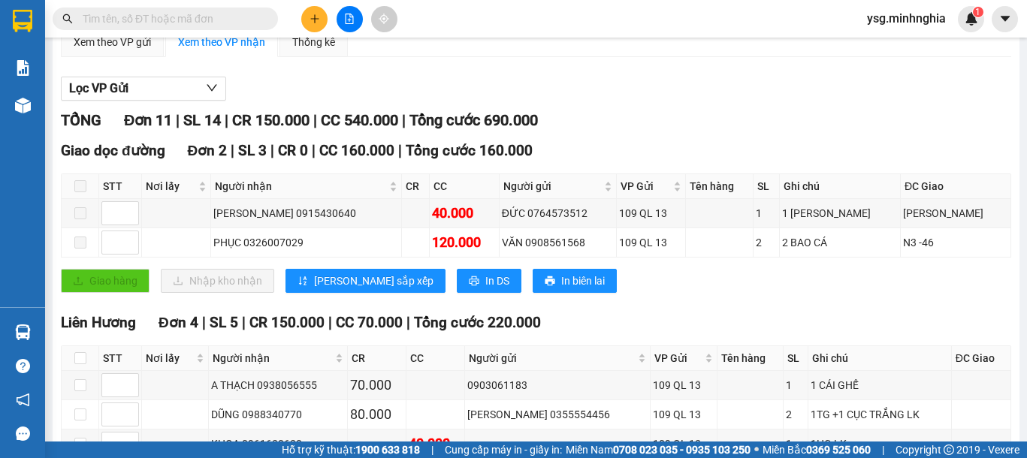
scroll to position [524, 0]
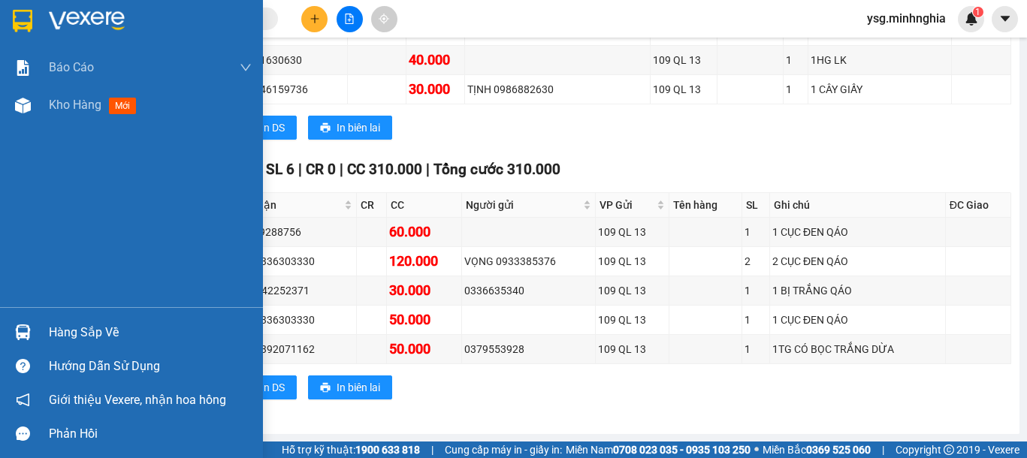
click at [0, 125] on div "Báo cáo Báo cáo dòng tiền (nhân viên) Doanh số tạo đơn theo VP gửi (nhân viên) …" at bounding box center [131, 178] width 263 height 258
click at [0, 117] on div "Kho hàng mới" at bounding box center [131, 105] width 263 height 38
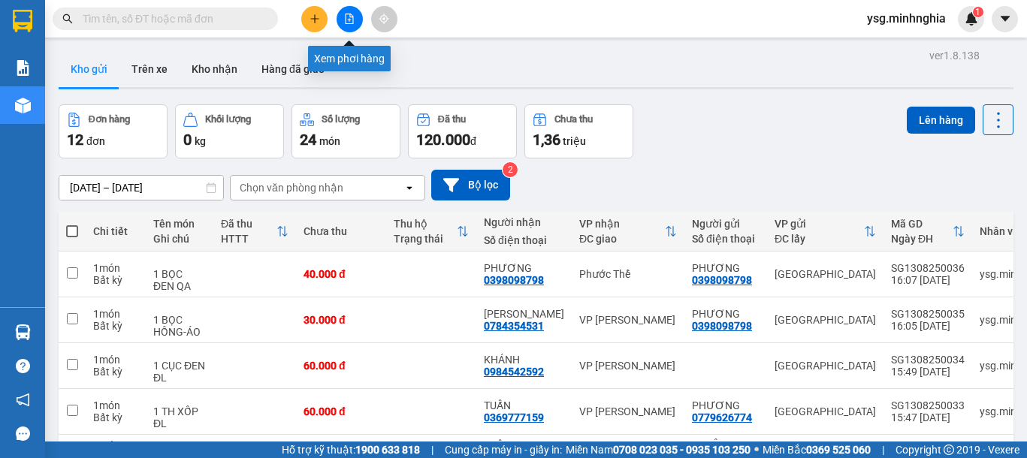
click at [344, 18] on icon "file-add" at bounding box center [349, 19] width 11 height 11
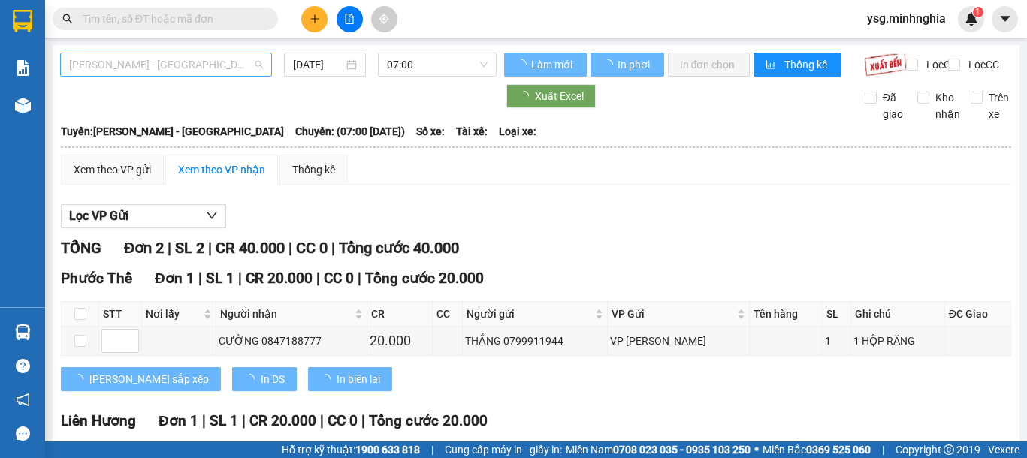
click at [154, 62] on span "Phan Rí - Sài Gòn" at bounding box center [166, 64] width 194 height 23
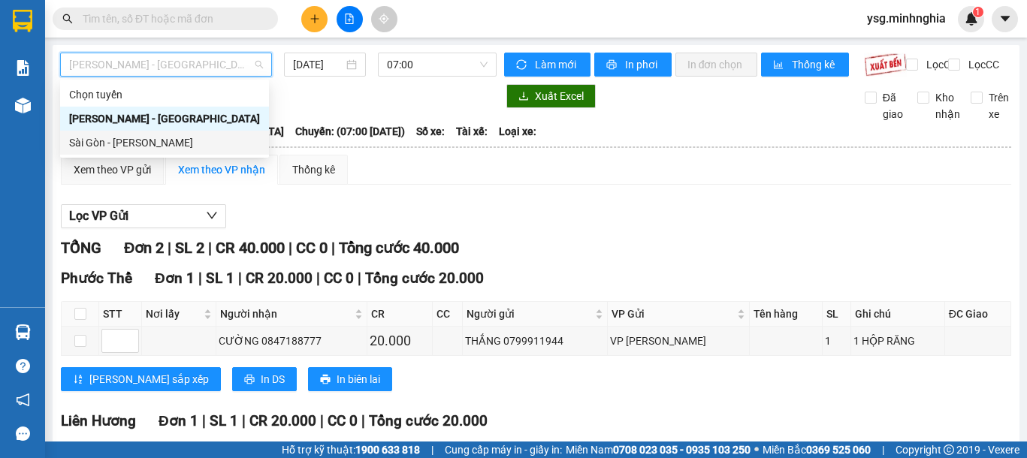
click at [135, 133] on div "Sài Gòn - Phan Rí" at bounding box center [164, 143] width 209 height 24
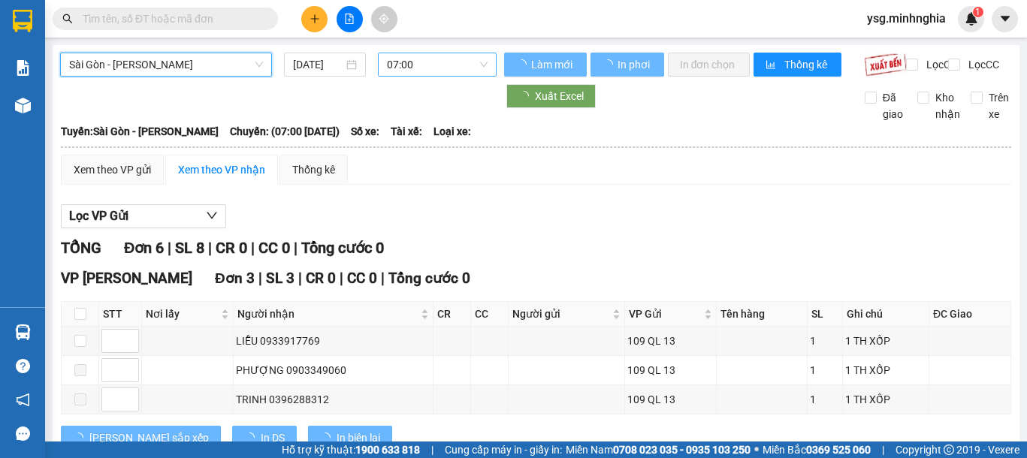
click at [407, 65] on span "07:00" at bounding box center [437, 64] width 101 height 23
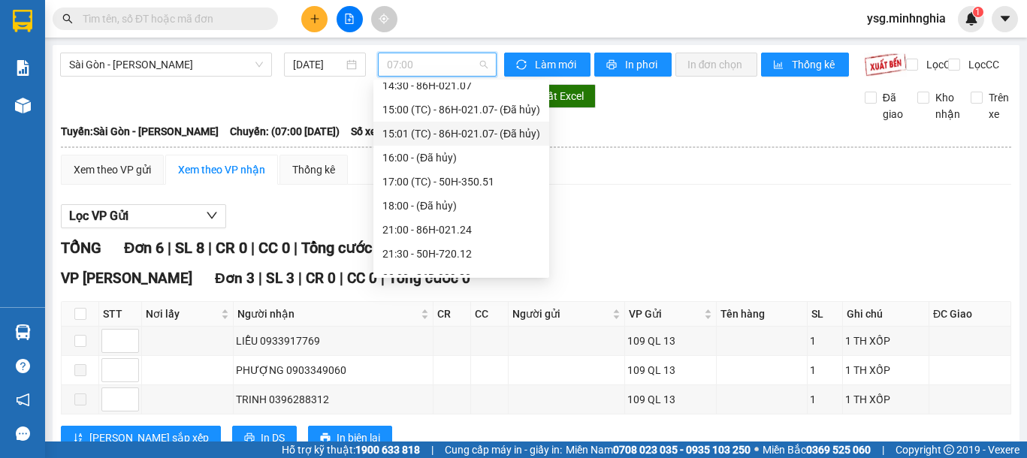
scroll to position [216, 0]
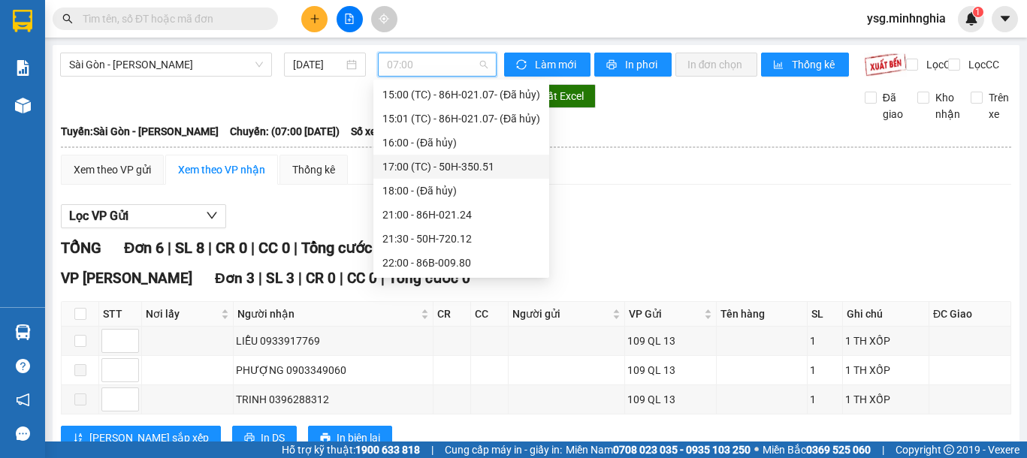
click at [456, 155] on div "17:00 (TC) - 50H-350.51" at bounding box center [461, 167] width 176 height 24
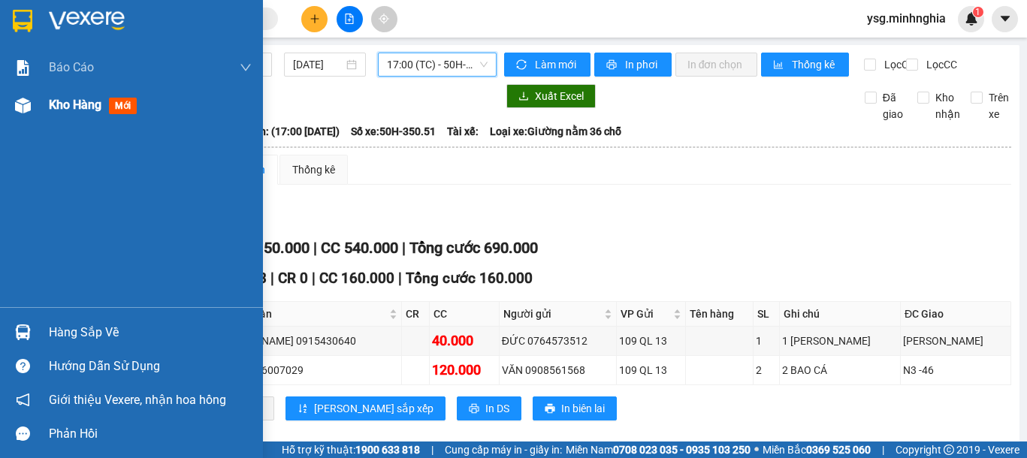
click at [19, 110] on img at bounding box center [23, 106] width 16 height 16
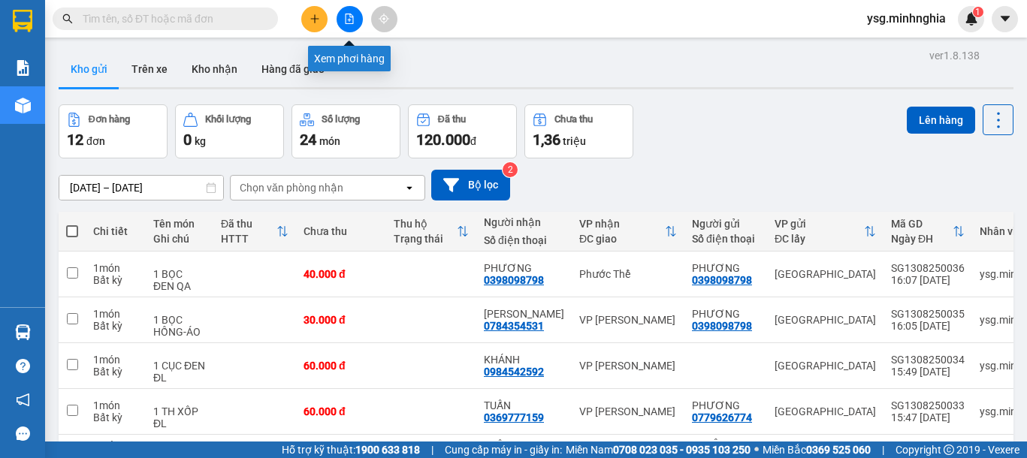
click at [348, 16] on icon "file-add" at bounding box center [349, 19] width 11 height 11
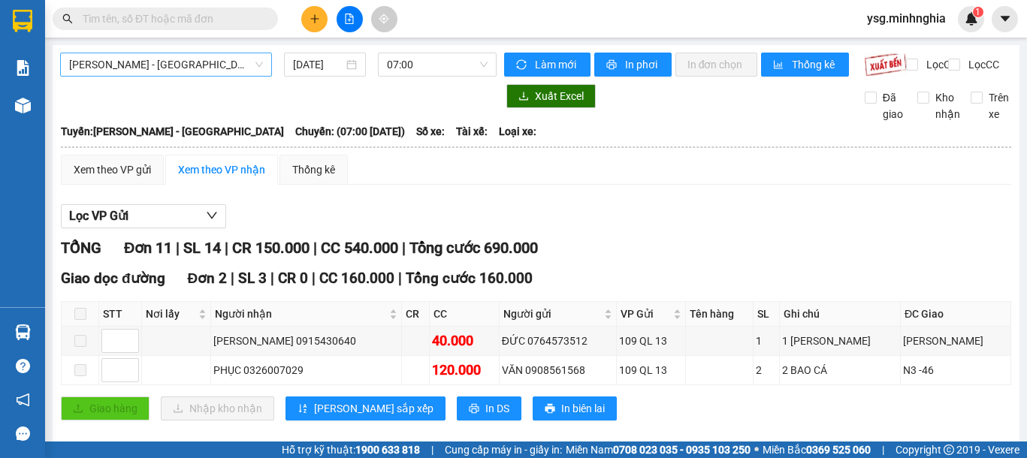
click at [196, 69] on span "Phan Rí - Sài Gòn" at bounding box center [166, 64] width 194 height 23
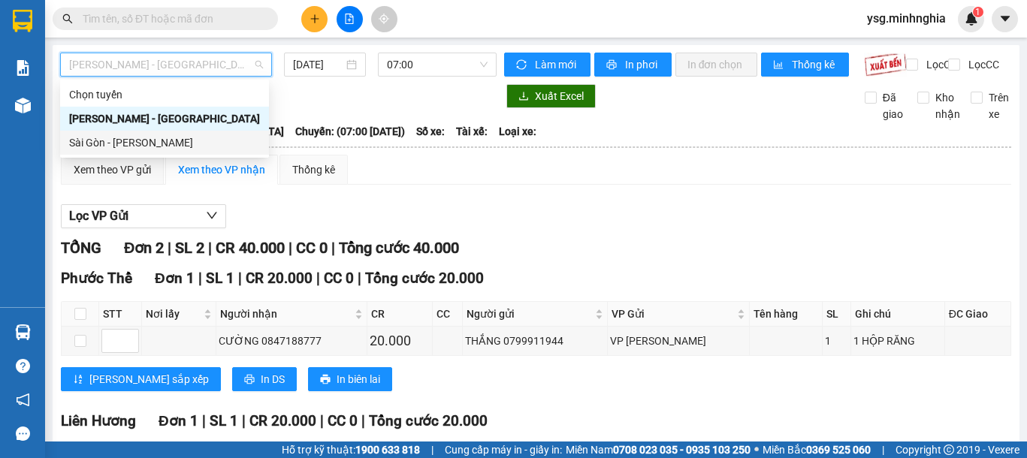
click at [141, 143] on div "Sài Gòn - Phan Rí" at bounding box center [164, 142] width 191 height 17
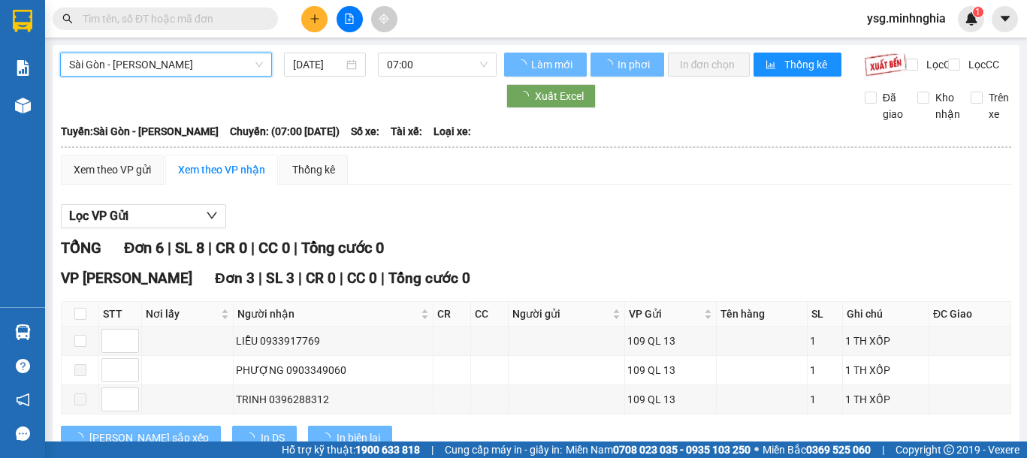
click at [405, 70] on span "07:00" at bounding box center [437, 64] width 101 height 23
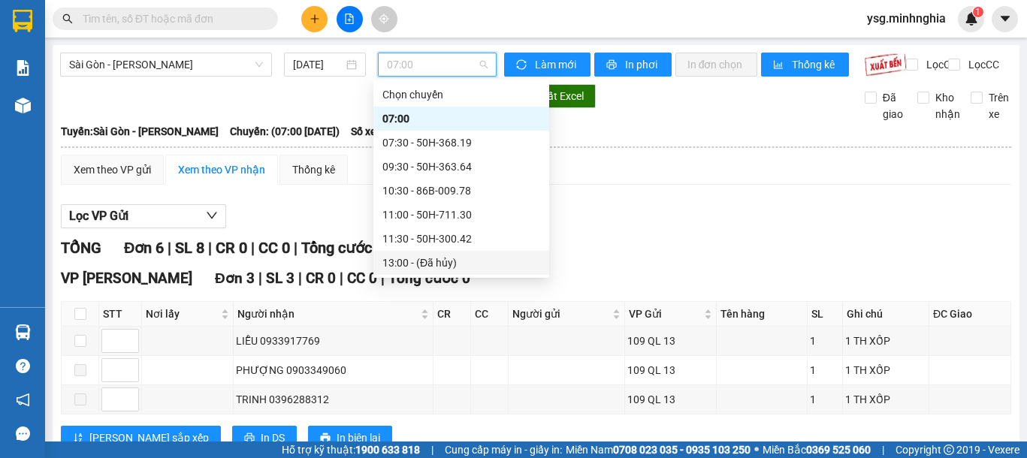
scroll to position [216, 0]
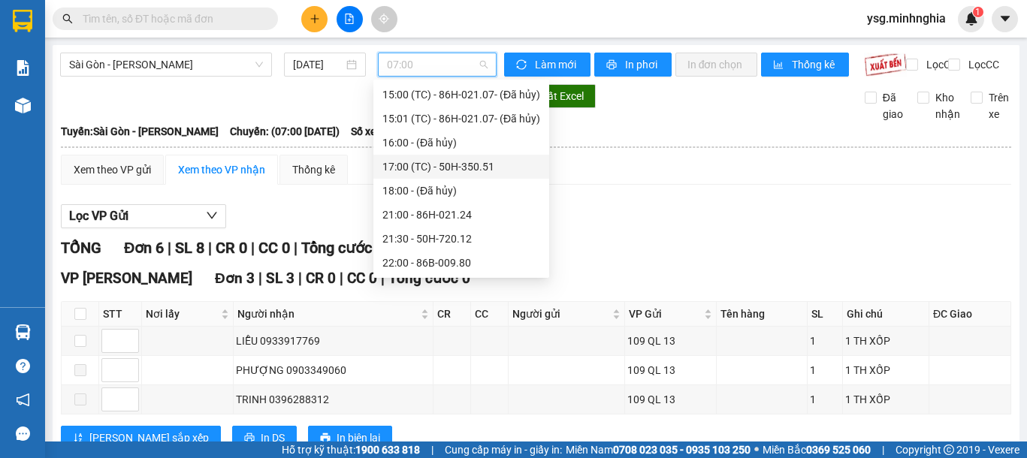
click at [454, 163] on div "17:00 (TC) - 50H-350.51" at bounding box center [461, 166] width 158 height 17
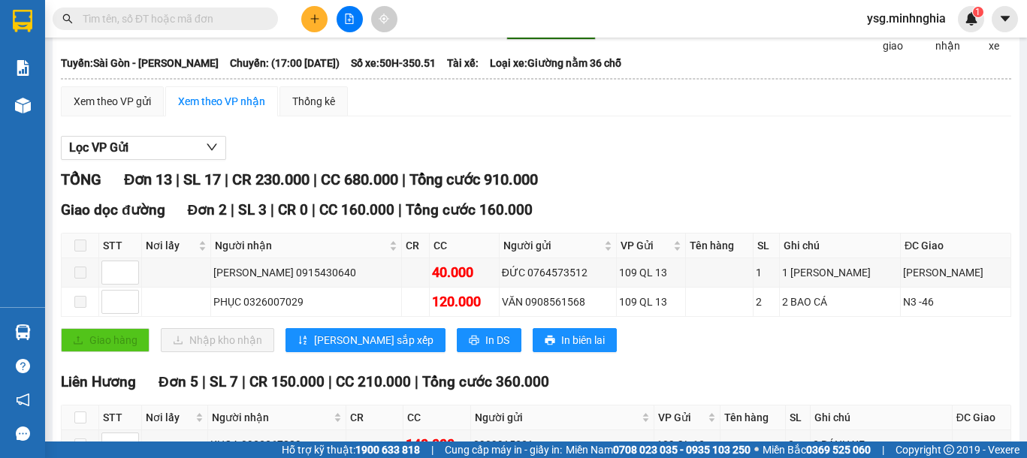
scroll to position [75, 0]
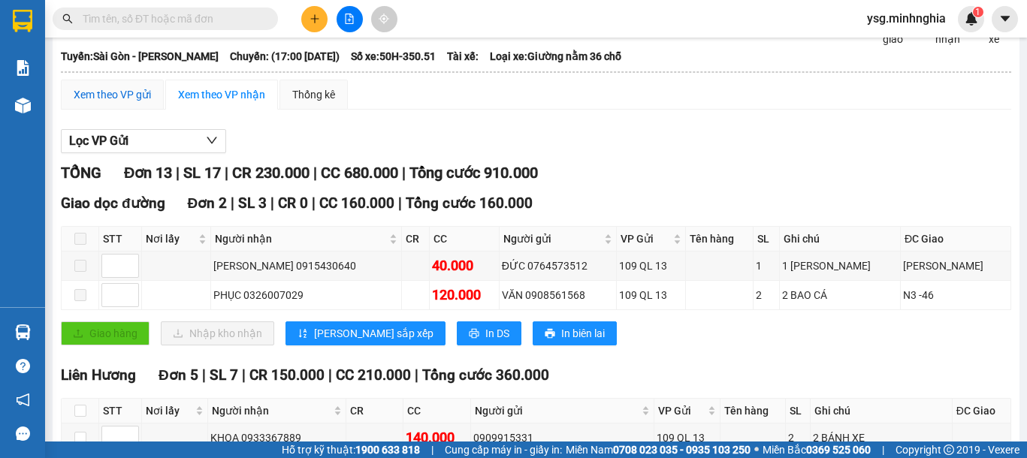
click at [118, 103] on div "Xem theo VP gửi" at bounding box center [112, 94] width 77 height 17
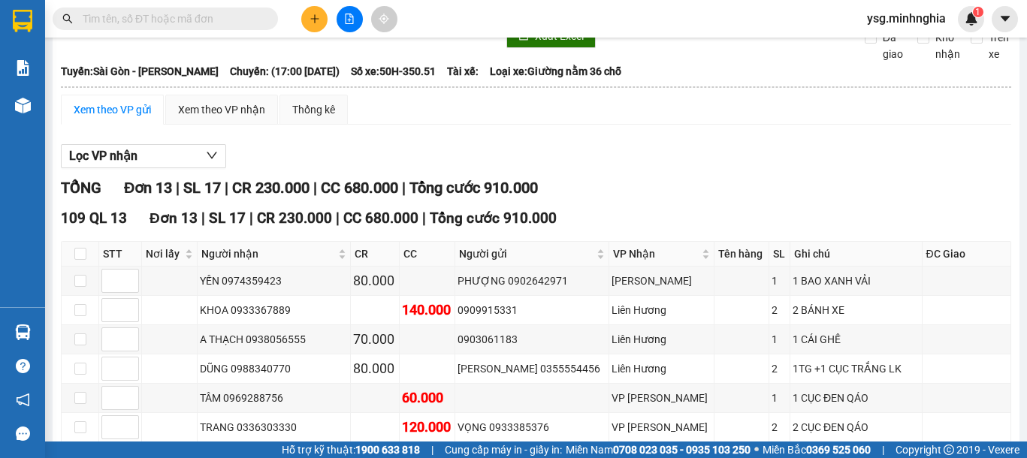
scroll to position [59, 0]
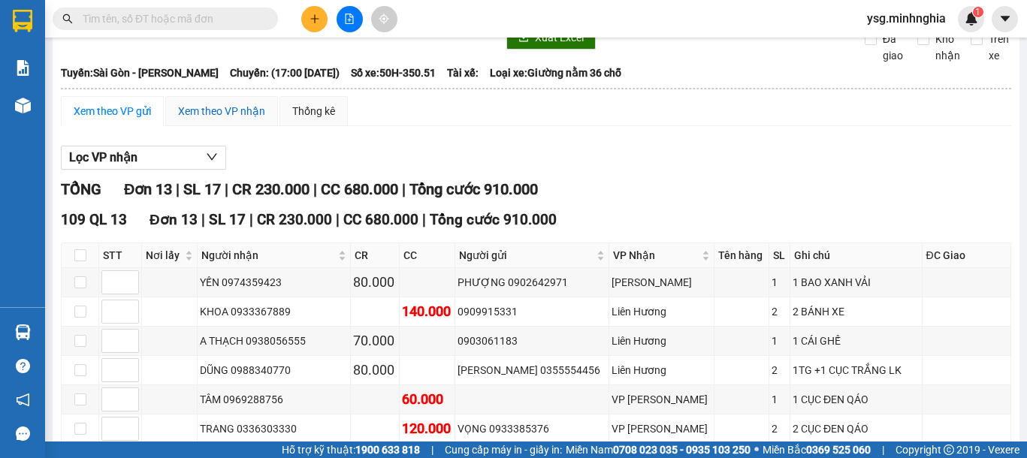
click at [234, 116] on div "Xem theo VP nhận" at bounding box center [221, 111] width 87 height 17
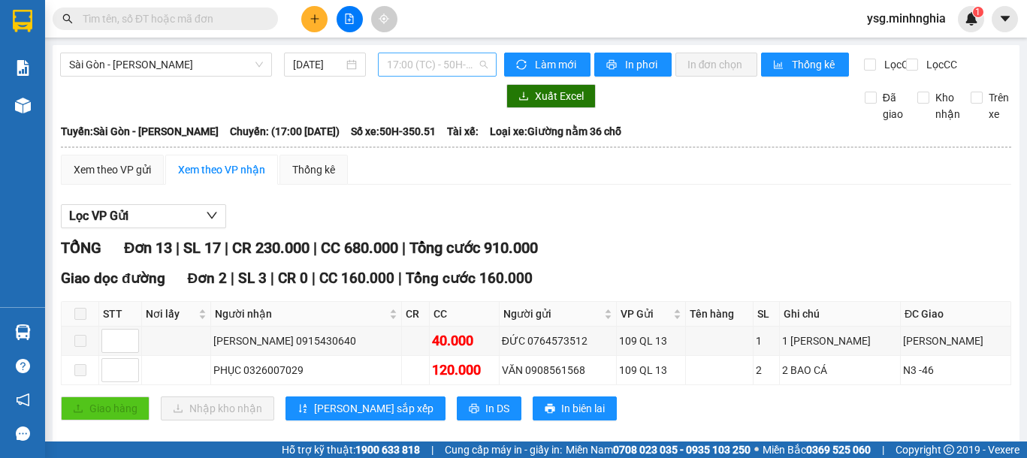
click at [428, 67] on span "17:00 (TC) - 50H-350.51" at bounding box center [437, 64] width 101 height 23
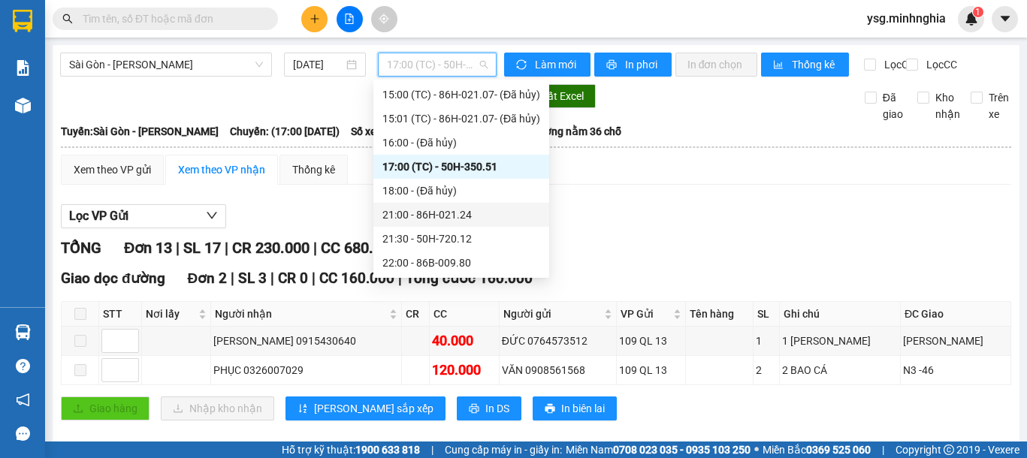
drag, startPoint x: 547, startPoint y: 207, endPoint x: 555, endPoint y: 191, distance: 17.1
click at [549, 191] on div "Chọn chuyến 07:00 07:30 - 50H-368.19 09:30 - 50H-363.64 10:30 - 86B-009.78 11:0…" at bounding box center [461, 179] width 176 height 192
click at [487, 134] on div "16:00 - (Đã hủy)" at bounding box center [461, 142] width 158 height 17
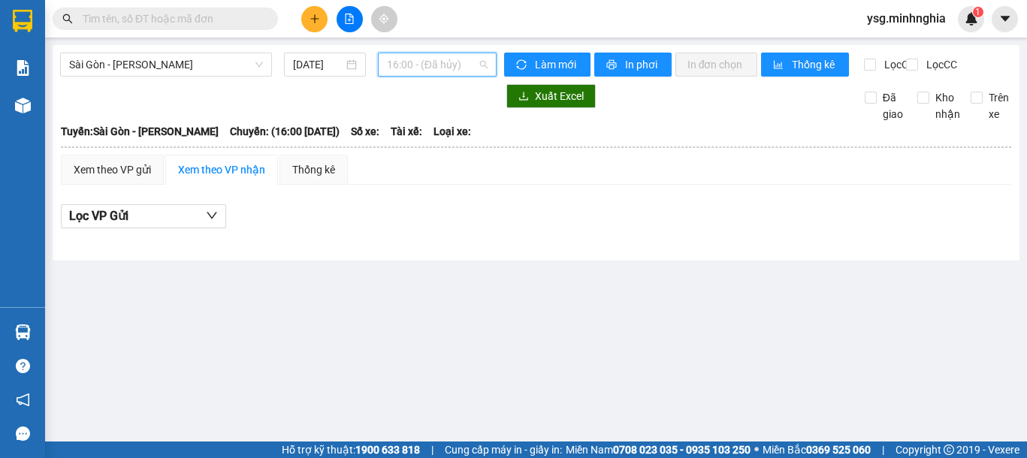
drag, startPoint x: 458, startPoint y: 65, endPoint x: 482, endPoint y: 106, distance: 47.8
click at [458, 66] on span "16:00 - (Đã hủy)" at bounding box center [437, 64] width 101 height 23
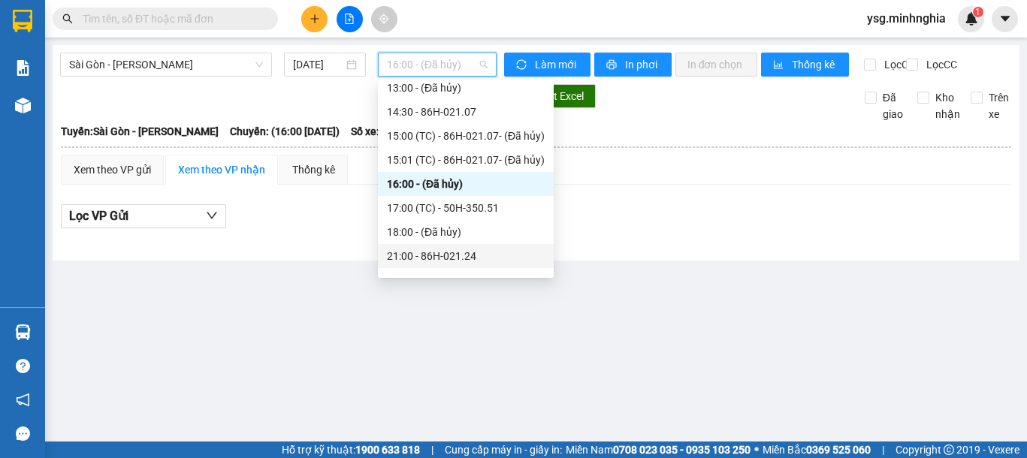
scroll to position [171, 0]
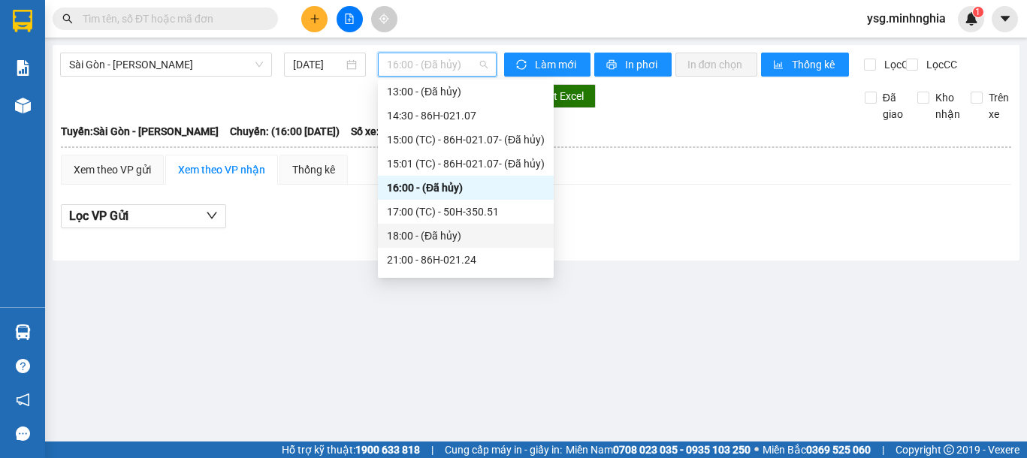
click at [447, 231] on div "18:00 - (Đã hủy)" at bounding box center [466, 236] width 158 height 17
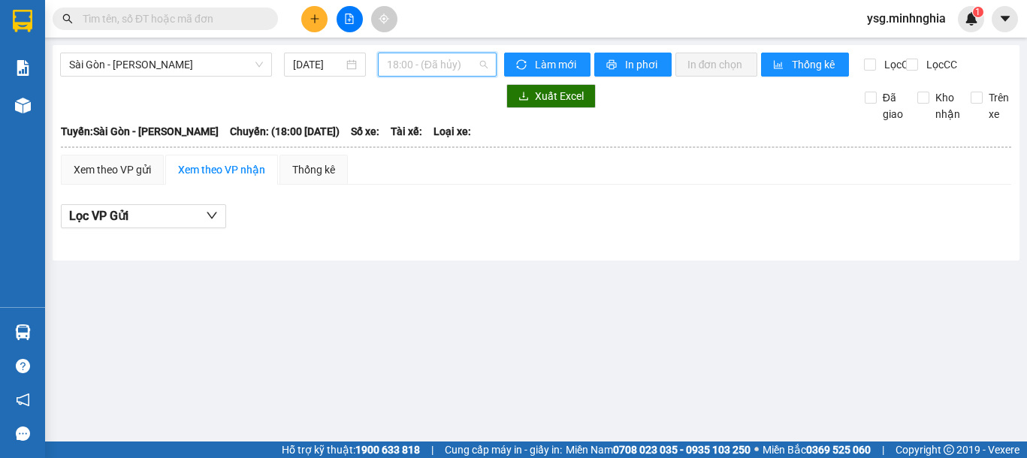
click at [465, 71] on span "18:00 - (Đã hủy)" at bounding box center [437, 64] width 101 height 23
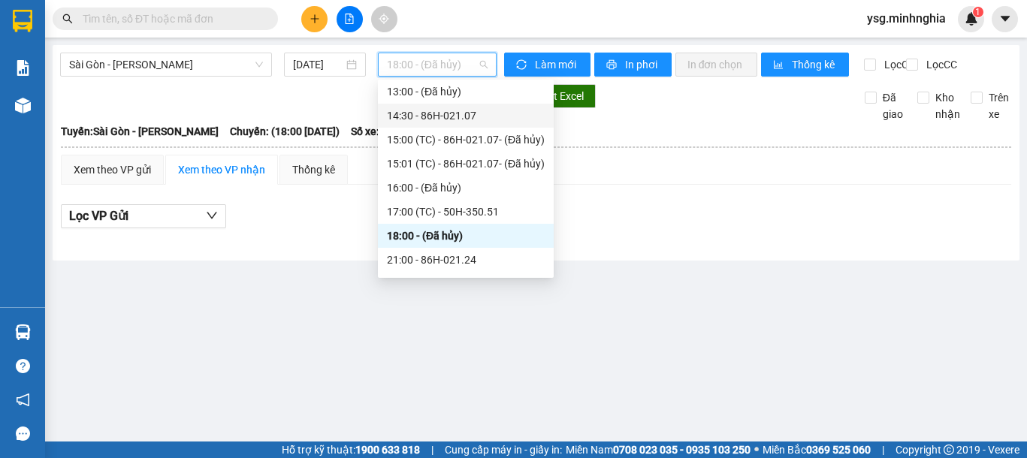
click at [477, 116] on div "14:30 - 86H-021.07" at bounding box center [466, 115] width 158 height 17
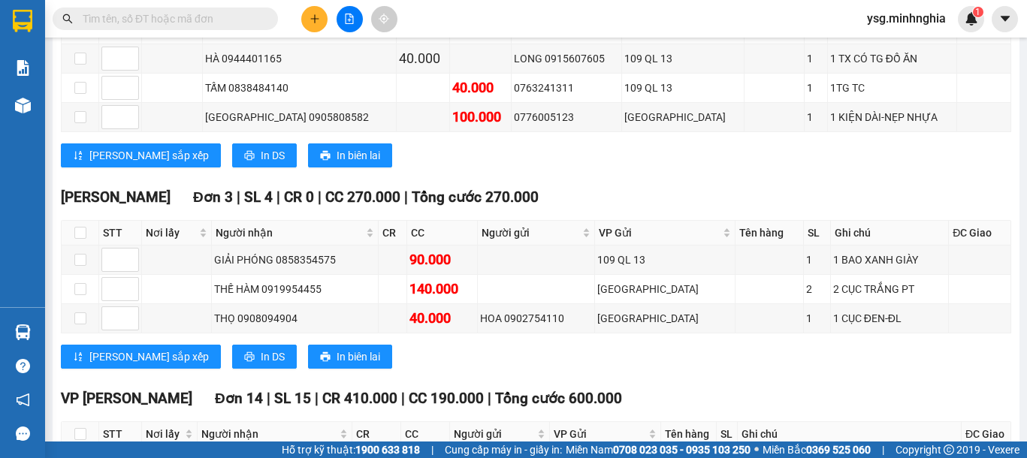
scroll to position [261, 0]
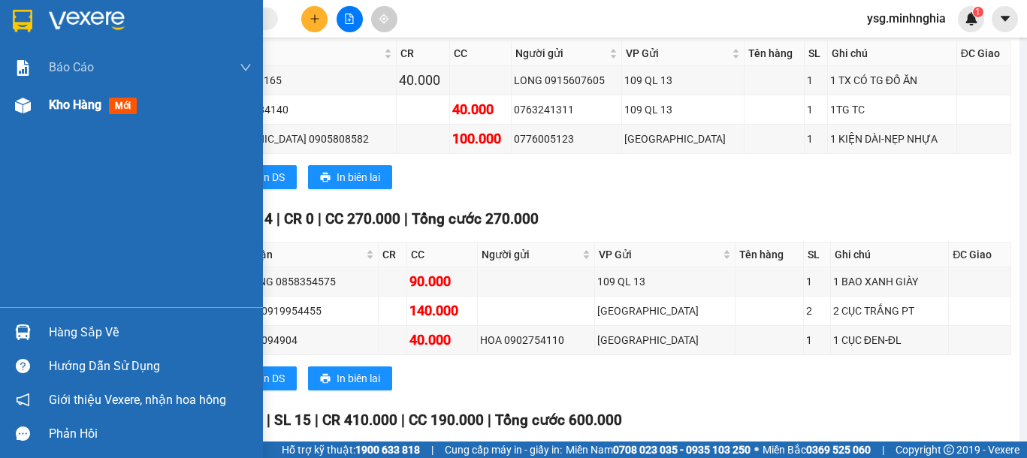
click at [44, 118] on div "Kho hàng mới" at bounding box center [131, 105] width 263 height 38
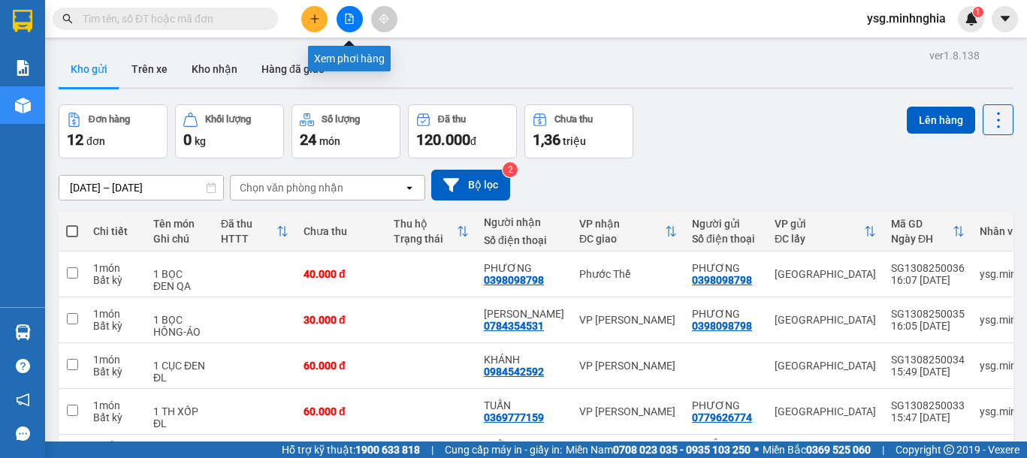
click at [348, 26] on button at bounding box center [349, 19] width 26 height 26
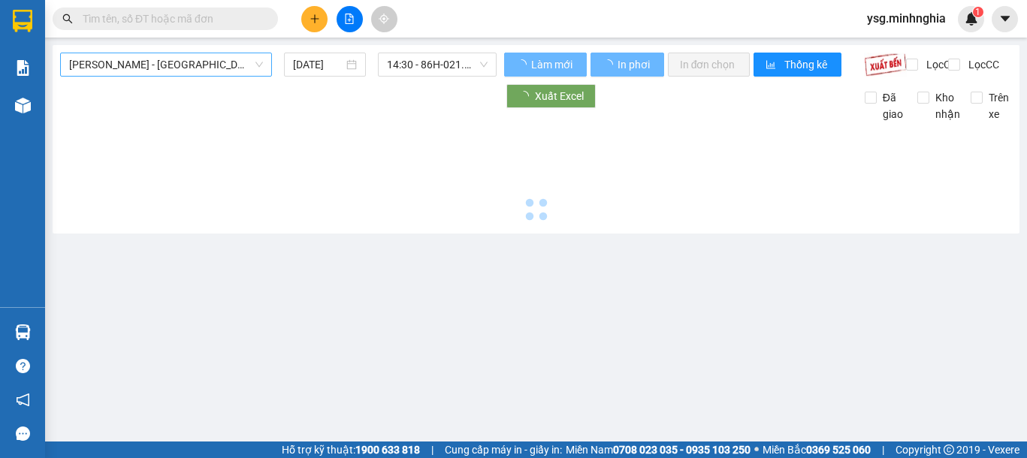
click at [198, 65] on span "Phan Rí - Sài Gòn" at bounding box center [166, 64] width 194 height 23
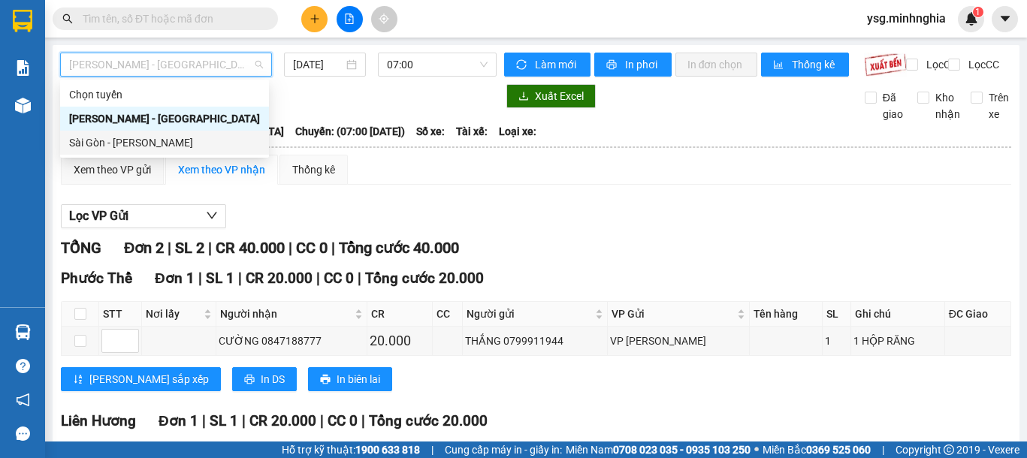
click at [143, 144] on div "Sài Gòn - Phan Rí" at bounding box center [164, 142] width 191 height 17
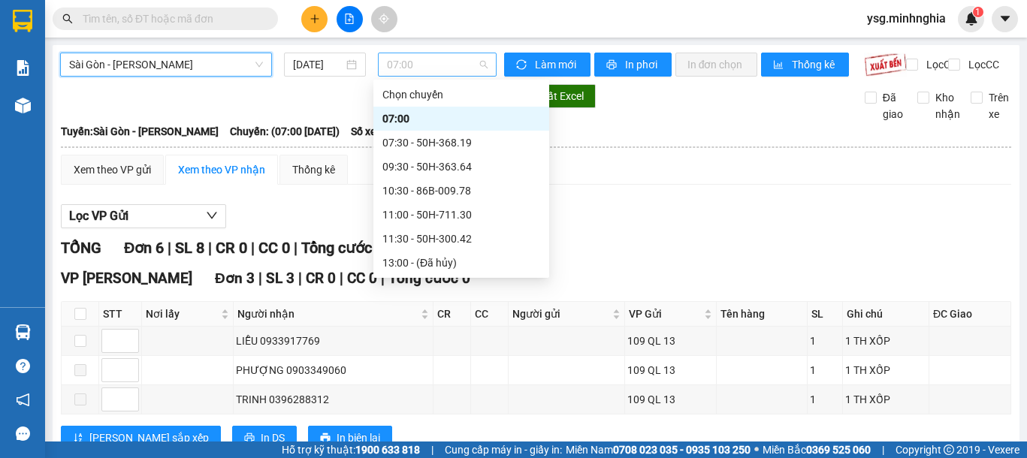
click at [405, 68] on span "07:00" at bounding box center [437, 64] width 101 height 23
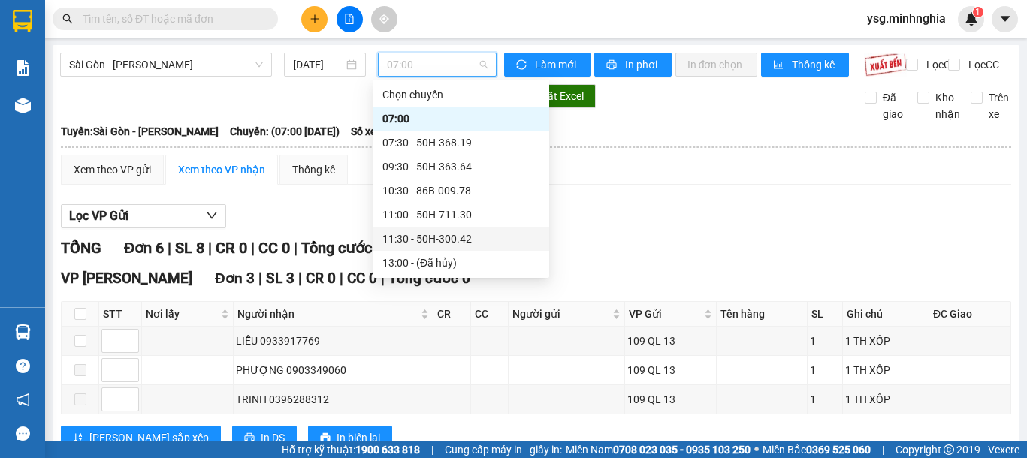
scroll to position [216, 0]
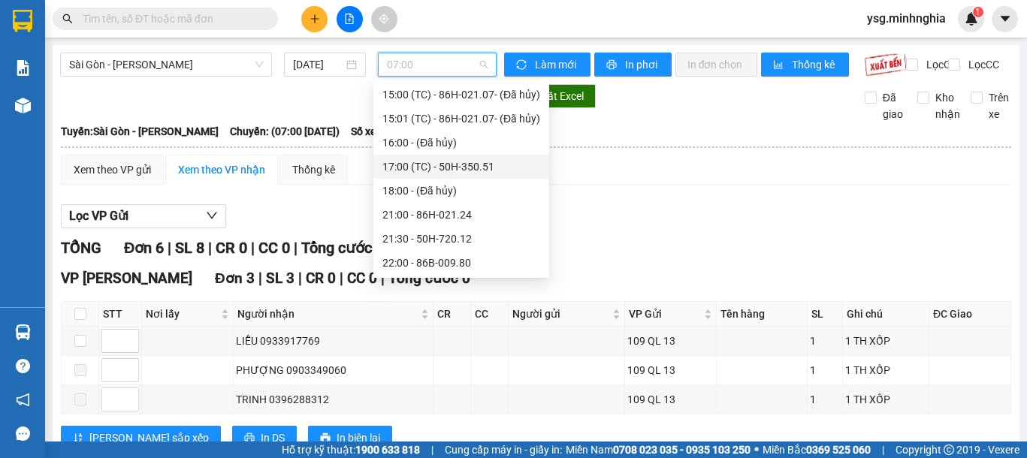
click at [457, 165] on div "17:00 (TC) - 50H-350.51" at bounding box center [461, 166] width 158 height 17
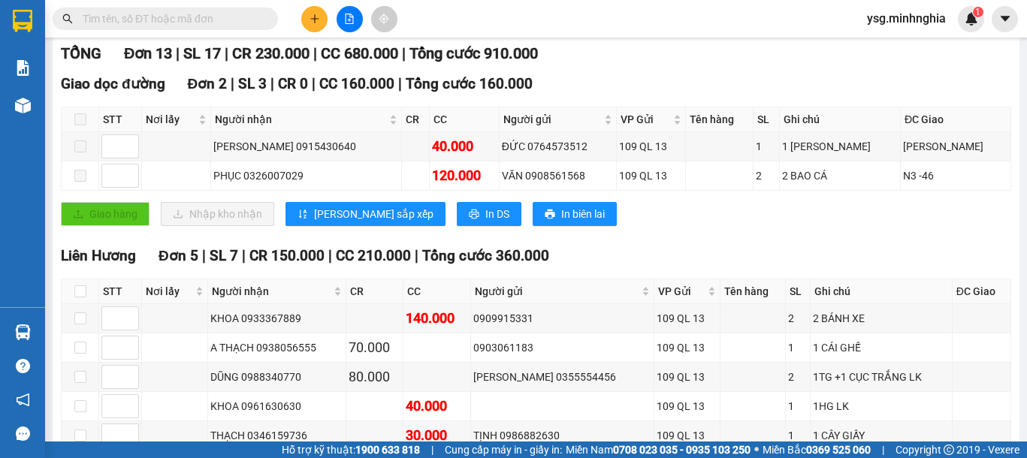
scroll to position [176, 0]
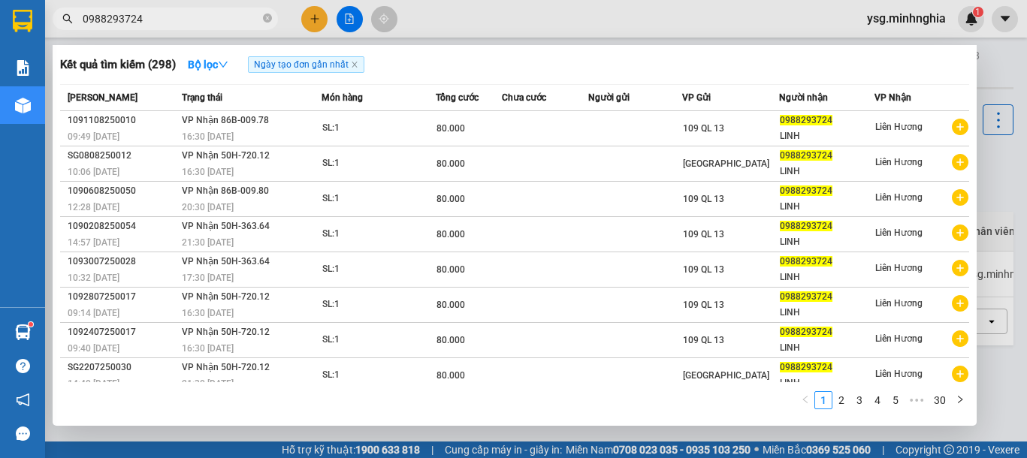
type input "0988293724"
click at [261, 14] on span "0988293724" at bounding box center [165, 19] width 225 height 23
drag, startPoint x: 271, startPoint y: 17, endPoint x: 216, endPoint y: 2, distance: 57.6
click at [270, 17] on icon "close-circle" at bounding box center [267, 18] width 9 height 9
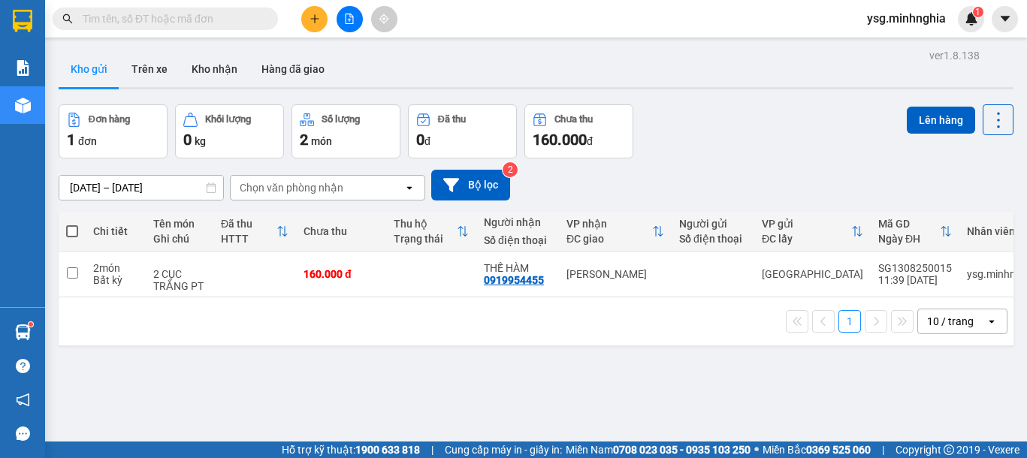
click at [194, 20] on input "text" at bounding box center [171, 19] width 177 height 17
paste input "0986151222"
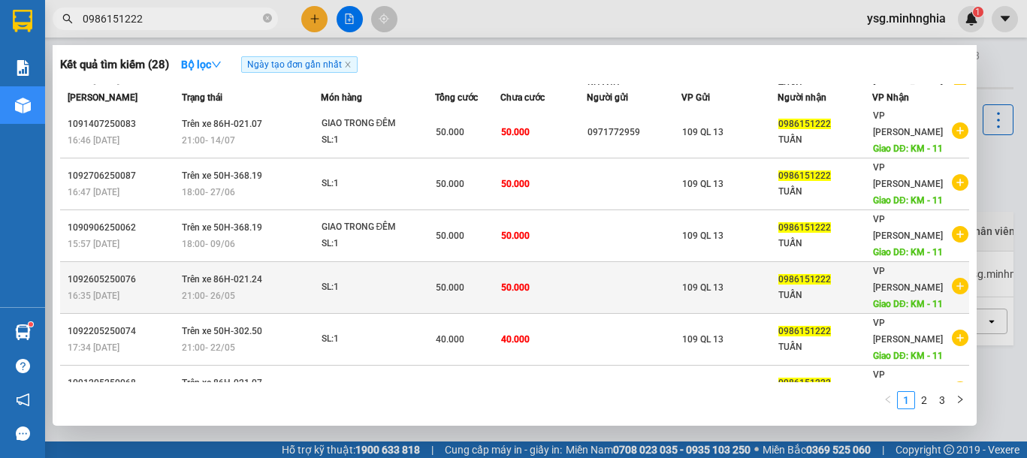
scroll to position [82, 0]
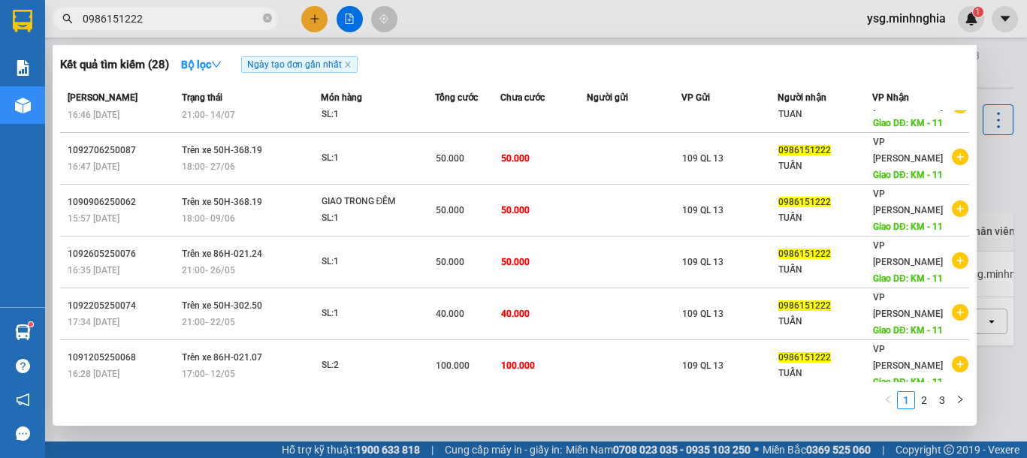
drag, startPoint x: 154, startPoint y: 26, endPoint x: 0, endPoint y: 23, distance: 154.0
click at [0, 23] on section "Kết quả tìm kiếm ( 28 ) Bộ lọc Ngày tạo đơn gần nhất Mã ĐH Trạng thái Món hàng …" at bounding box center [513, 229] width 1027 height 458
paste input "329191733"
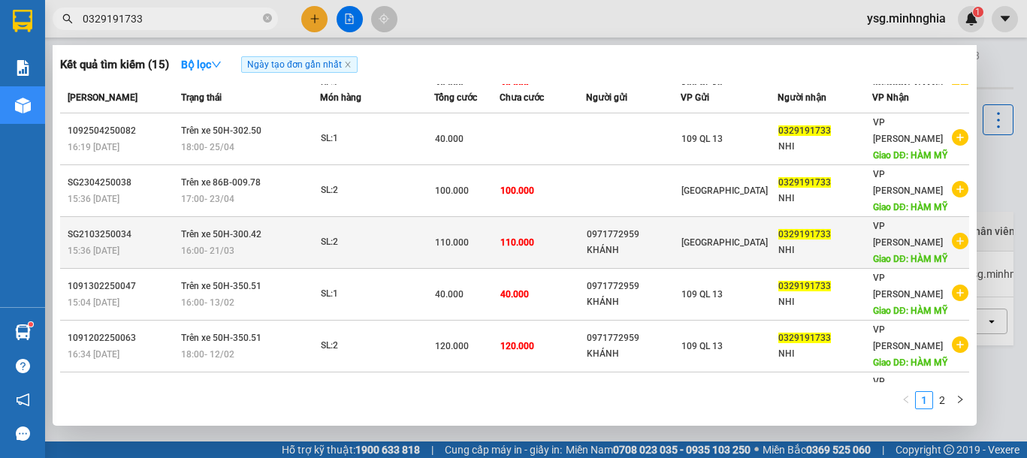
scroll to position [247, 0]
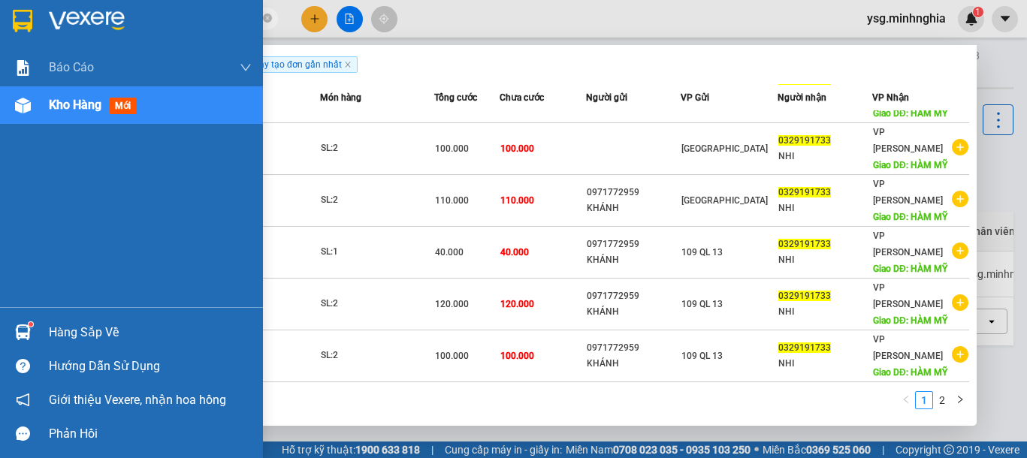
drag, startPoint x: 152, startPoint y: 13, endPoint x: 6, endPoint y: 14, distance: 145.7
click at [6, 14] on section "Kết quả tìm kiếm ( 15 ) Bộ lọc Ngày tạo đơn gần nhất Mã ĐH Trạng thái Món hàng …" at bounding box center [513, 229] width 1027 height 458
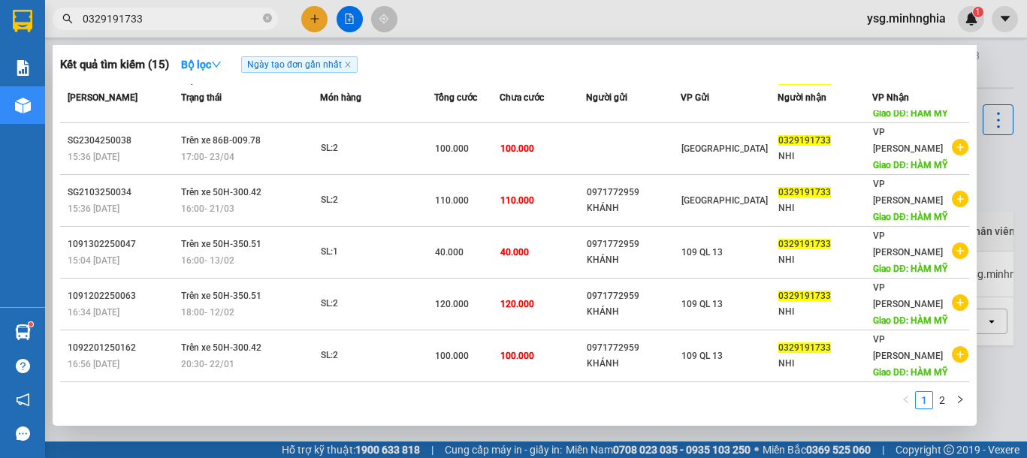
paste input "69777159"
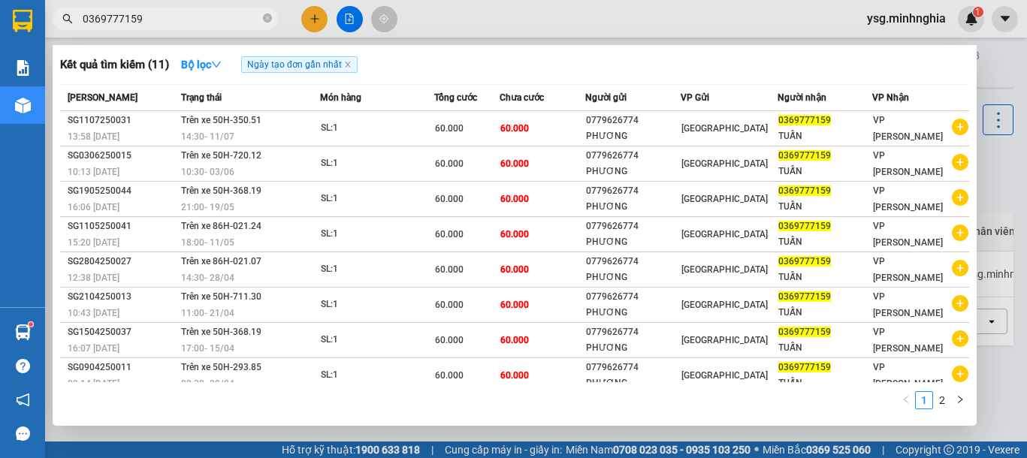
type input "0369777159"
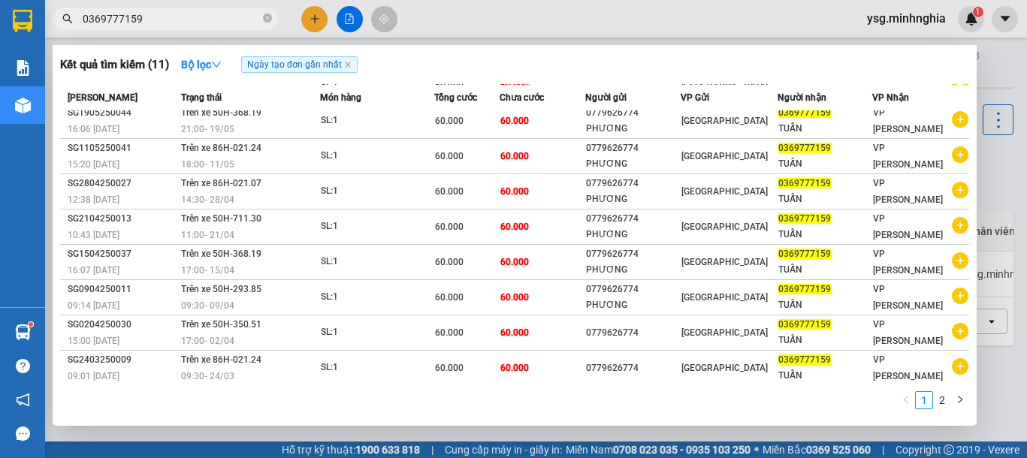
scroll to position [82, 0]
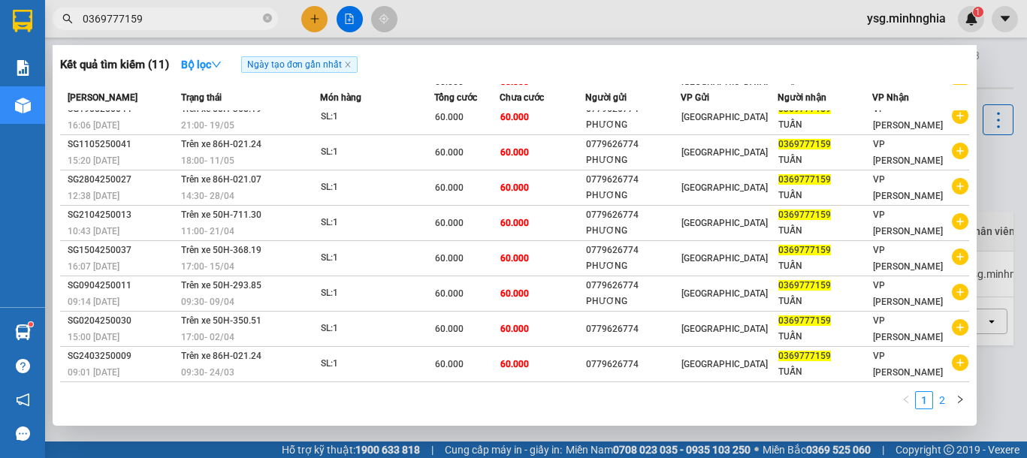
click at [944, 402] on link "2" at bounding box center [941, 400] width 17 height 17
click at [924, 395] on link "1" at bounding box center [923, 400] width 17 height 17
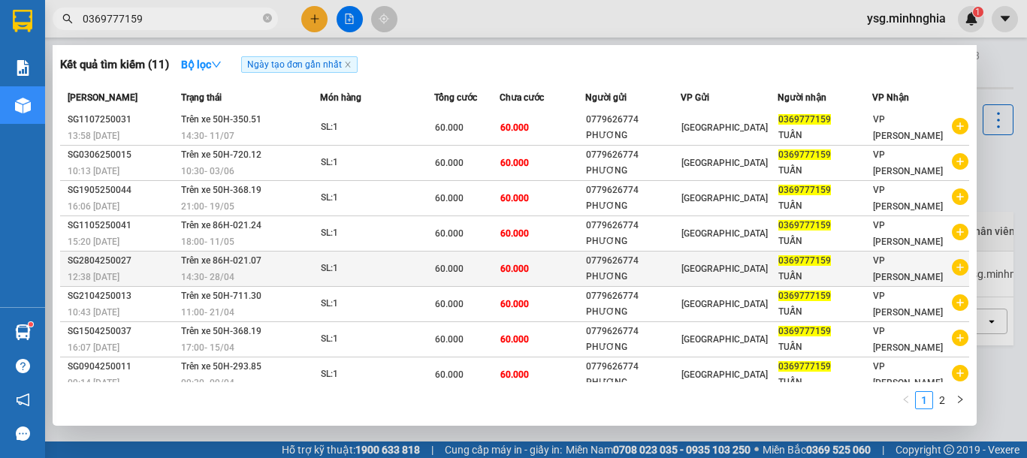
scroll to position [0, 0]
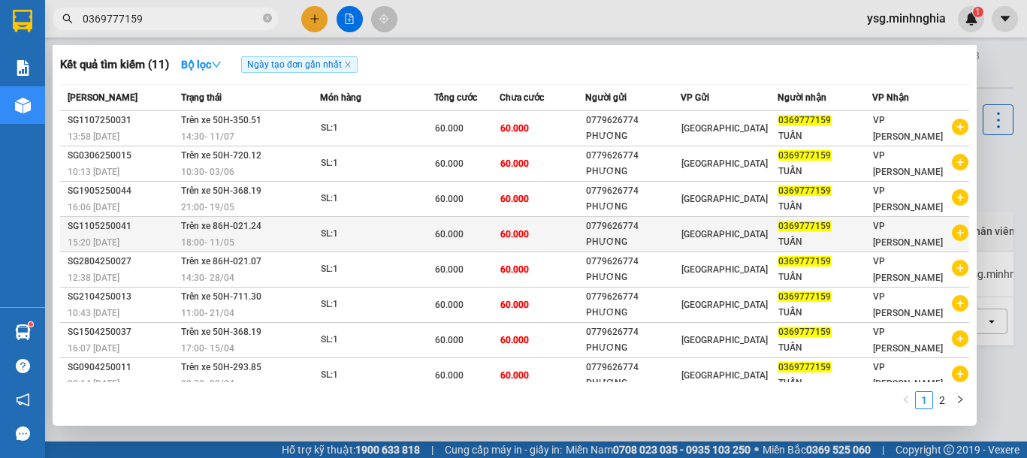
click at [541, 219] on td "60.000" at bounding box center [542, 234] width 86 height 35
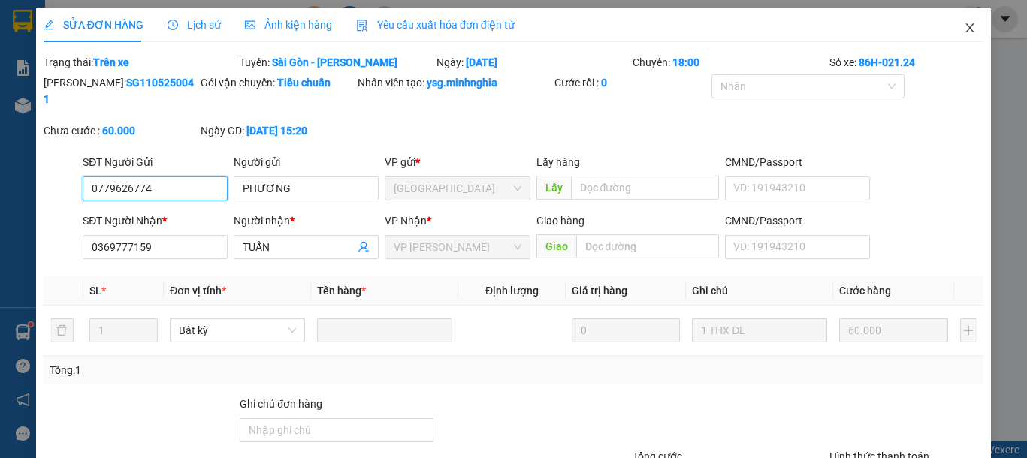
type input "0779626774"
type input "0369777159"
type input "60.000"
click at [965, 26] on icon "close" at bounding box center [969, 27] width 8 height 9
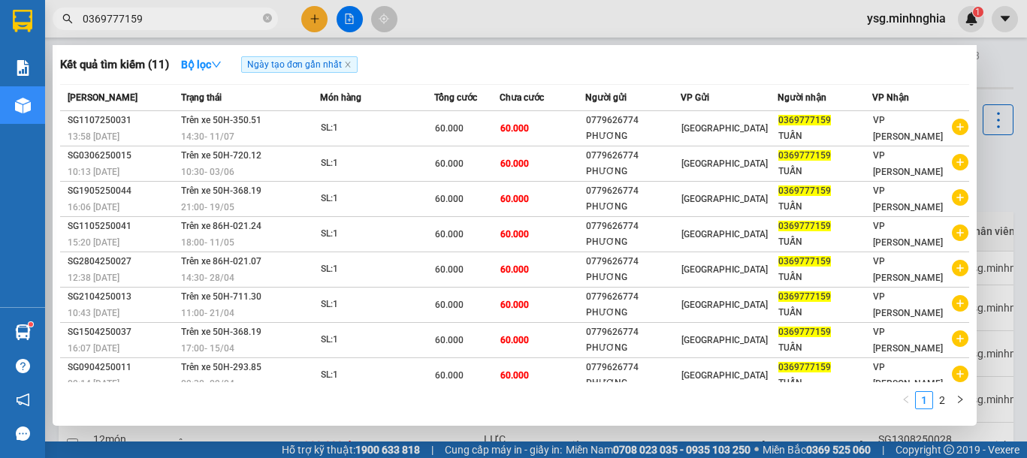
click at [188, 26] on input "0369777159" at bounding box center [171, 19] width 177 height 17
click at [948, 404] on link "2" at bounding box center [941, 400] width 17 height 17
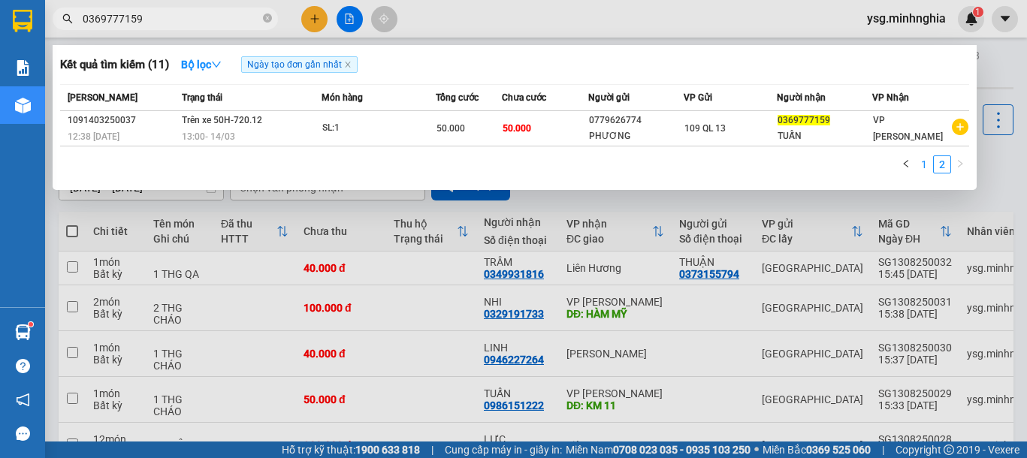
click at [925, 168] on link "1" at bounding box center [923, 164] width 17 height 17
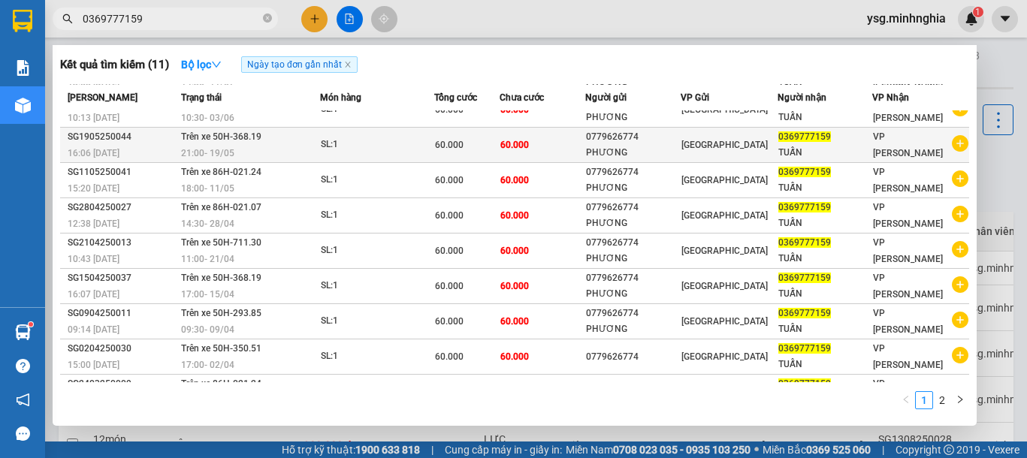
scroll to position [82, 0]
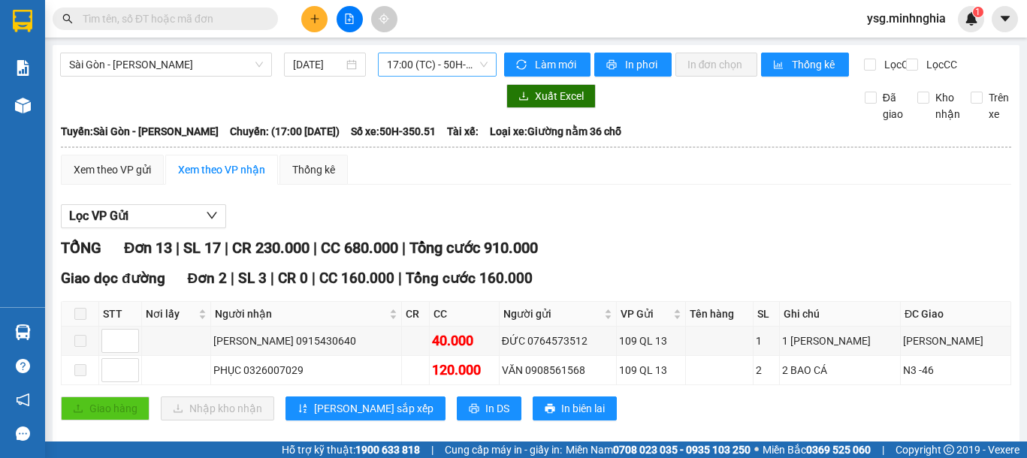
click at [454, 65] on span "17:00 (TC) - 50H-350.51" at bounding box center [437, 64] width 101 height 23
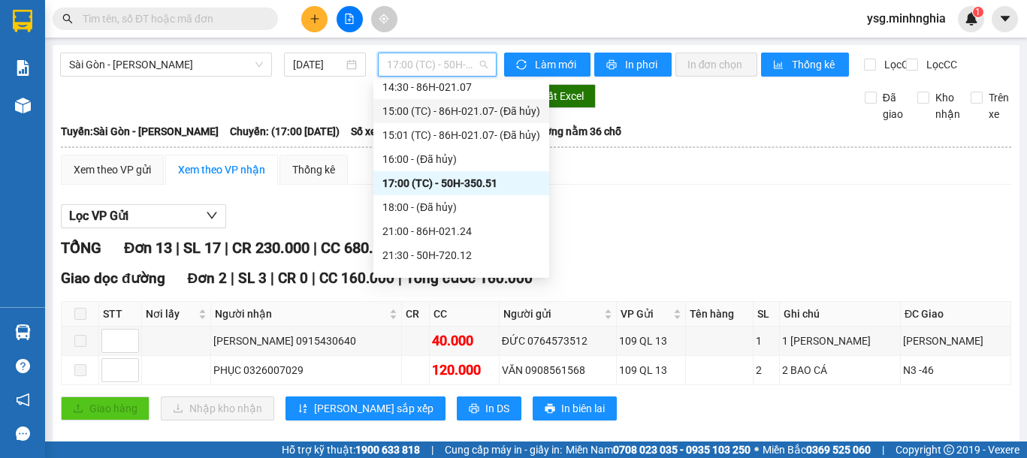
scroll to position [201, 0]
click at [469, 227] on div "21:00 - 86H-021.24" at bounding box center [461, 230] width 158 height 17
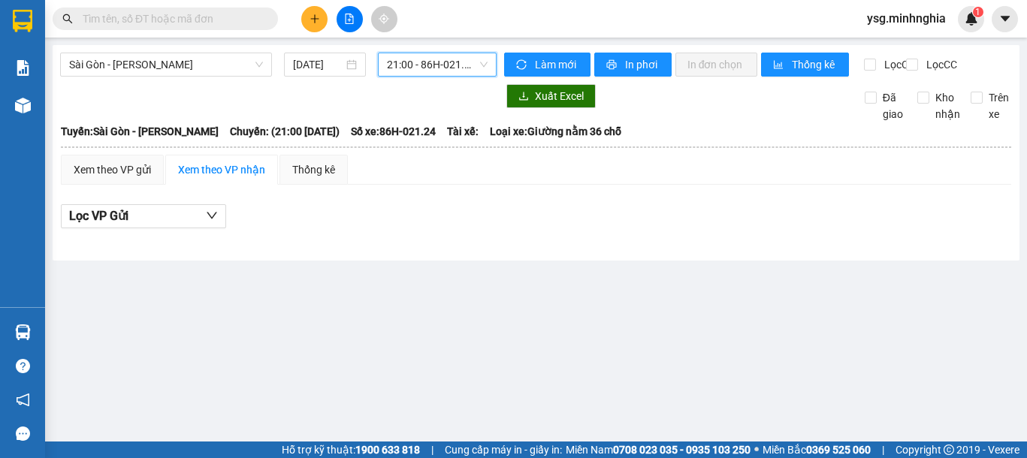
click at [396, 68] on span "21:00 - 86H-021.24" at bounding box center [437, 64] width 101 height 23
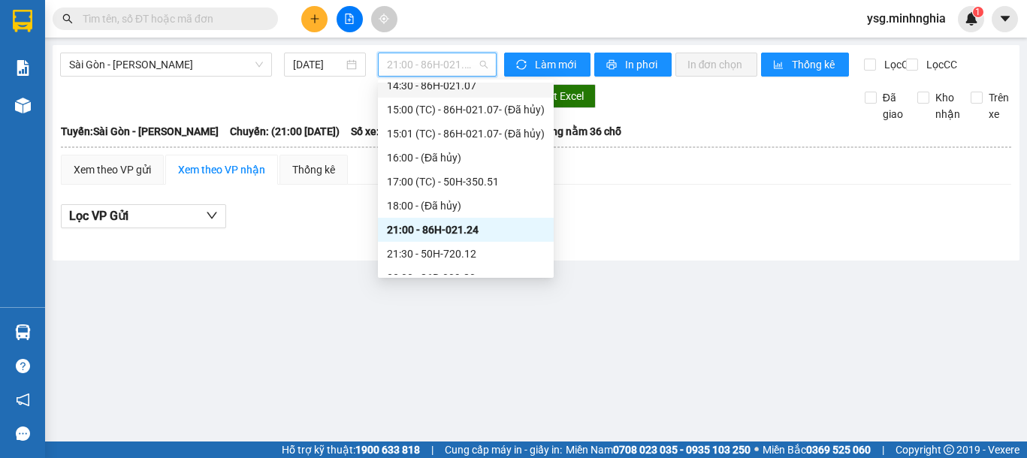
click at [454, 83] on div "14:30 - 86H-021.07" at bounding box center [466, 85] width 158 height 17
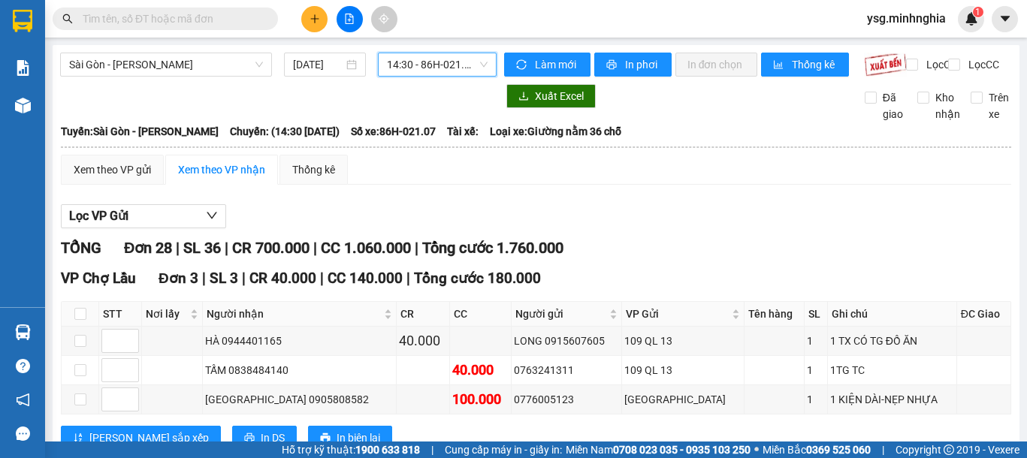
click at [456, 56] on span "14:30 - 86H-021.07" at bounding box center [437, 64] width 101 height 23
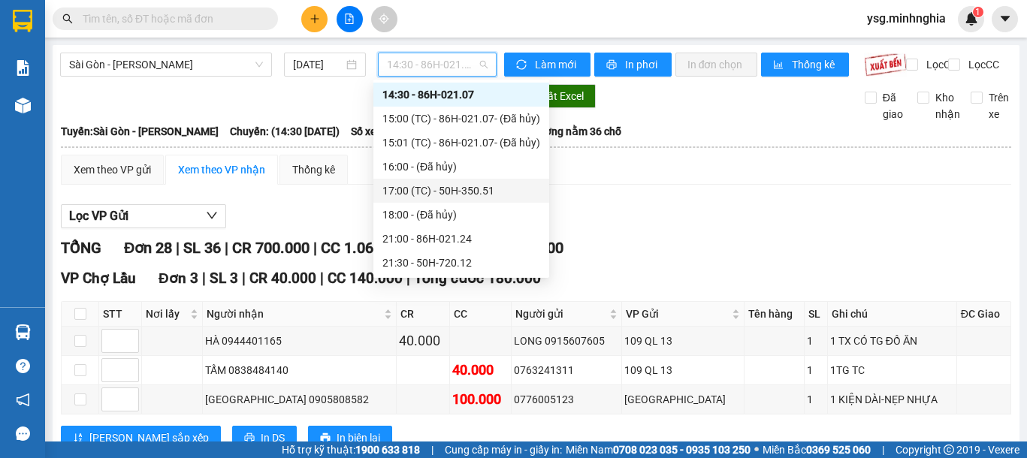
click at [472, 180] on div "17:00 (TC) - 50H-350.51" at bounding box center [461, 191] width 176 height 24
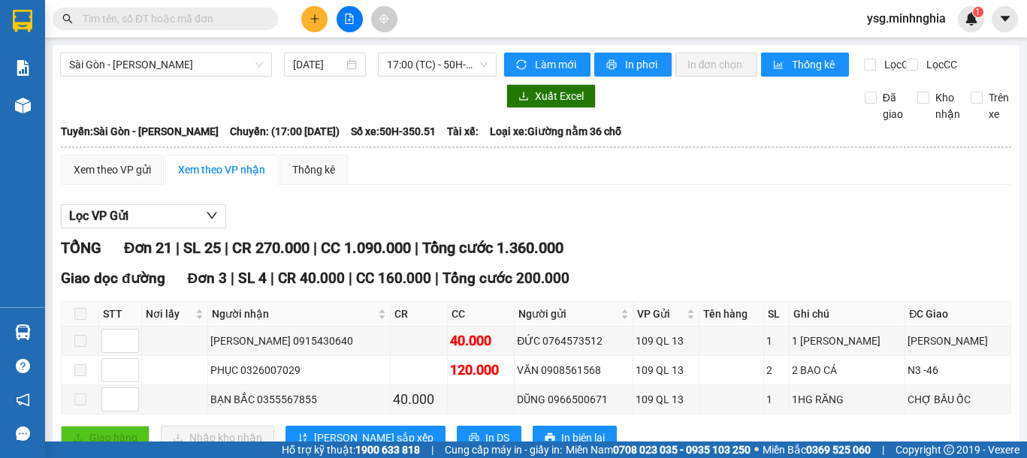
scroll to position [1156, 0]
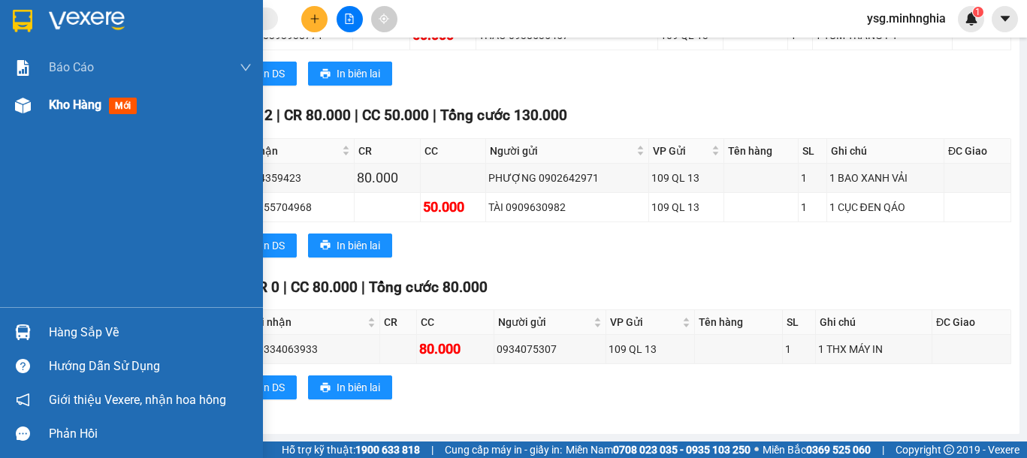
click at [53, 109] on span "Kho hàng" at bounding box center [75, 105] width 53 height 14
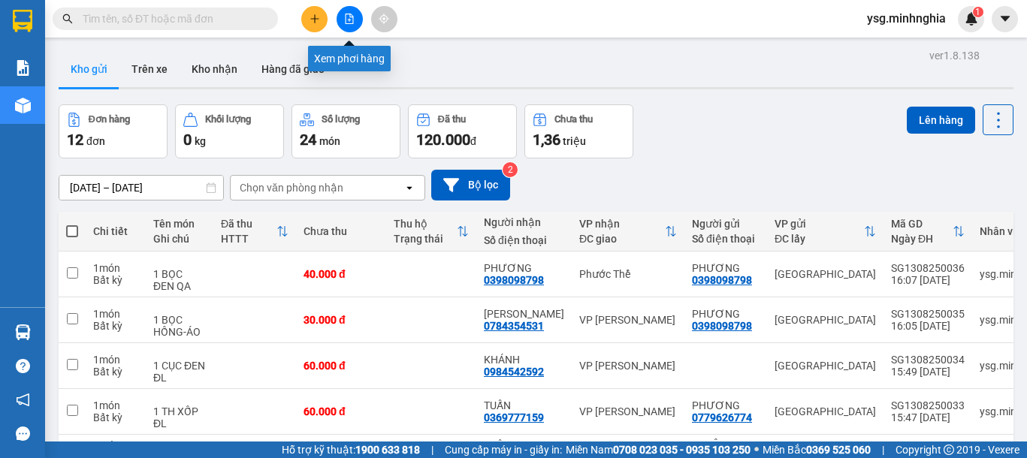
click at [352, 20] on icon "file-add" at bounding box center [349, 19] width 11 height 11
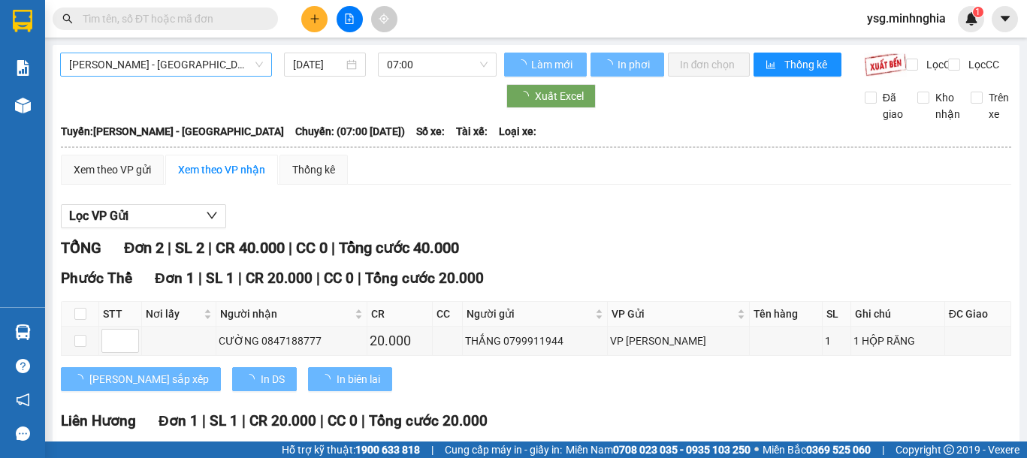
click at [162, 60] on span "Phan Rí - Sài Gòn" at bounding box center [166, 64] width 194 height 23
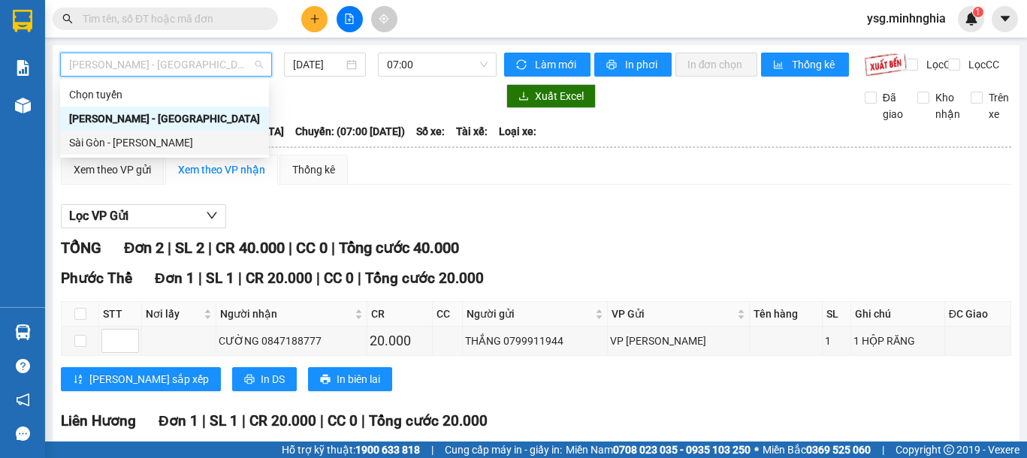
click at [164, 140] on div "Sài Gòn - Phan Rí" at bounding box center [164, 142] width 191 height 17
type input "13/08/2025"
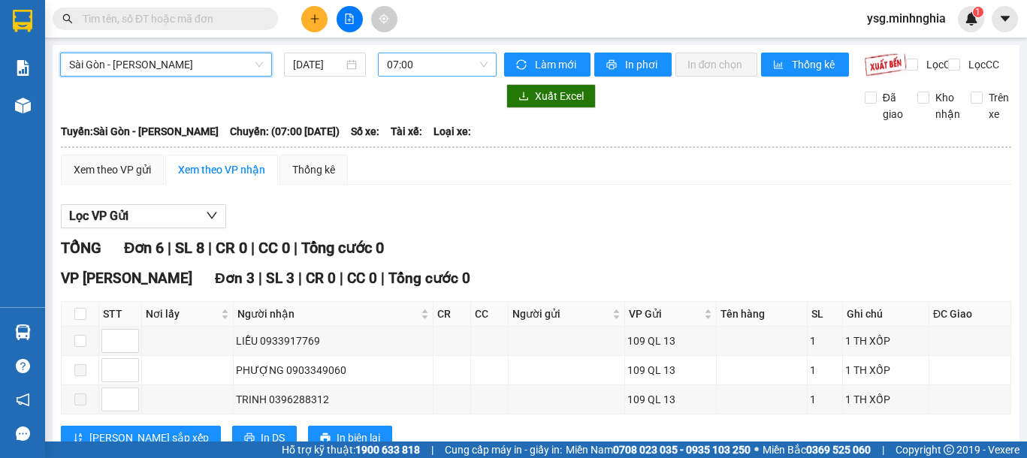
click at [409, 68] on span "07:00" at bounding box center [437, 64] width 101 height 23
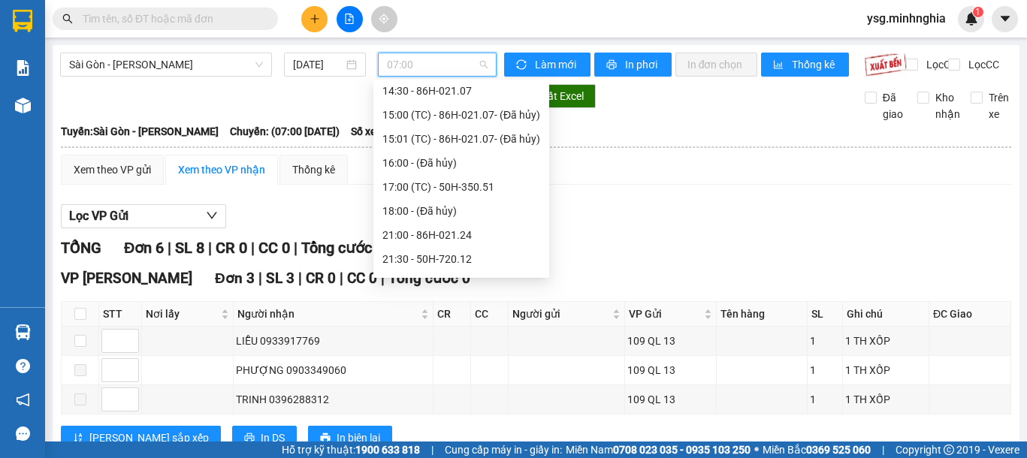
scroll to position [216, 0]
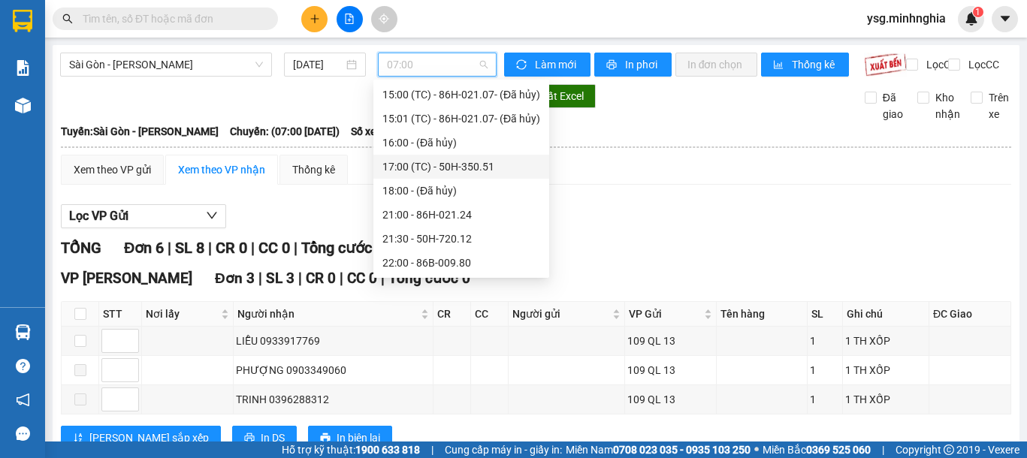
click at [412, 168] on div "17:00 (TC) - 50H-350.51" at bounding box center [461, 166] width 158 height 17
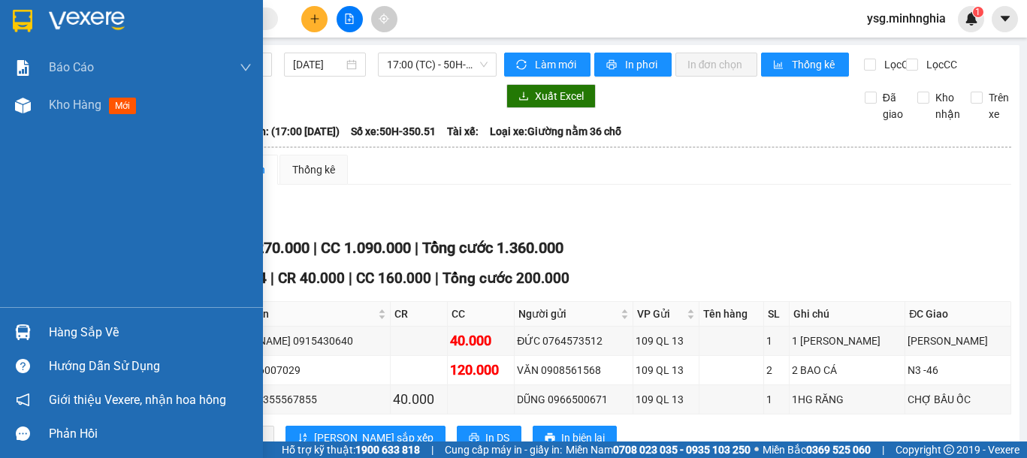
click at [19, 113] on div at bounding box center [23, 105] width 26 height 26
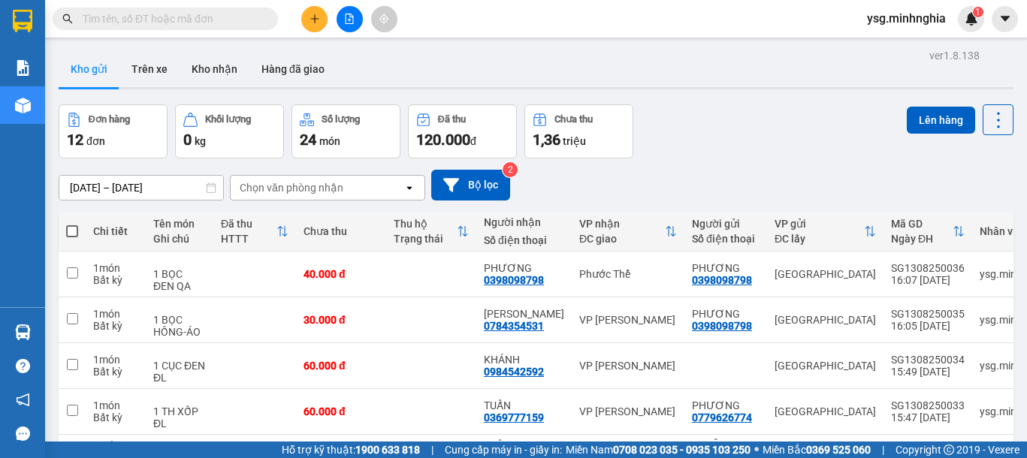
click at [78, 236] on th at bounding box center [72, 232] width 27 height 40
click at [75, 232] on span at bounding box center [72, 231] width 12 height 12
click at [72, 224] on input "checkbox" at bounding box center [72, 224] width 0 height 0
checkbox input "true"
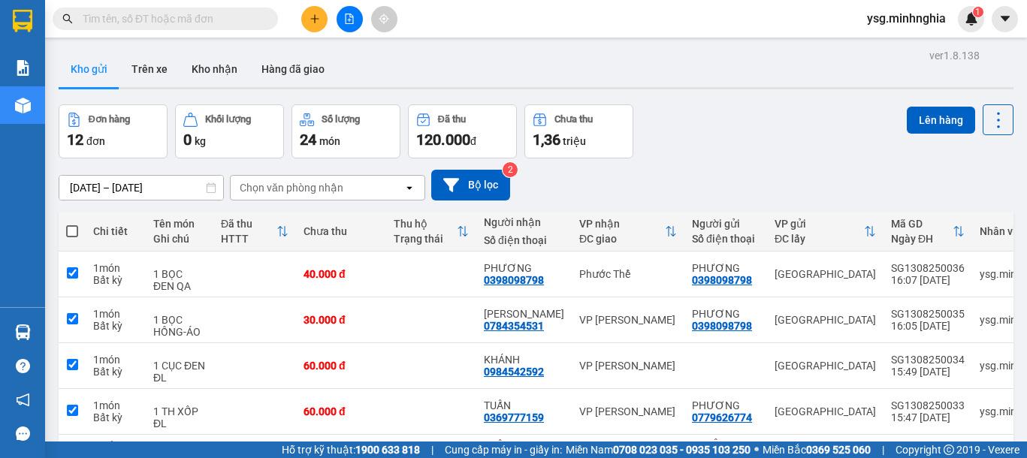
checkbox input "true"
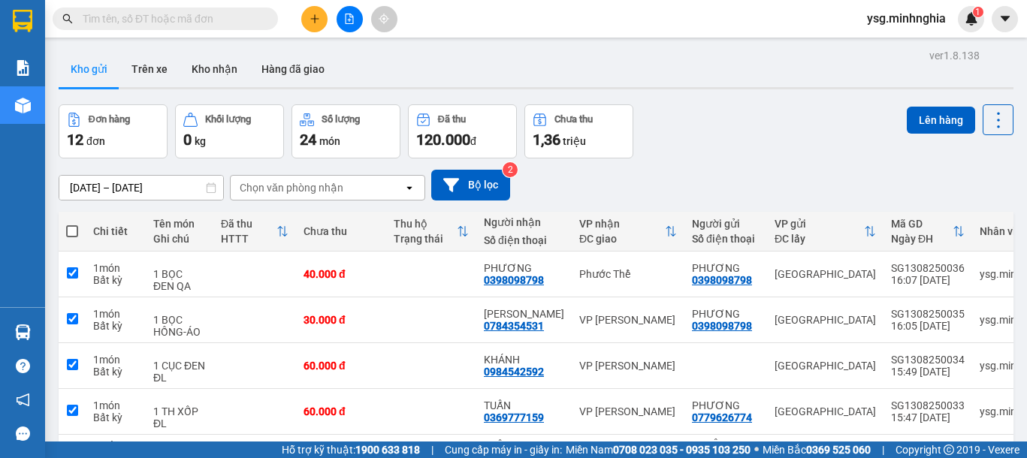
checkbox input "true"
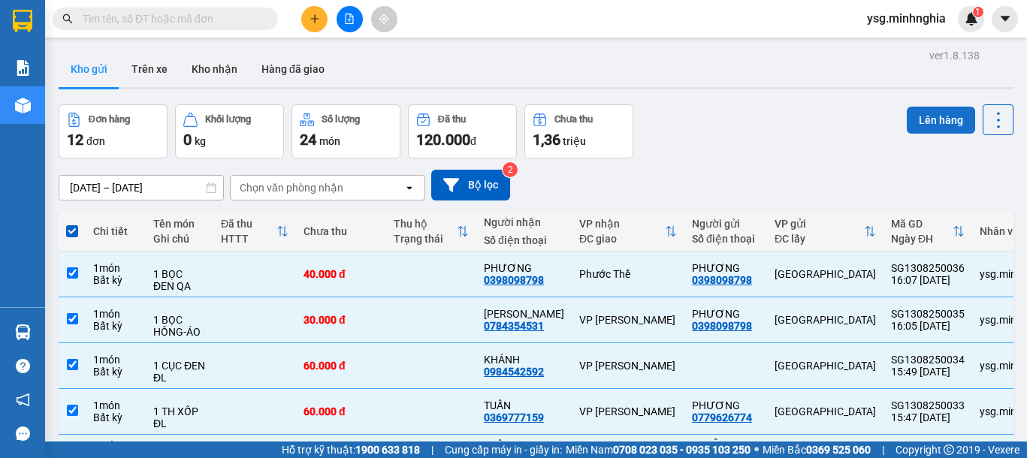
click at [915, 122] on button "Lên hàng" at bounding box center [940, 120] width 68 height 27
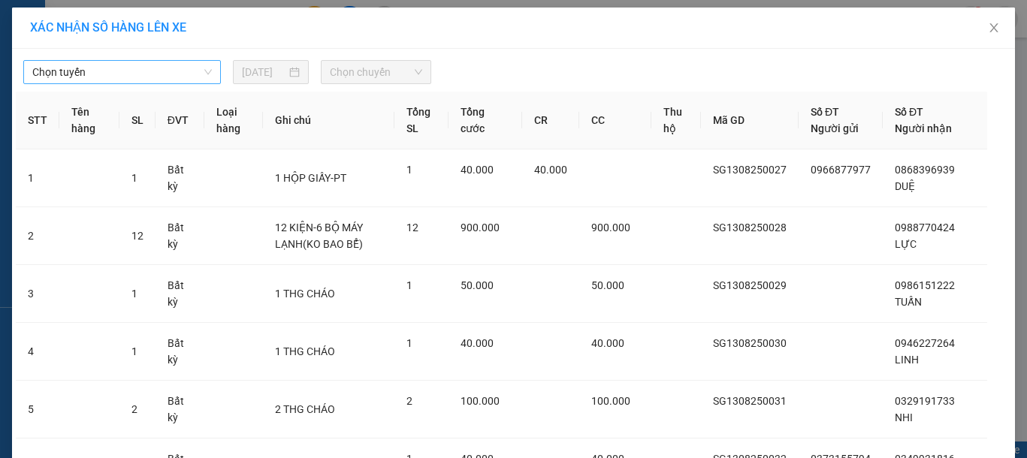
click at [152, 74] on span "Chọn tuyến" at bounding box center [121, 72] width 179 height 23
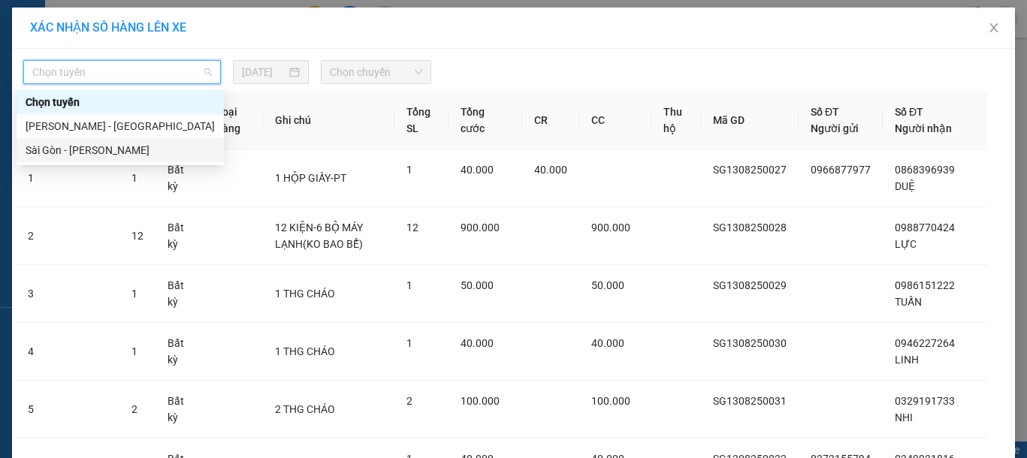
click at [71, 149] on div "Sài Gòn - Phan Rí" at bounding box center [120, 150] width 189 height 17
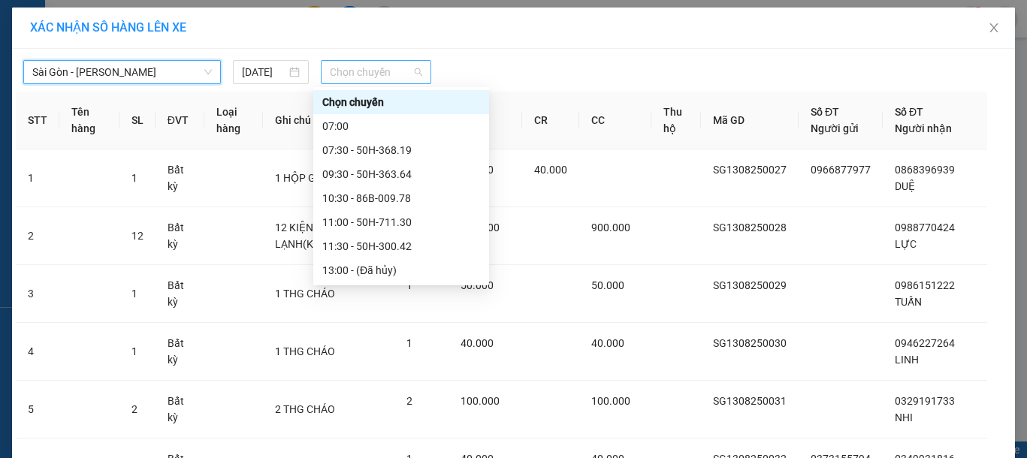
click at [332, 72] on span "Chọn chuyến" at bounding box center [376, 72] width 92 height 23
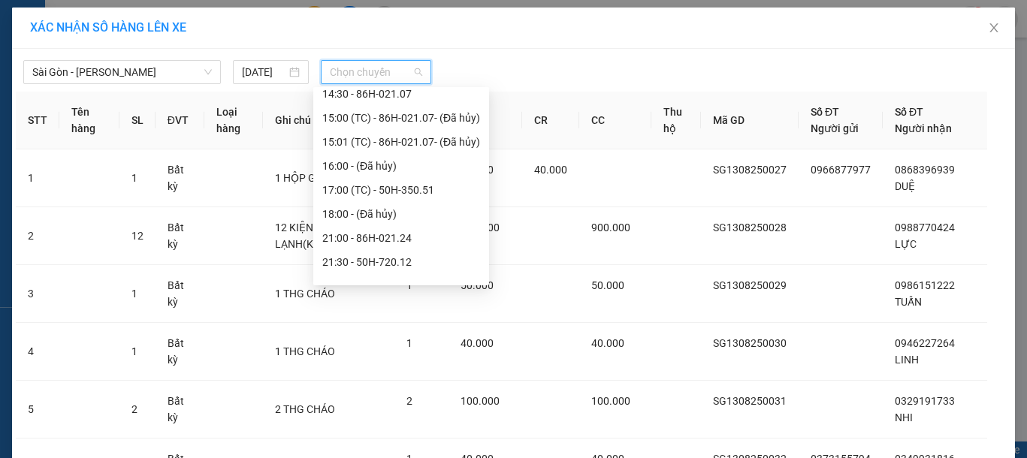
scroll to position [216, 0]
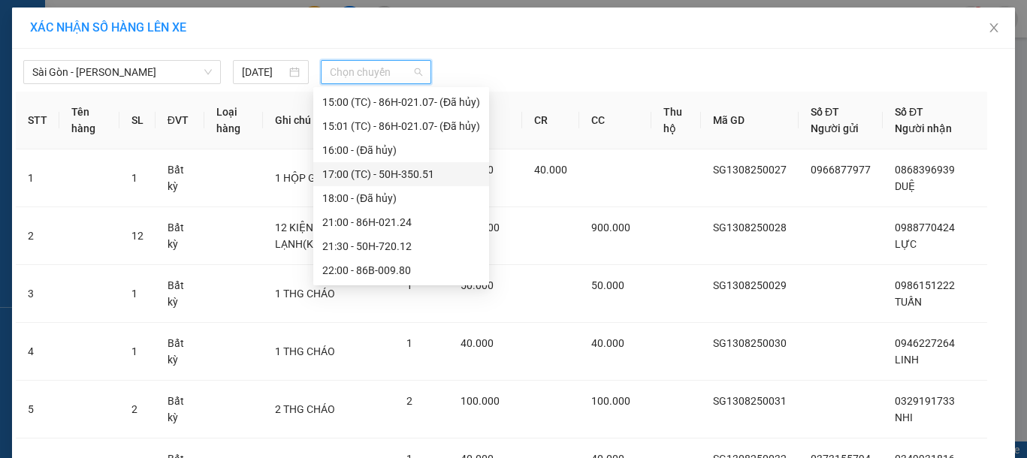
click at [418, 173] on div "17:00 (TC) - 50H-350.51" at bounding box center [401, 174] width 158 height 17
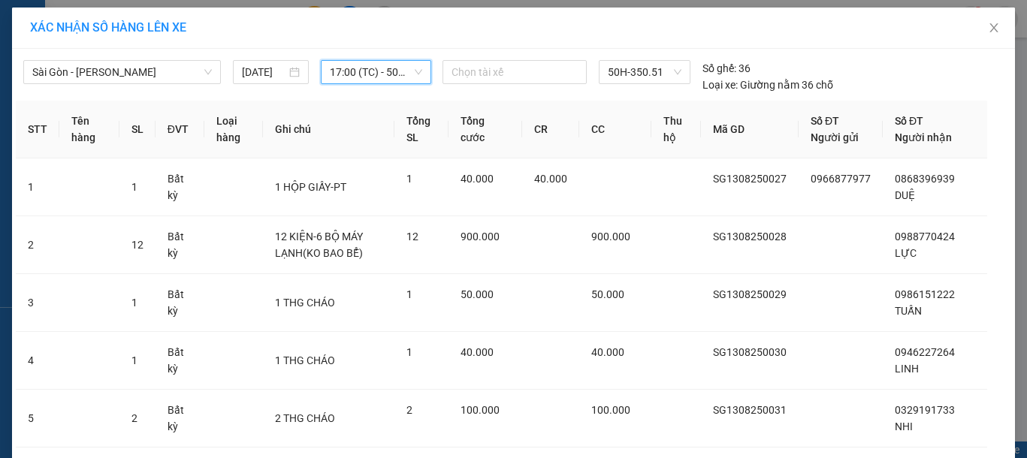
scroll to position [421, 0]
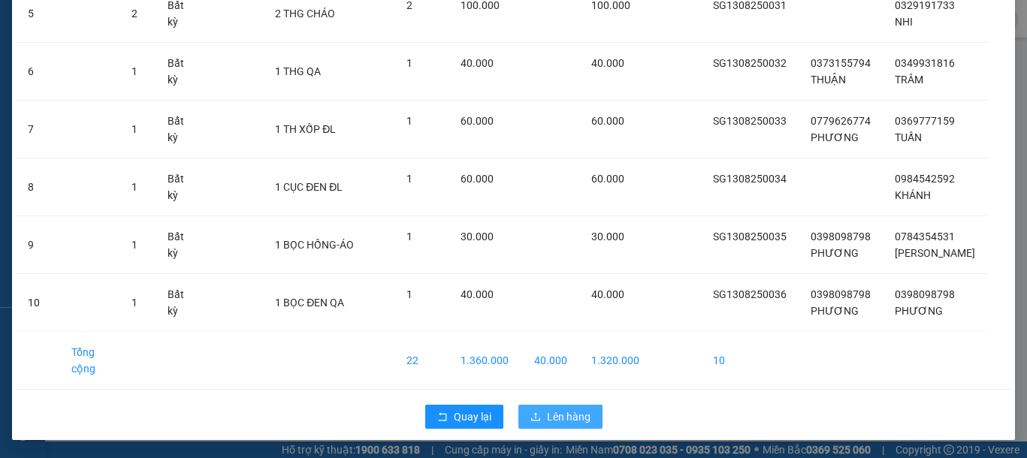
click at [547, 419] on span "Lên hàng" at bounding box center [569, 417] width 44 height 17
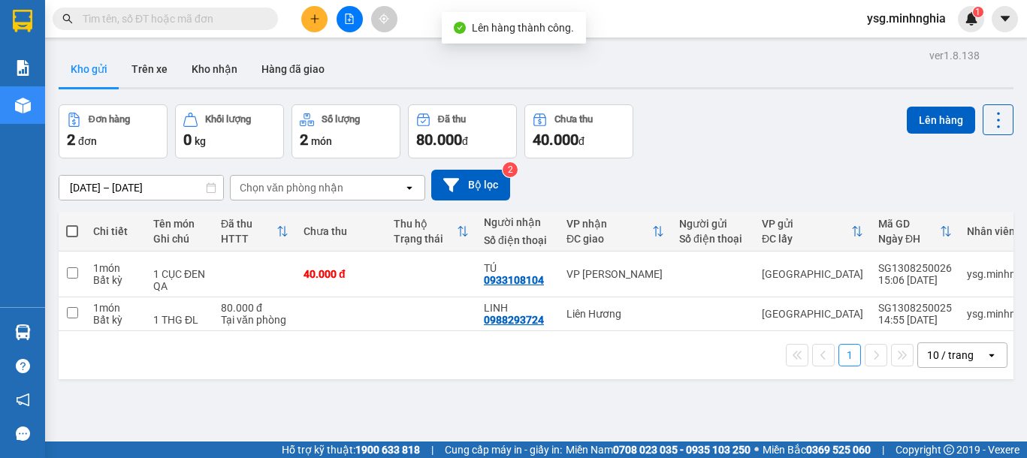
click at [62, 226] on th at bounding box center [72, 232] width 27 height 40
click at [74, 232] on span at bounding box center [72, 231] width 12 height 12
click at [72, 224] on input "checkbox" at bounding box center [72, 224] width 0 height 0
checkbox input "true"
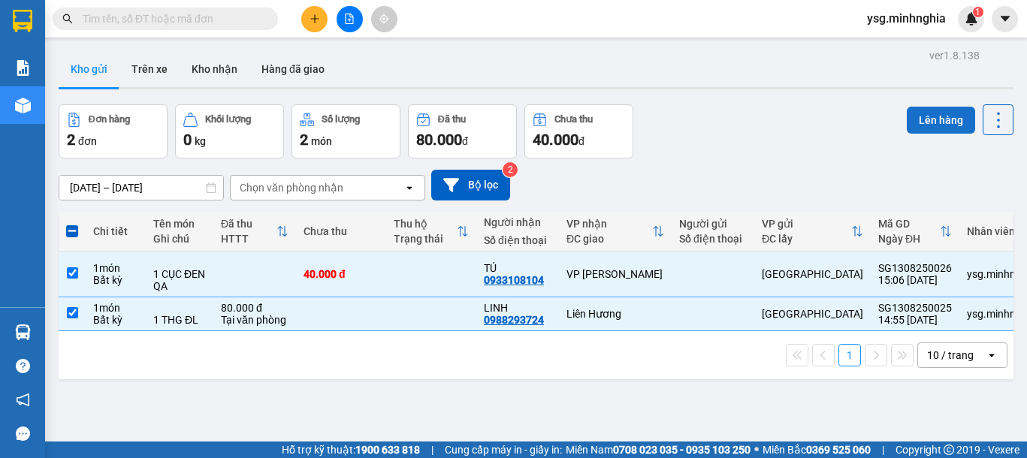
click at [927, 124] on button "Lên hàng" at bounding box center [940, 120] width 68 height 27
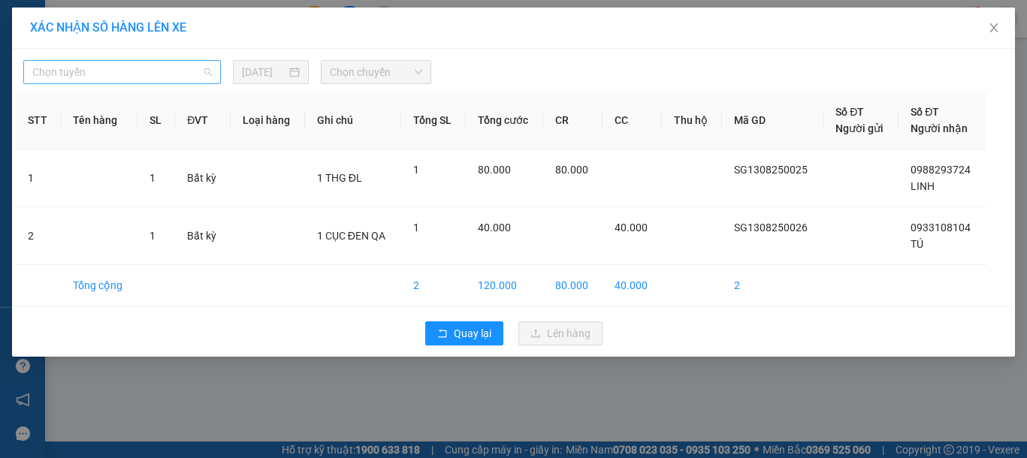
click at [181, 71] on span "Chọn tuyến" at bounding box center [121, 72] width 179 height 23
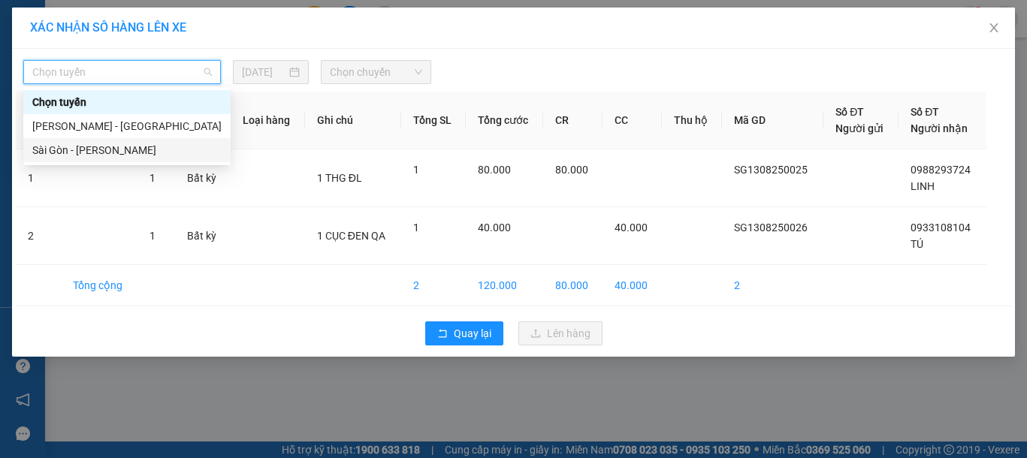
click at [110, 151] on div "Sài Gòn - Phan Rí" at bounding box center [126, 150] width 189 height 17
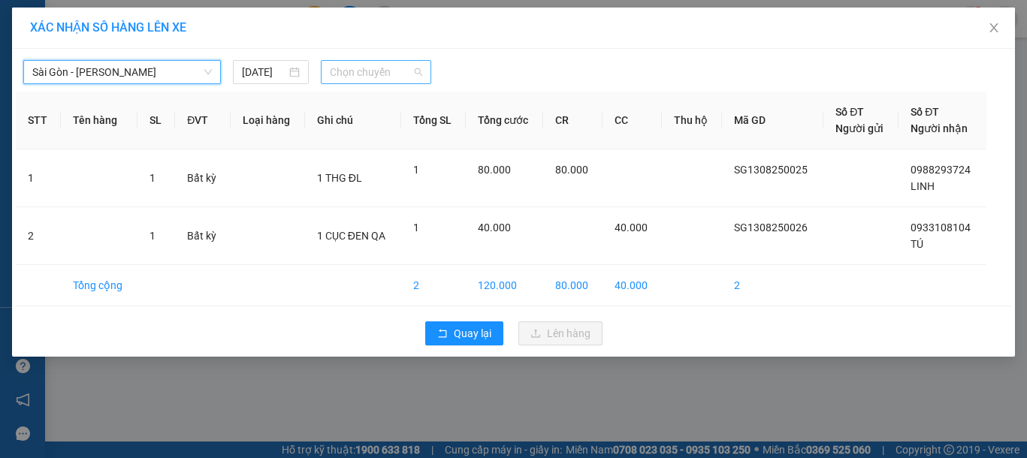
click at [348, 68] on span "Chọn chuyến" at bounding box center [376, 72] width 92 height 23
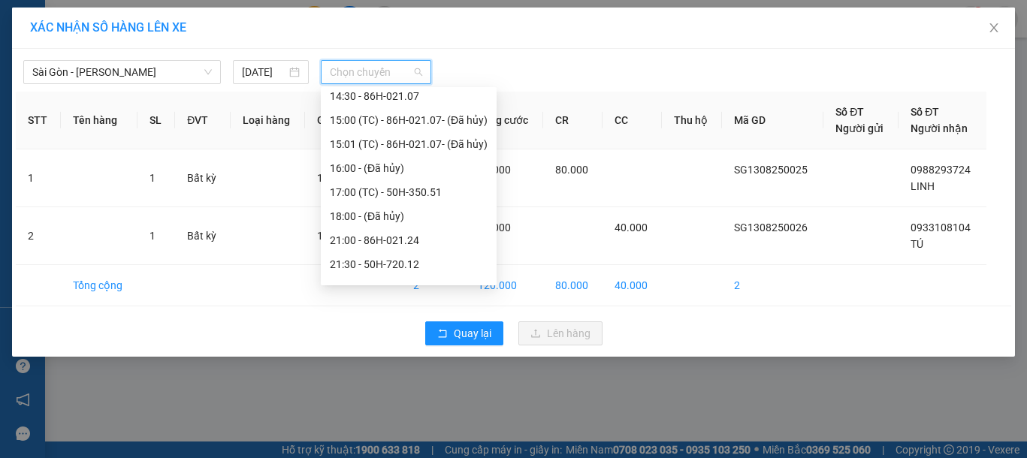
scroll to position [216, 0]
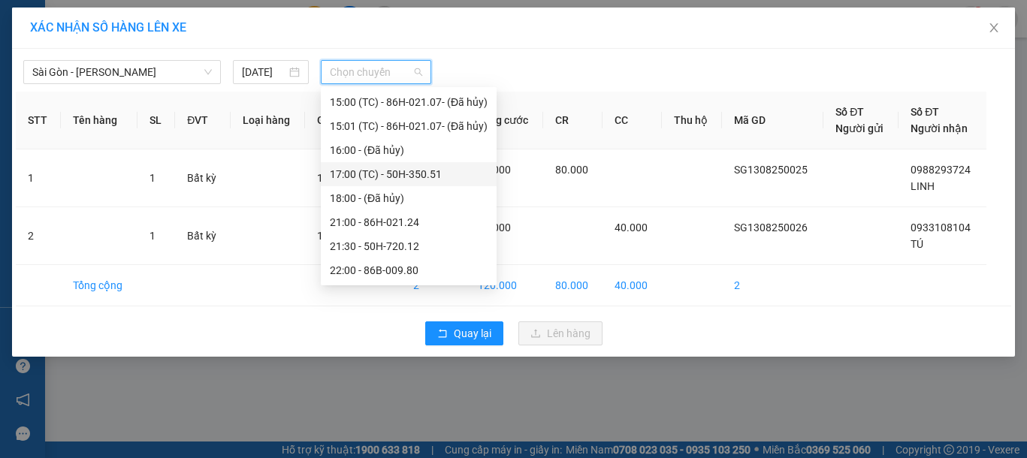
click at [421, 173] on div "17:00 (TC) - 50H-350.51" at bounding box center [409, 174] width 158 height 17
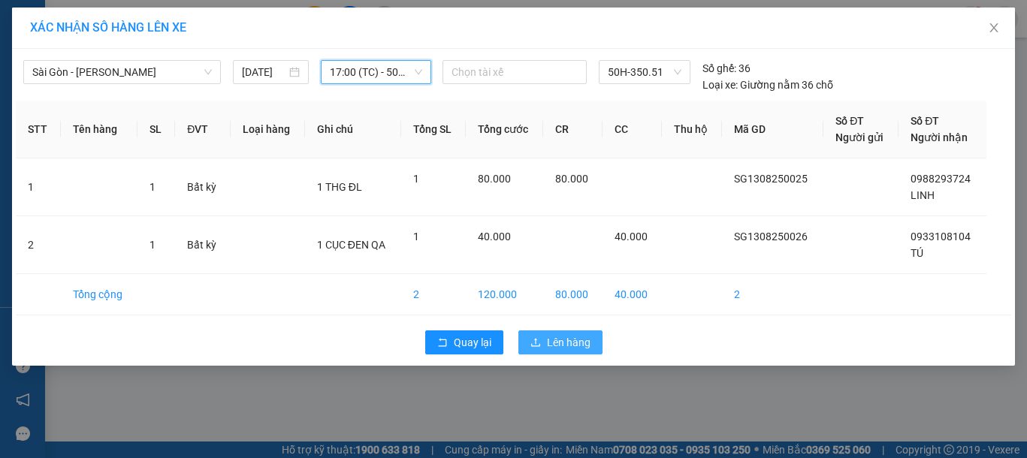
click at [562, 343] on span "Lên hàng" at bounding box center [569, 342] width 44 height 17
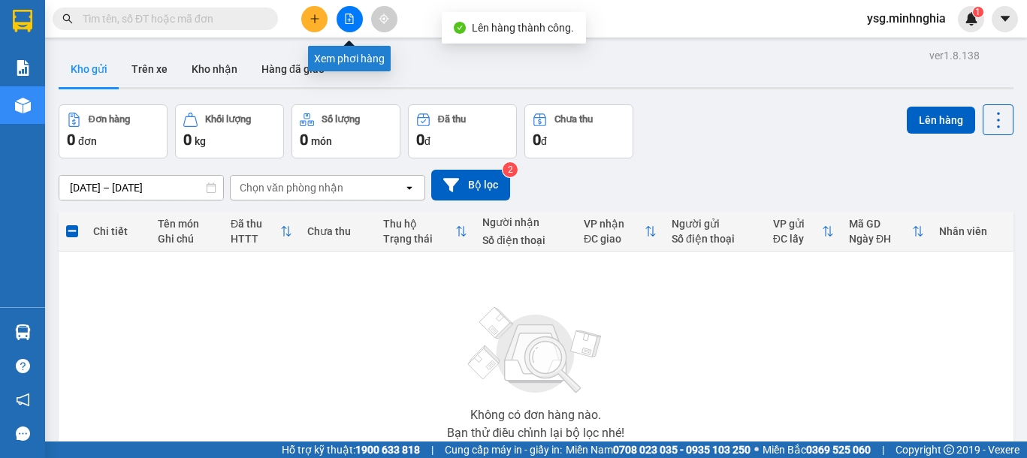
click at [346, 10] on button at bounding box center [349, 19] width 26 height 26
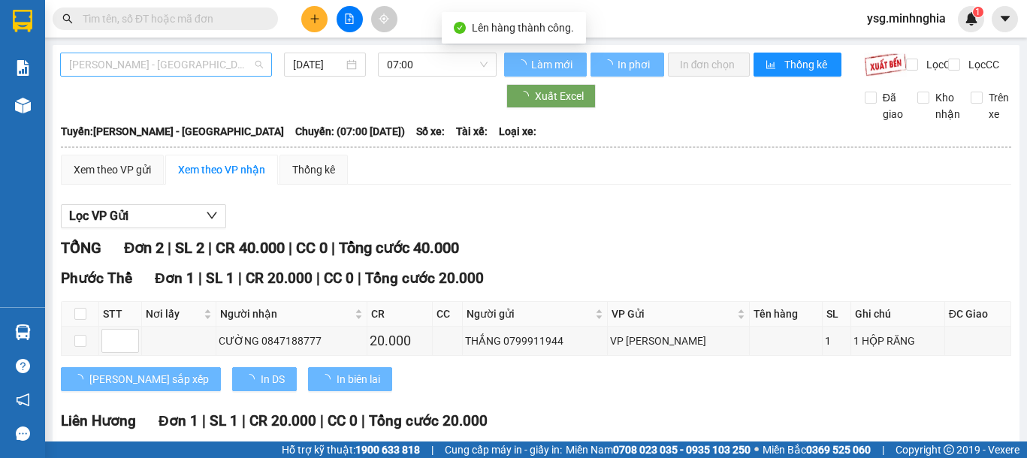
click at [240, 66] on span "Phan Rí - Sài Gòn" at bounding box center [166, 64] width 194 height 23
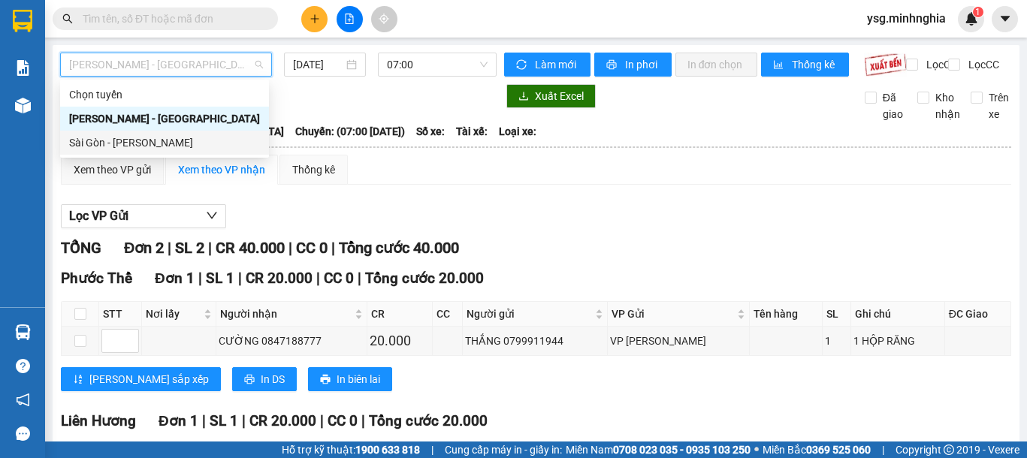
click at [160, 145] on div "Sài Gòn - Phan Rí" at bounding box center [164, 142] width 191 height 17
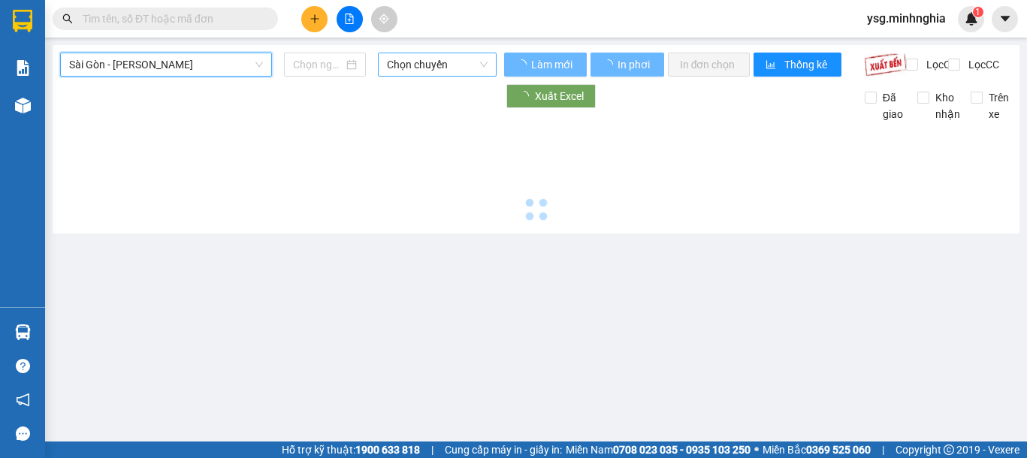
type input "13/08/2025"
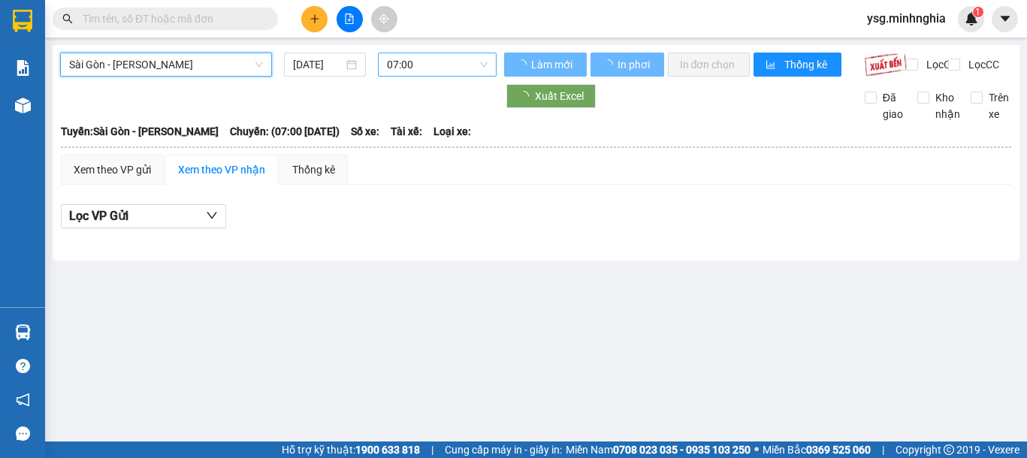
click at [431, 70] on span "07:00" at bounding box center [437, 64] width 101 height 23
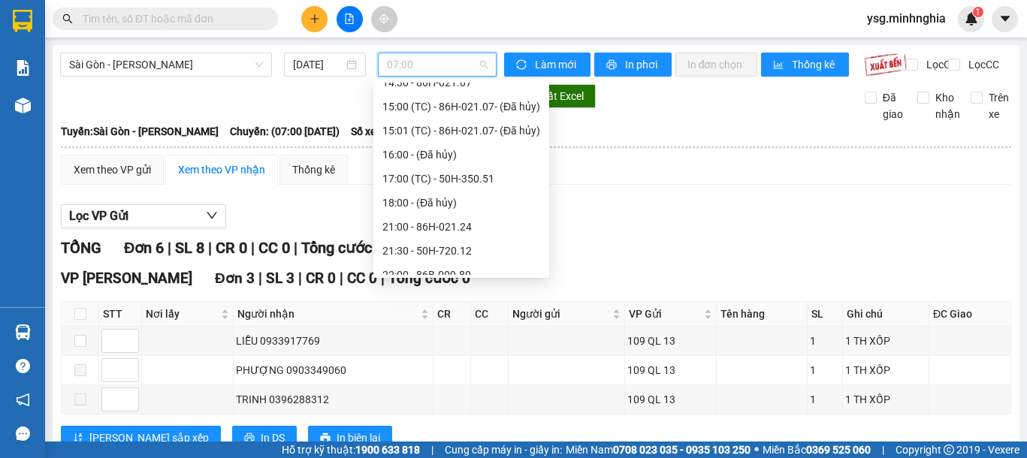
scroll to position [216, 0]
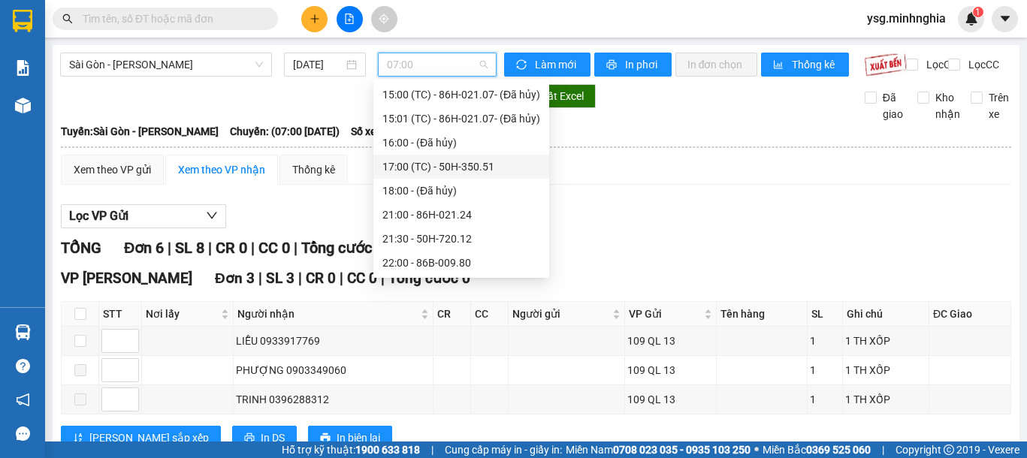
click at [448, 167] on div "17:00 (TC) - 50H-350.51" at bounding box center [461, 166] width 158 height 17
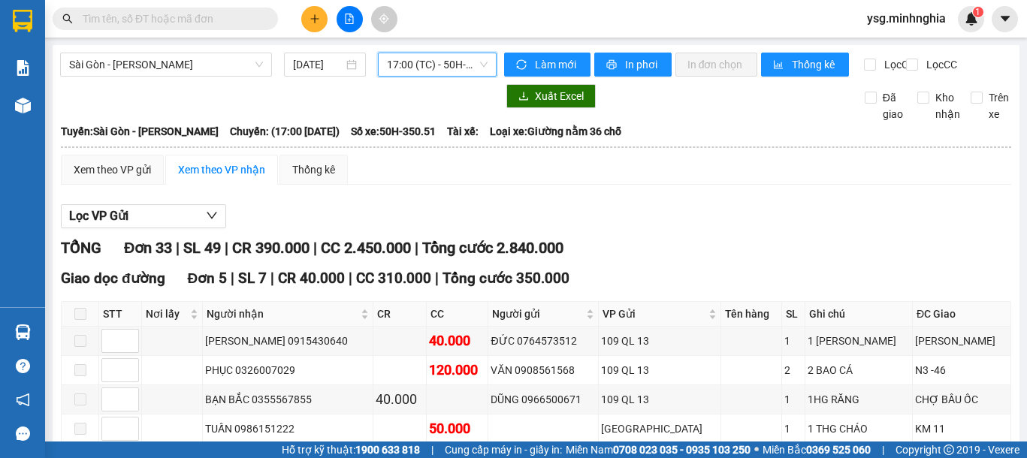
click at [451, 65] on span "17:00 (TC) - 50H-350.51" at bounding box center [437, 64] width 101 height 23
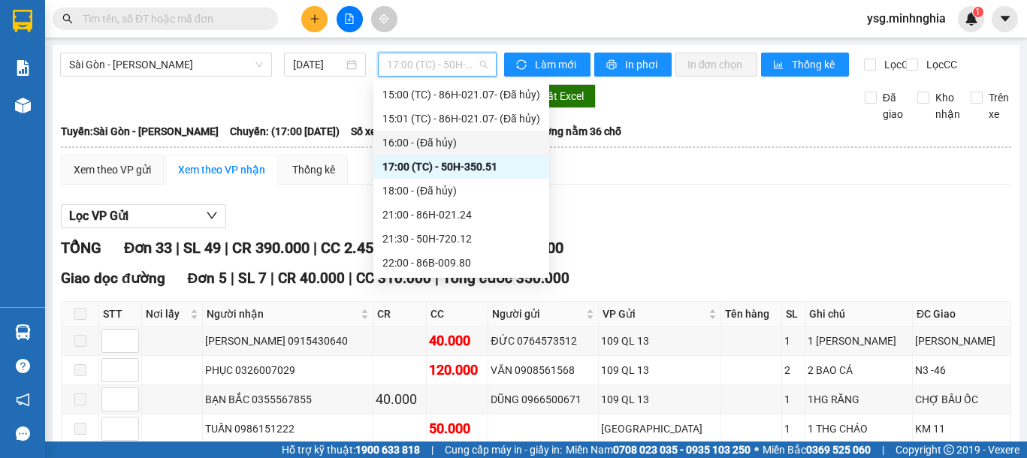
click at [459, 143] on div "16:00 - (Đã hủy)" at bounding box center [461, 142] width 158 height 17
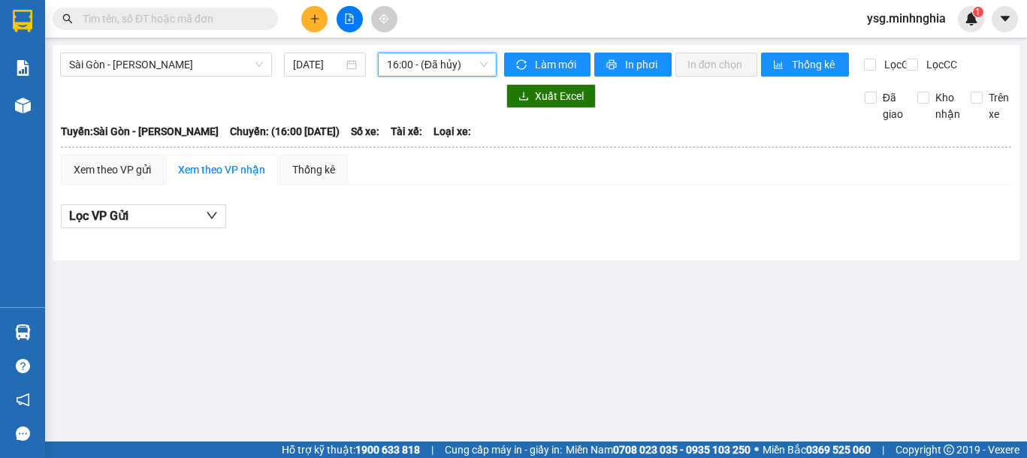
click at [456, 71] on span "16:00 - (Đã hủy)" at bounding box center [437, 64] width 101 height 23
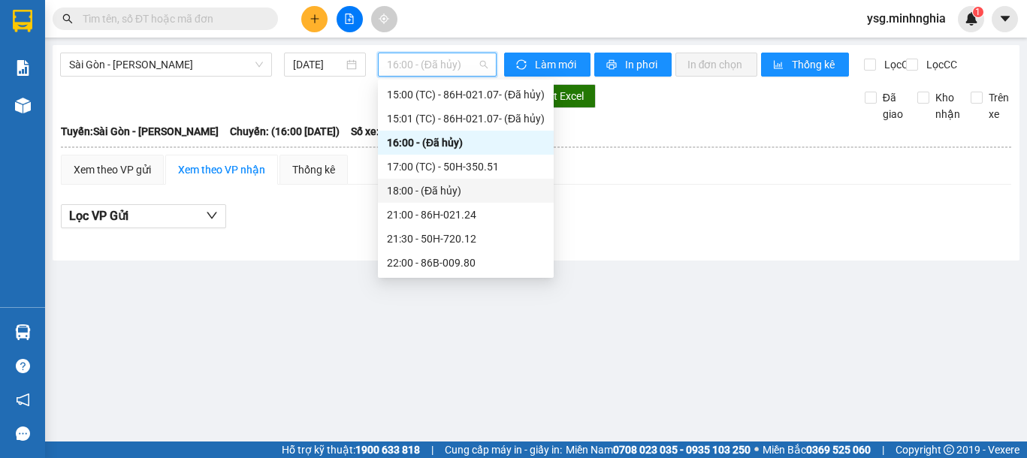
click at [458, 197] on div "18:00 - (Đã hủy)" at bounding box center [466, 190] width 158 height 17
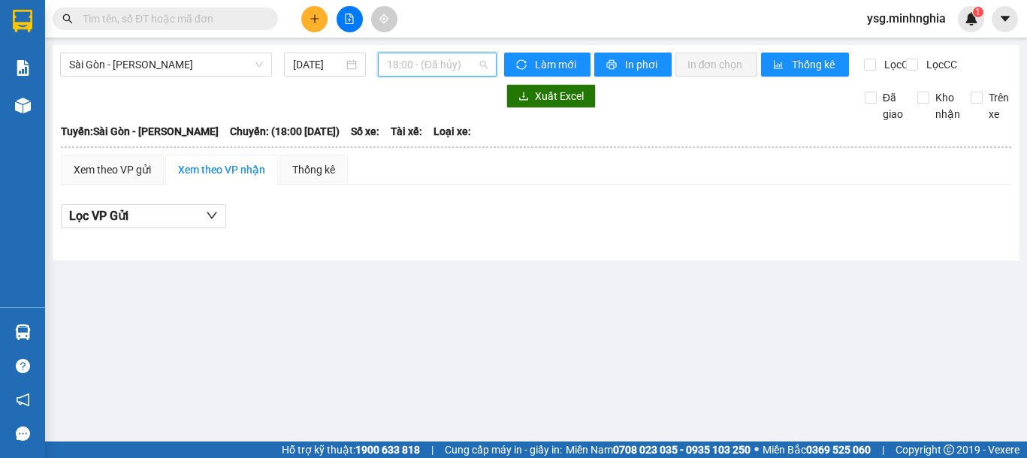
click at [451, 69] on span "18:00 - (Đã hủy)" at bounding box center [437, 64] width 101 height 23
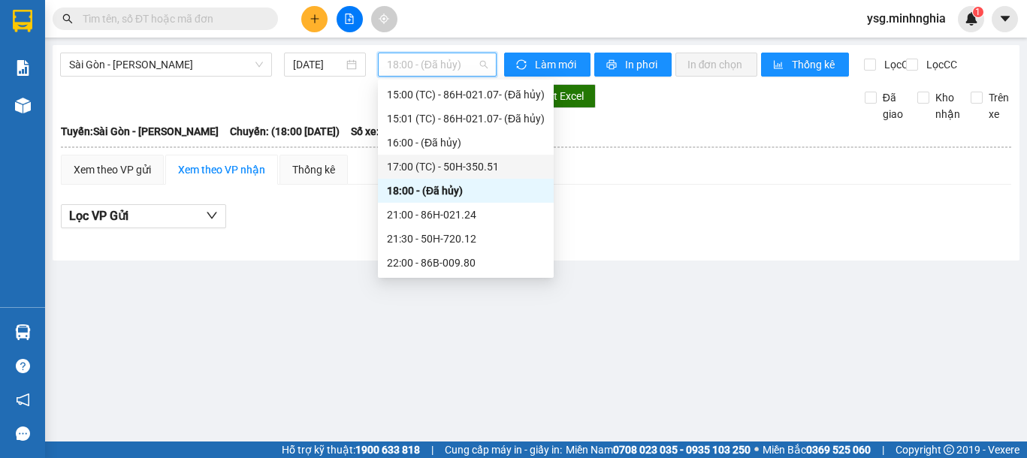
click at [421, 165] on div "17:00 (TC) - 50H-350.51" at bounding box center [466, 166] width 158 height 17
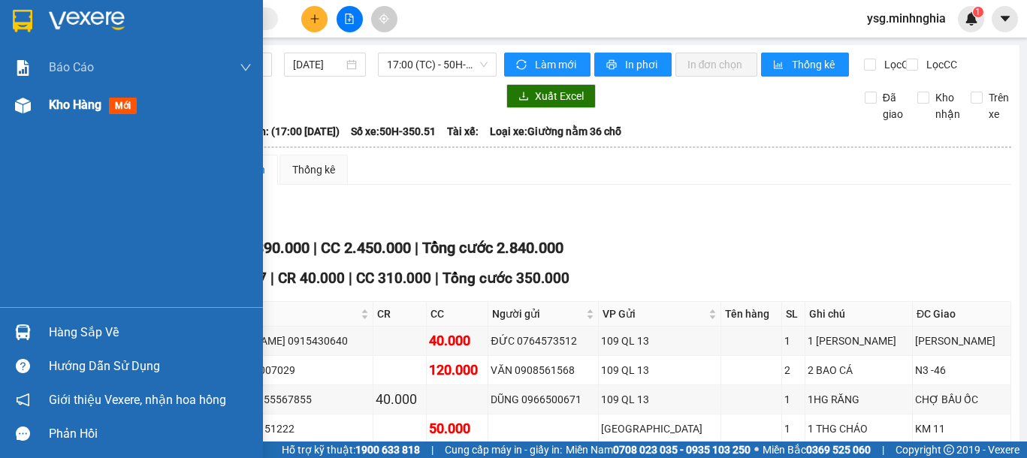
click at [15, 102] on img at bounding box center [23, 106] width 16 height 16
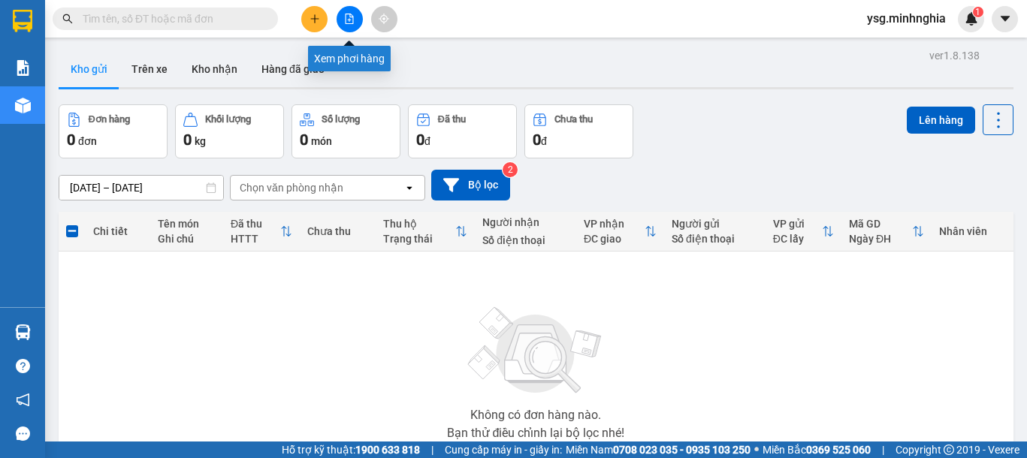
click at [344, 15] on icon "file-add" at bounding box center [349, 19] width 11 height 11
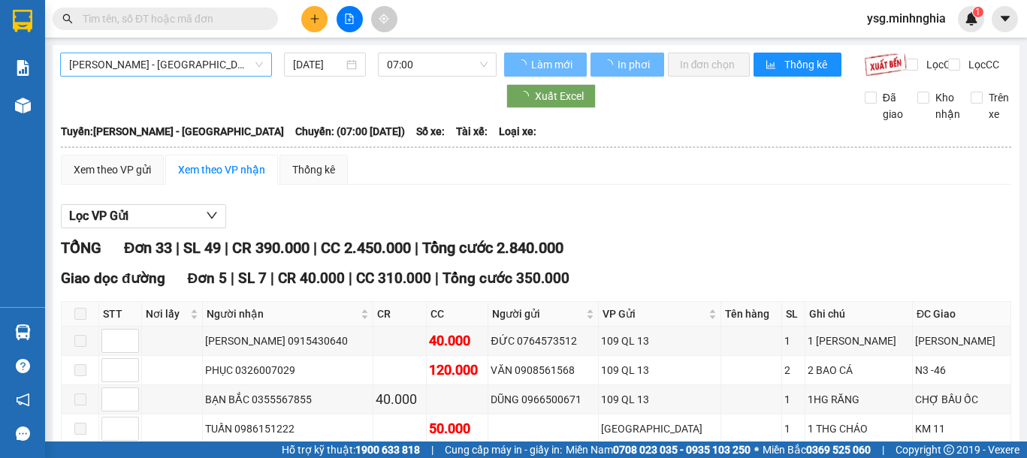
click at [227, 53] on span "Phan Rí - Sài Gòn" at bounding box center [166, 64] width 194 height 23
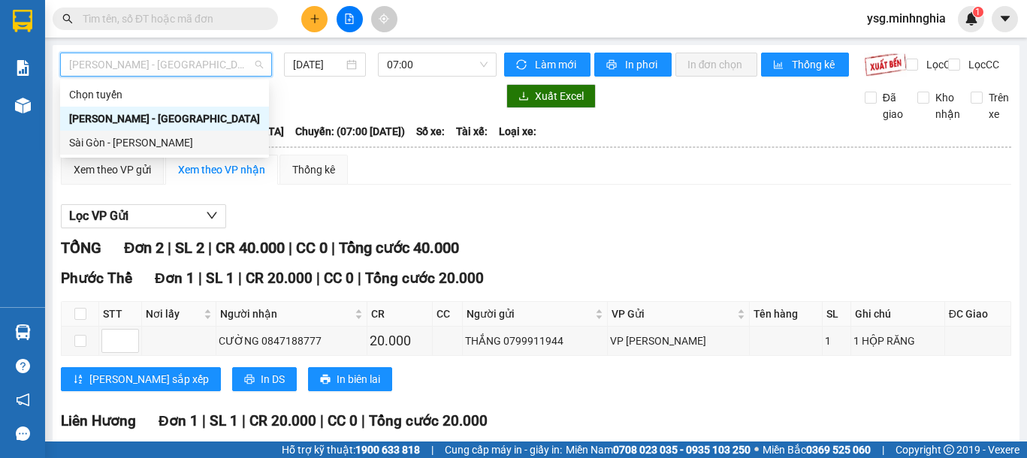
click at [195, 146] on div "Sài Gòn - Phan Rí" at bounding box center [164, 142] width 191 height 17
type input "13/08/2025"
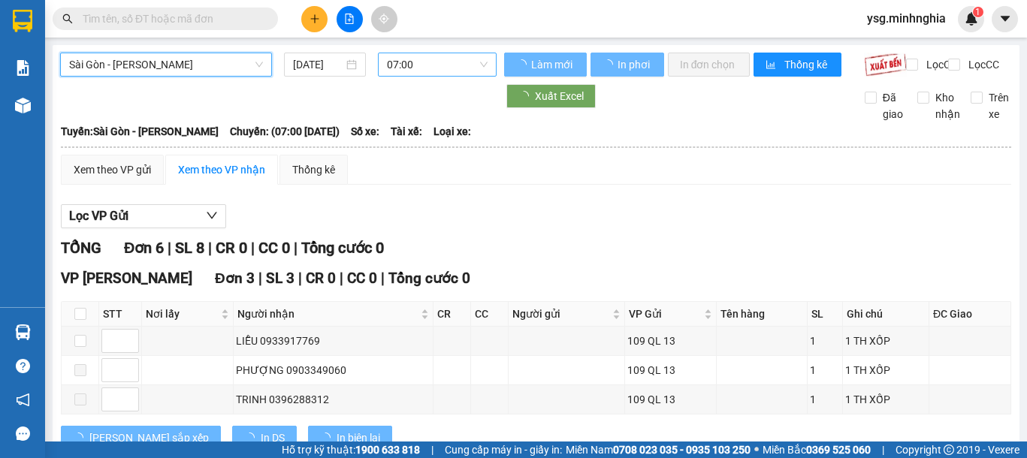
click at [444, 59] on span "07:00" at bounding box center [437, 64] width 101 height 23
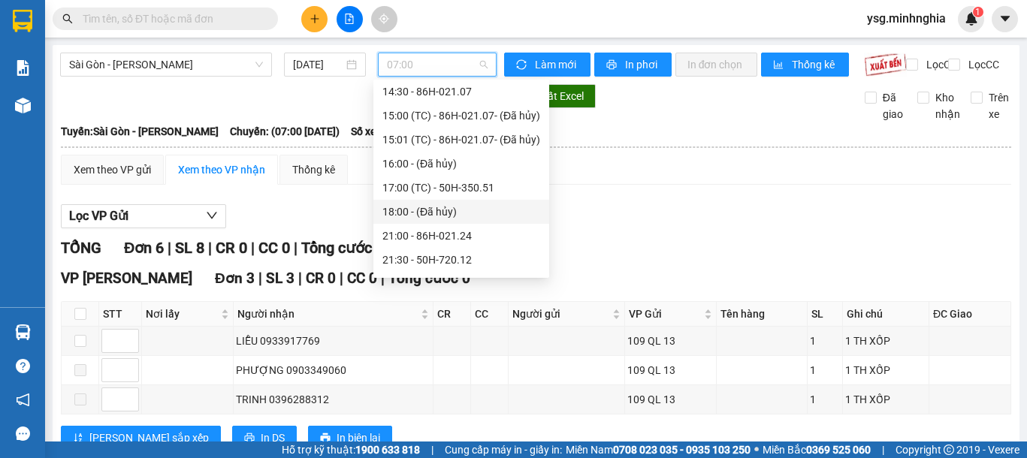
scroll to position [216, 0]
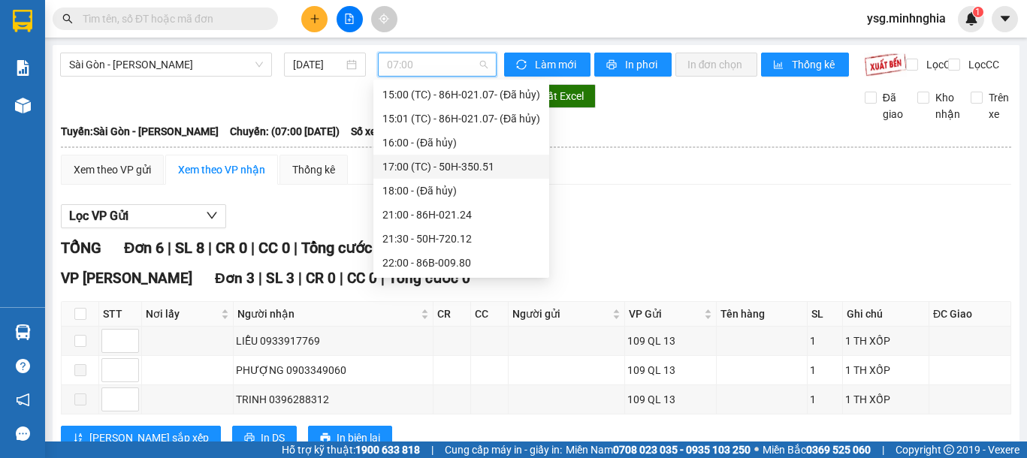
click at [459, 161] on div "17:00 (TC) - 50H-350.51" at bounding box center [461, 166] width 158 height 17
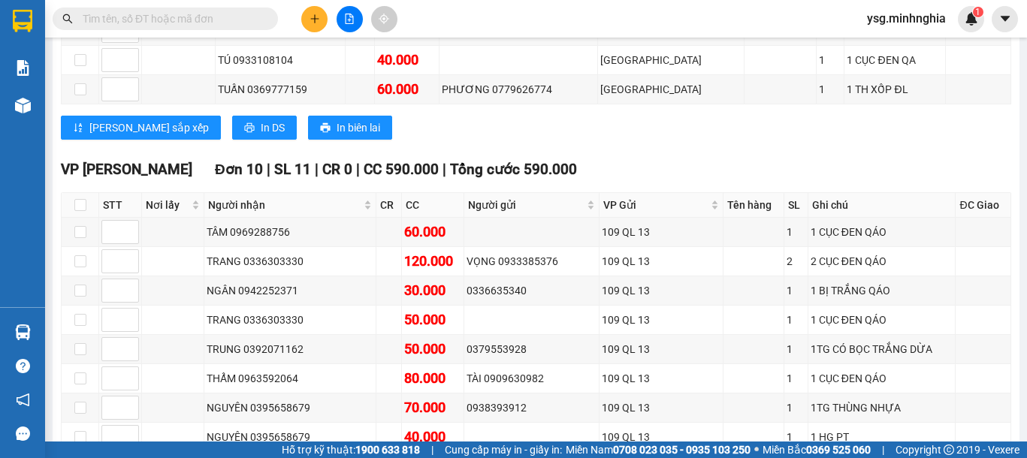
scroll to position [539, 0]
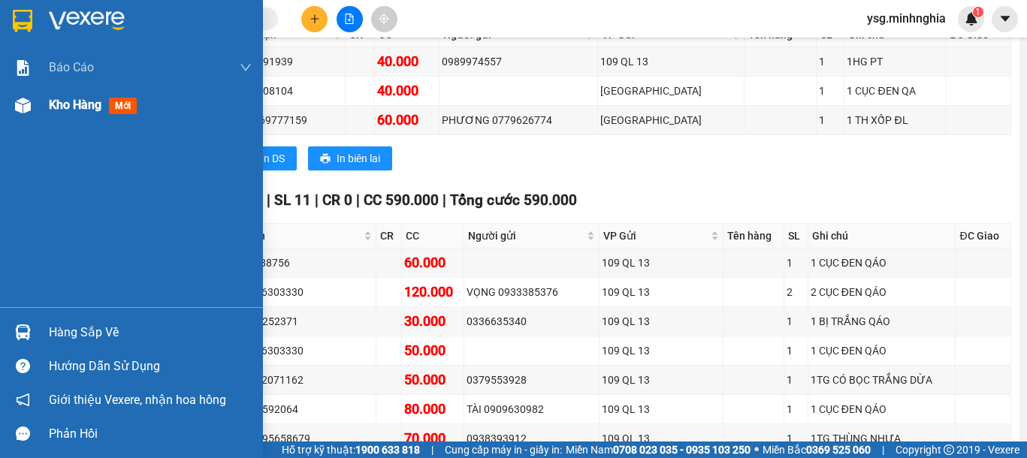
click at [15, 105] on img at bounding box center [23, 106] width 16 height 16
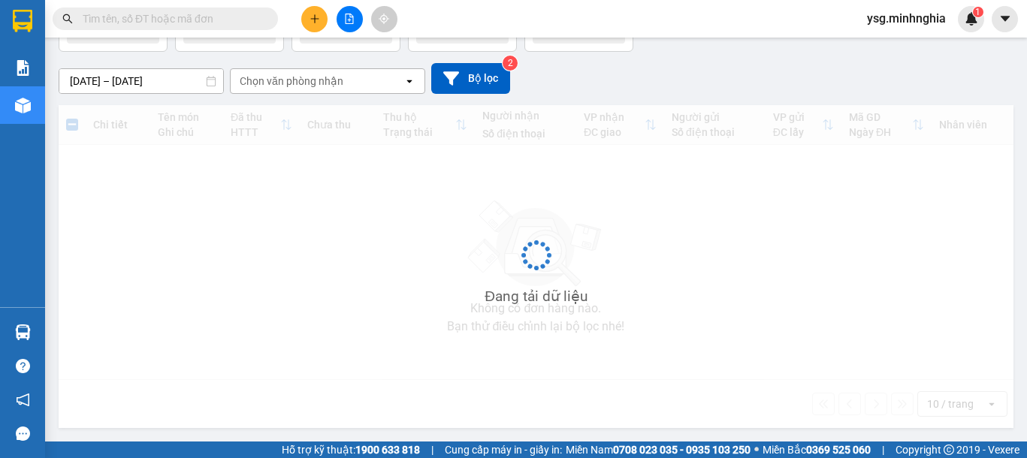
scroll to position [107, 0]
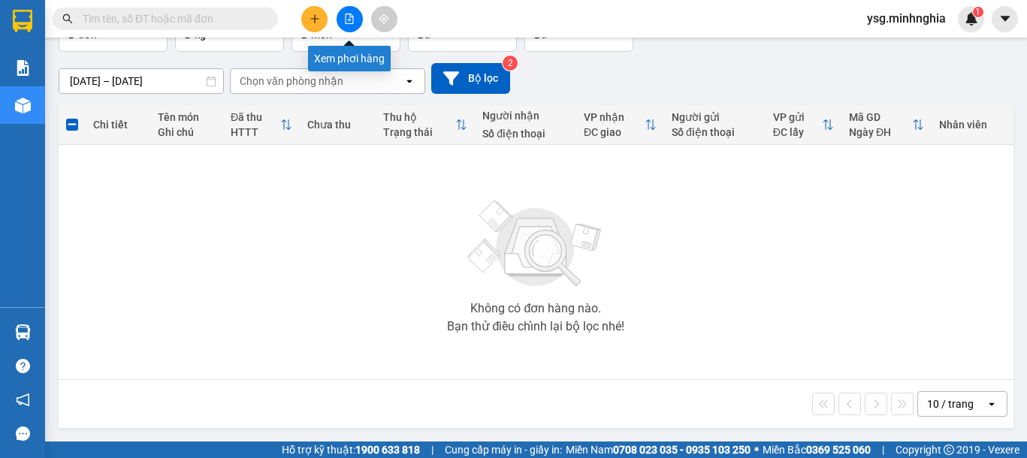
click at [354, 23] on button at bounding box center [349, 19] width 26 height 26
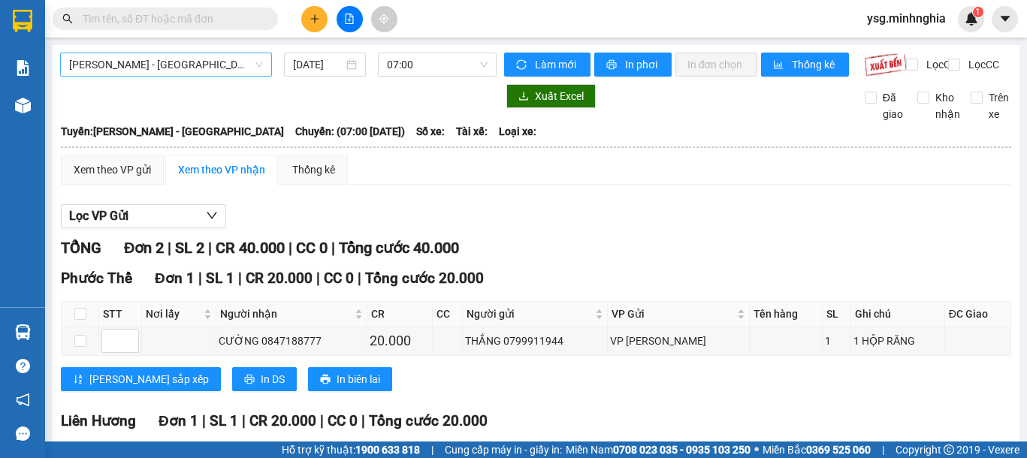
click at [128, 68] on span "Phan Rí - Sài Gòn" at bounding box center [166, 64] width 194 height 23
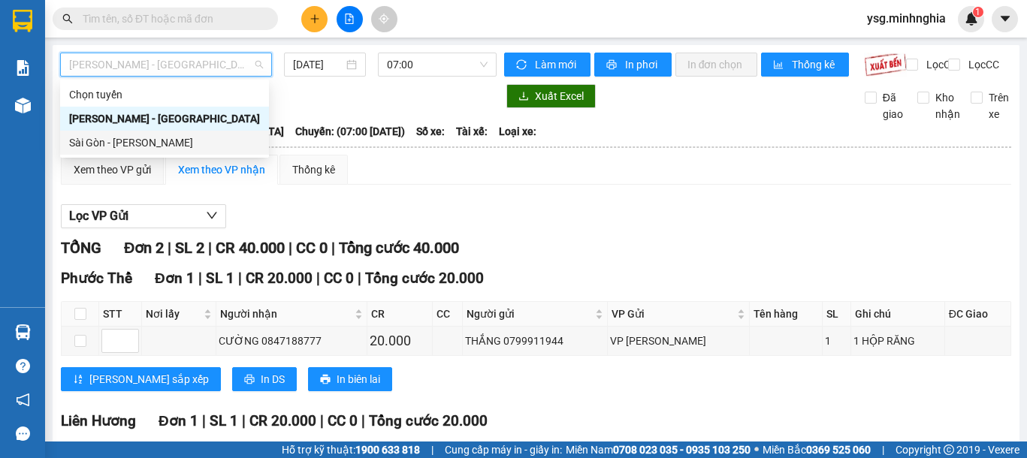
click at [159, 140] on div "Sài Gòn - Phan Rí" at bounding box center [164, 142] width 191 height 17
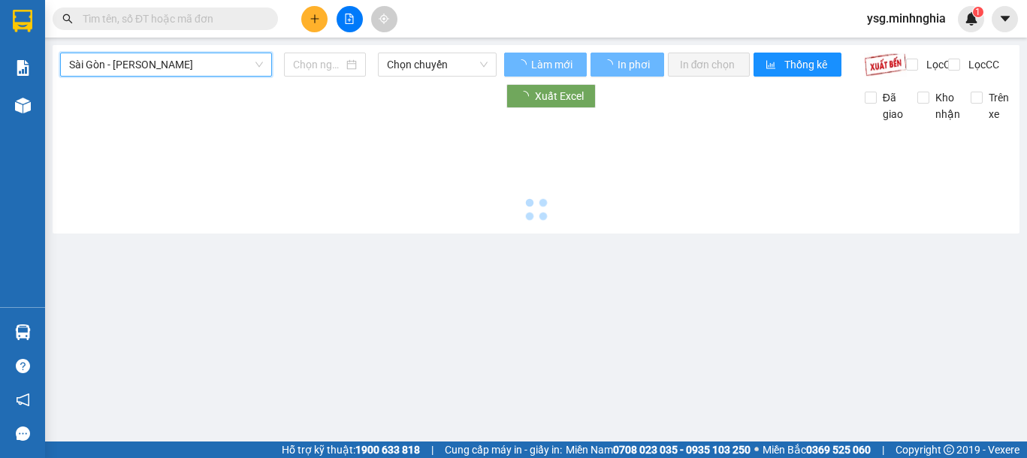
type input "13/08/2025"
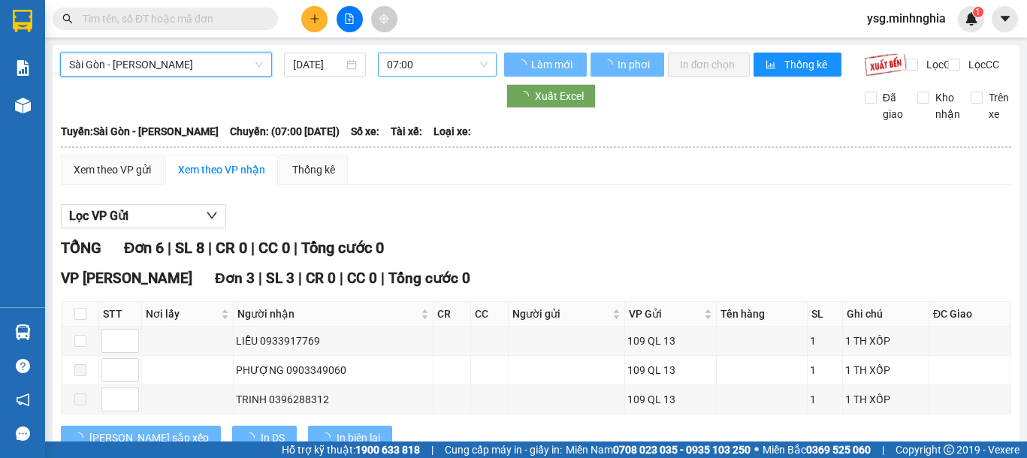
click at [411, 72] on span "07:00" at bounding box center [437, 64] width 101 height 23
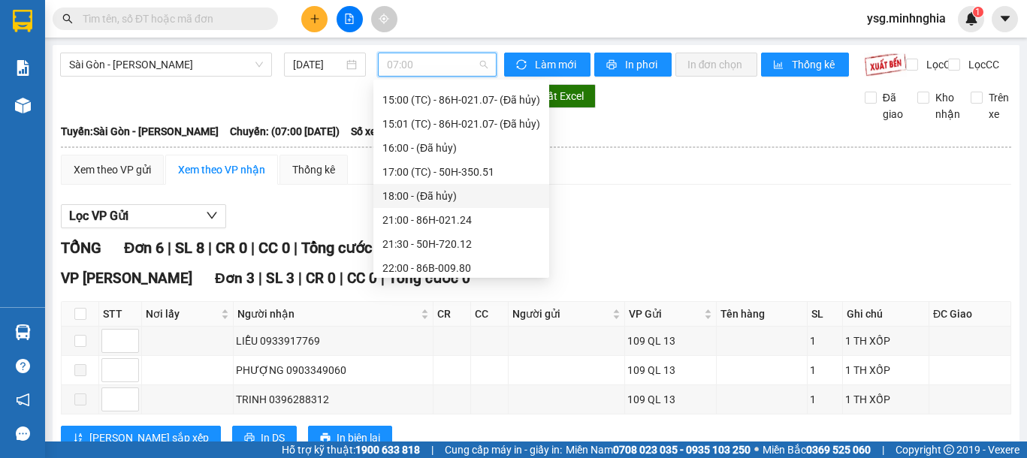
scroll to position [216, 0]
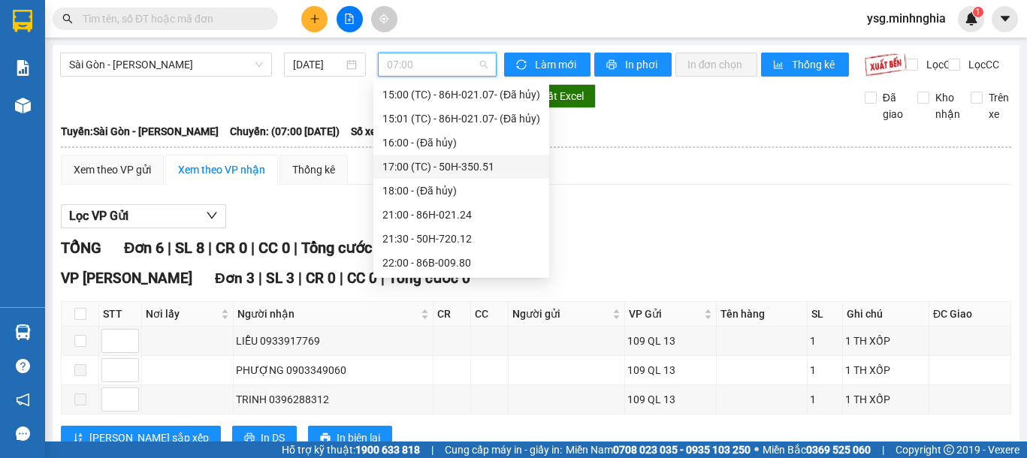
click at [435, 161] on div "17:00 (TC) - 50H-350.51" at bounding box center [461, 166] width 158 height 17
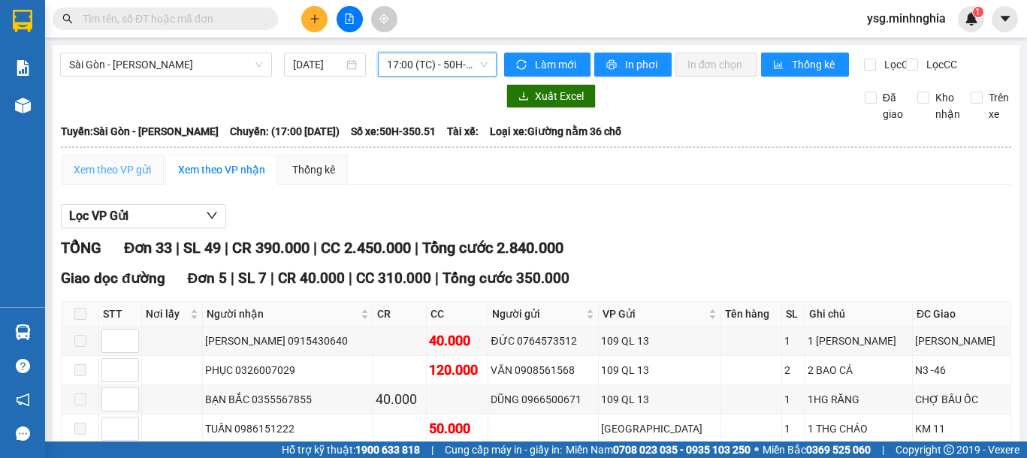
click at [138, 173] on div "Xem theo VP gửi" at bounding box center [112, 170] width 103 height 30
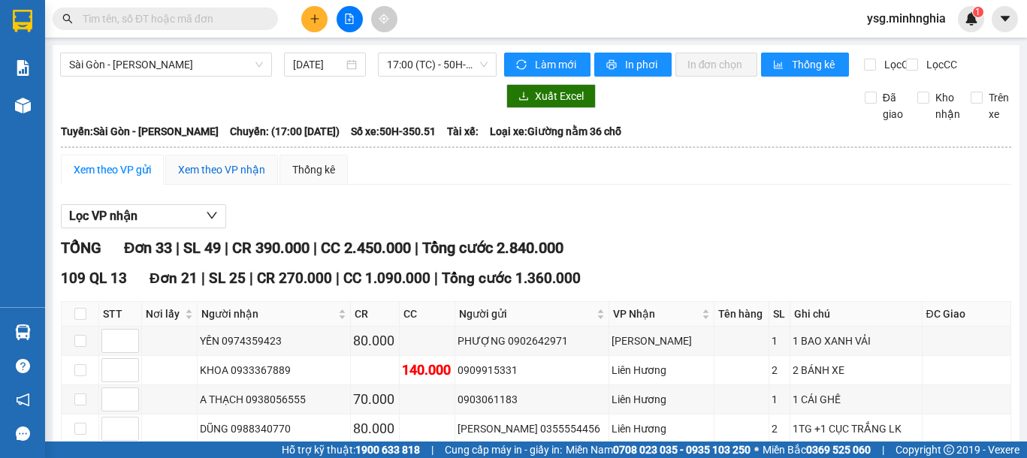
click at [193, 176] on div "Xem theo VP nhận" at bounding box center [221, 169] width 87 height 17
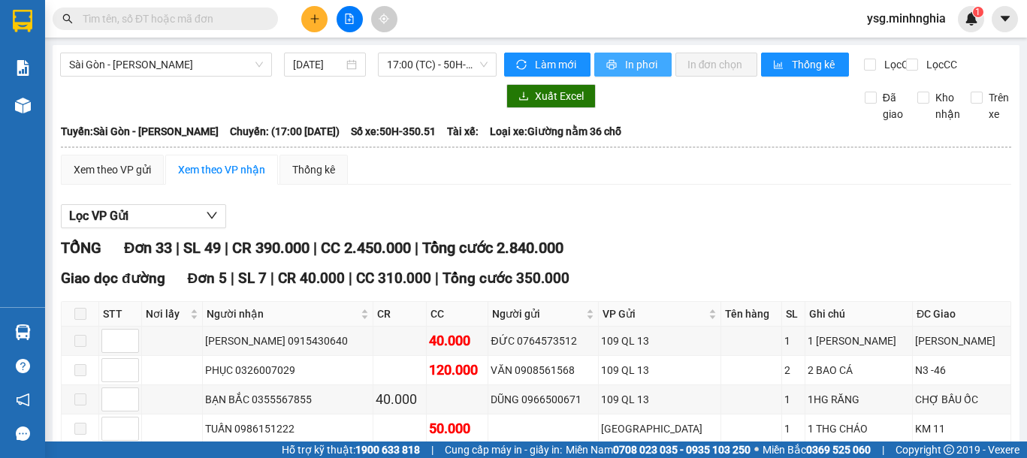
click at [638, 63] on span "In phơi" at bounding box center [642, 64] width 35 height 17
drag, startPoint x: 638, startPoint y: 51, endPoint x: 638, endPoint y: 64, distance: 12.8
click at [638, 64] on span "In phơi" at bounding box center [642, 64] width 35 height 17
click at [326, 15] on button at bounding box center [314, 19] width 26 height 26
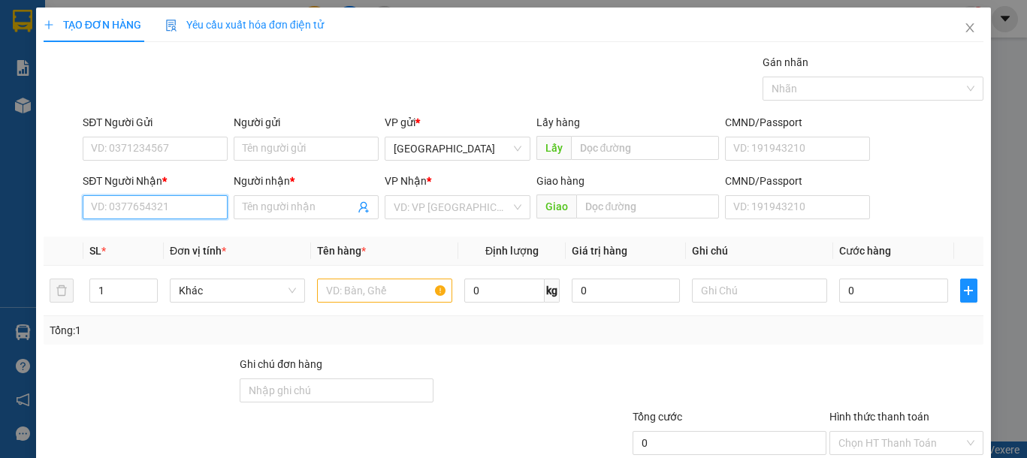
click at [141, 199] on input "SĐT Người Nhận *" at bounding box center [155, 207] width 145 height 24
click at [152, 243] on div "0931810284 - HUÂN" at bounding box center [153, 237] width 125 height 17
type input "0931810284"
type input "HUÂN"
type input "0931810284"
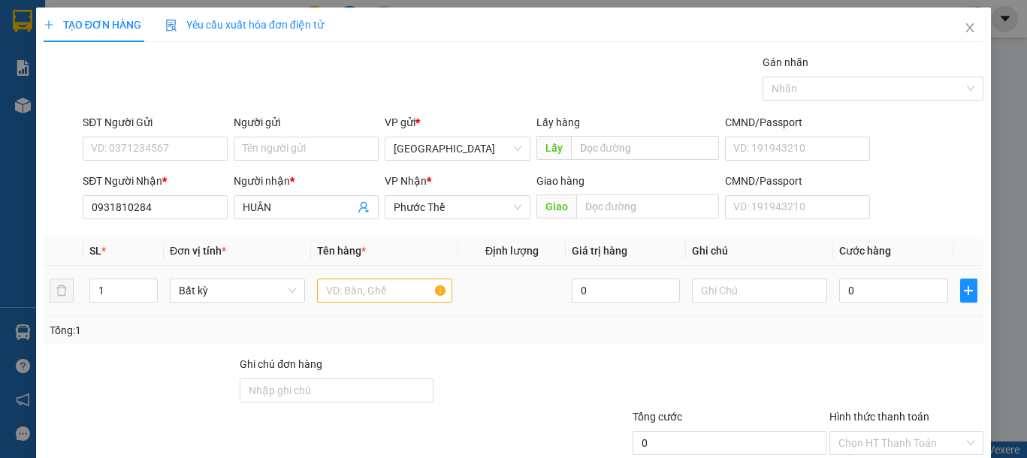
click at [339, 305] on div at bounding box center [384, 291] width 135 height 30
click at [343, 293] on input "text" at bounding box center [384, 291] width 135 height 24
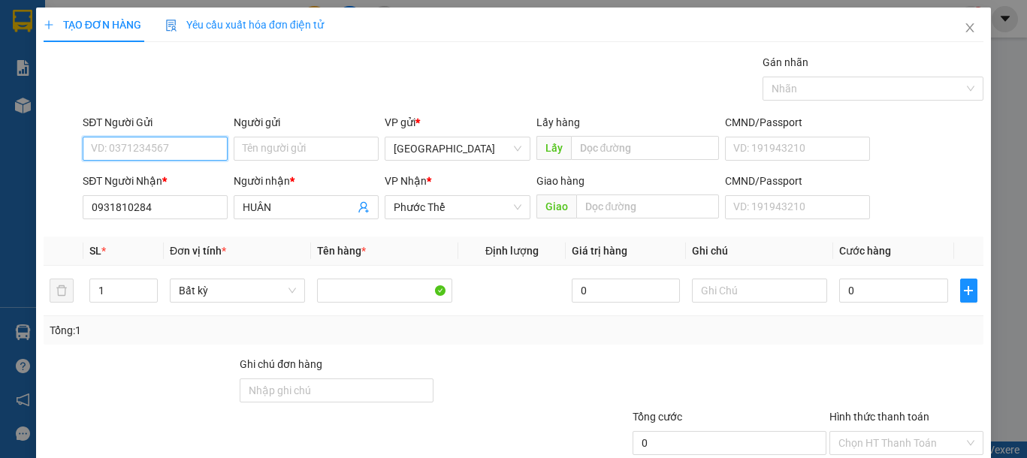
click at [165, 143] on input "SĐT Người Gửi" at bounding box center [155, 149] width 145 height 24
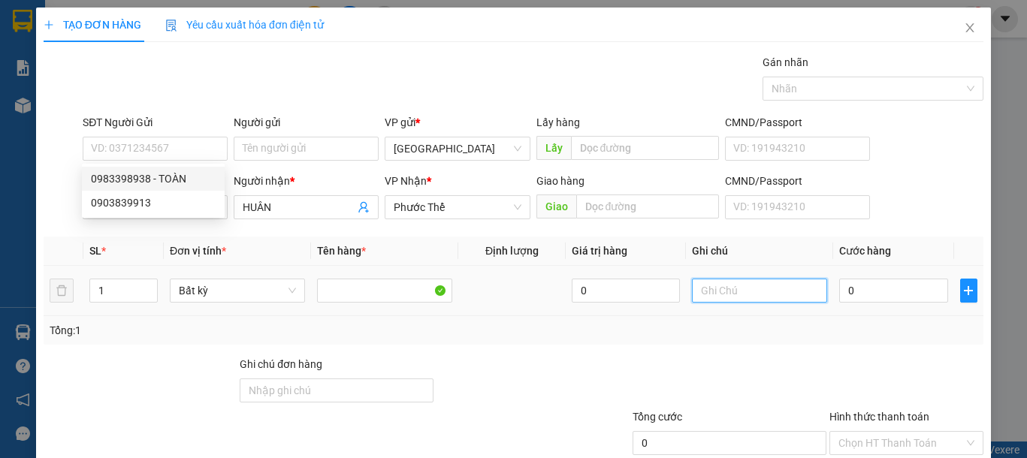
click at [746, 295] on input "text" at bounding box center [759, 291] width 135 height 24
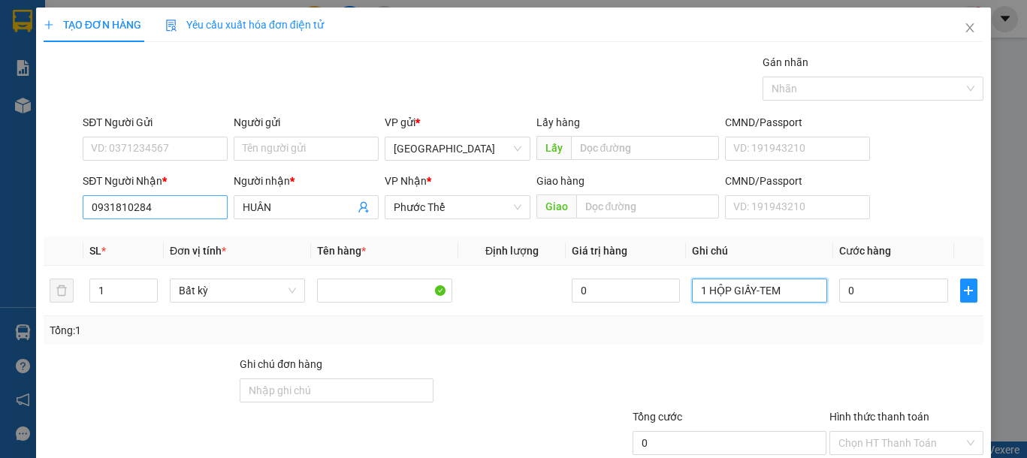
type input "1 HỘP GIẤY-TEM"
drag, startPoint x: 154, startPoint y: 215, endPoint x: 21, endPoint y: 217, distance: 132.9
click at [21, 217] on div "TẠO ĐƠN HÀNG Yêu cầu xuất hóa đơn điện tử Transit Pickup Surcharge Ids Transit …" at bounding box center [513, 229] width 1027 height 458
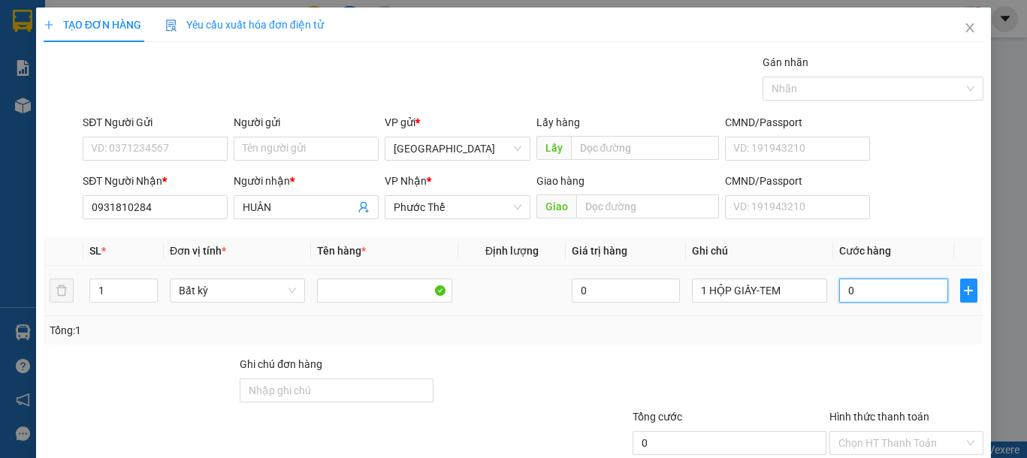
click at [871, 294] on input "0" at bounding box center [893, 291] width 108 height 24
type input "3"
type input "30"
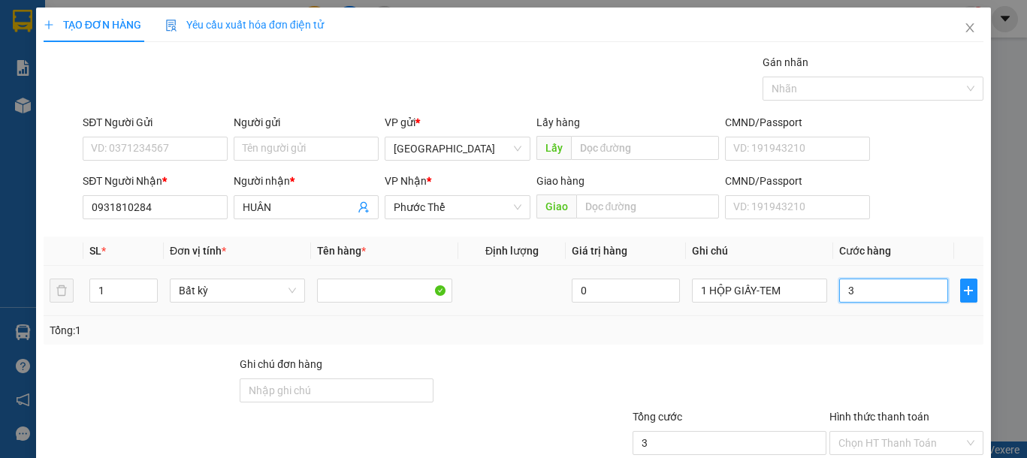
type input "30"
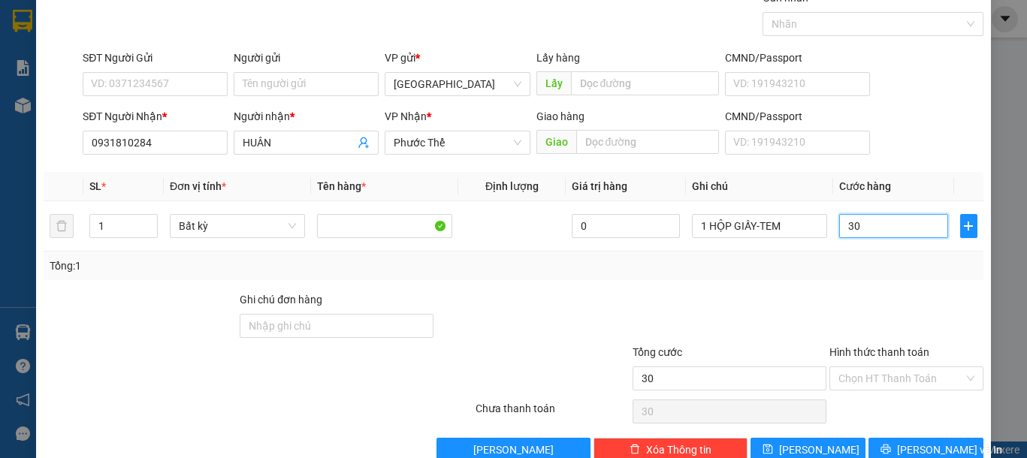
scroll to position [98, 0]
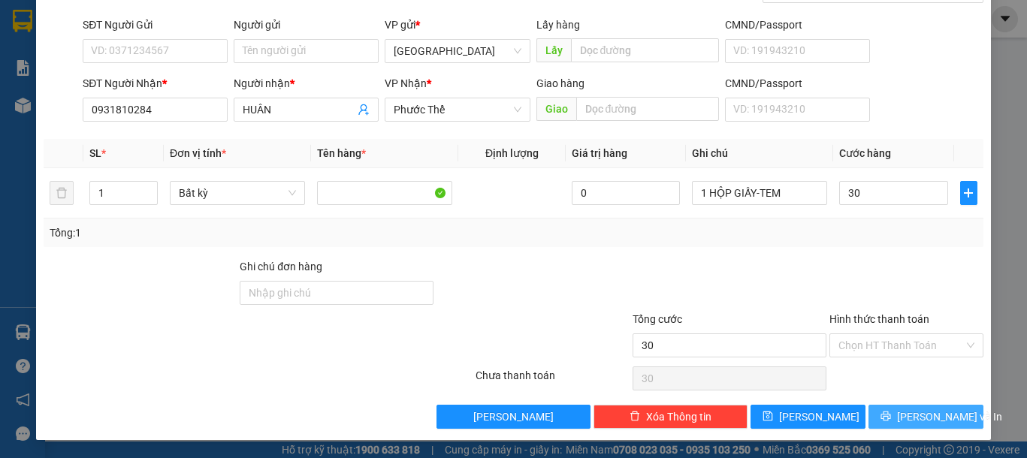
type input "30.000"
click at [914, 414] on span "Lưu và In" at bounding box center [949, 417] width 105 height 17
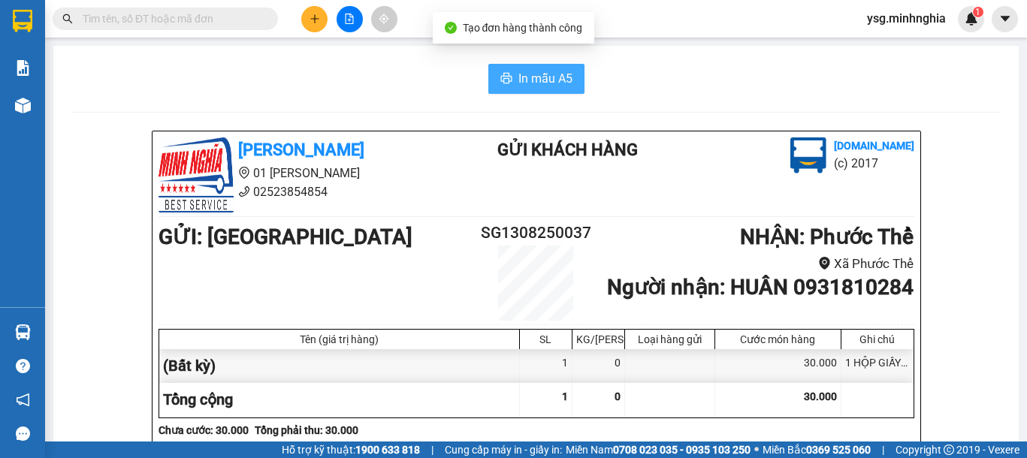
click at [538, 74] on span "In mẫu A5" at bounding box center [545, 78] width 54 height 19
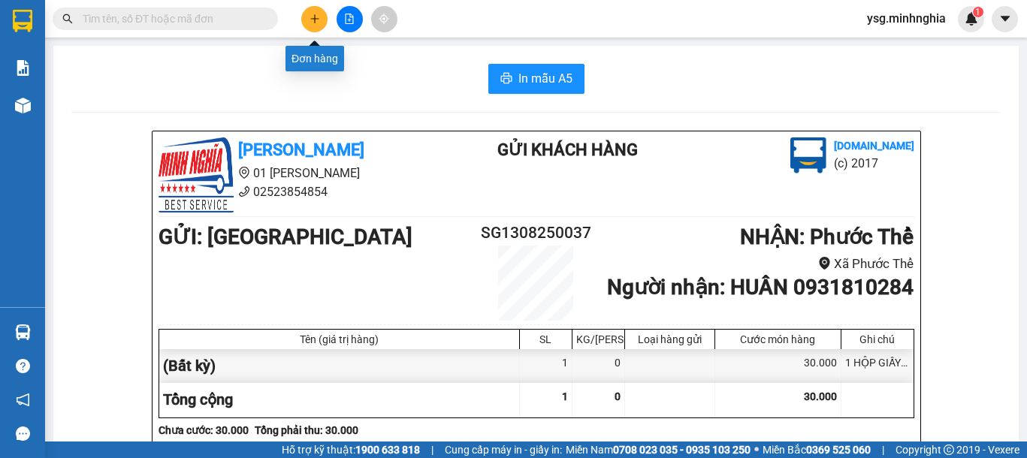
click at [316, 24] on button at bounding box center [314, 19] width 26 height 26
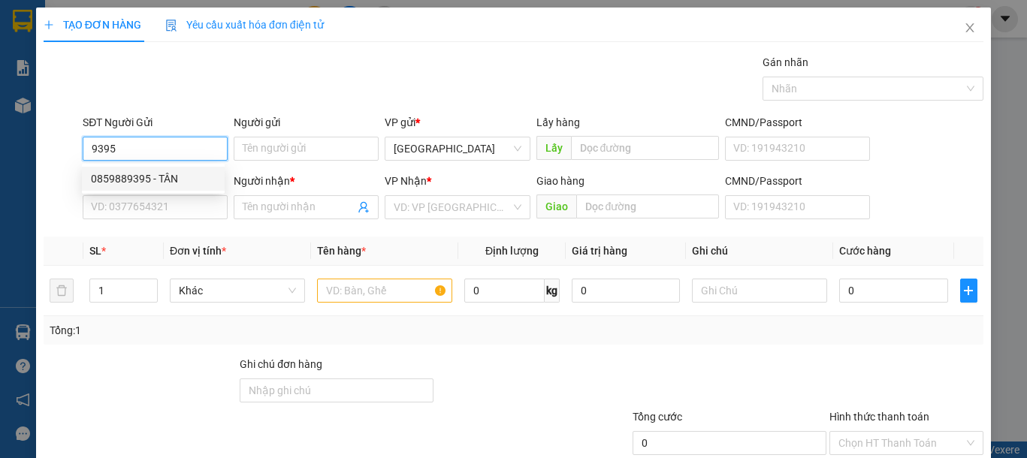
click at [191, 187] on div "0859889395 - TÂN" at bounding box center [153, 179] width 143 height 24
type input "0859889395"
type input "TÂN"
type input "0384360699"
type input "QUÝ"
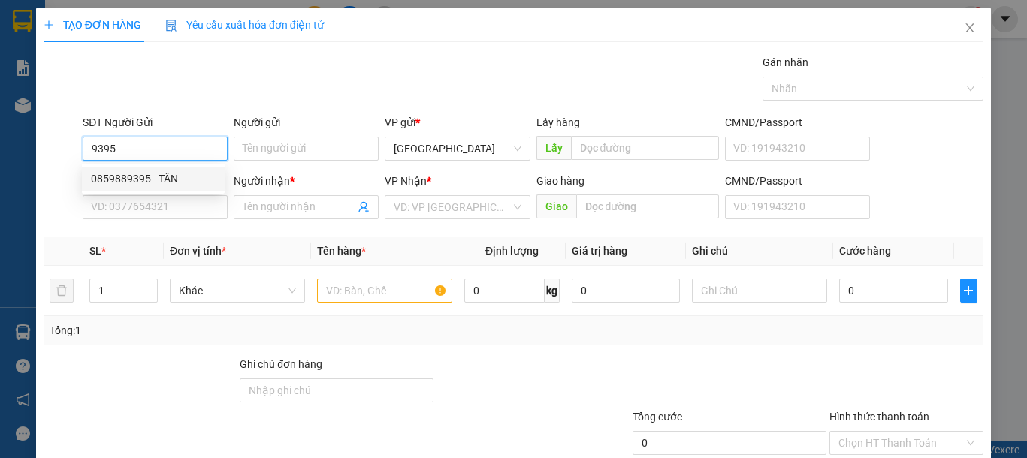
type input "HIỆP AN"
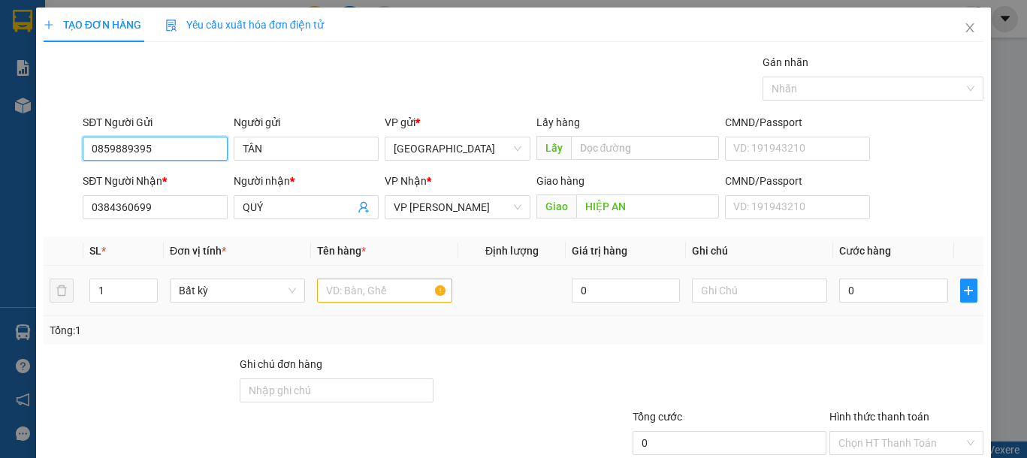
type input "0859889395"
click at [396, 281] on input "text" at bounding box center [384, 291] width 135 height 24
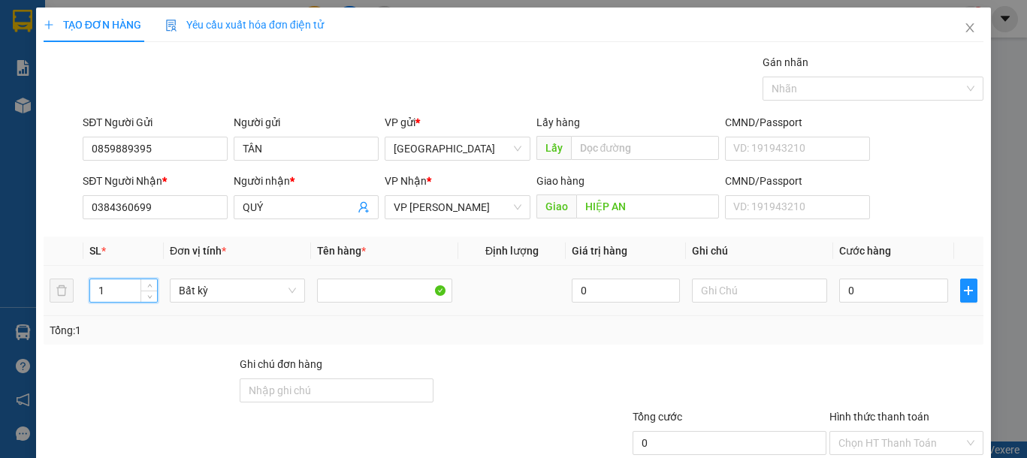
drag, startPoint x: 116, startPoint y: 294, endPoint x: 95, endPoint y: 289, distance: 21.5
click at [95, 289] on input "1" at bounding box center [123, 290] width 67 height 23
type input "8"
click at [740, 291] on input "text" at bounding box center [759, 291] width 135 height 24
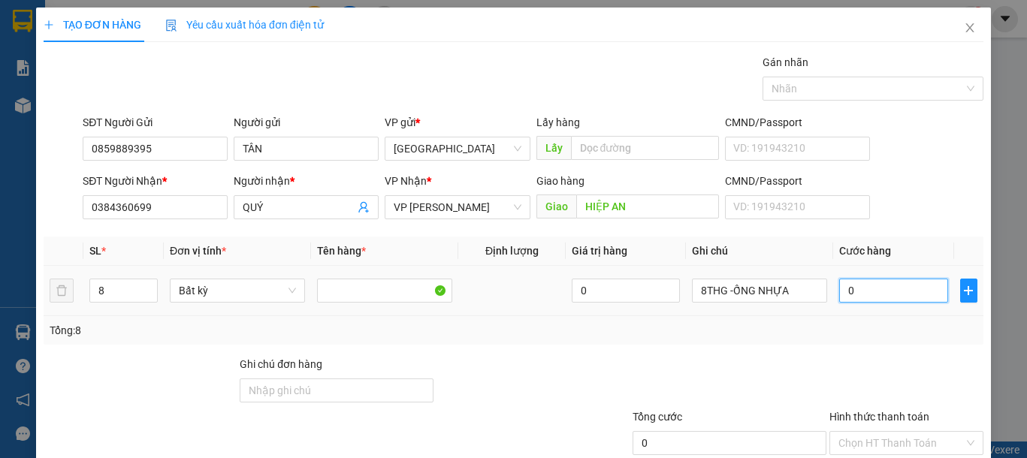
click at [849, 294] on input "0" at bounding box center [893, 291] width 108 height 24
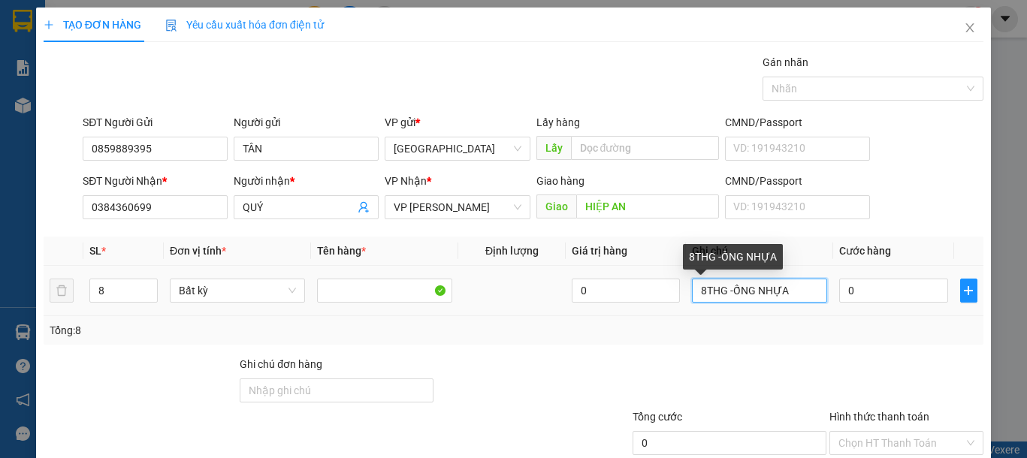
click at [695, 292] on input "8THG -ỐNG NHỰA" at bounding box center [759, 291] width 135 height 24
type input "8 THG -ỐNG NHỰA"
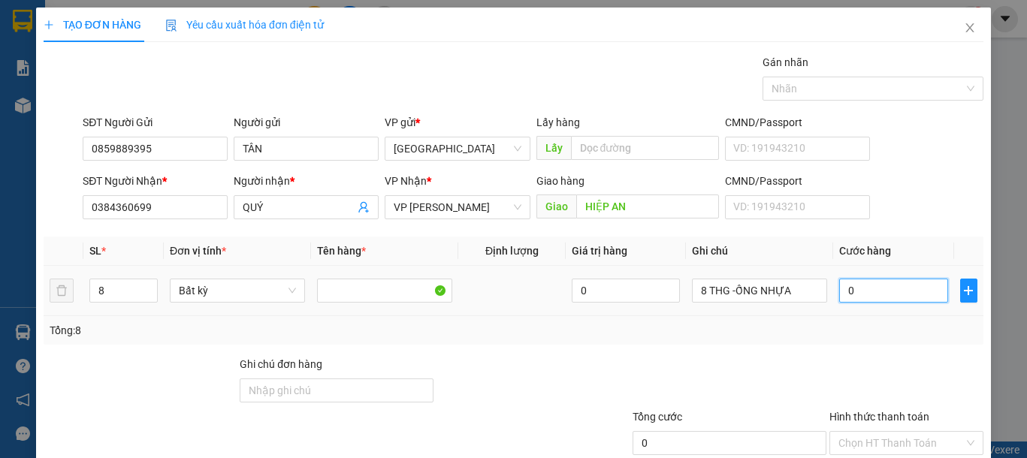
click at [860, 300] on input "0" at bounding box center [893, 291] width 108 height 24
type input "4"
type input "48"
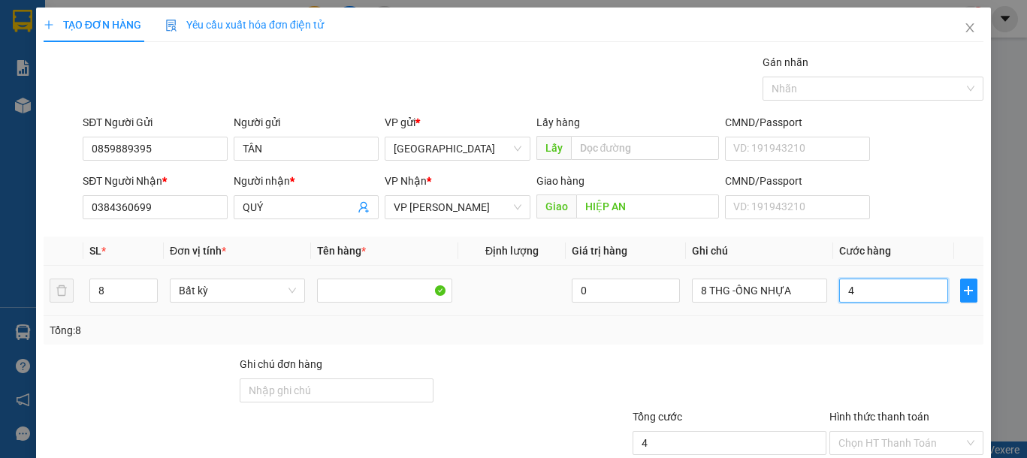
type input "48"
type input "480"
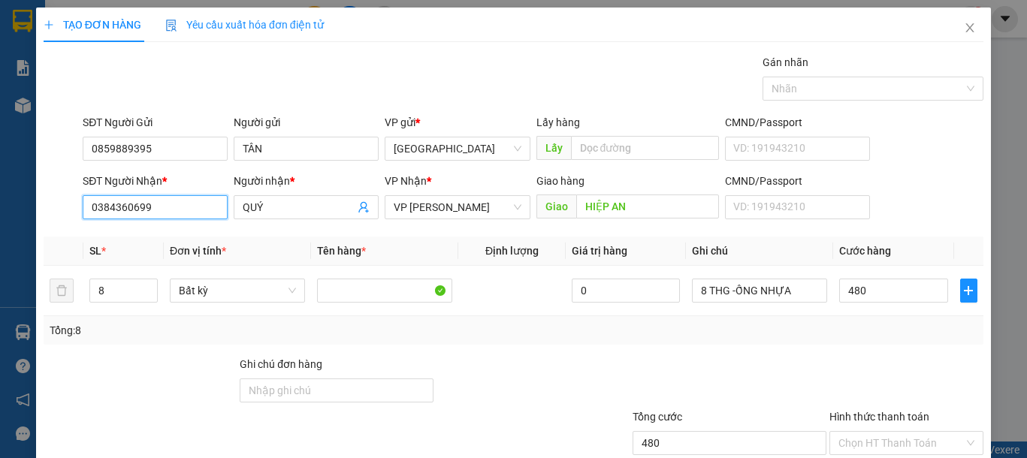
type input "480.000"
drag, startPoint x: 162, startPoint y: 212, endPoint x: 28, endPoint y: 212, distance: 134.4
click at [28, 212] on div "TẠO ĐƠN HÀNG Yêu cầu xuất hóa đơn điện tử Transit Pickup Surcharge Ids Transit …" at bounding box center [513, 229] width 1027 height 458
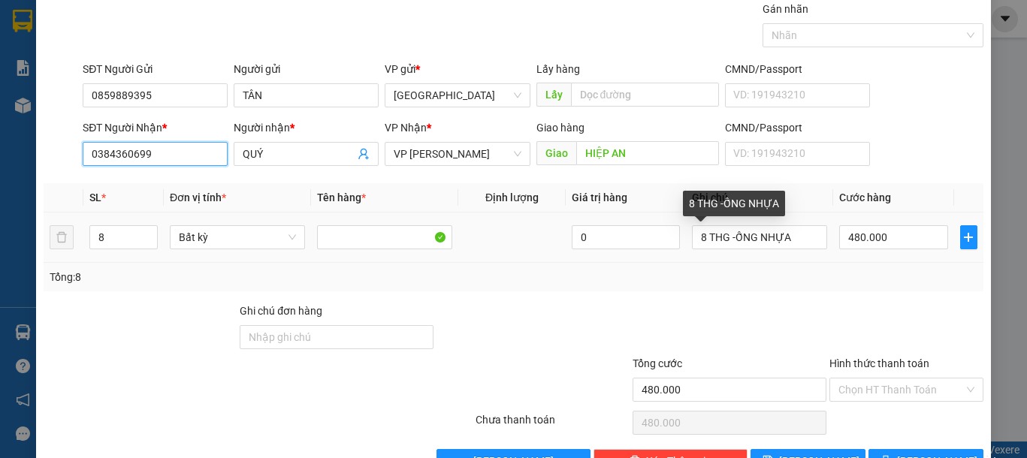
scroll to position [98, 0]
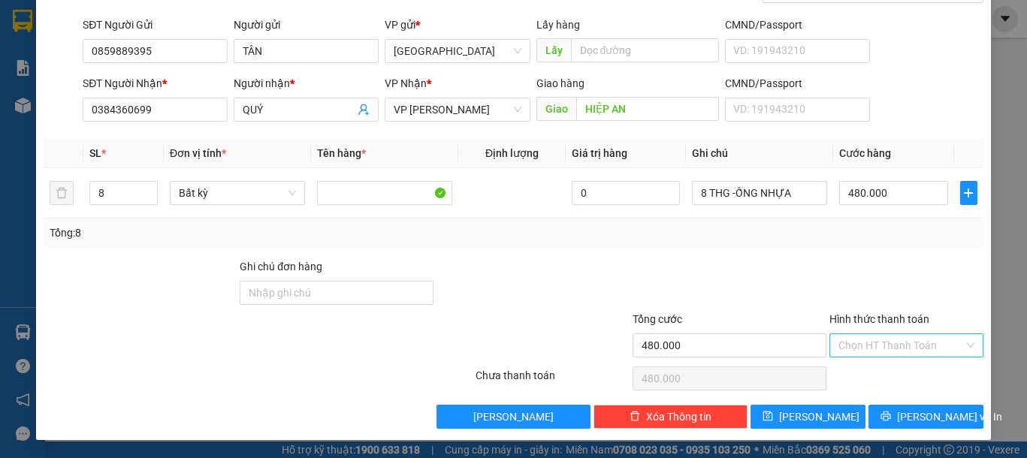
click at [890, 345] on input "Hình thức thanh toán" at bounding box center [900, 345] width 125 height 23
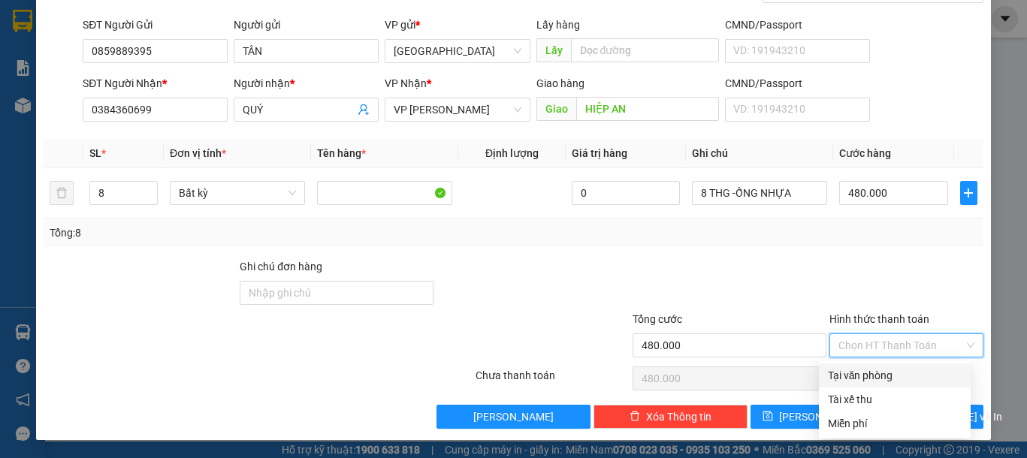
click at [858, 372] on div "Tại văn phòng" at bounding box center [895, 375] width 134 height 17
type input "0"
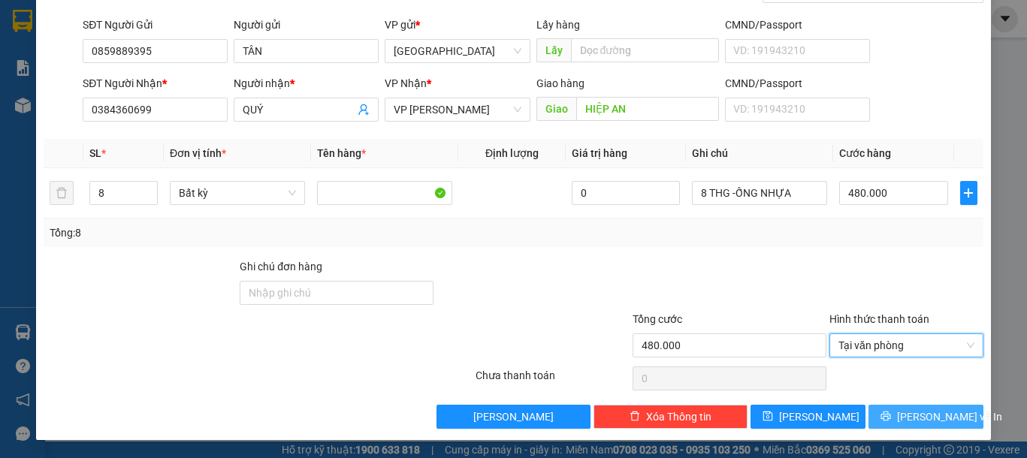
click at [903, 421] on span "Lưu và In" at bounding box center [949, 417] width 105 height 17
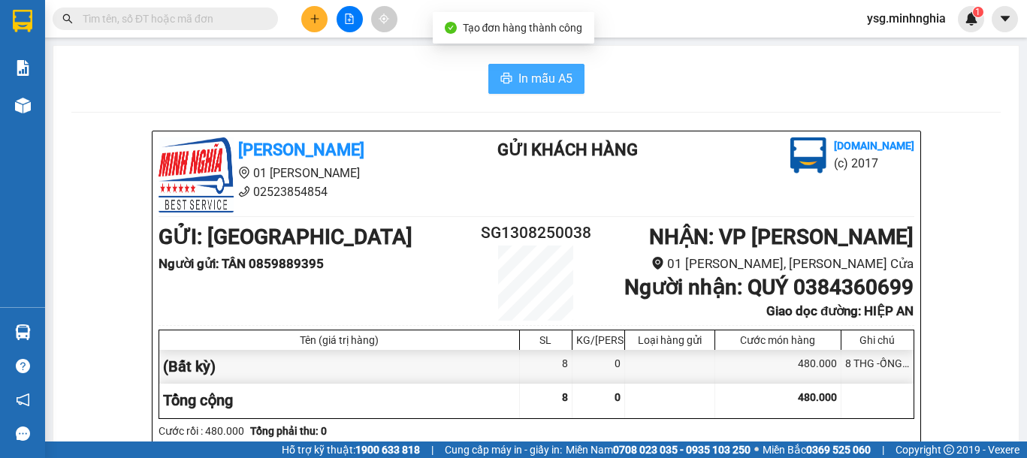
click at [541, 91] on button "In mẫu A5" at bounding box center [536, 79] width 96 height 30
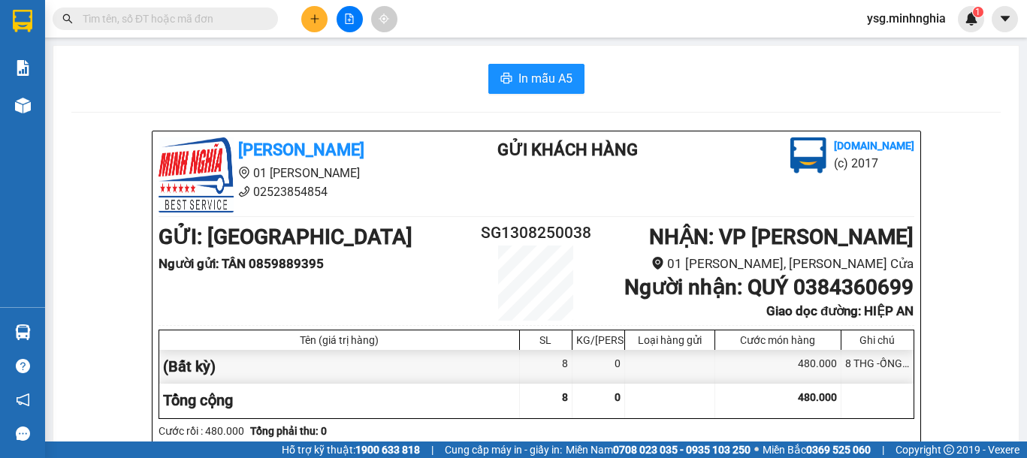
click at [310, 26] on button at bounding box center [314, 19] width 26 height 26
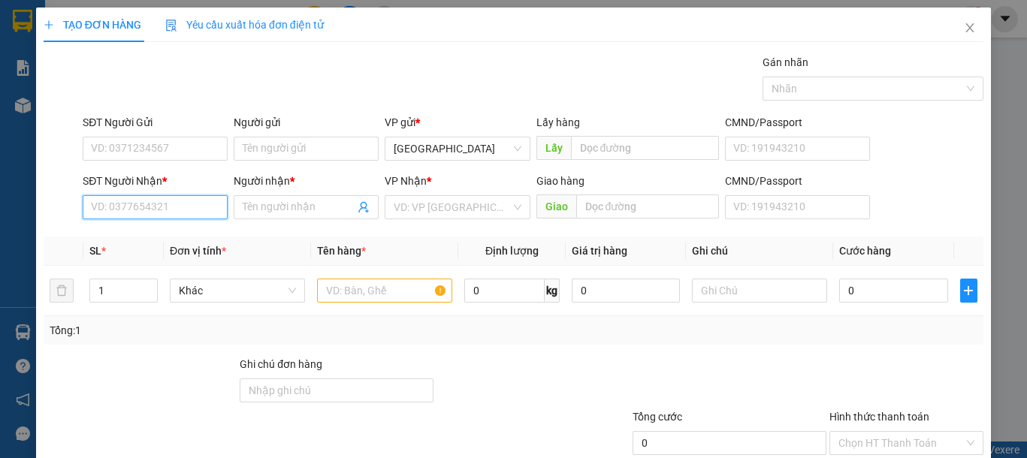
click at [110, 207] on input "SĐT Người Nhận *" at bounding box center [155, 207] width 145 height 24
click at [97, 237] on div "0918616057 - HẢI" at bounding box center [153, 237] width 125 height 17
type input "0918616057"
type input "HẢI"
type input "0918616057"
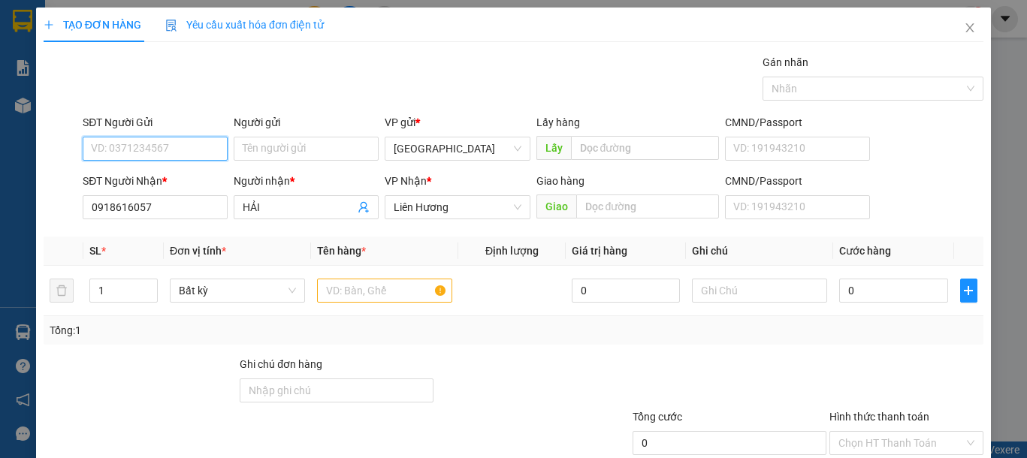
click at [176, 149] on input "SĐT Người Gửi" at bounding box center [155, 149] width 145 height 24
type input "0902597147"
click at [376, 287] on input "text" at bounding box center [384, 291] width 135 height 24
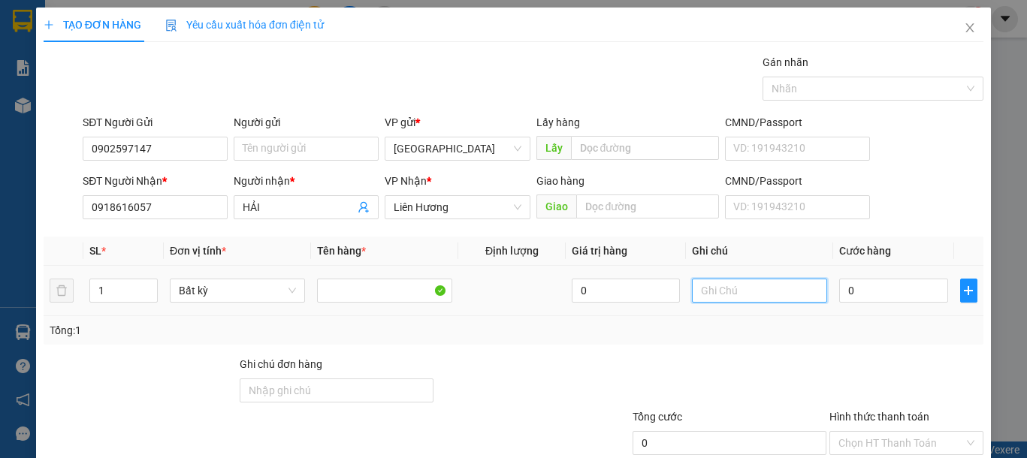
click at [742, 286] on input "text" at bounding box center [759, 291] width 135 height 24
type input "1 THG BÁNH KẸO"
click at [876, 289] on input "0" at bounding box center [893, 291] width 108 height 24
type input "3"
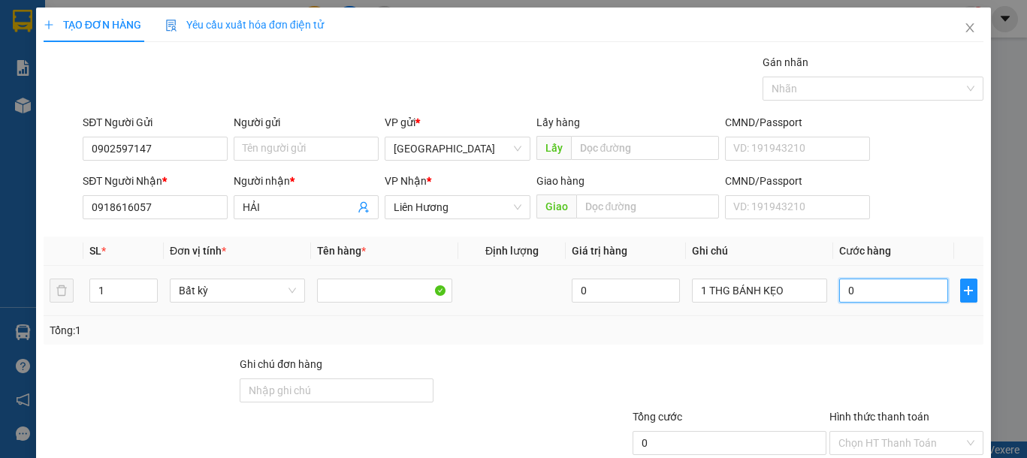
type input "3"
type input "30"
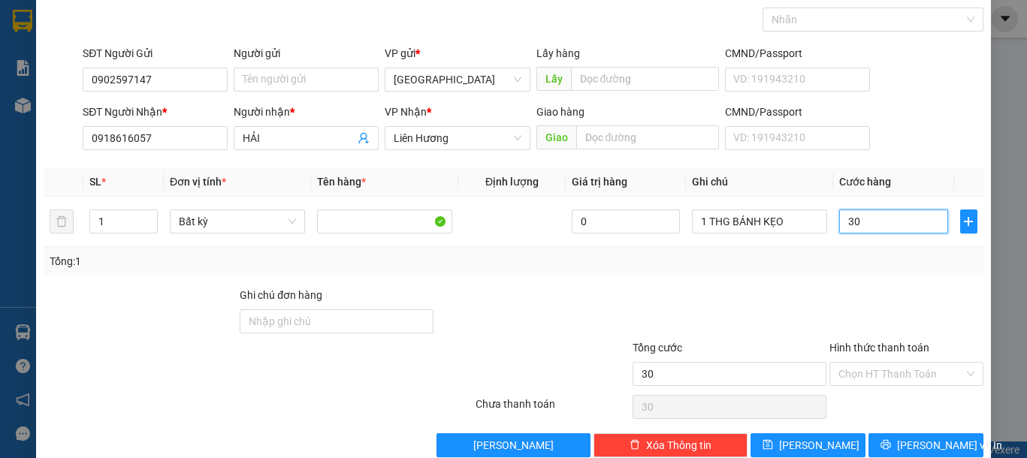
scroll to position [98, 0]
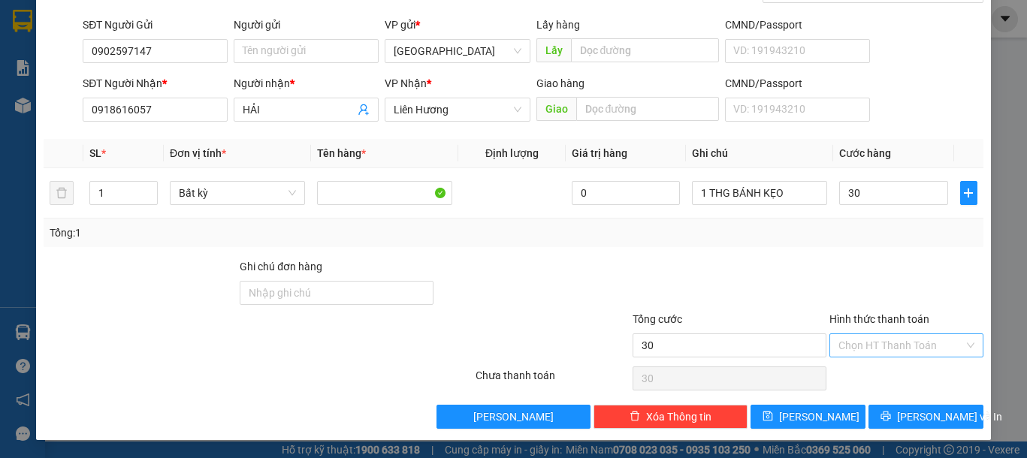
type input "30.000"
click at [883, 347] on input "Hình thức thanh toán" at bounding box center [900, 345] width 125 height 23
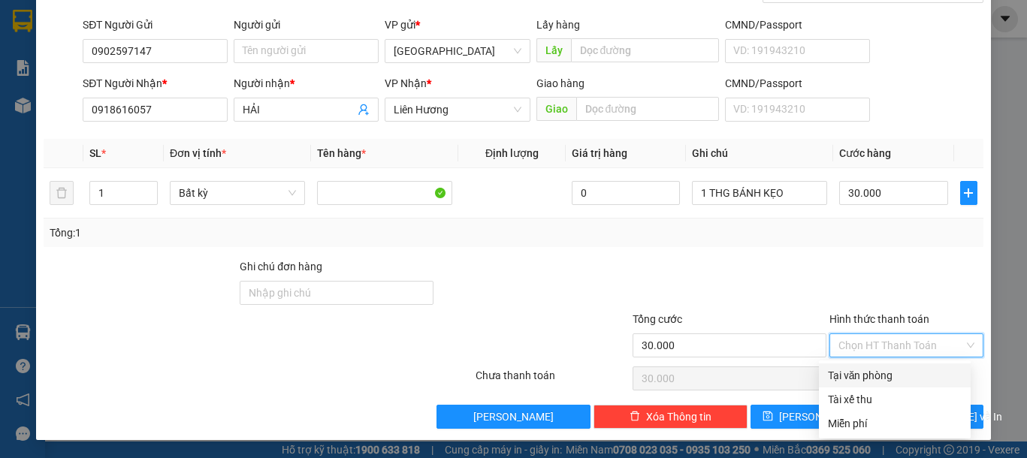
click at [875, 373] on div "Tại văn phòng" at bounding box center [895, 375] width 134 height 17
type input "0"
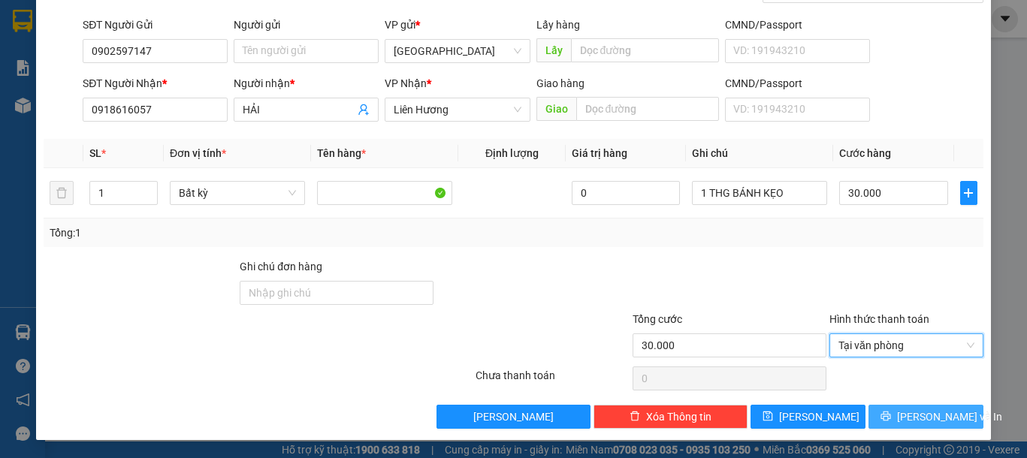
click at [902, 411] on span "Lưu và In" at bounding box center [949, 417] width 105 height 17
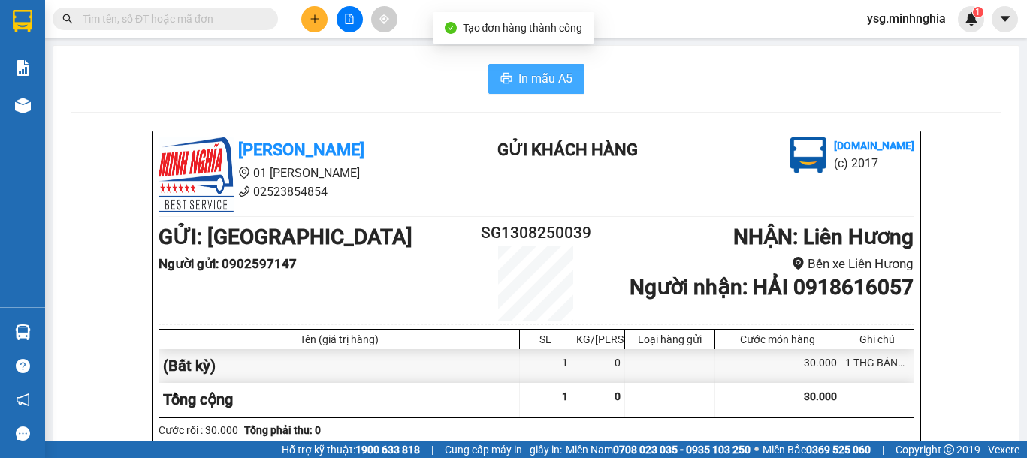
click at [543, 71] on span "In mẫu A5" at bounding box center [545, 78] width 54 height 19
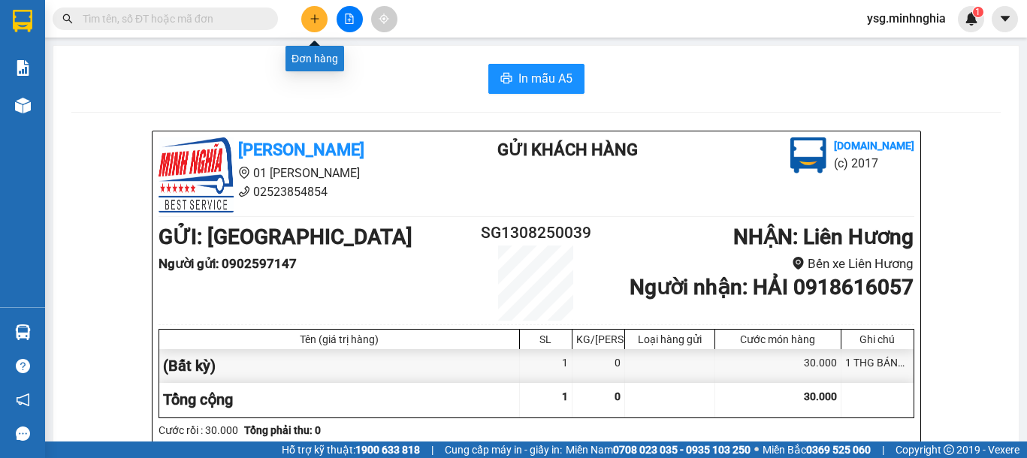
click at [318, 26] on button at bounding box center [314, 19] width 26 height 26
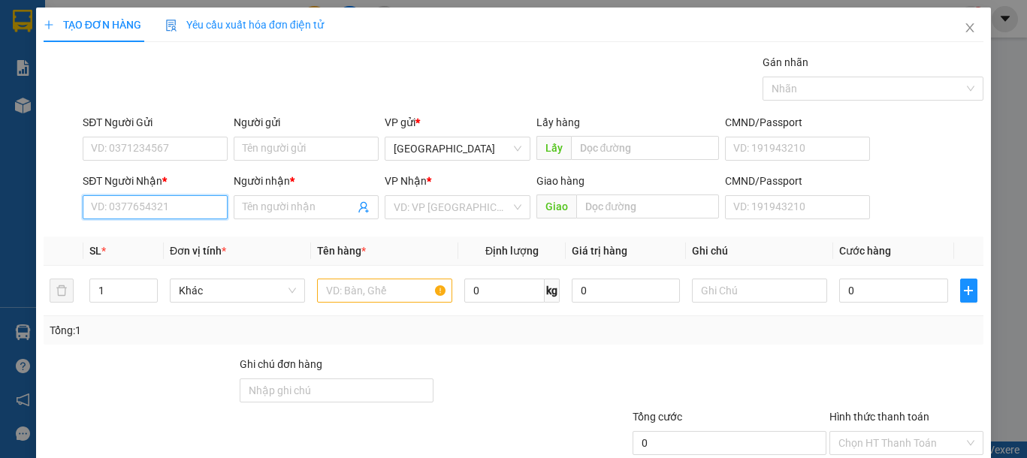
click at [144, 215] on input "SĐT Người Nhận *" at bounding box center [155, 207] width 145 height 24
click at [159, 243] on div "0929691939 - VY" at bounding box center [165, 237] width 148 height 17
type input "0929691939"
type input "VY"
type input "0929691939"
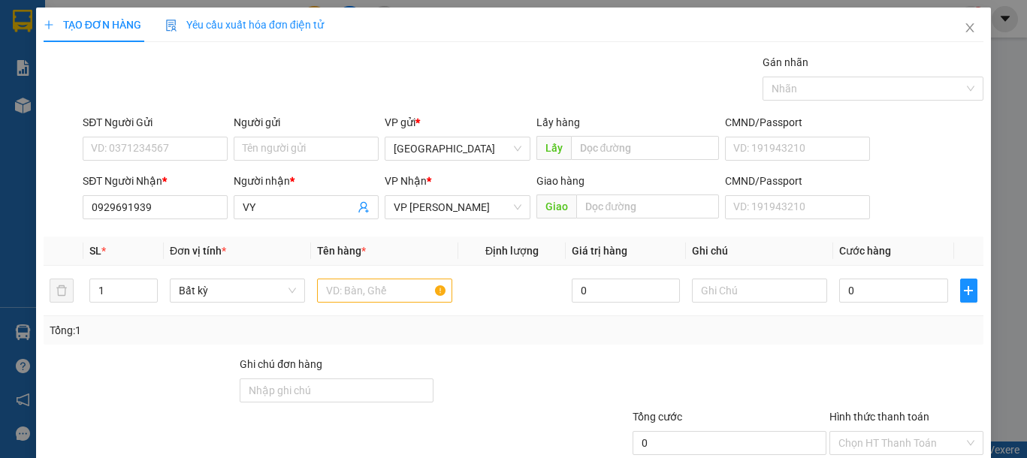
click at [172, 134] on div "SĐT Người Gửi" at bounding box center [155, 125] width 145 height 23
click at [172, 141] on input "SĐT Người Gửi" at bounding box center [155, 149] width 145 height 24
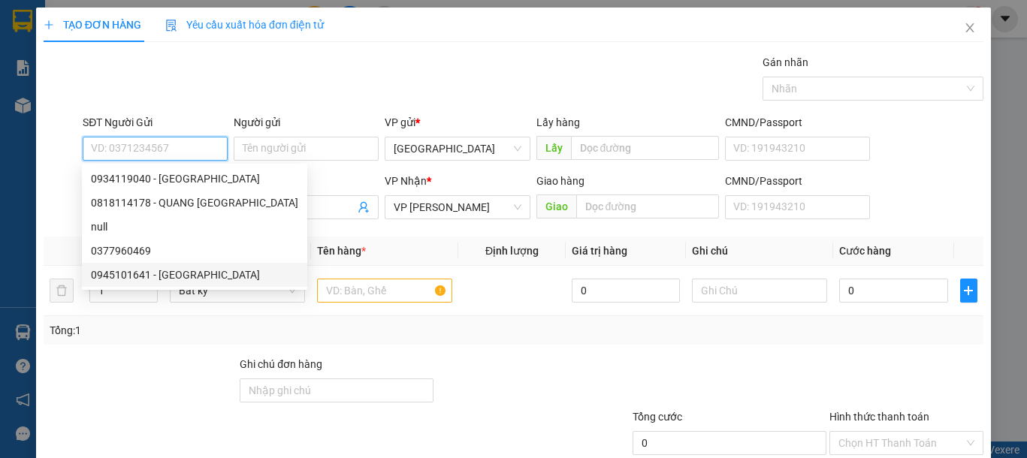
click at [170, 275] on div "0945101641 - PHÁP" at bounding box center [194, 275] width 207 height 17
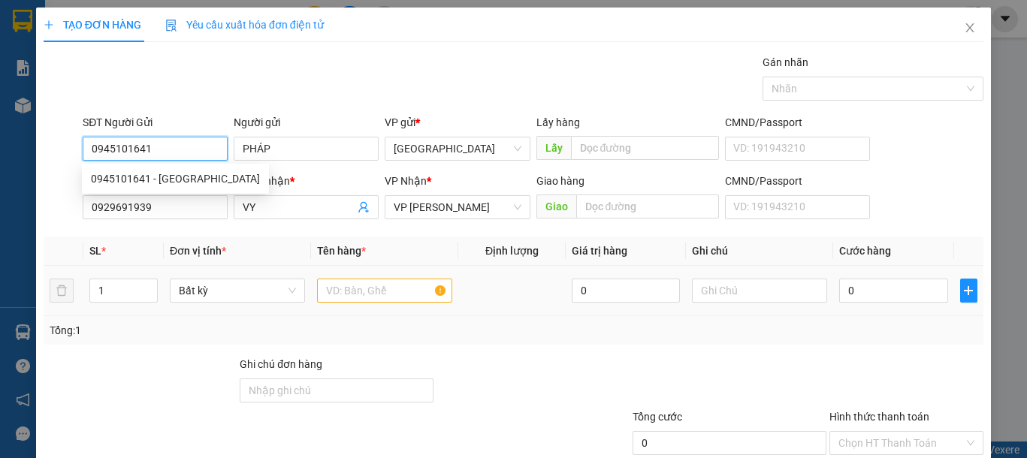
type input "0945101641"
type input "PHÁP"
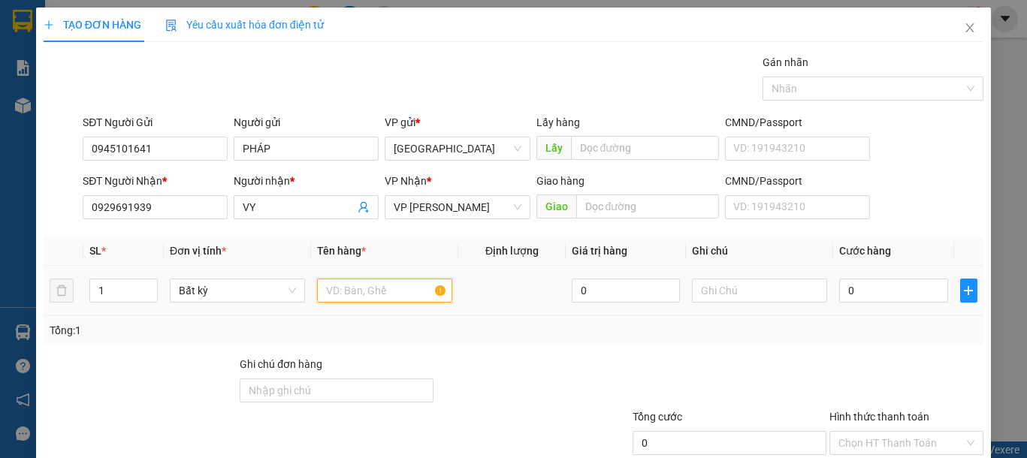
click at [346, 293] on input "text" at bounding box center [384, 291] width 135 height 24
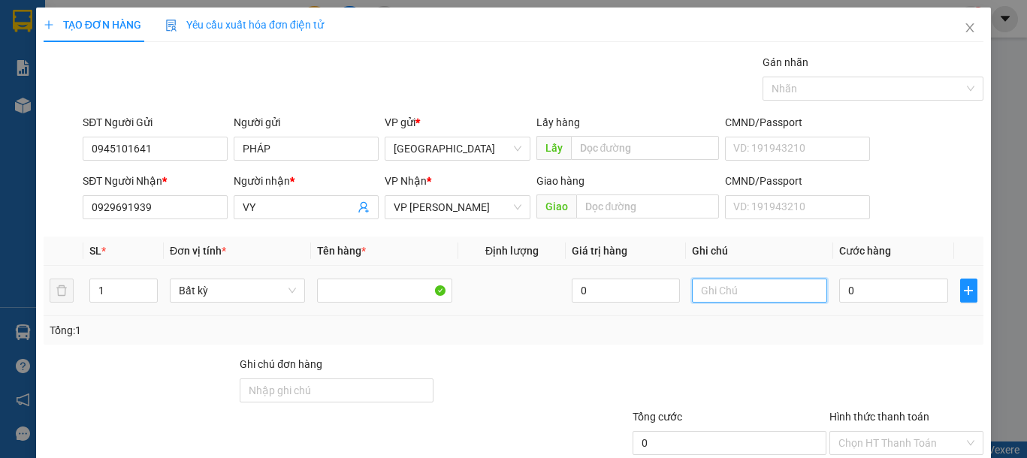
click at [782, 294] on input "text" at bounding box center [759, 291] width 135 height 24
type input "1 THG ĐỒ ĐIỆN"
click at [852, 291] on input "0" at bounding box center [893, 291] width 108 height 24
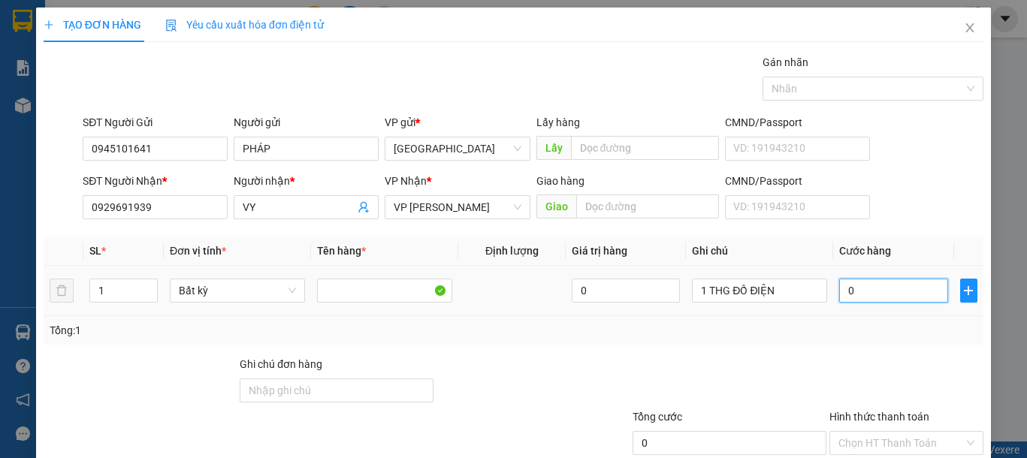
type input "6"
type input "60"
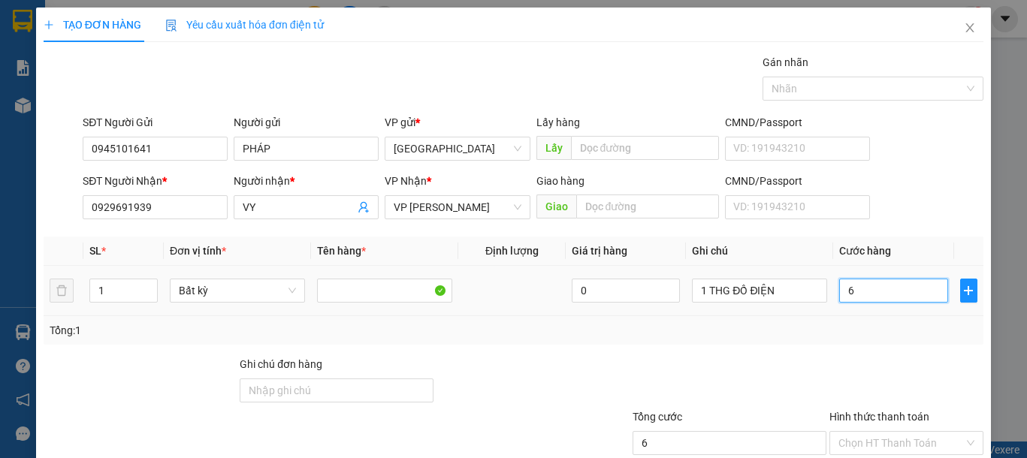
type input "60"
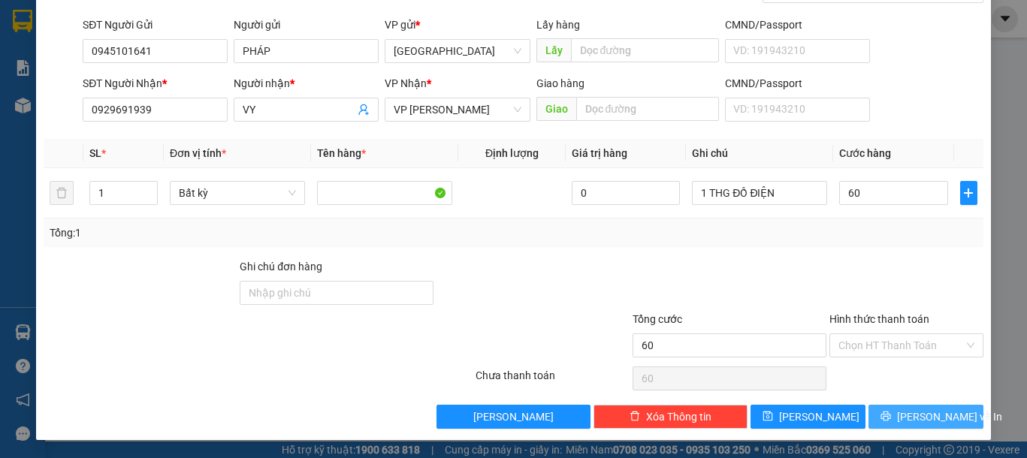
type input "60.000"
click at [883, 405] on button "Lưu và In" at bounding box center [925, 417] width 115 height 24
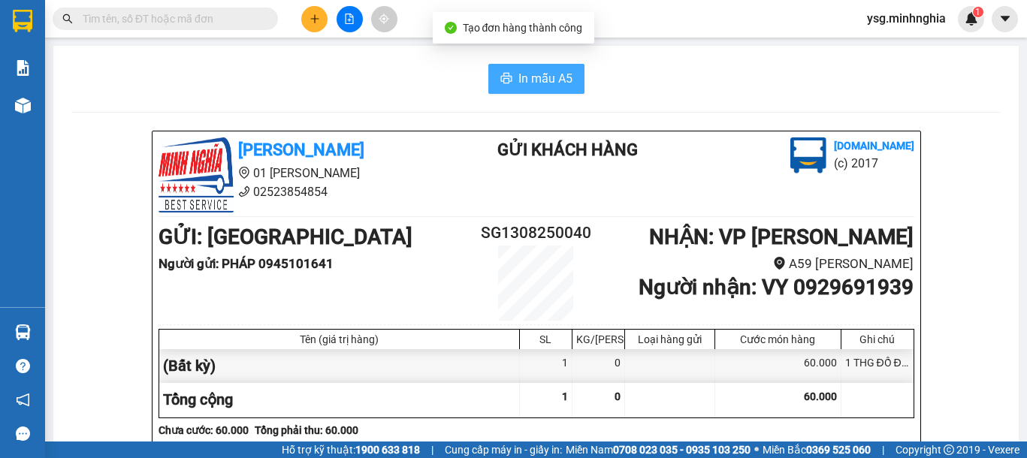
click at [488, 72] on button "In mẫu A5" at bounding box center [536, 79] width 96 height 30
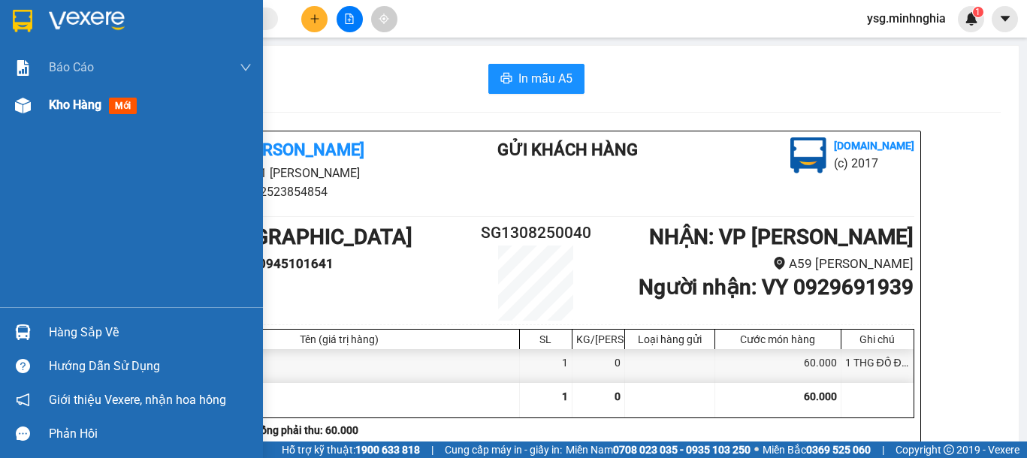
click at [32, 106] on div at bounding box center [23, 105] width 26 height 26
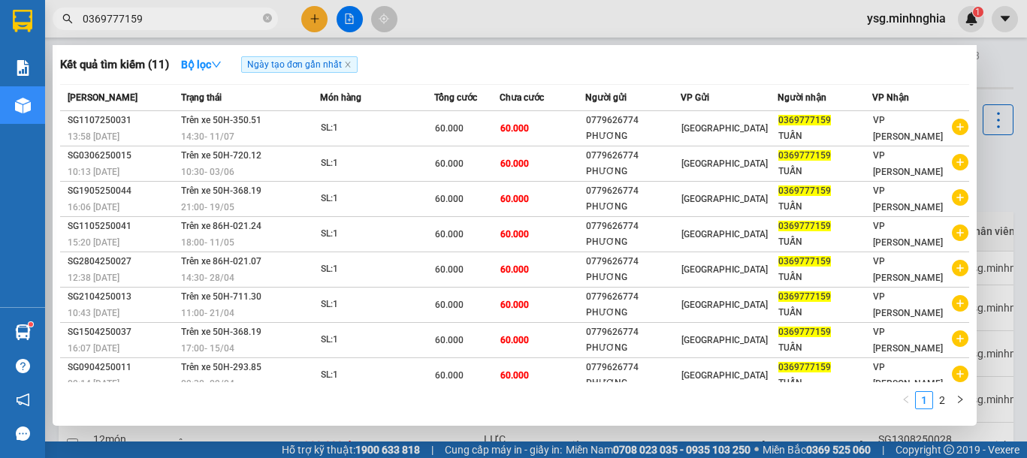
click at [0, 29] on section "Kết quả tìm kiếm ( 11 ) Bộ lọc Ngày tạo đơn gần nhất Mã ĐH Trạng thái Món hàng …" at bounding box center [513, 229] width 1027 height 458
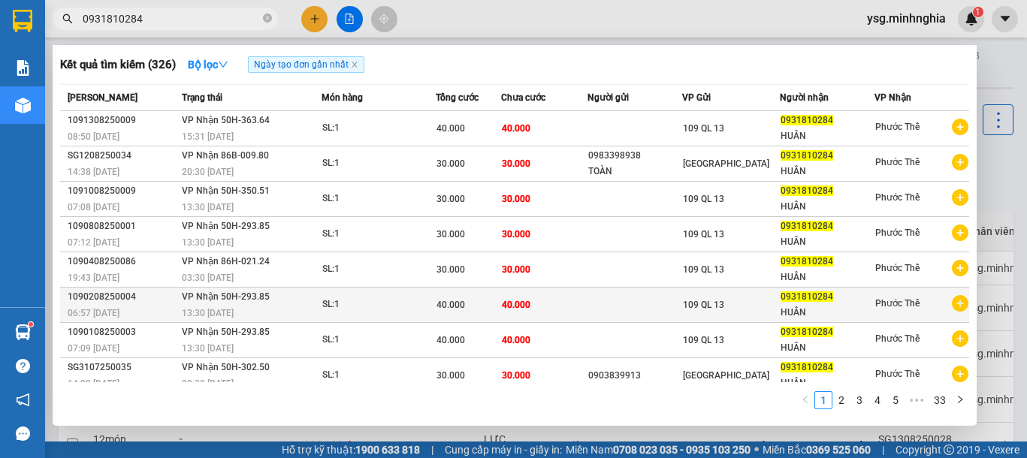
type input "0931810284"
click at [562, 305] on td "40.000" at bounding box center [544, 305] width 86 height 35
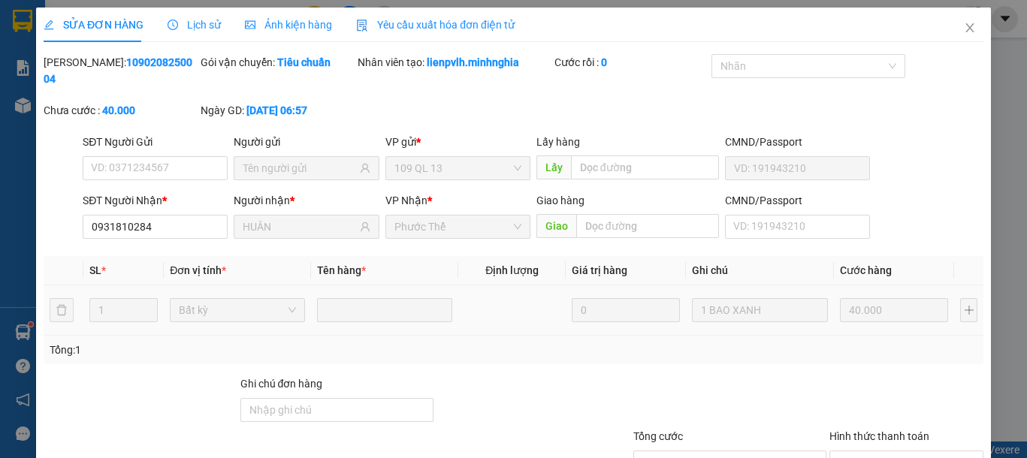
type input "0931810284"
type input "HUÂN"
type input "40.000"
click at [963, 26] on icon "close" at bounding box center [969, 28] width 12 height 12
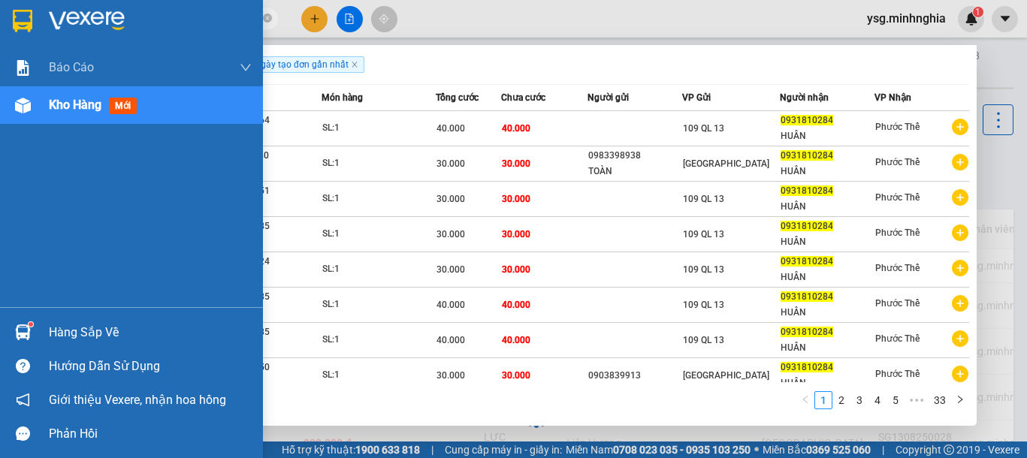
drag, startPoint x: 158, startPoint y: 17, endPoint x: 29, endPoint y: 14, distance: 129.2
click at [29, 14] on section "Kết quả tìm kiếm ( 326 ) Bộ lọc Ngày tạo đơn gần nhất Mã ĐH Trạng thái Món hàng…" at bounding box center [513, 229] width 1027 height 458
paste input "384360699"
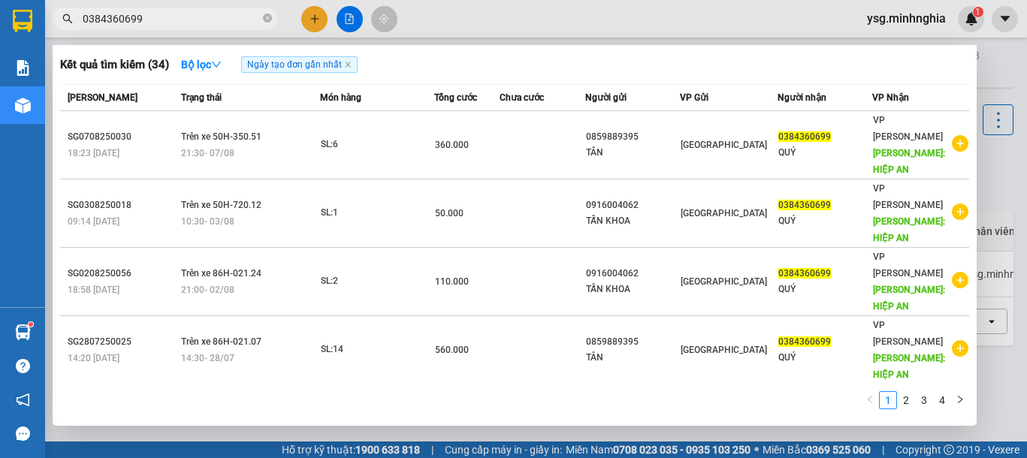
type input "0384360699"
